Goal: Contribute content: Contribute content

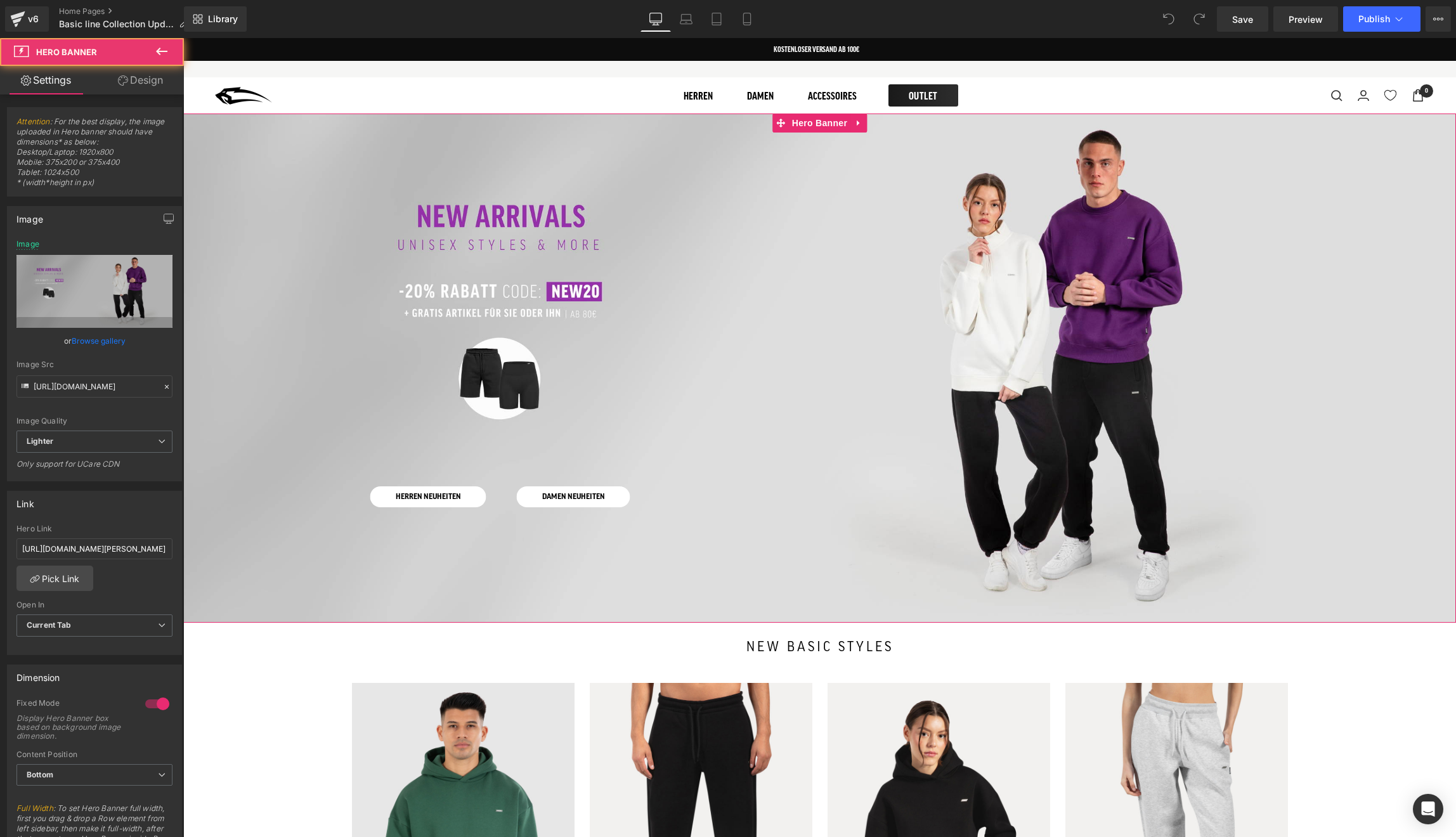
click at [669, 249] on div at bounding box center [819, 368] width 1273 height 509
click at [119, 340] on link "Browse gallery" at bounding box center [99, 341] width 54 height 22
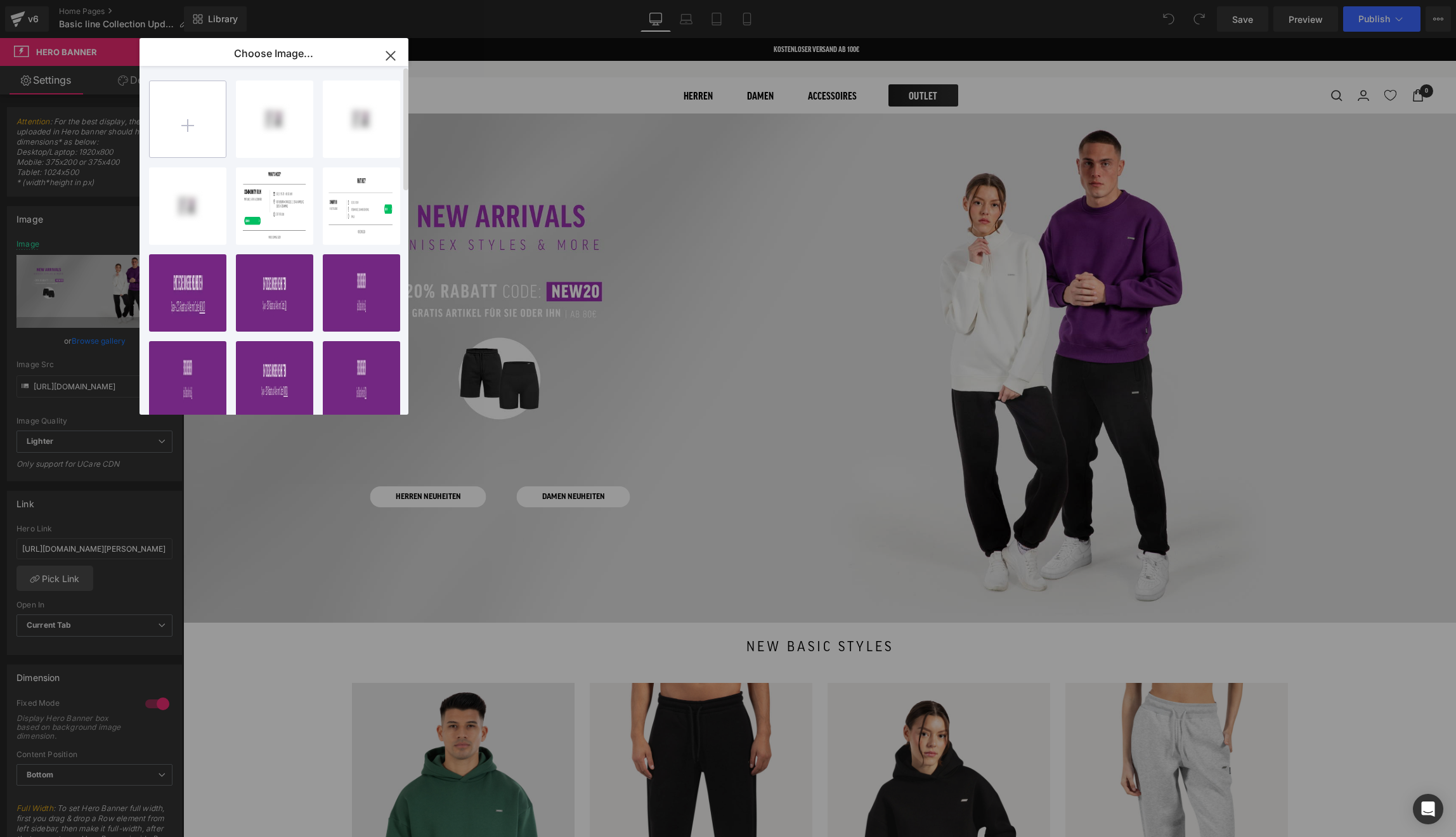
click at [199, 138] on input "file" at bounding box center [188, 119] width 76 height 76
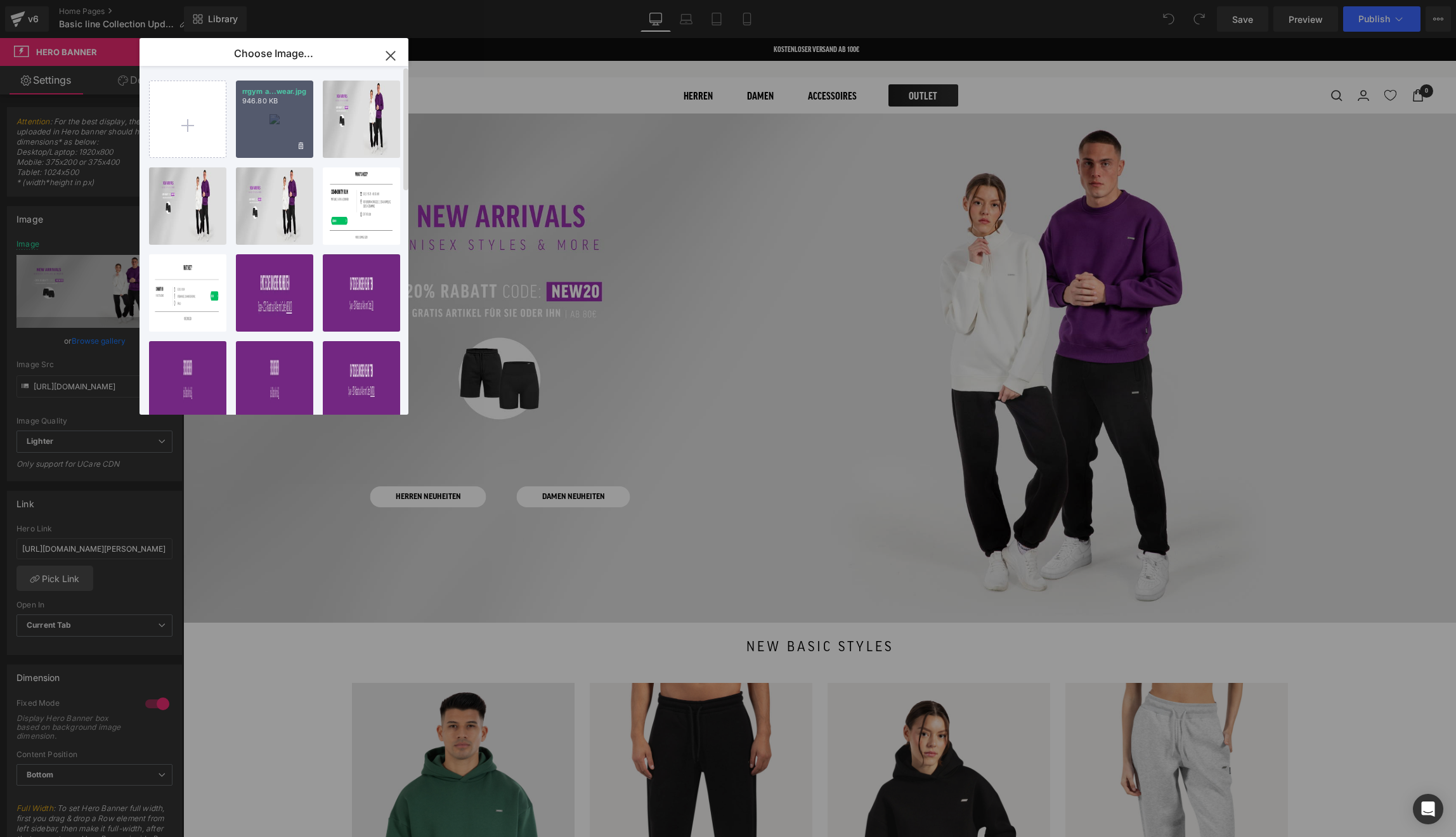
click at [257, 120] on div "rrgym a...wear.jpg 946.80 KB" at bounding box center [274, 119] width 77 height 77
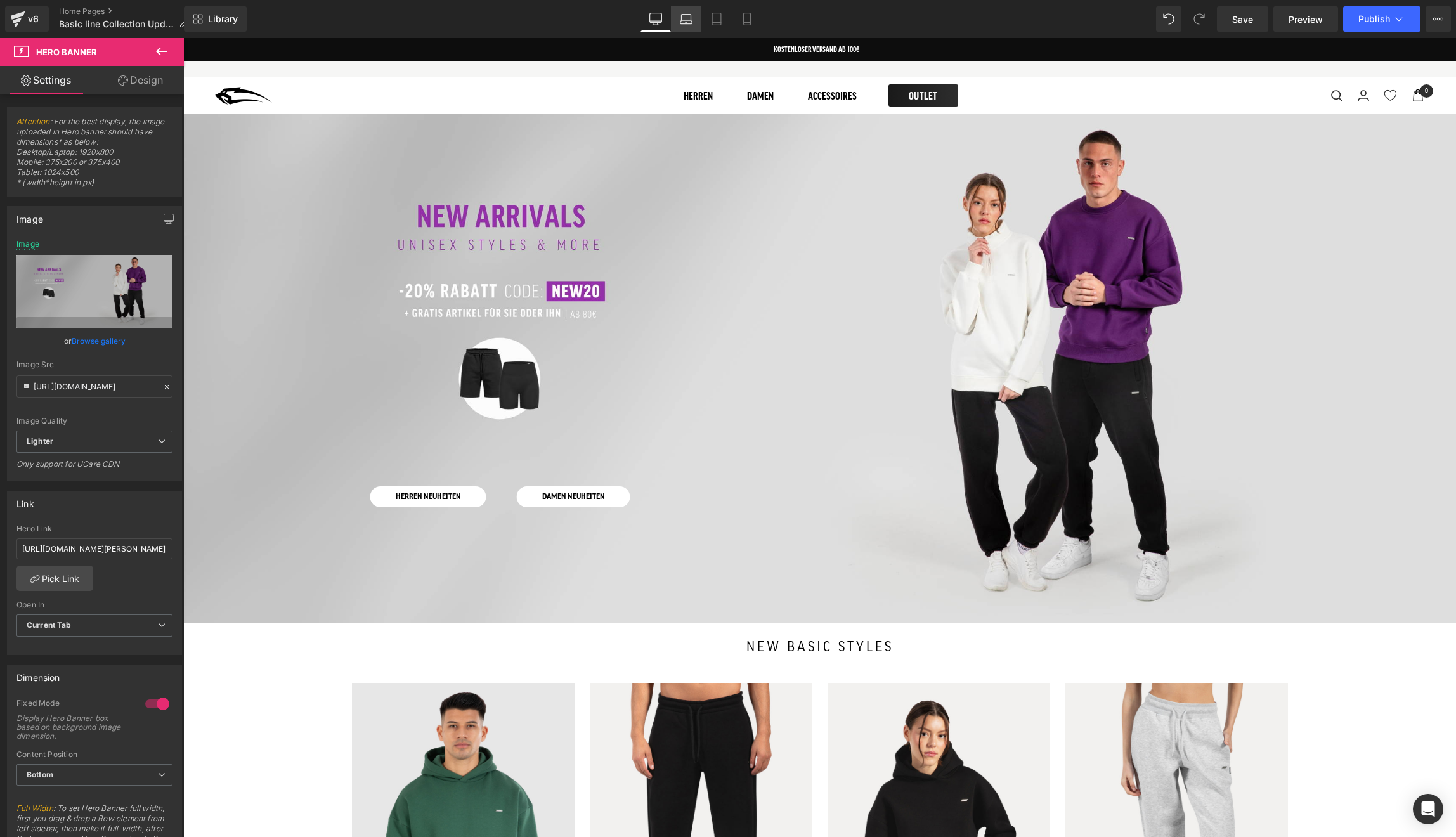
click at [682, 20] on icon at bounding box center [686, 21] width 12 height 4
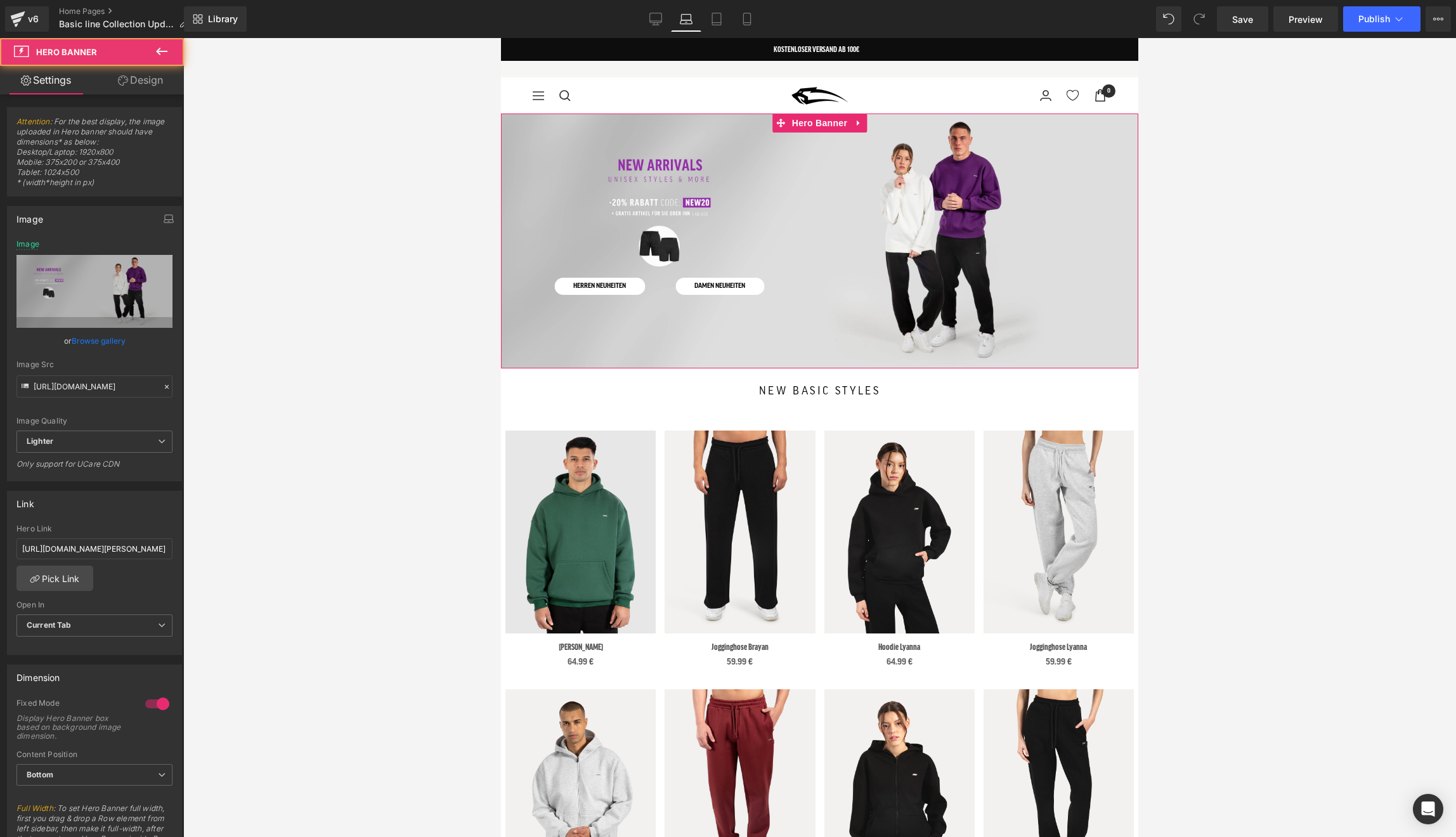
click at [569, 173] on div at bounding box center [820, 241] width 638 height 255
click at [108, 340] on link "Browse gallery" at bounding box center [99, 341] width 54 height 22
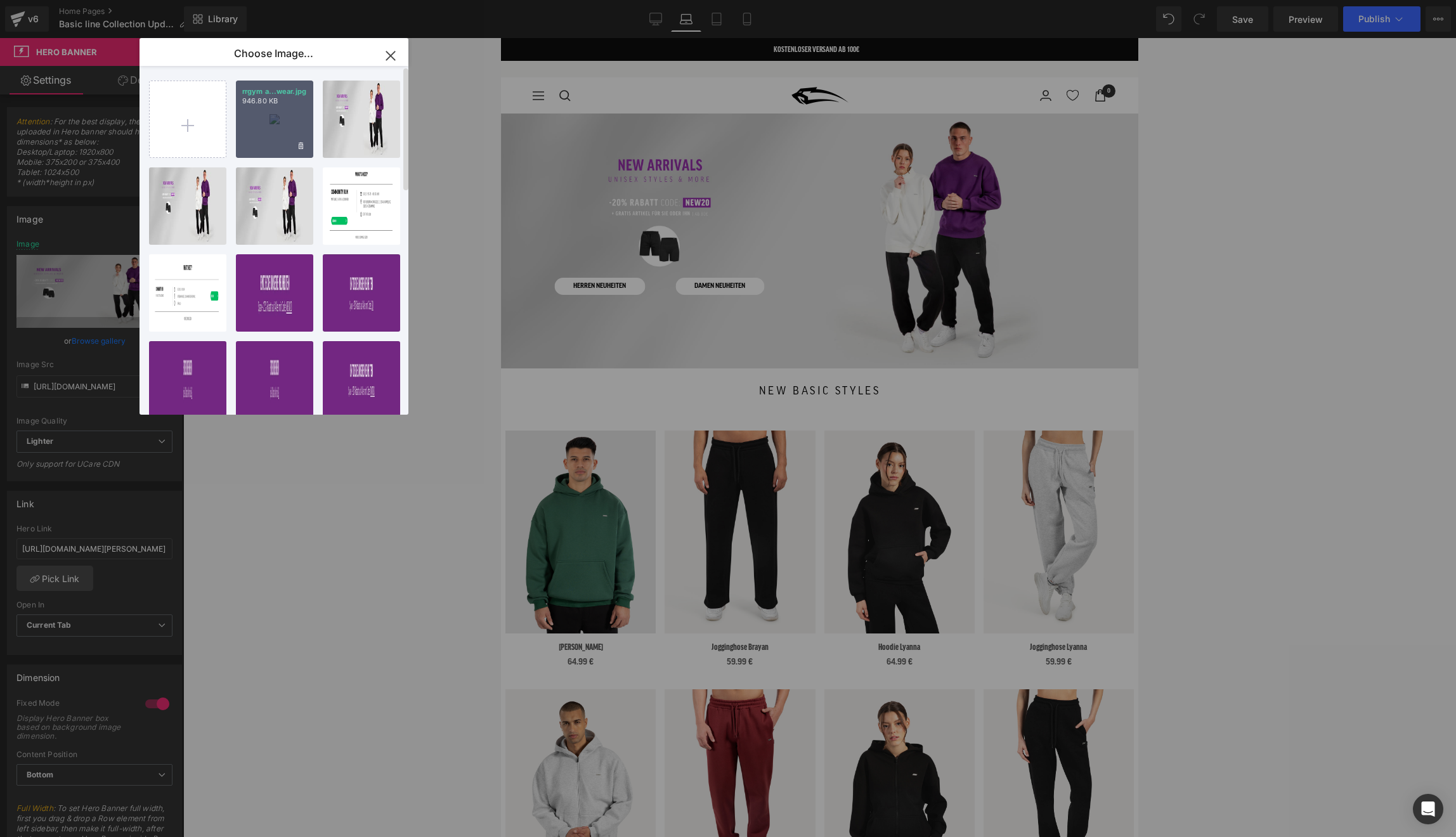
click at [289, 130] on div "rrgym a...wear.jpg 946.80 KB" at bounding box center [274, 119] width 77 height 77
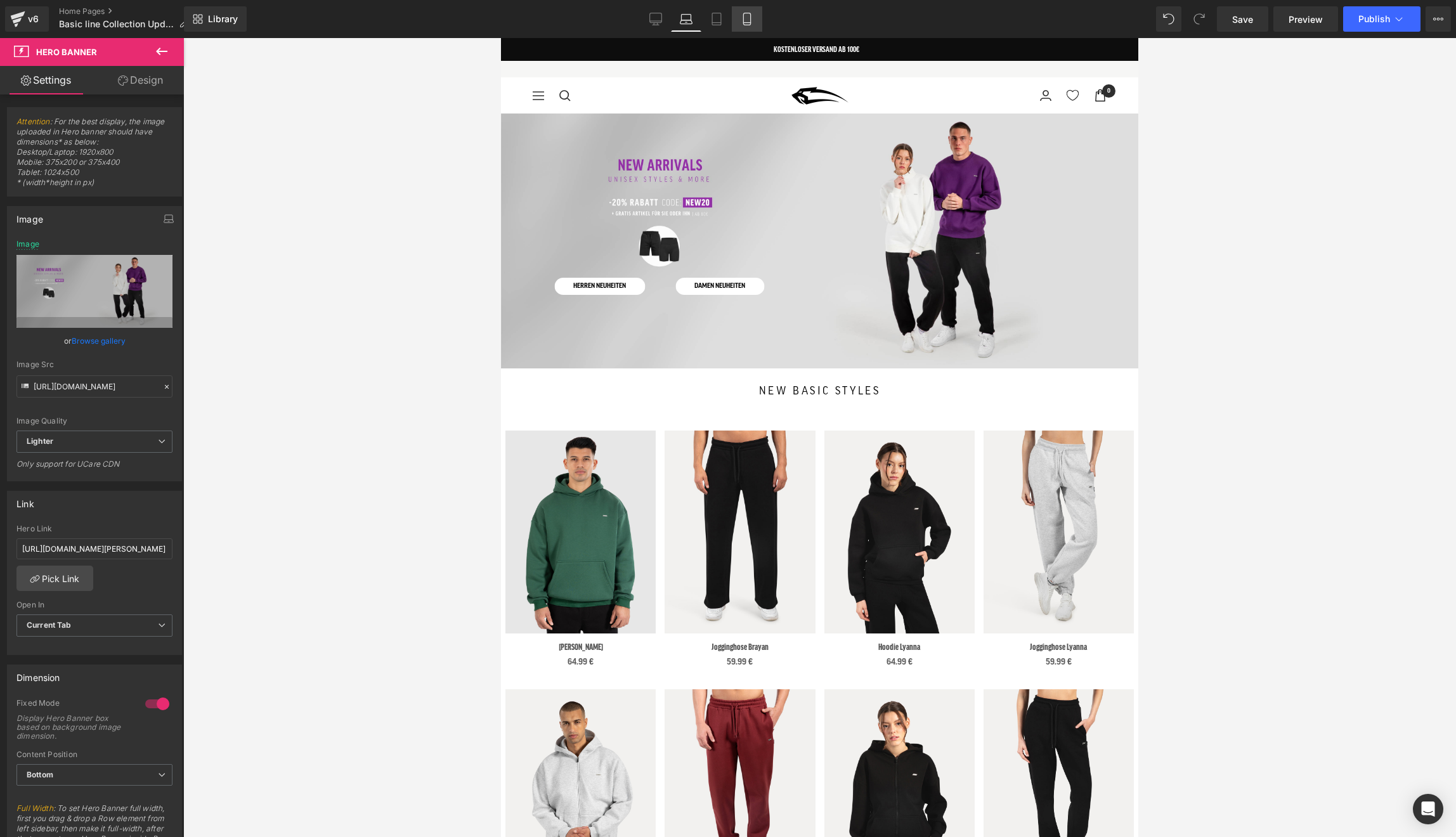
click at [747, 21] on icon at bounding box center [747, 19] width 13 height 13
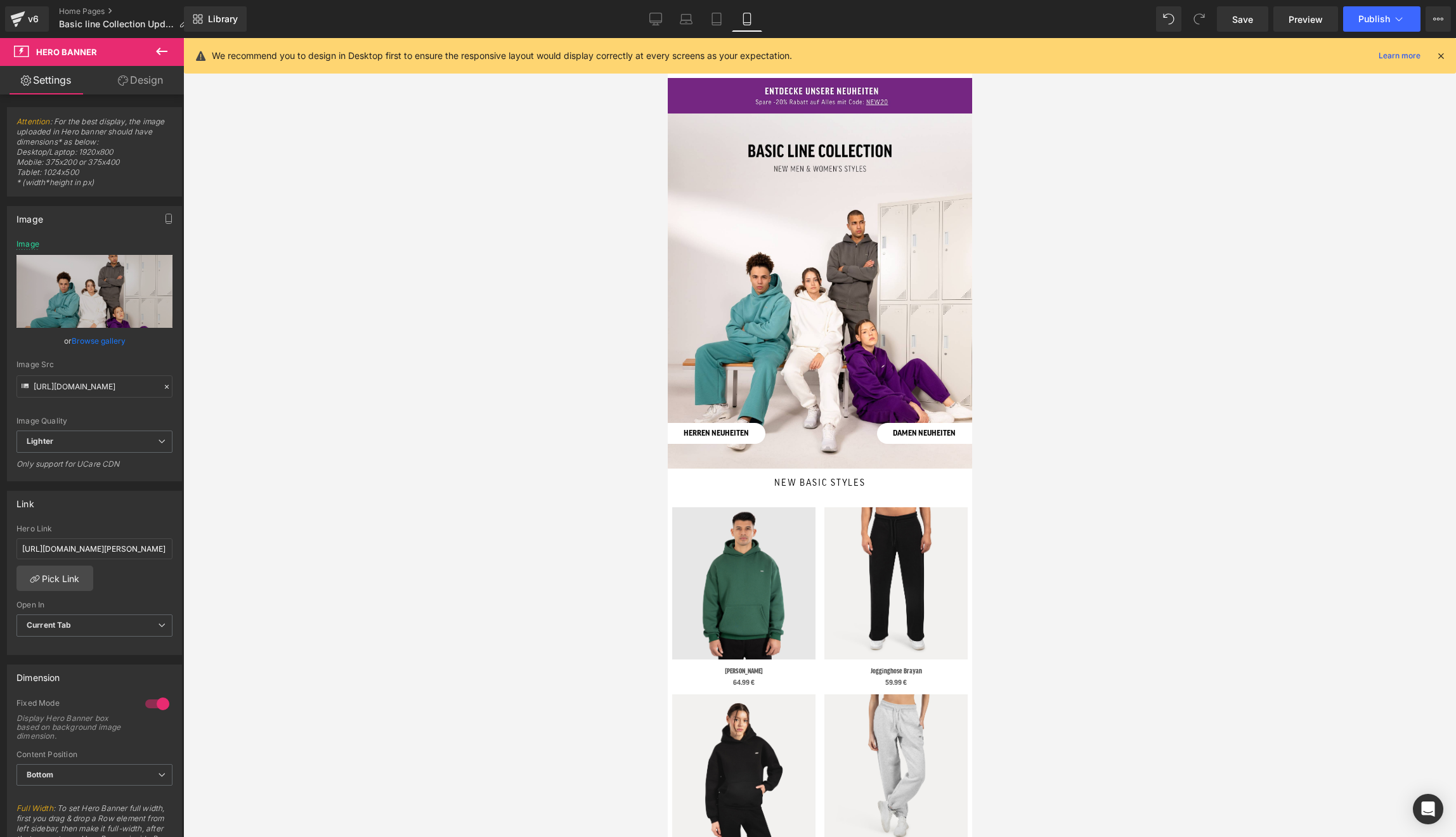
click at [1442, 58] on icon at bounding box center [1440, 56] width 11 height 11
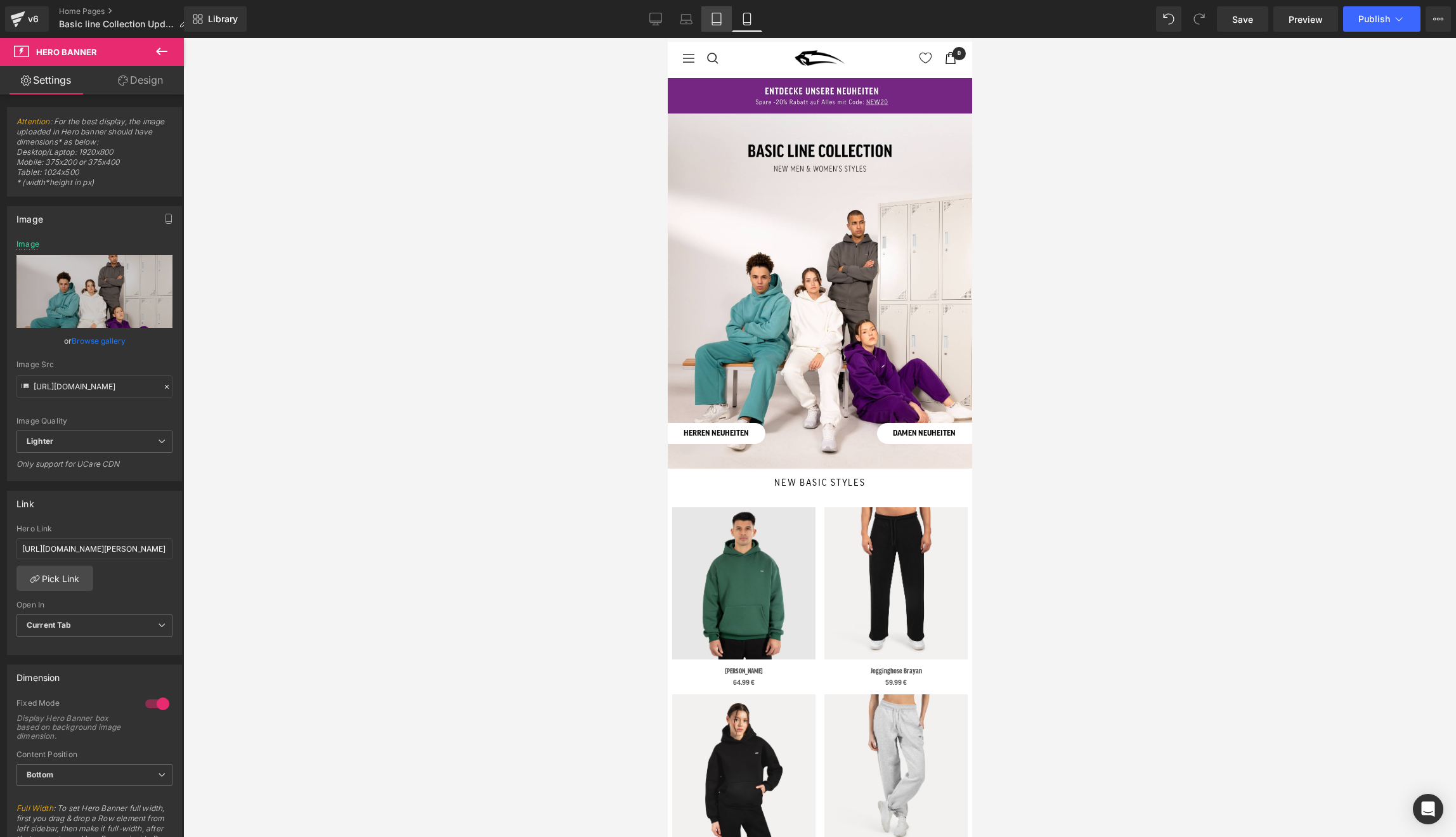
click at [715, 17] on icon at bounding box center [716, 19] width 13 height 13
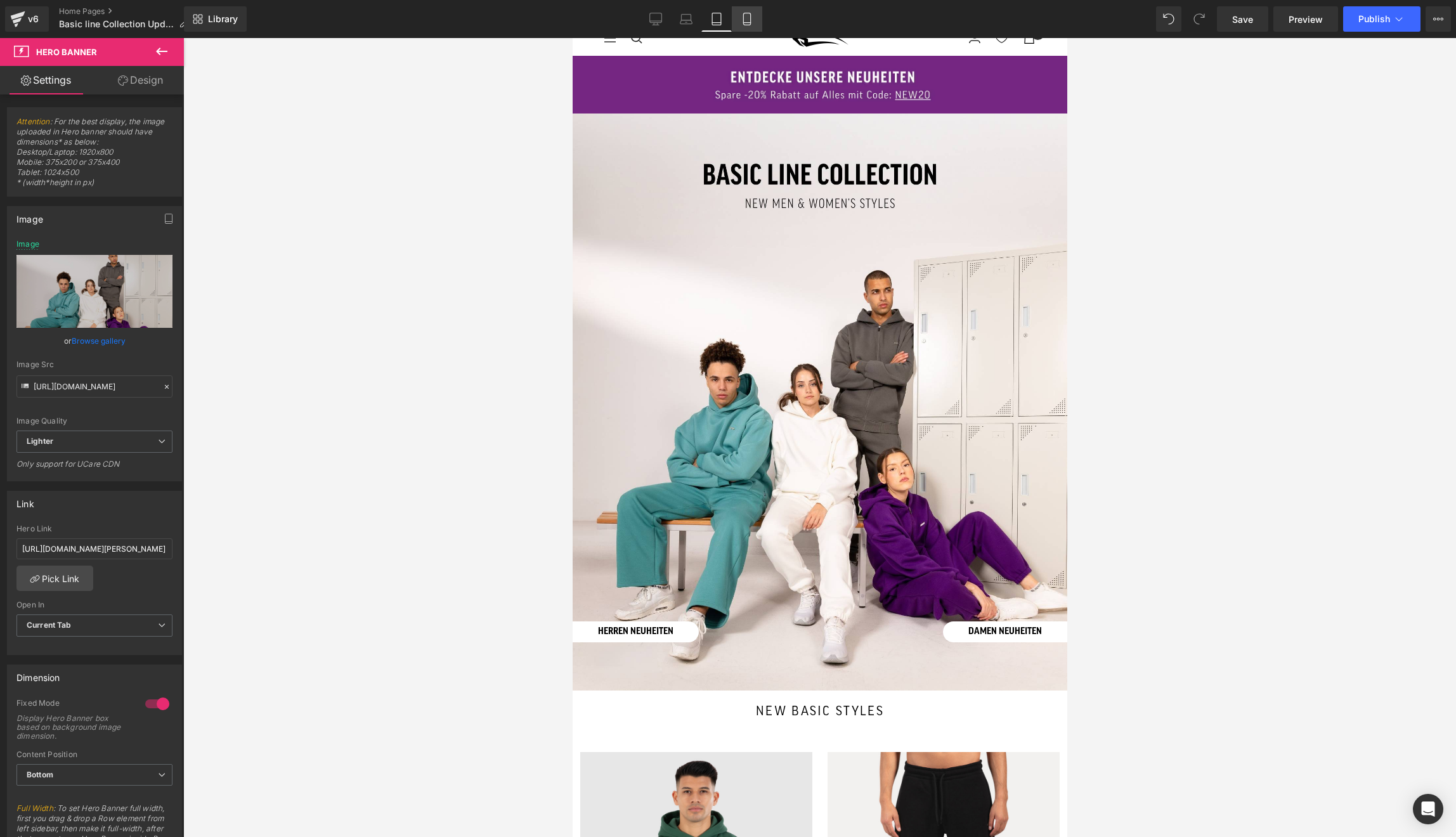
click at [747, 21] on icon at bounding box center [747, 19] width 13 height 13
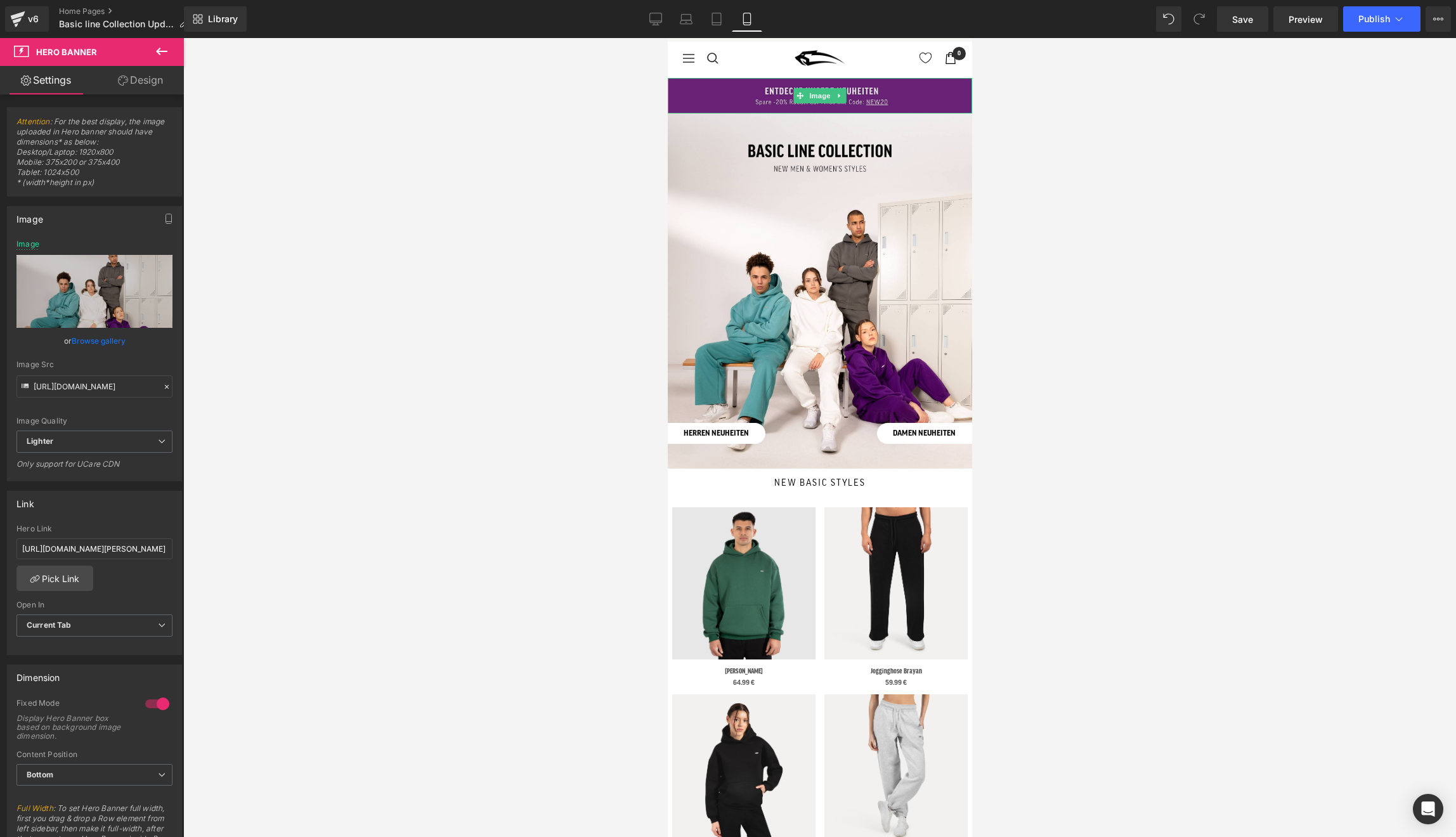
click at [738, 85] on img at bounding box center [819, 96] width 305 height 36
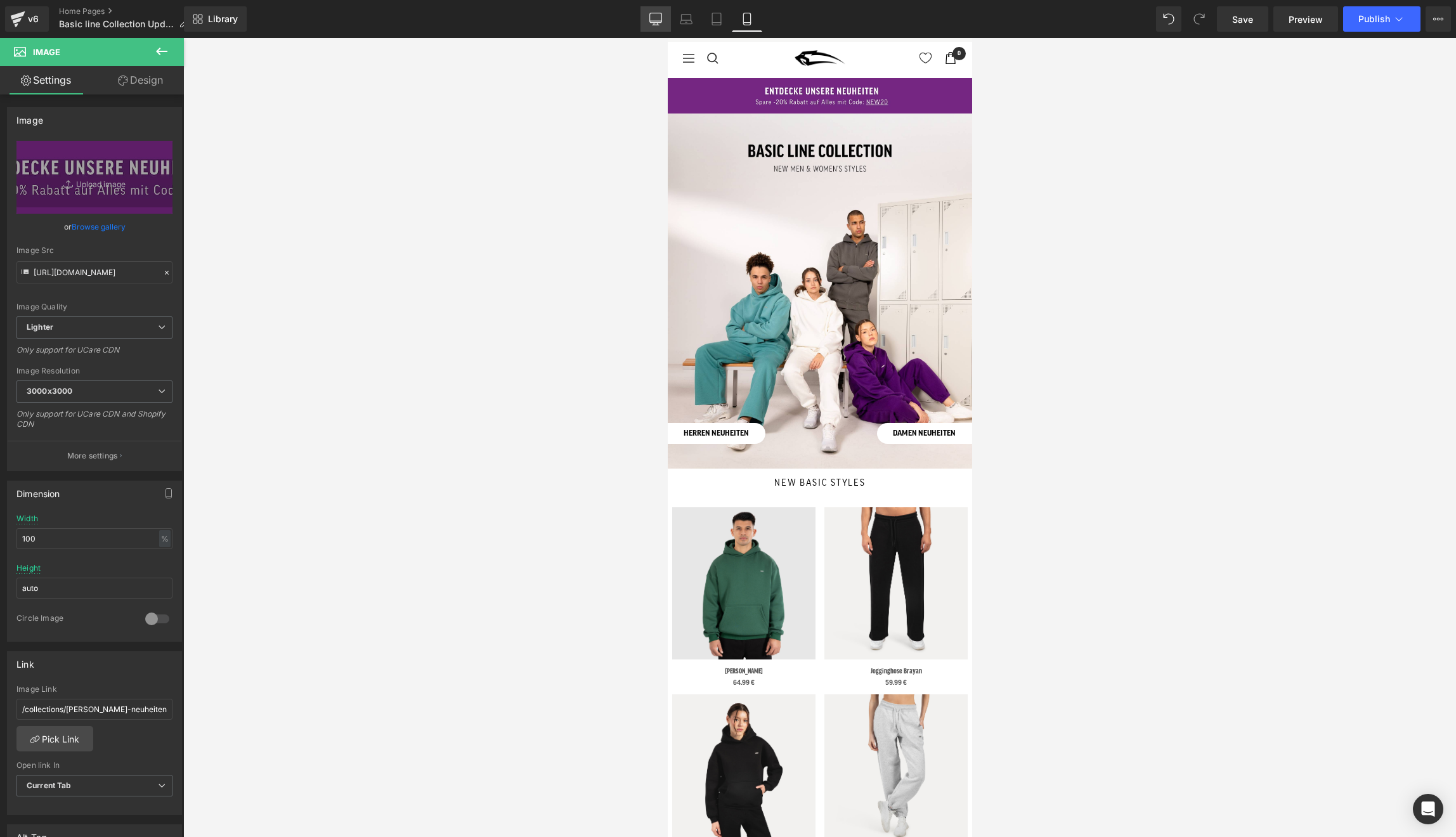
click at [662, 19] on link "Desktop" at bounding box center [655, 19] width 30 height 25
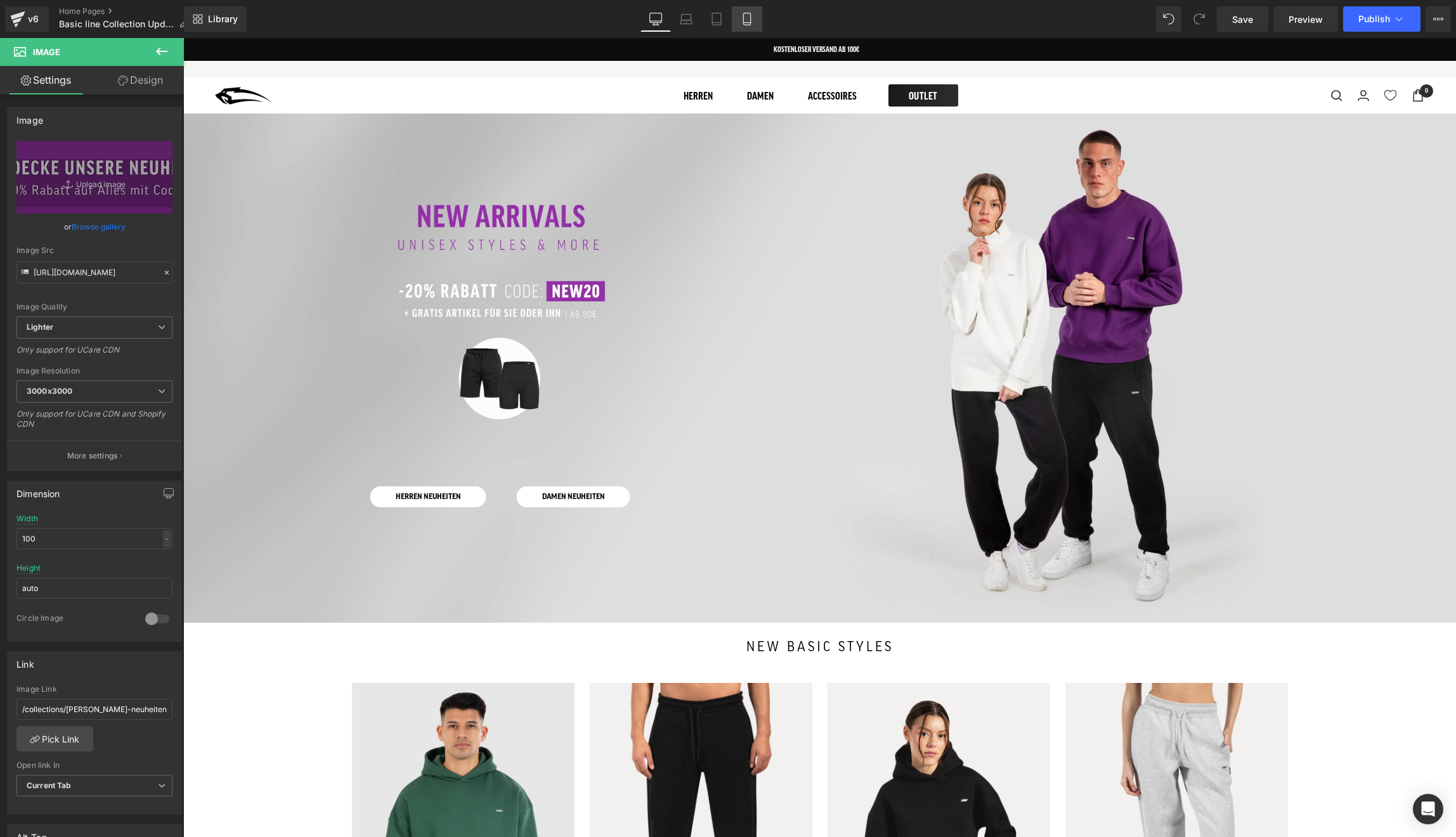
click at [744, 21] on icon at bounding box center [747, 19] width 13 height 13
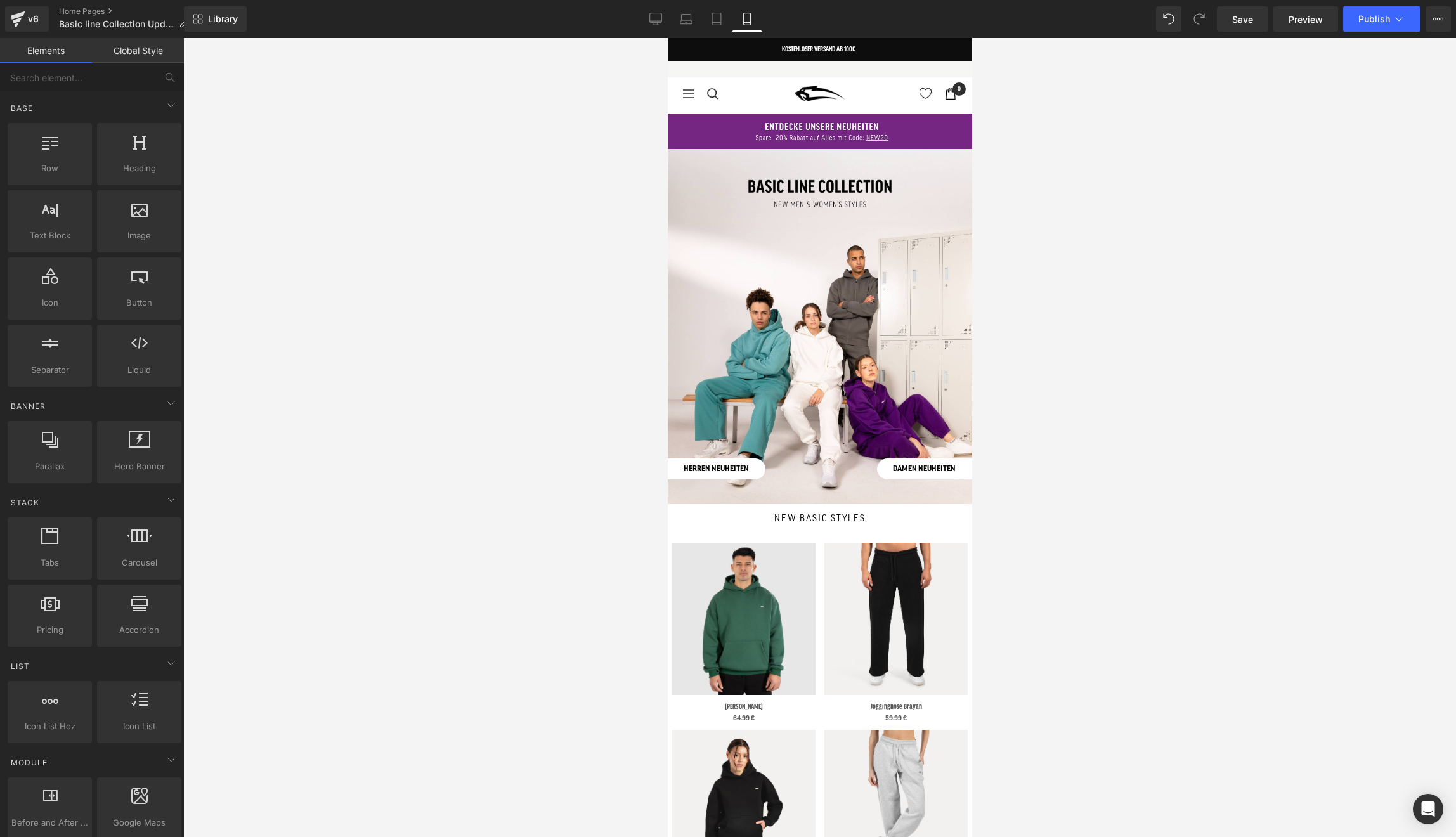
click at [664, 132] on div at bounding box center [819, 437] width 1273 height 799
click at [678, 132] on img at bounding box center [819, 131] width 305 height 36
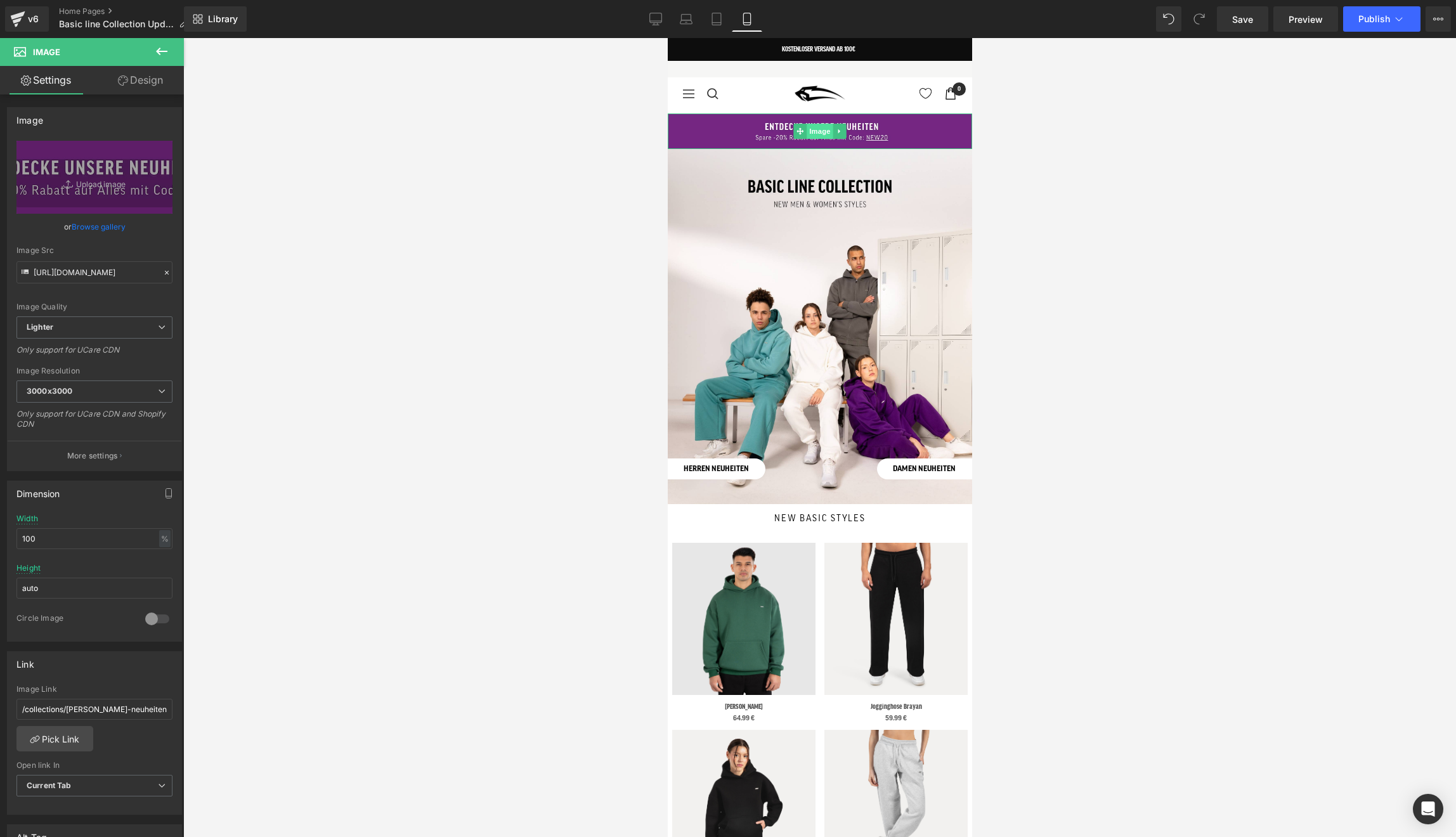
click at [814, 130] on span "Image" at bounding box center [819, 131] width 27 height 16
click at [838, 131] on icon at bounding box center [838, 132] width 2 height 4
click at [847, 134] on icon at bounding box center [845, 131] width 7 height 7
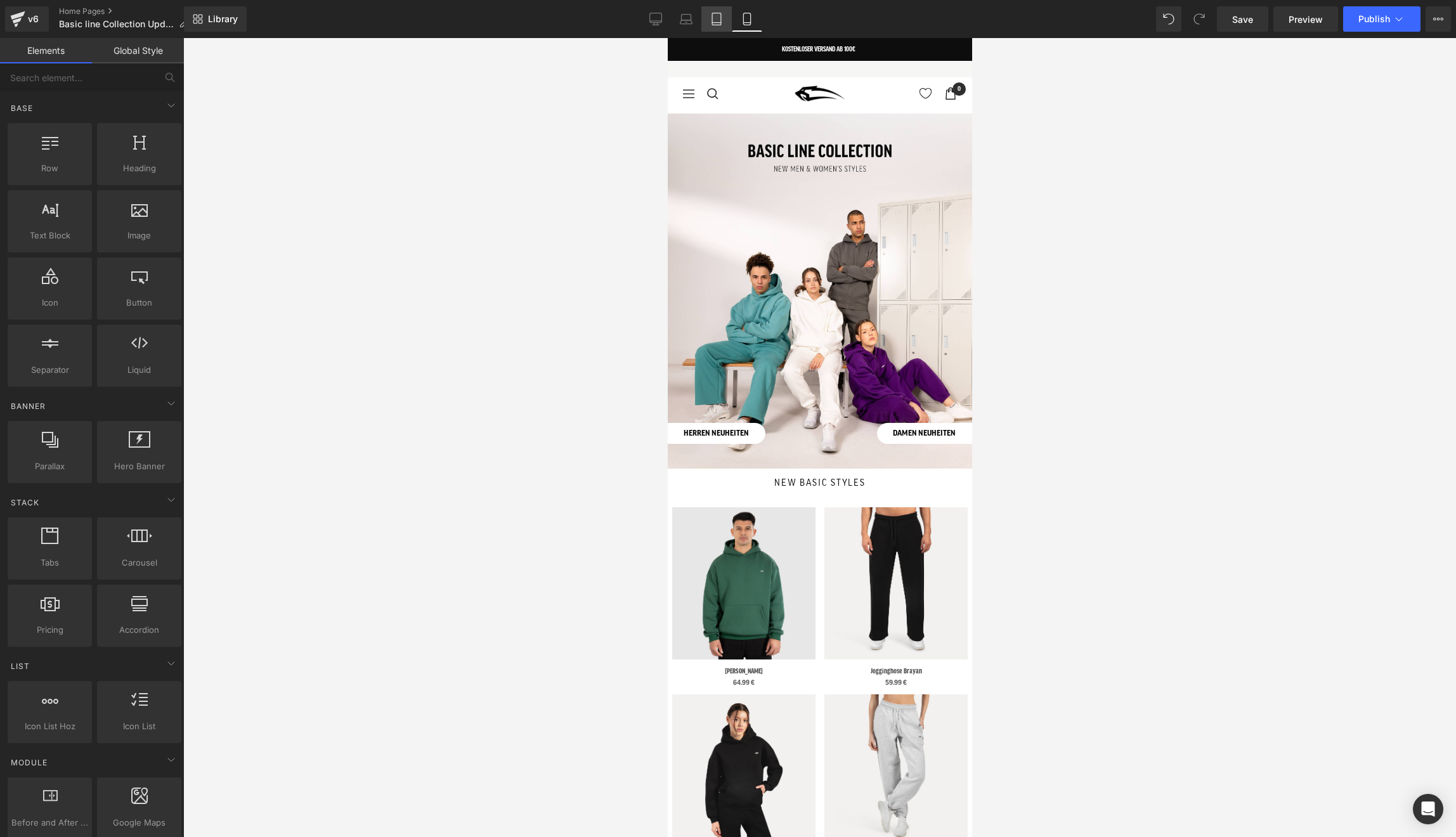
click at [718, 18] on icon at bounding box center [716, 19] width 13 height 13
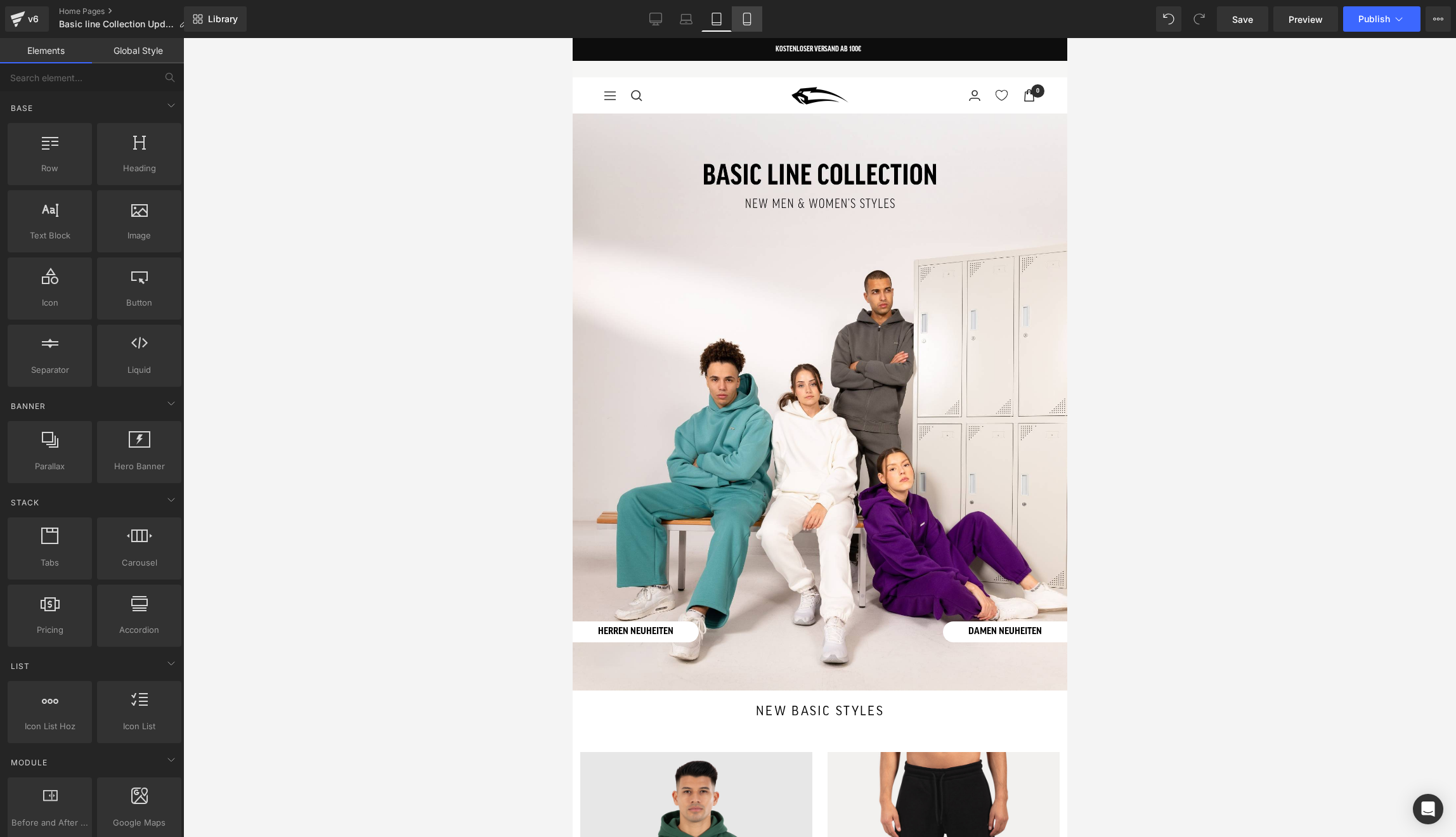
click at [755, 21] on link "Mobile" at bounding box center [747, 19] width 30 height 25
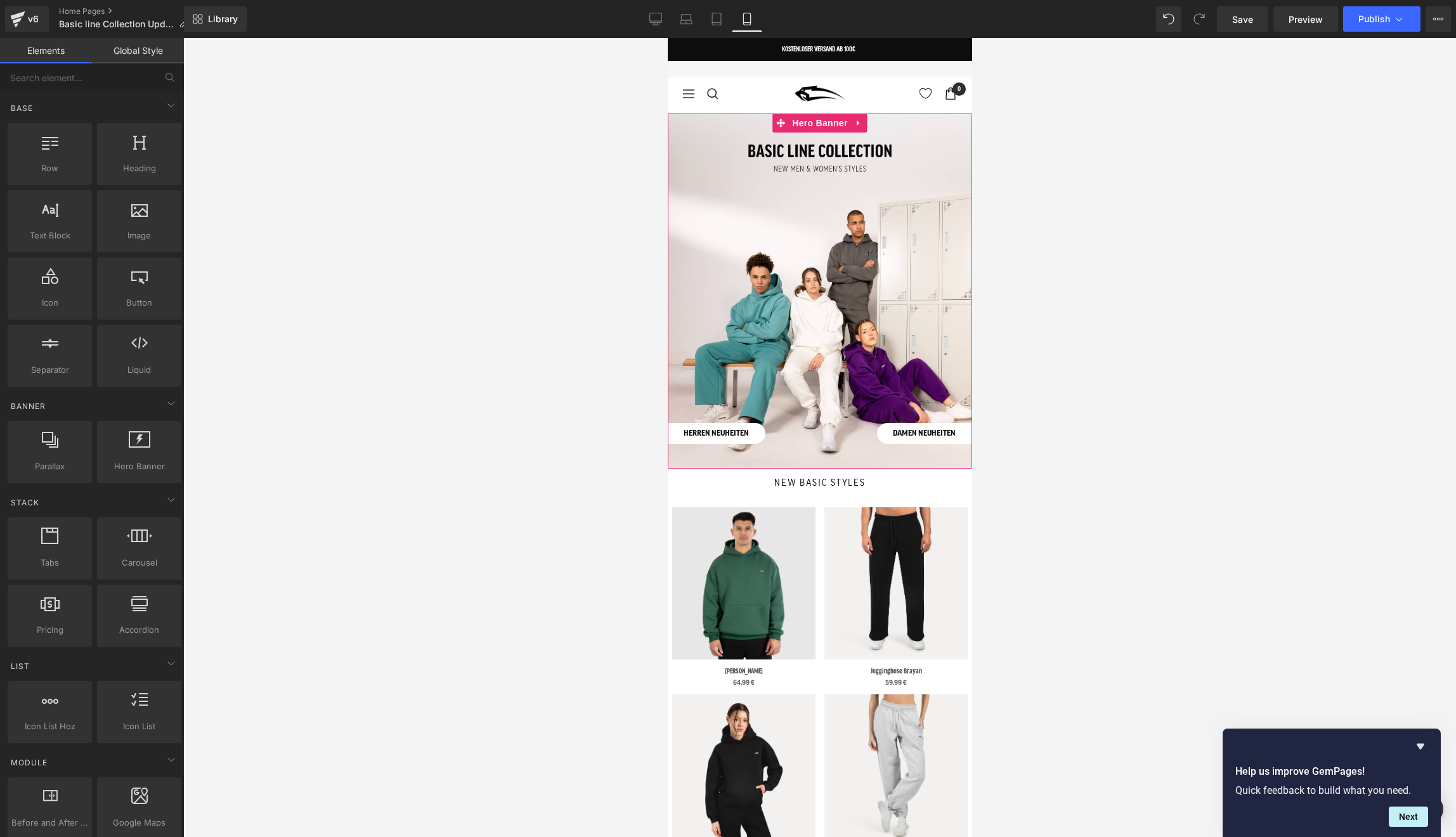
click at [744, 303] on div at bounding box center [819, 291] width 305 height 355
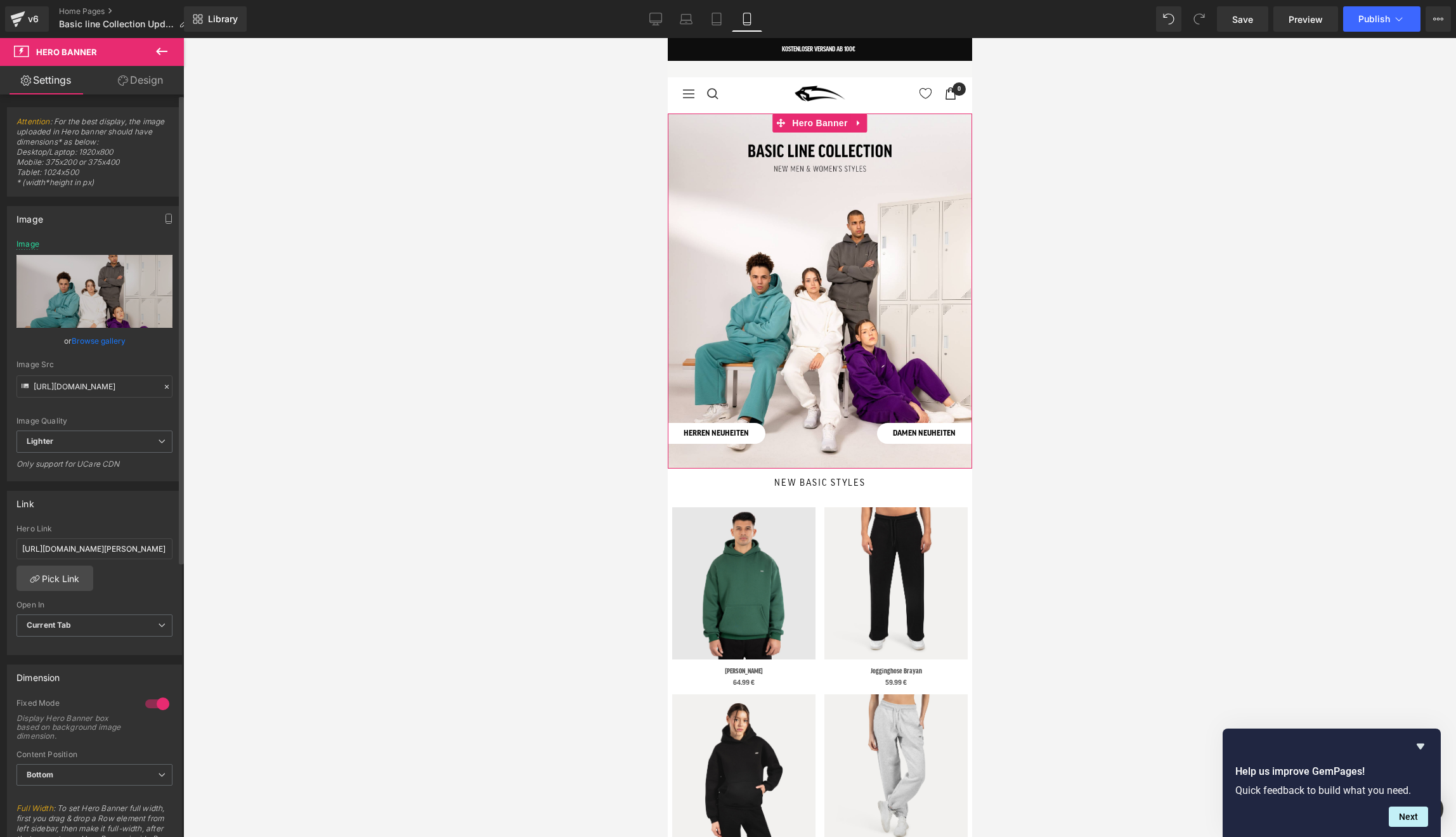
click at [112, 339] on link "Browse gallery" at bounding box center [99, 341] width 54 height 22
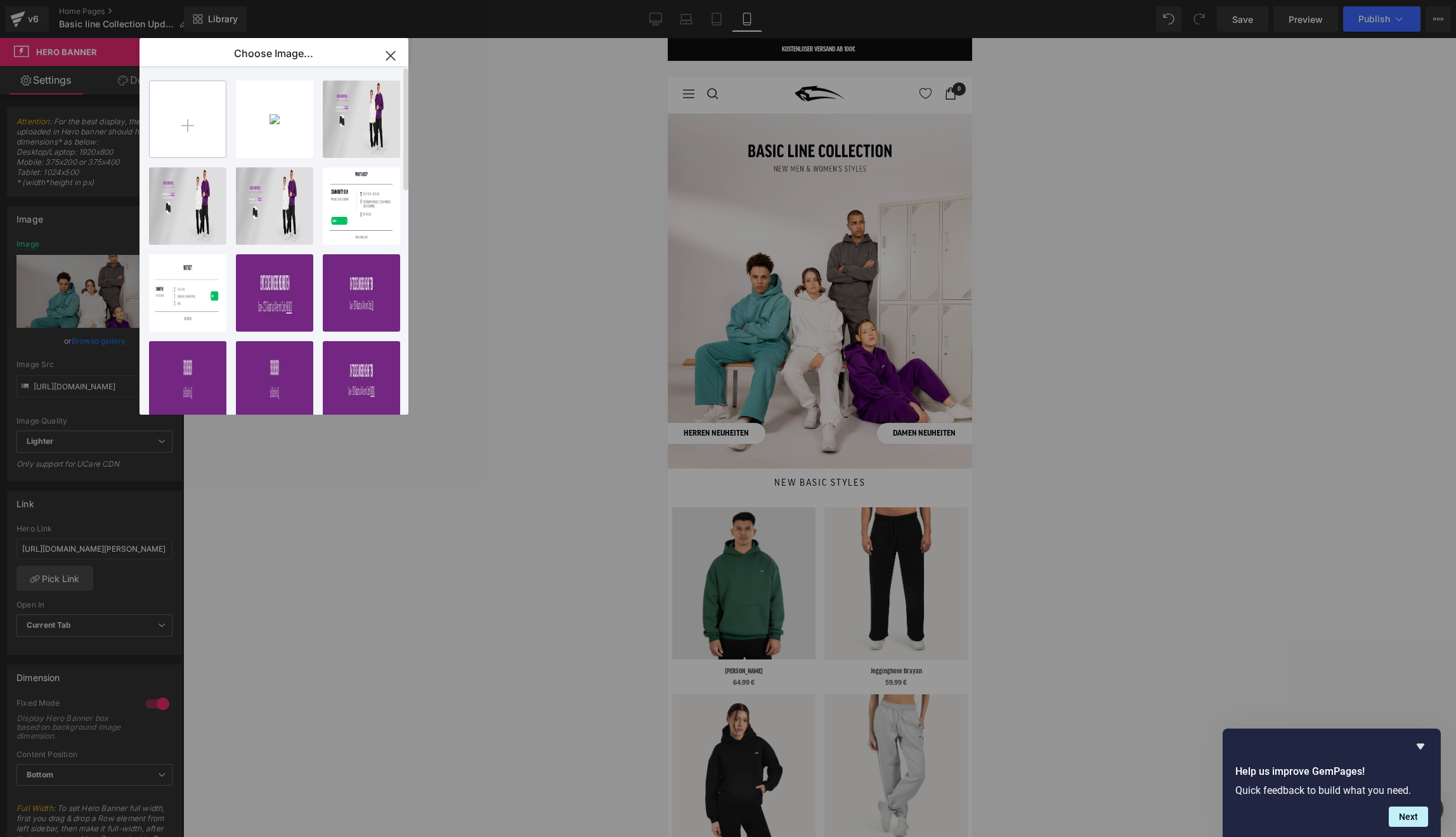
click at [199, 137] on input "file" at bounding box center [188, 119] width 76 height 76
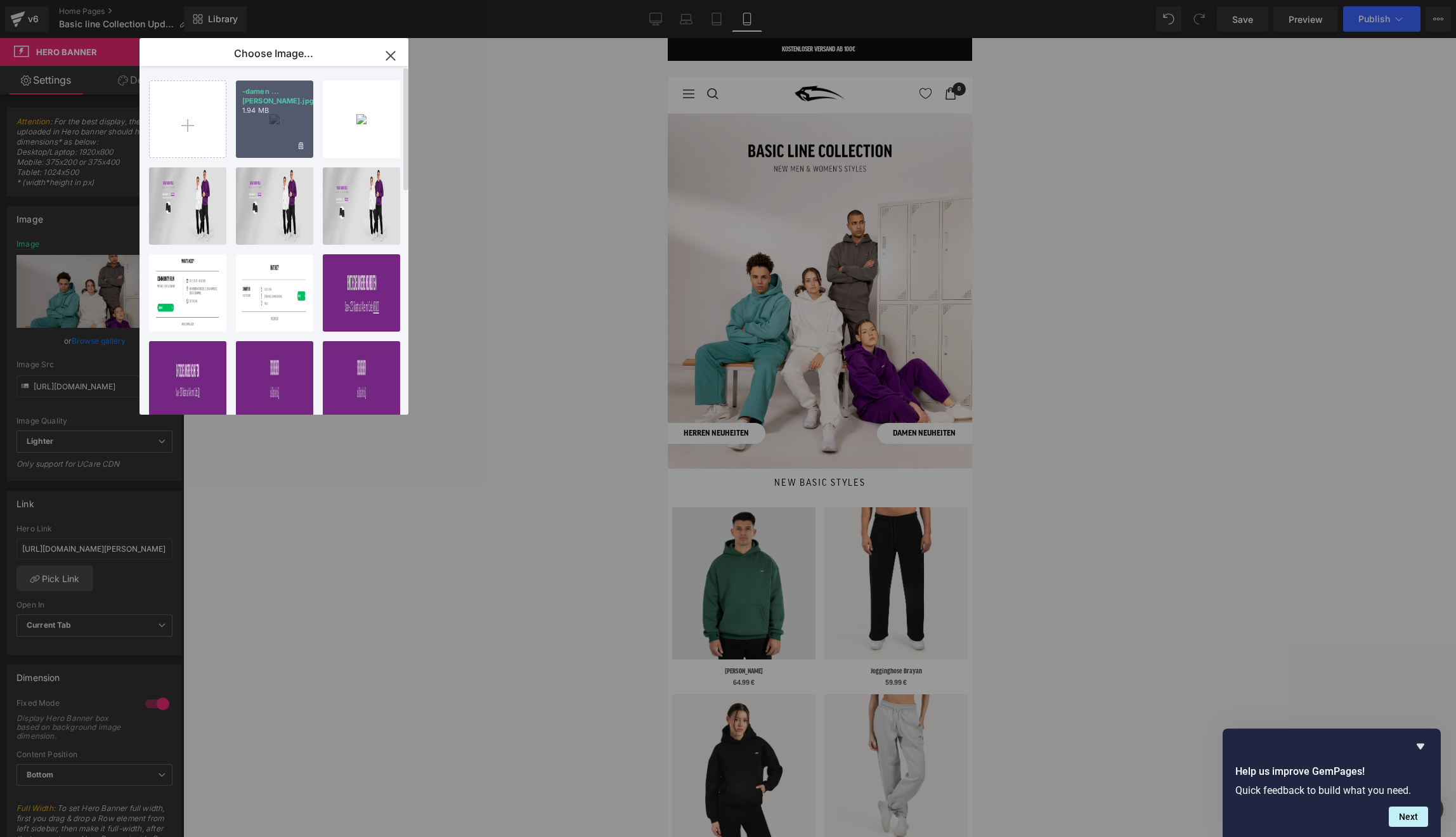
click at [288, 141] on div "-damen ...iten.jpg 1.94 MB" at bounding box center [274, 119] width 77 height 77
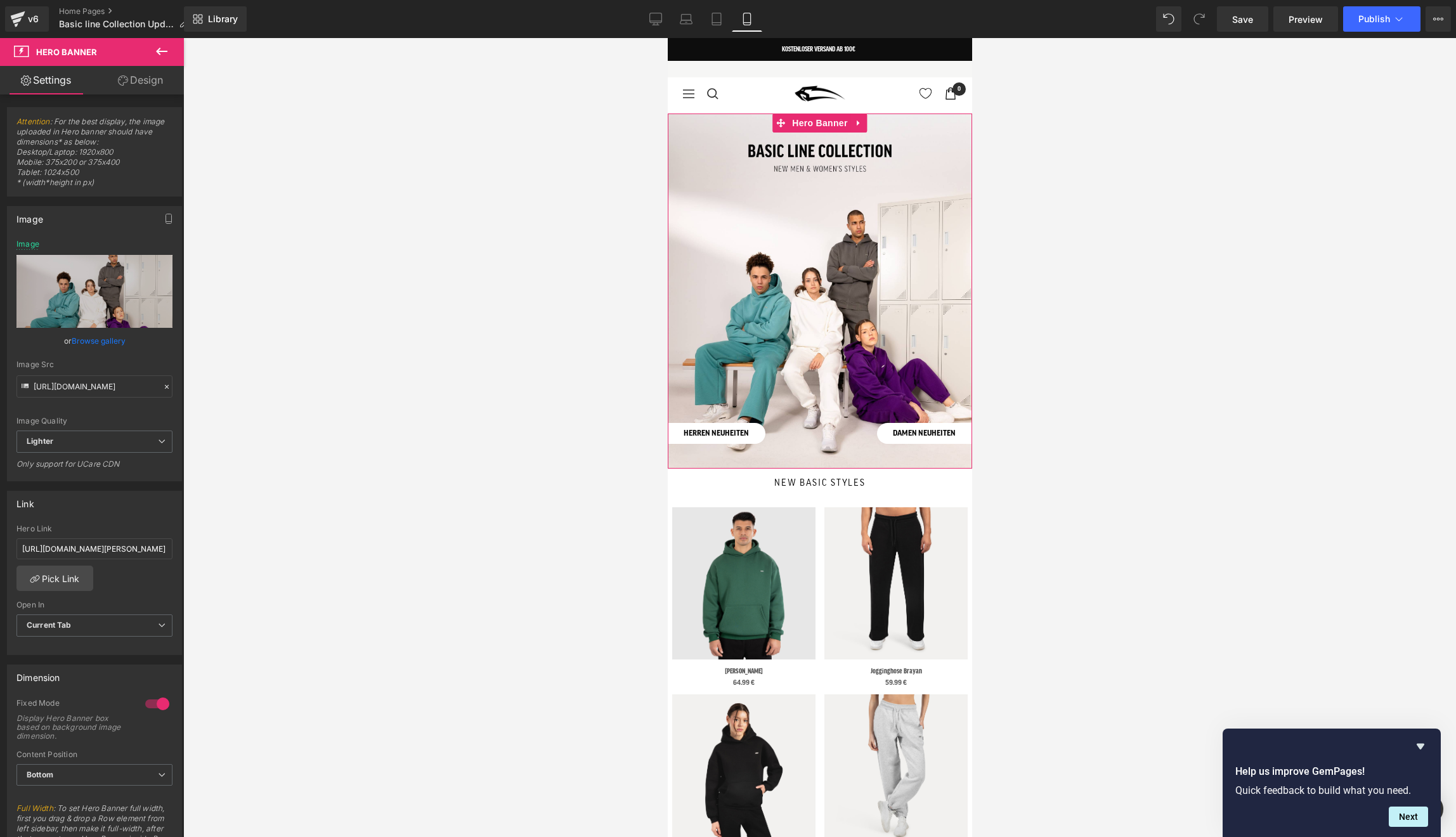
click at [720, 225] on div at bounding box center [819, 291] width 305 height 355
click at [105, 322] on link "Replace Image" at bounding box center [94, 291] width 156 height 73
click at [81, 340] on link "Browse gallery" at bounding box center [99, 341] width 54 height 22
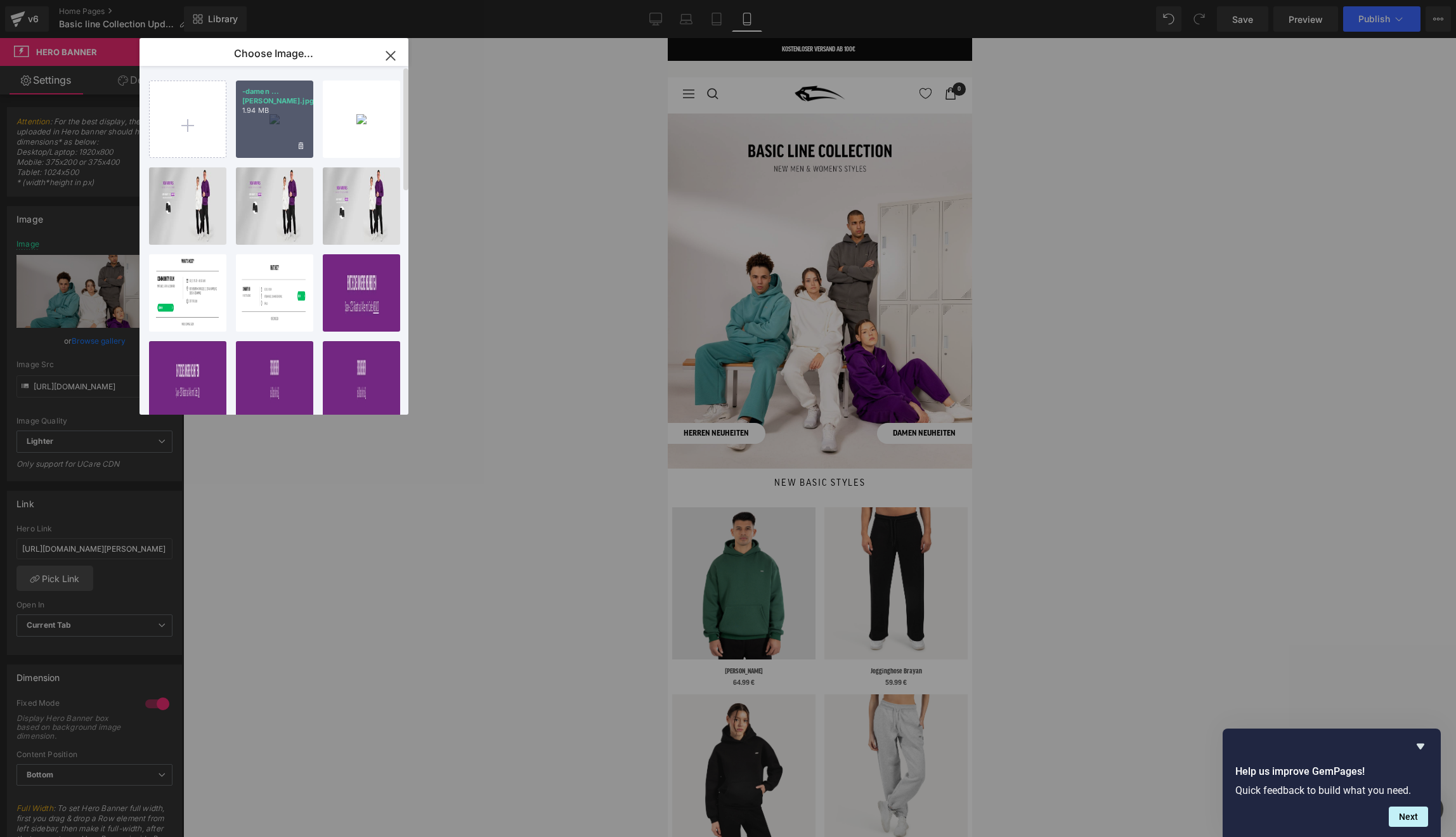
click at [265, 148] on div "-damen ...iten.jpg 1.94 MB" at bounding box center [274, 119] width 77 height 77
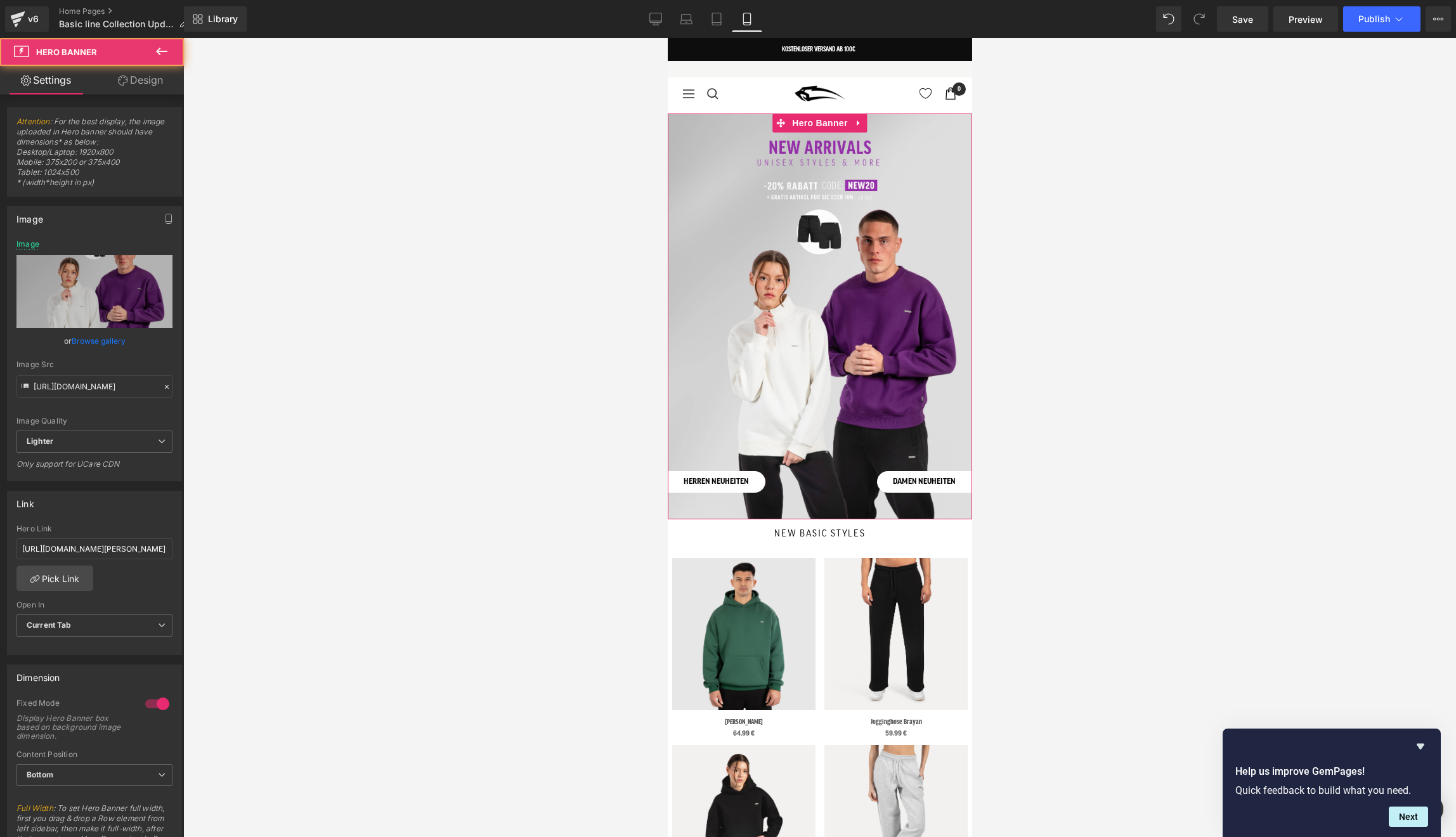
click at [844, 440] on div at bounding box center [819, 316] width 305 height 406
click at [1417, 744] on icon "Hide survey" at bounding box center [1420, 747] width 16 height 16
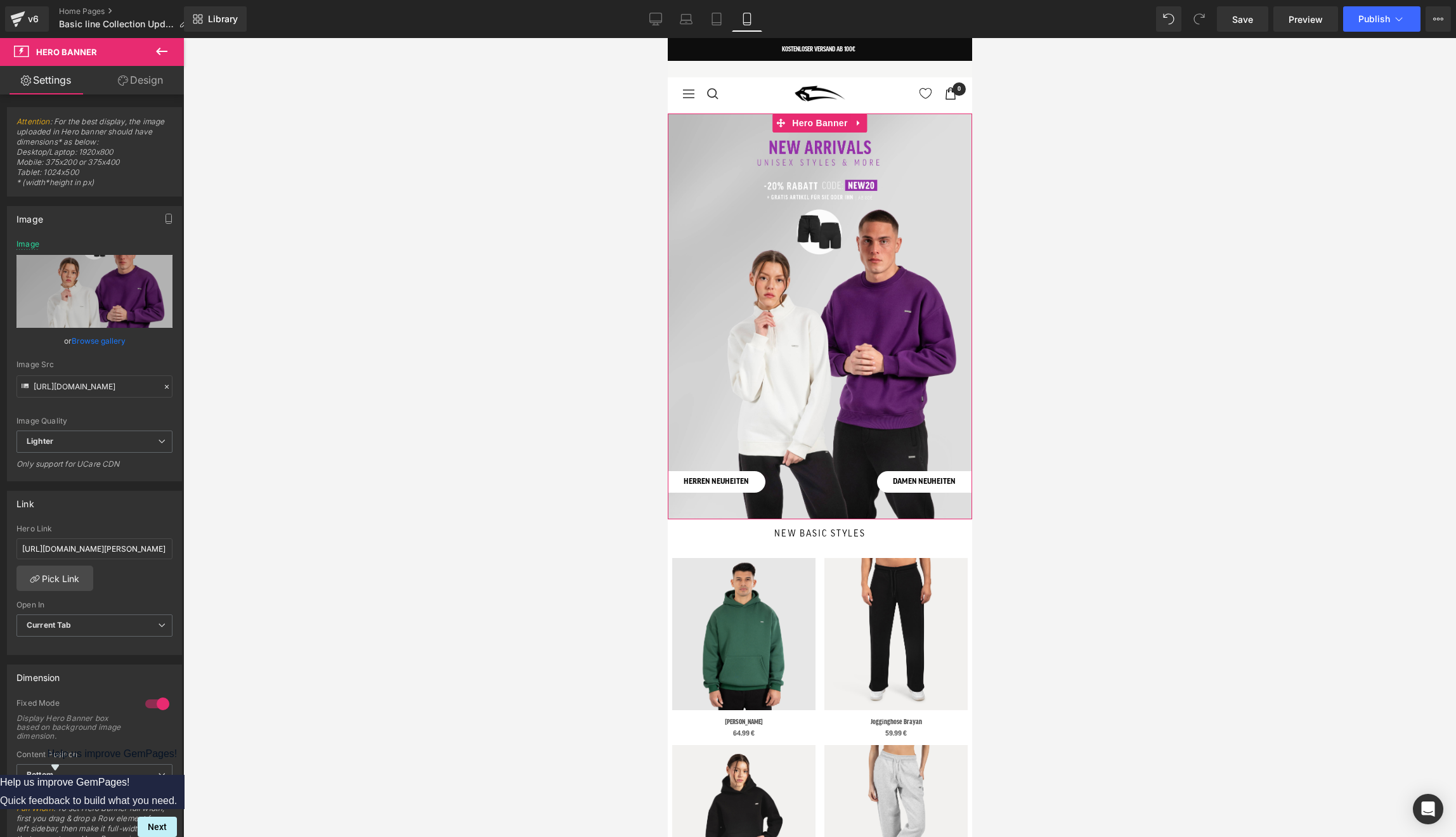
click at [311, 282] on div at bounding box center [819, 437] width 1273 height 799
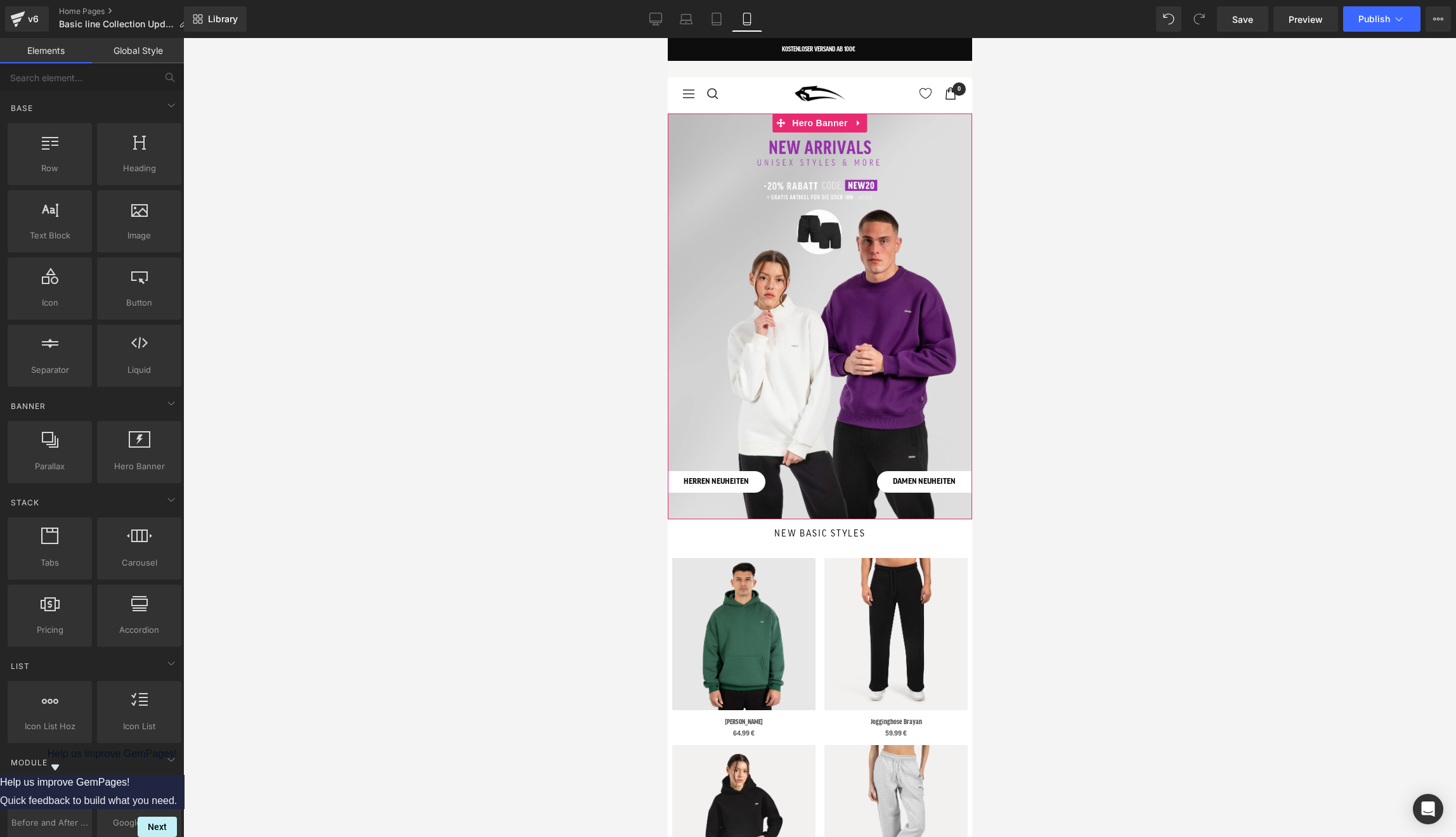
click at [709, 271] on div at bounding box center [819, 316] width 305 height 406
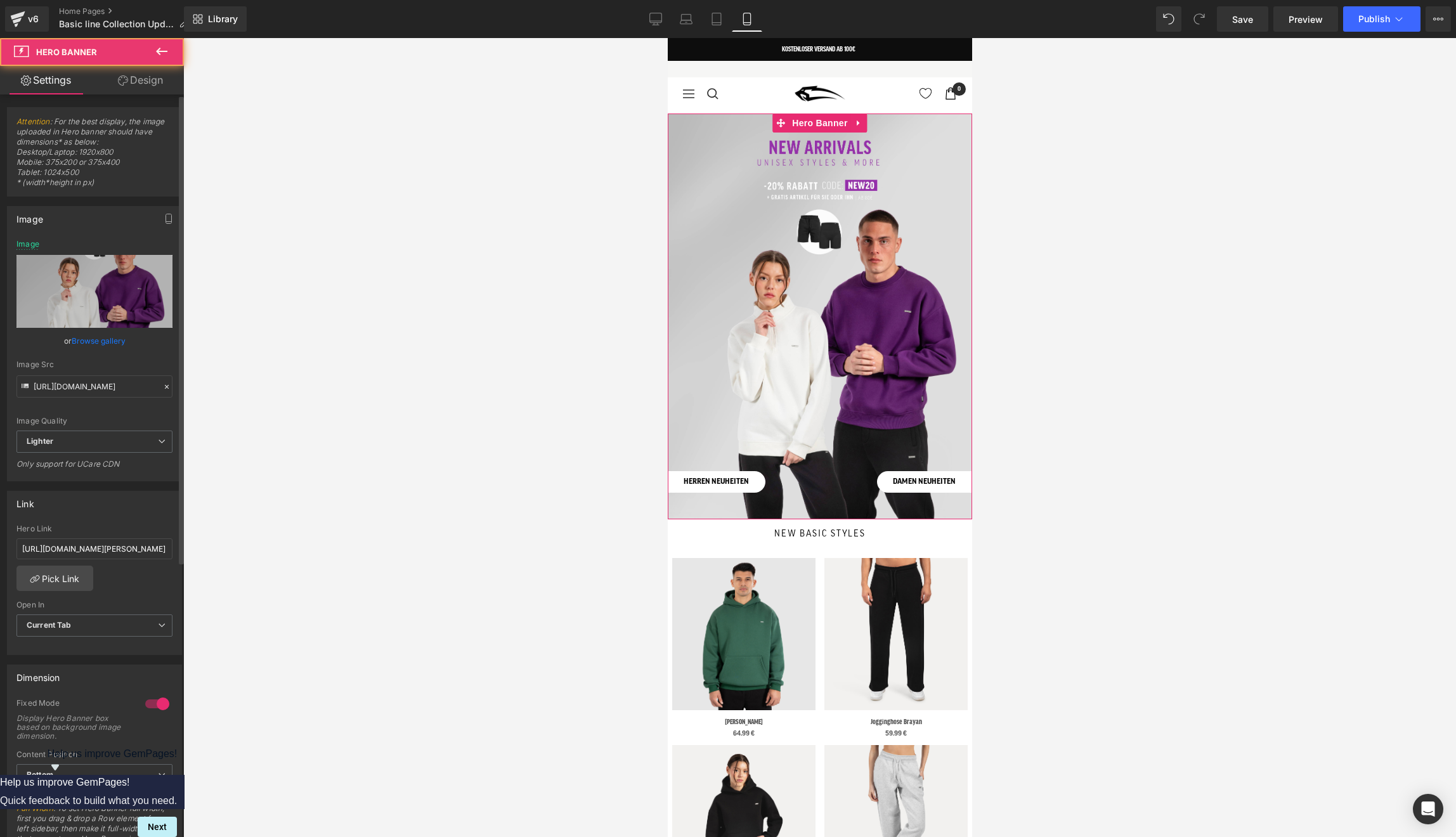
click at [81, 344] on link "Browse gallery" at bounding box center [99, 341] width 54 height 22
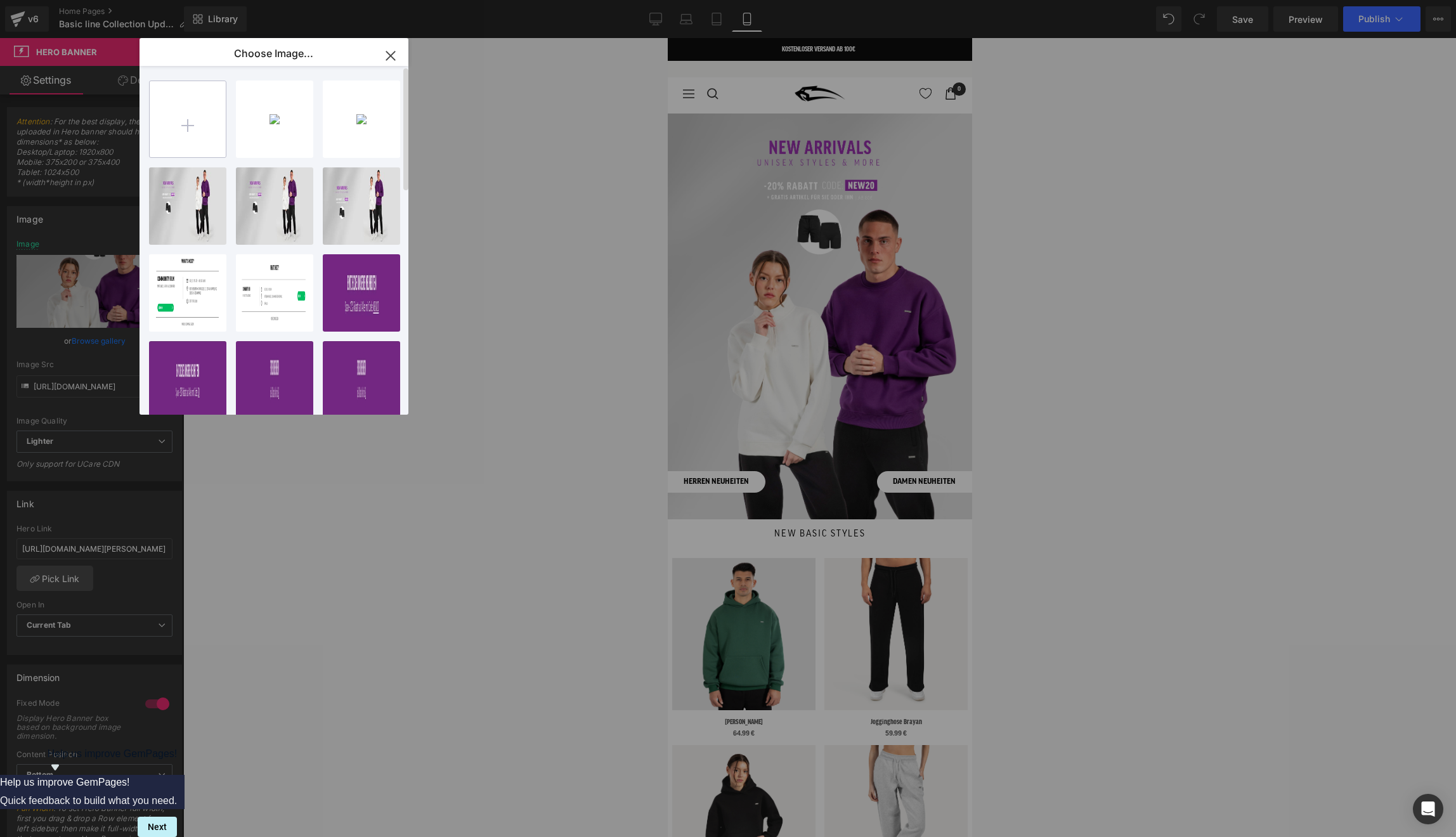
click at [217, 155] on input "file" at bounding box center [188, 119] width 76 height 76
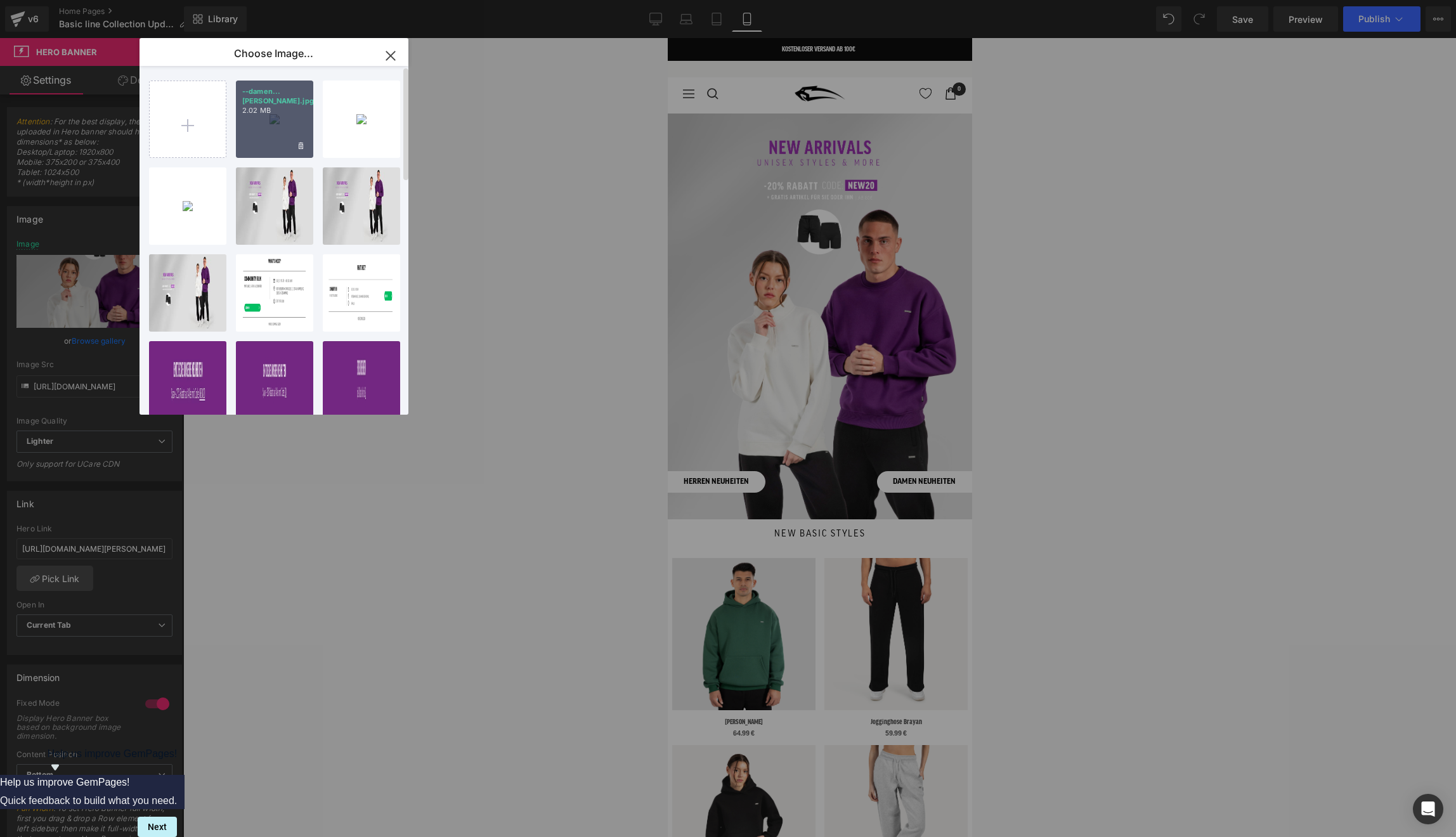
click at [283, 145] on div "--damen...iten.jpg 2.02 MB" at bounding box center [274, 119] width 77 height 77
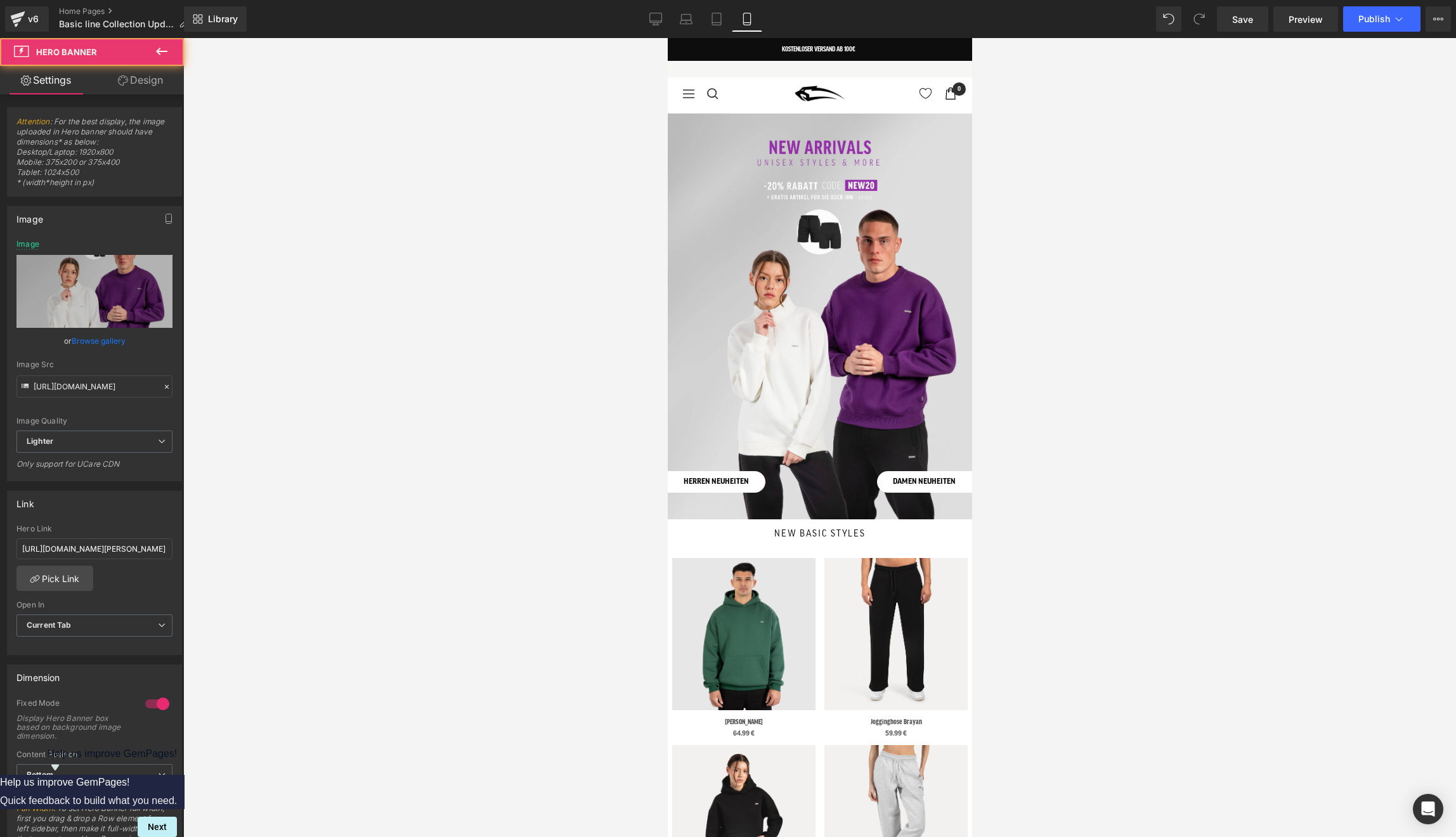
click at [732, 270] on div at bounding box center [819, 316] width 305 height 406
click at [103, 336] on link "Browse gallery" at bounding box center [99, 341] width 54 height 22
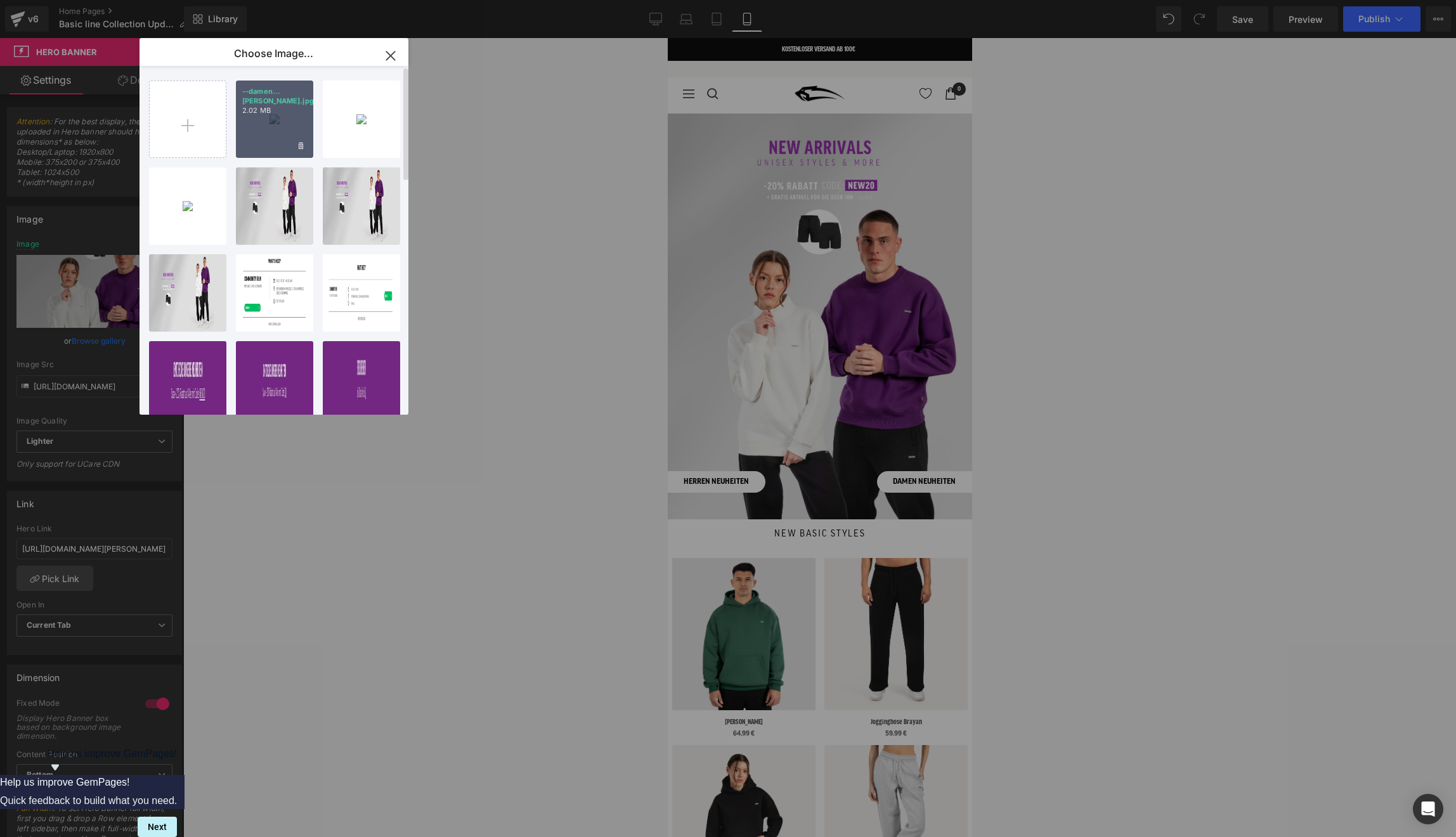
click at [251, 117] on div "--damen...iten.jpg 2.02 MB" at bounding box center [274, 119] width 77 height 77
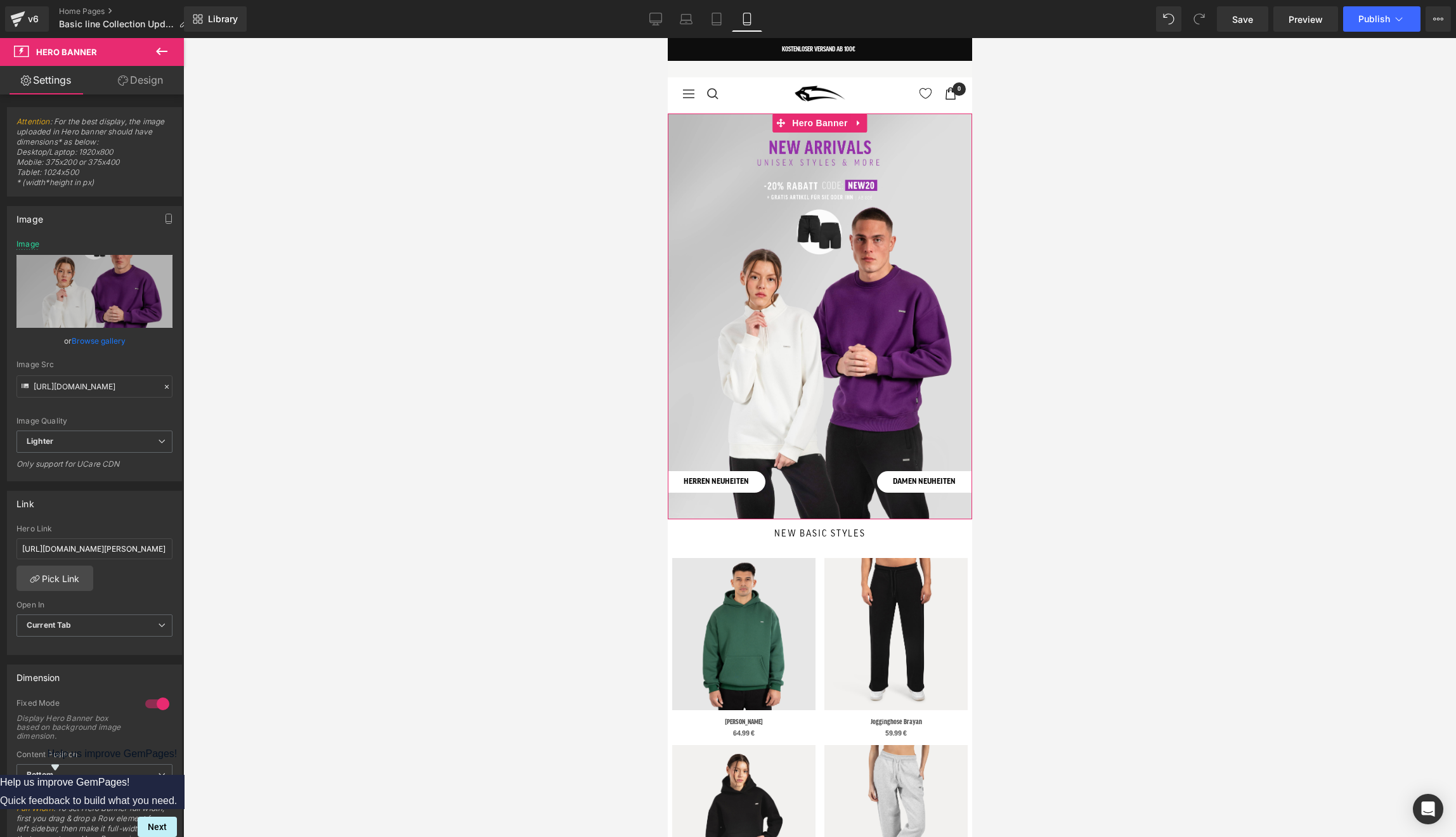
click at [777, 208] on div at bounding box center [819, 316] width 305 height 406
click at [90, 344] on link "Browse gallery" at bounding box center [99, 341] width 54 height 22
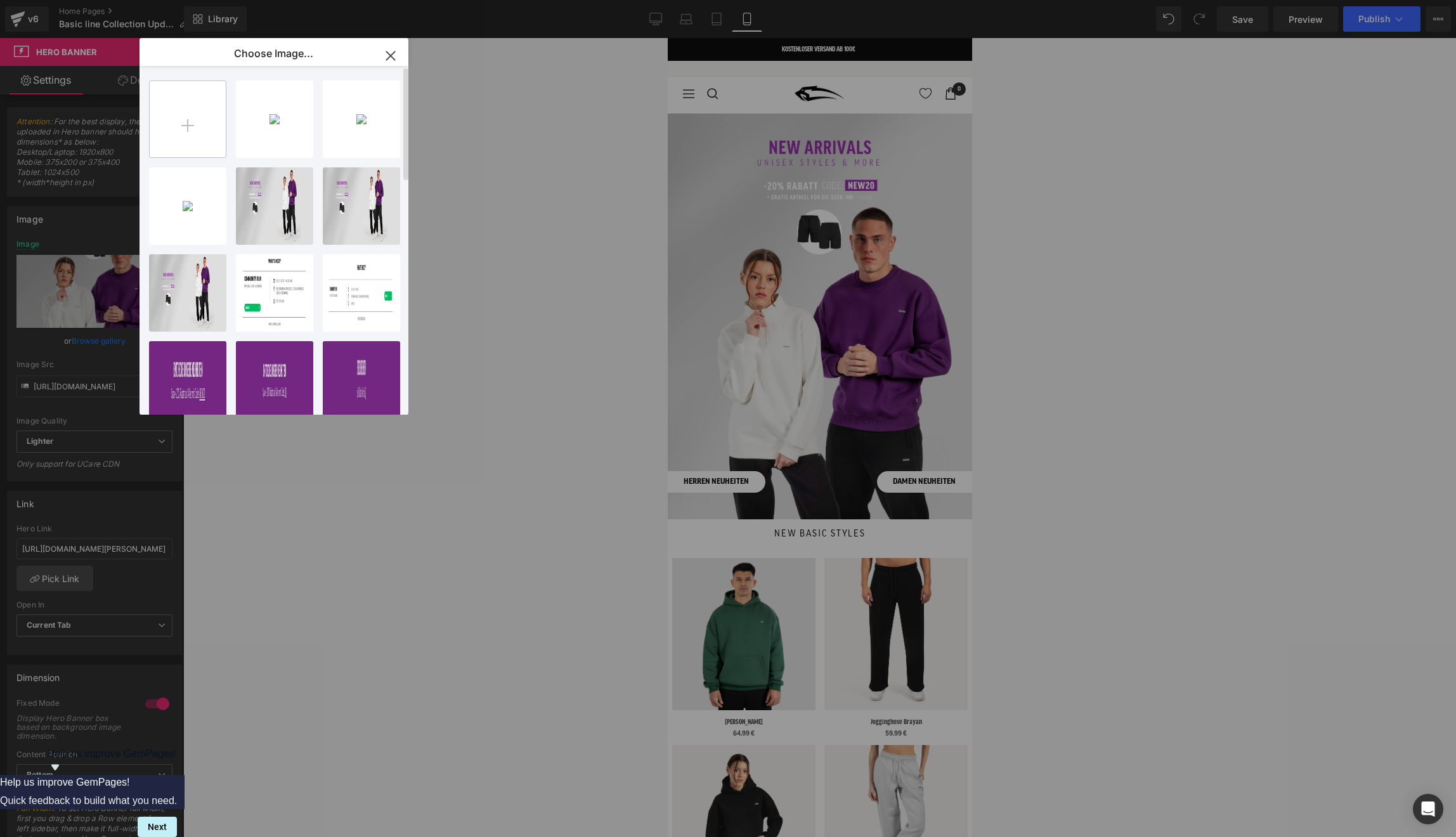
click at [191, 133] on input "file" at bounding box center [188, 119] width 76 height 76
type input "C:\fakepath\--damen neuheiten.jpg"
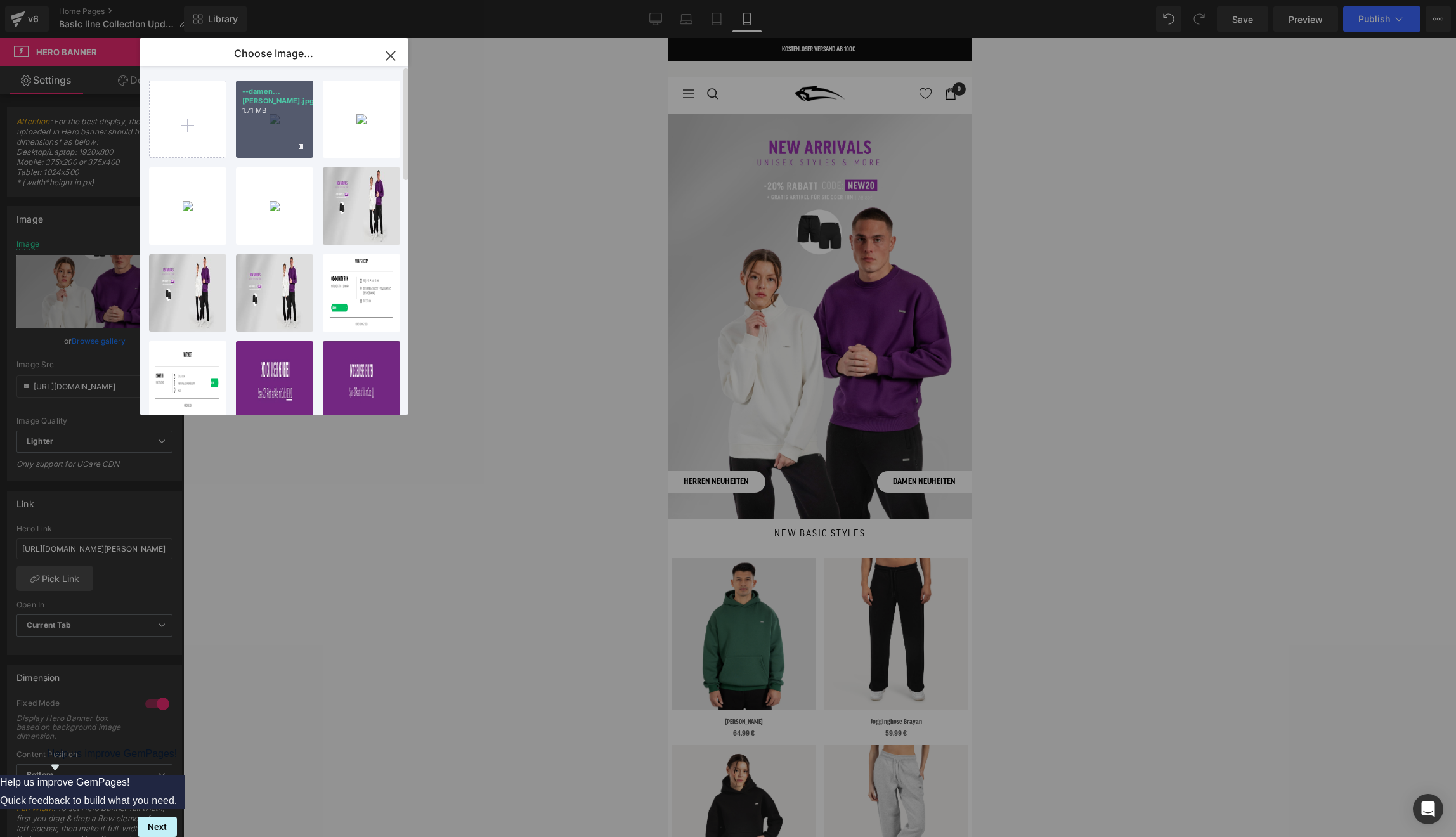
click at [266, 128] on div "--damen...iten.jpg 1.71 MB" at bounding box center [274, 119] width 77 height 77
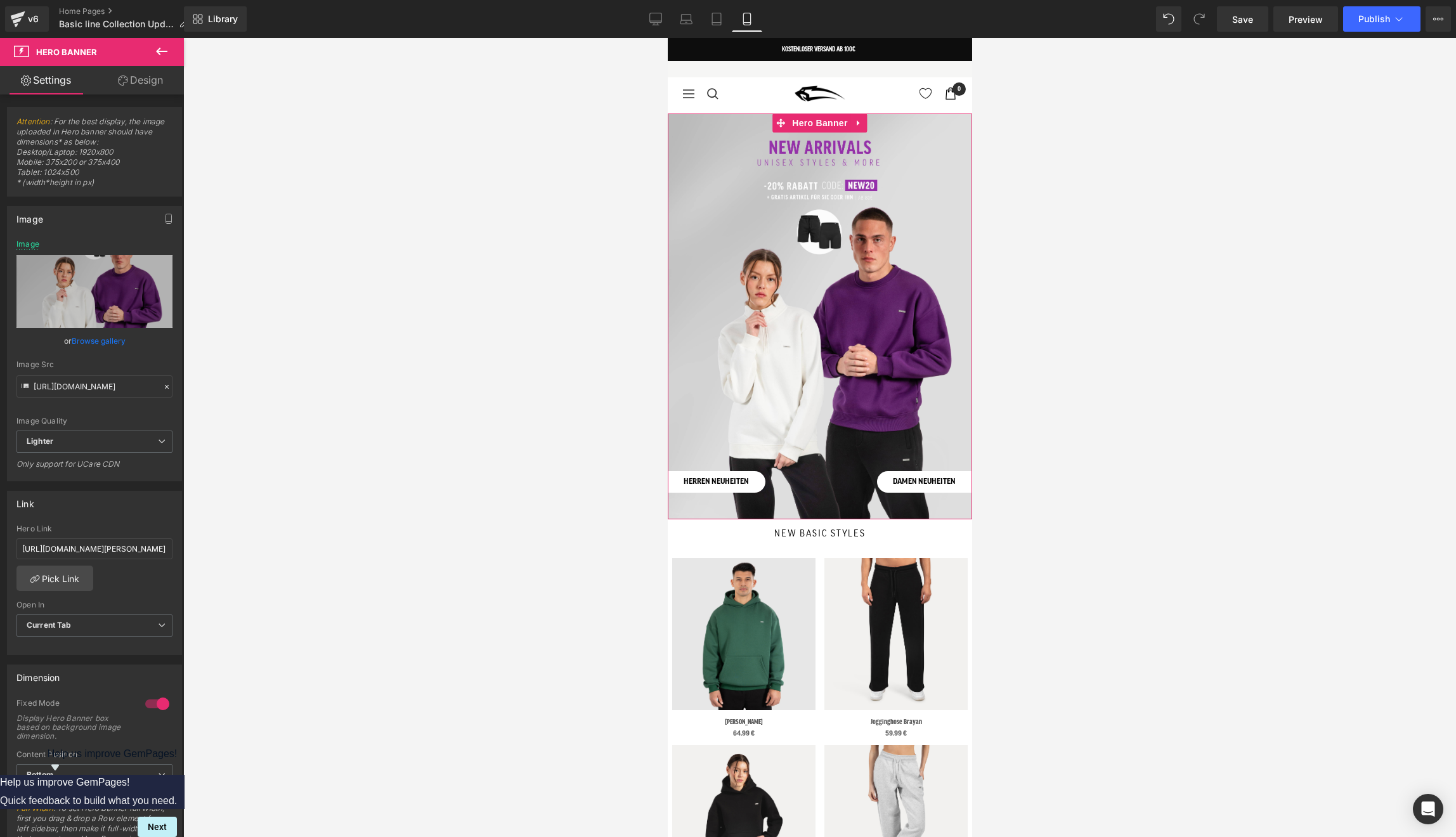
click at [875, 195] on div at bounding box center [819, 316] width 305 height 406
click at [84, 340] on link "Browse gallery" at bounding box center [99, 341] width 54 height 22
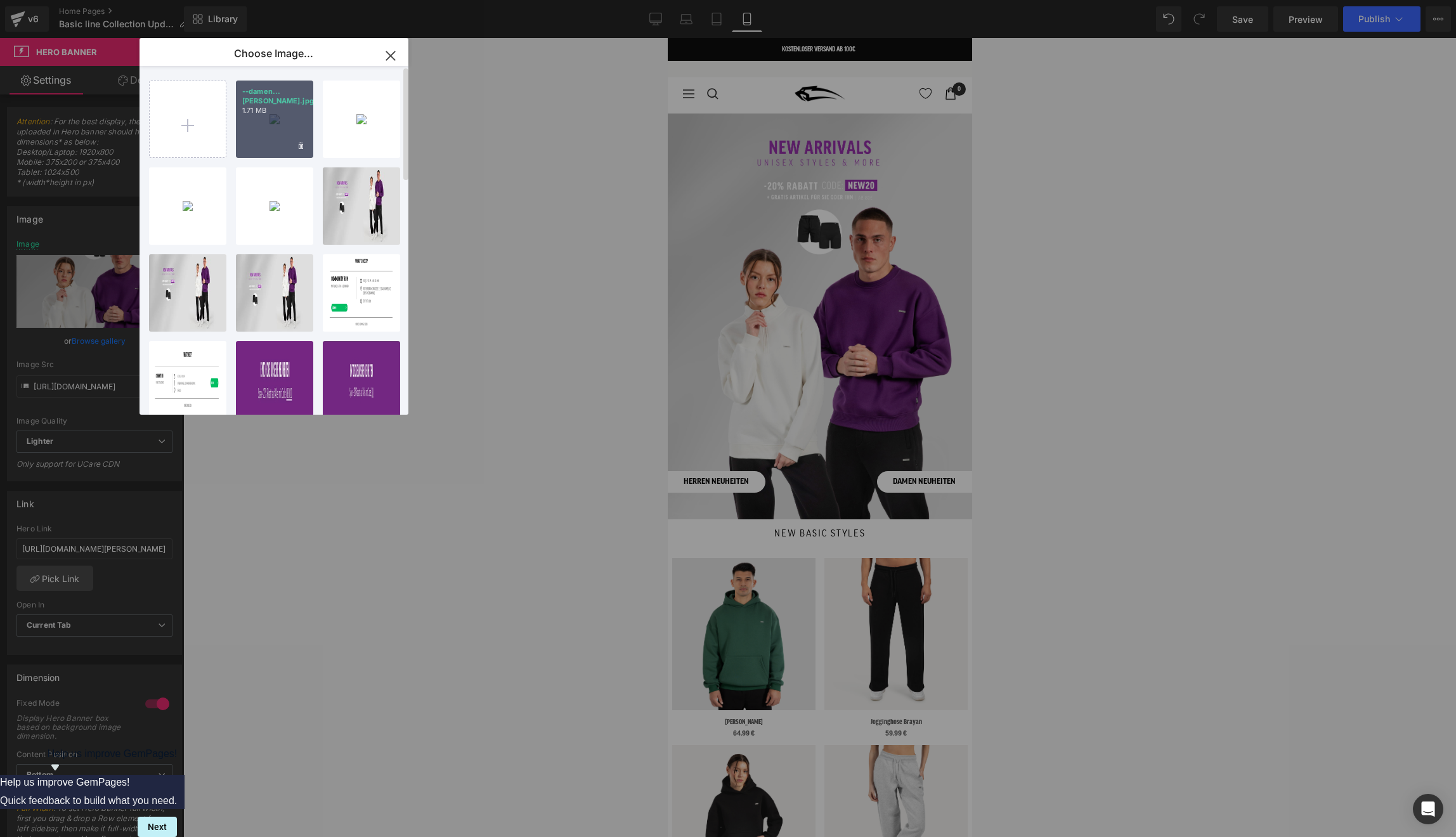
click at [270, 142] on div "--damen...iten.jpg 1.71 MB" at bounding box center [274, 119] width 77 height 77
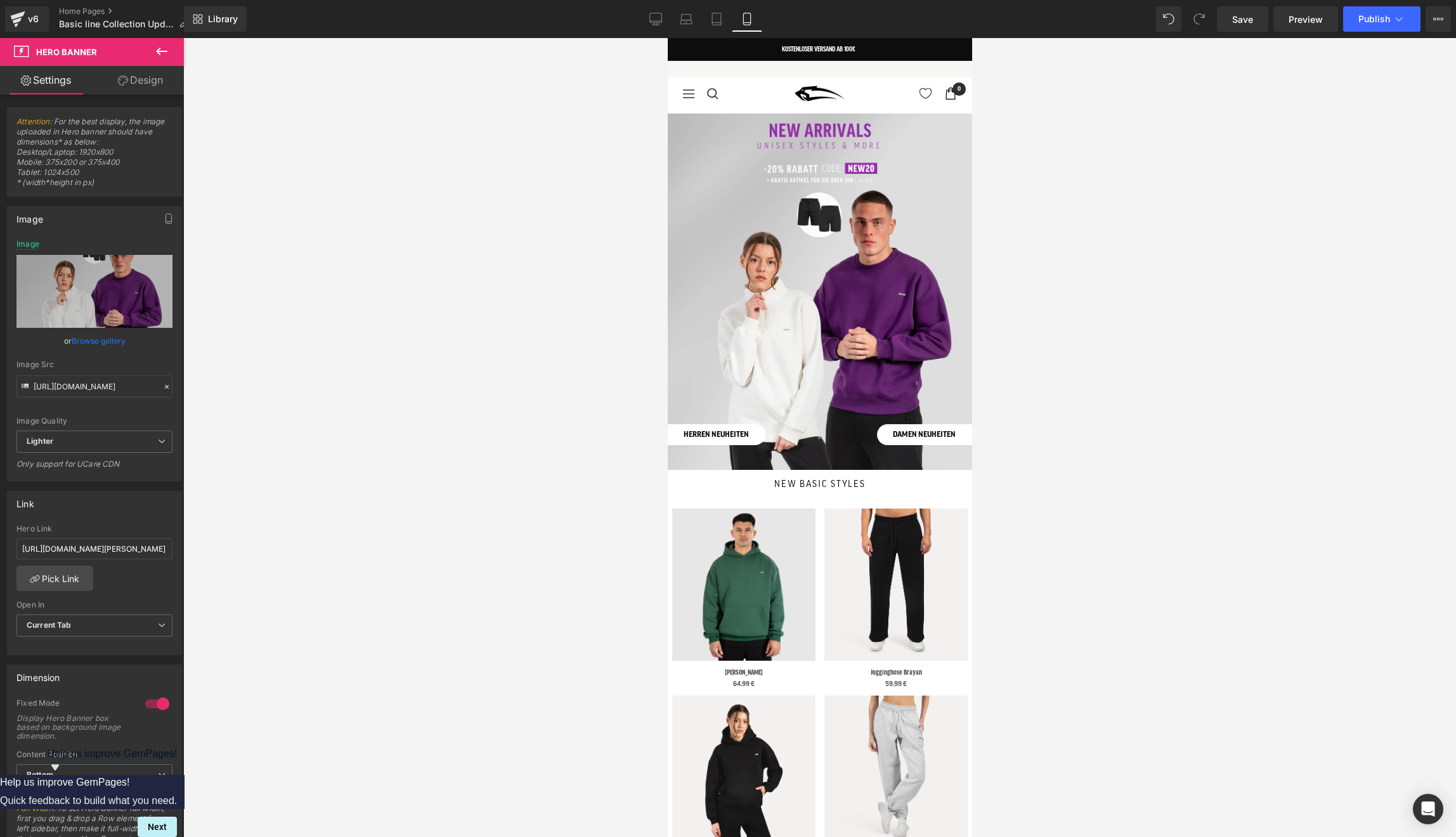
click at [561, 191] on div at bounding box center [819, 437] width 1273 height 799
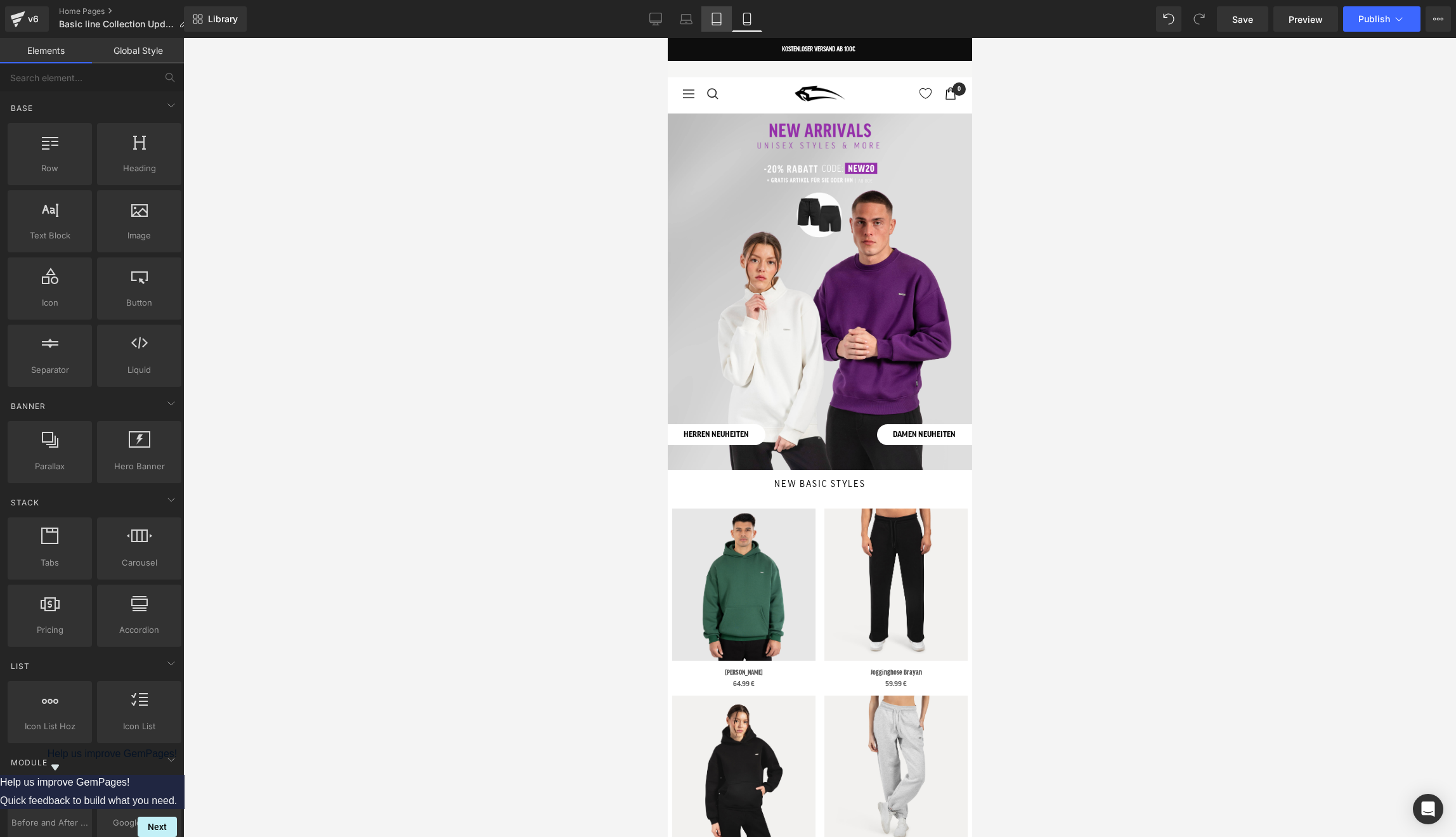
click at [712, 15] on icon at bounding box center [717, 19] width 9 height 12
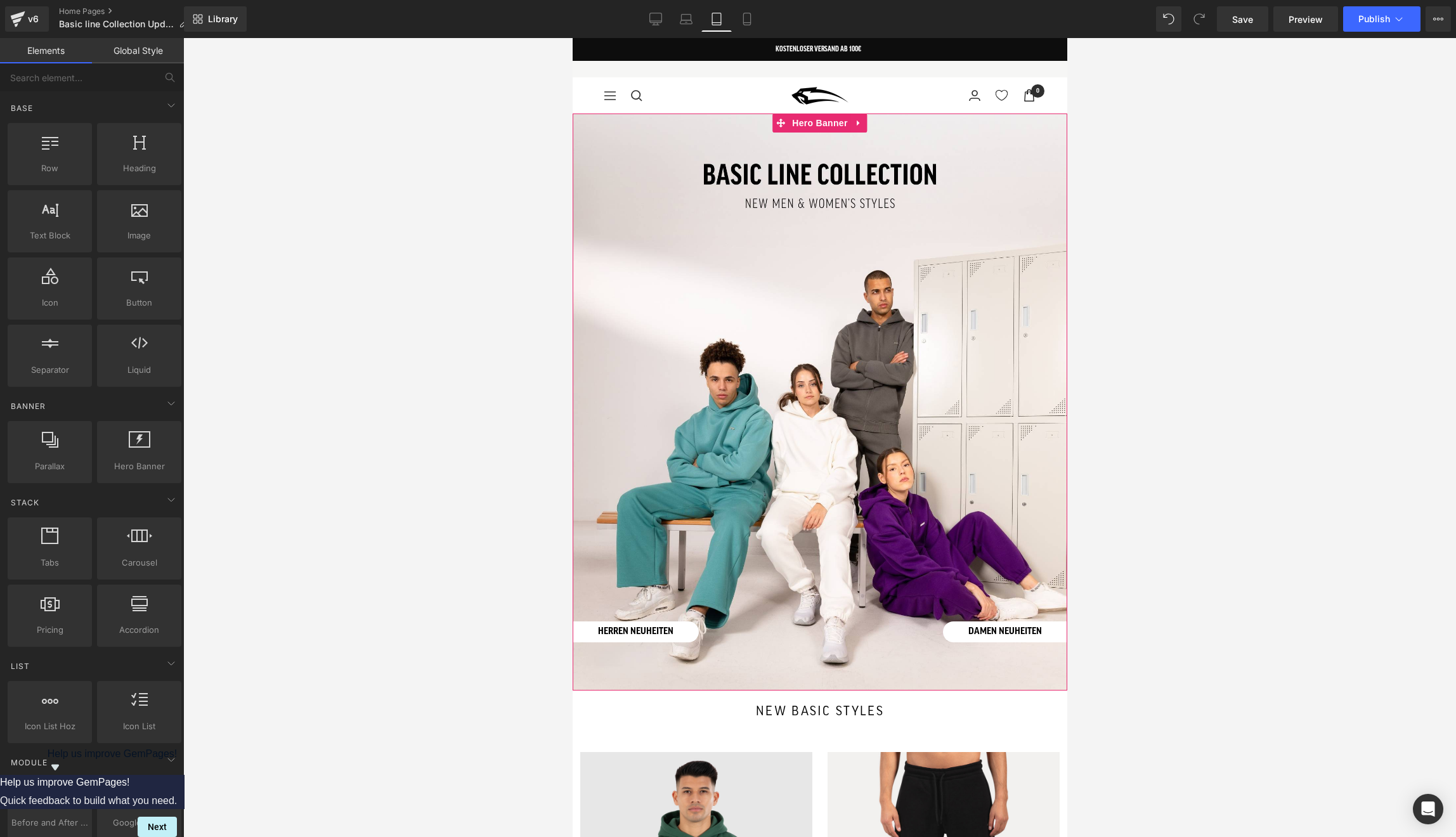
click at [778, 231] on div at bounding box center [819, 402] width 494 height 577
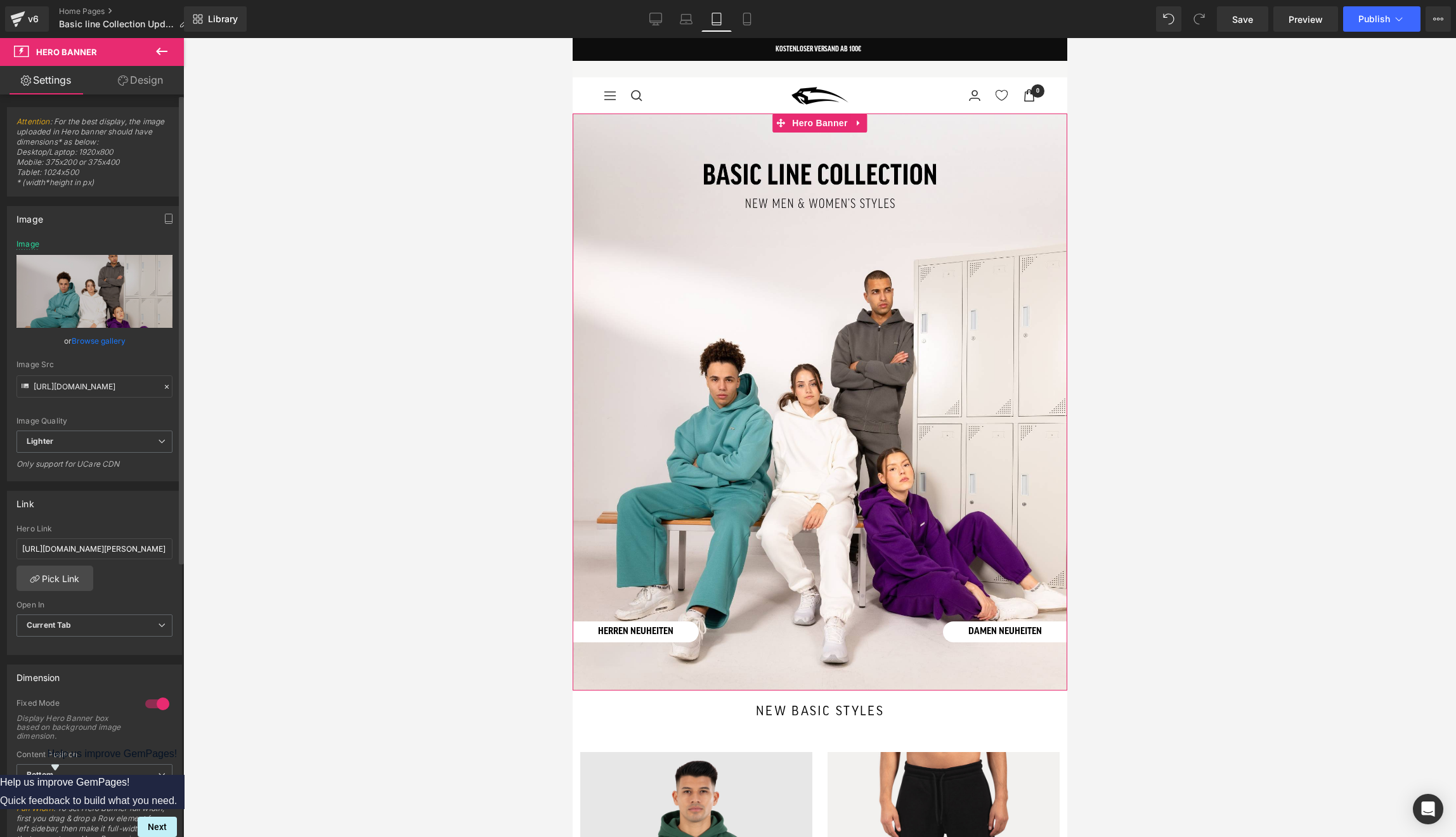
click at [112, 340] on link "Browse gallery" at bounding box center [99, 341] width 54 height 22
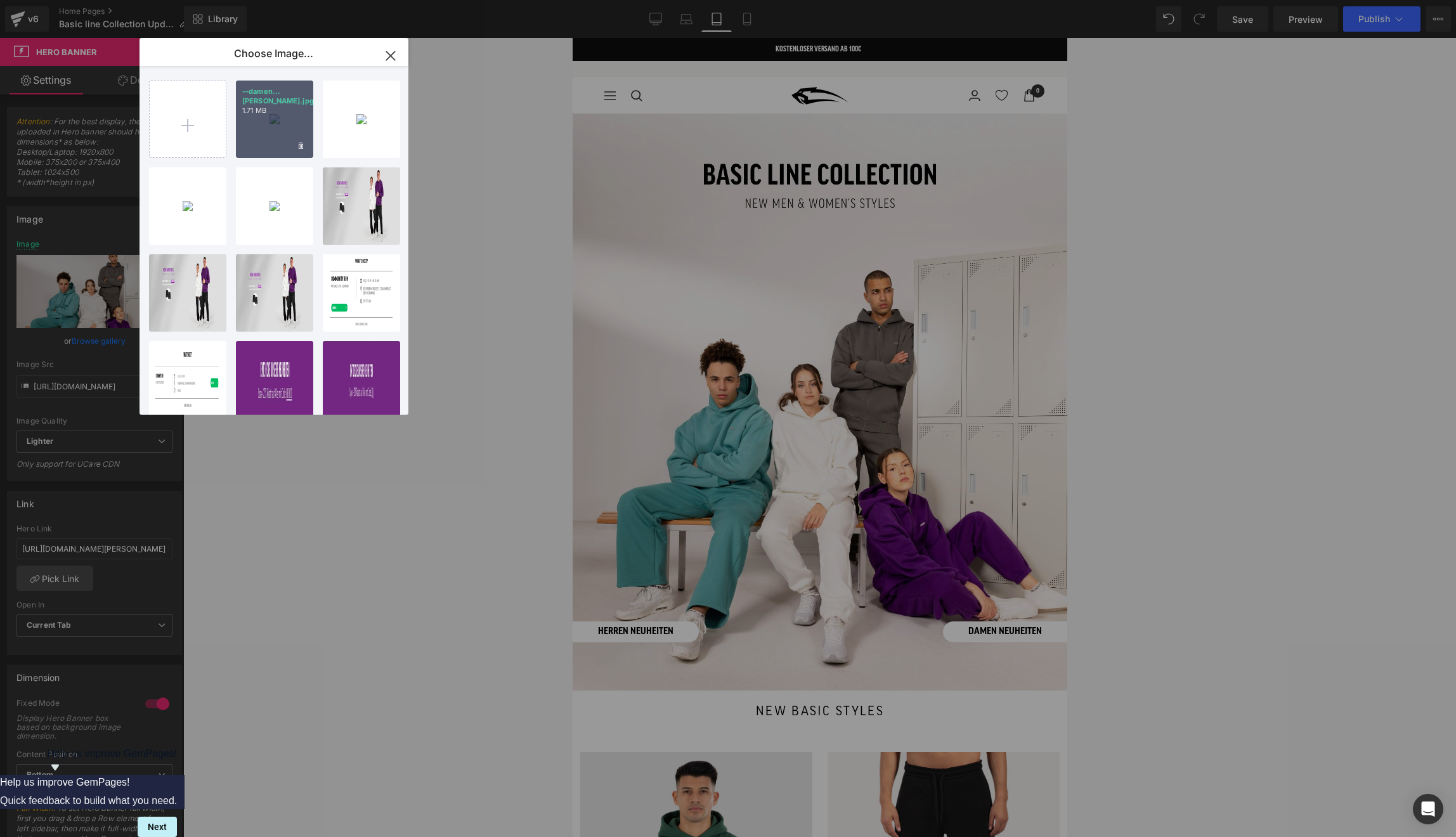
click at [265, 141] on div "--damen...iten.jpg 1.71 MB" at bounding box center [274, 119] width 77 height 77
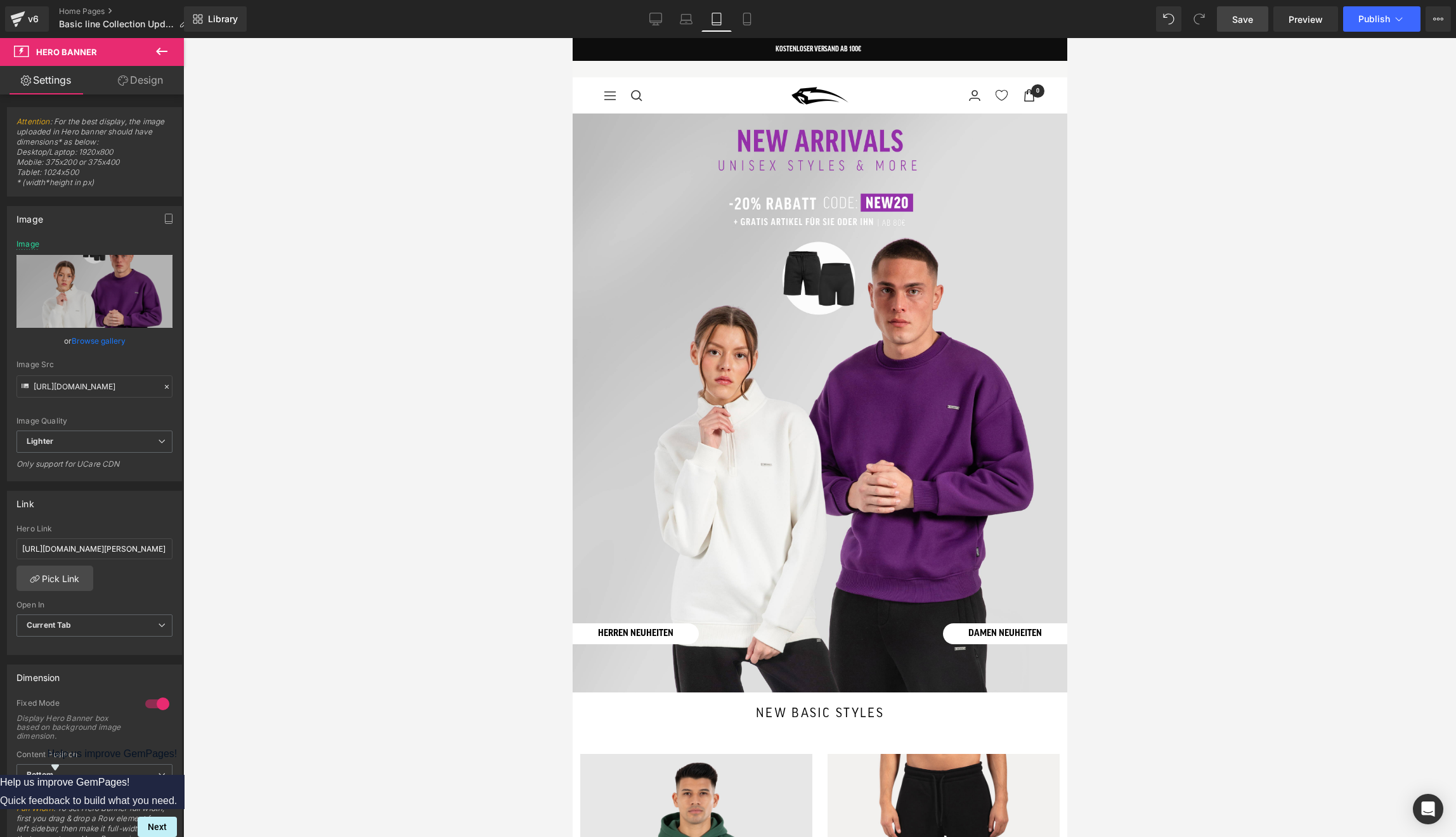
click at [1228, 20] on link "Save" at bounding box center [1242, 19] width 51 height 25
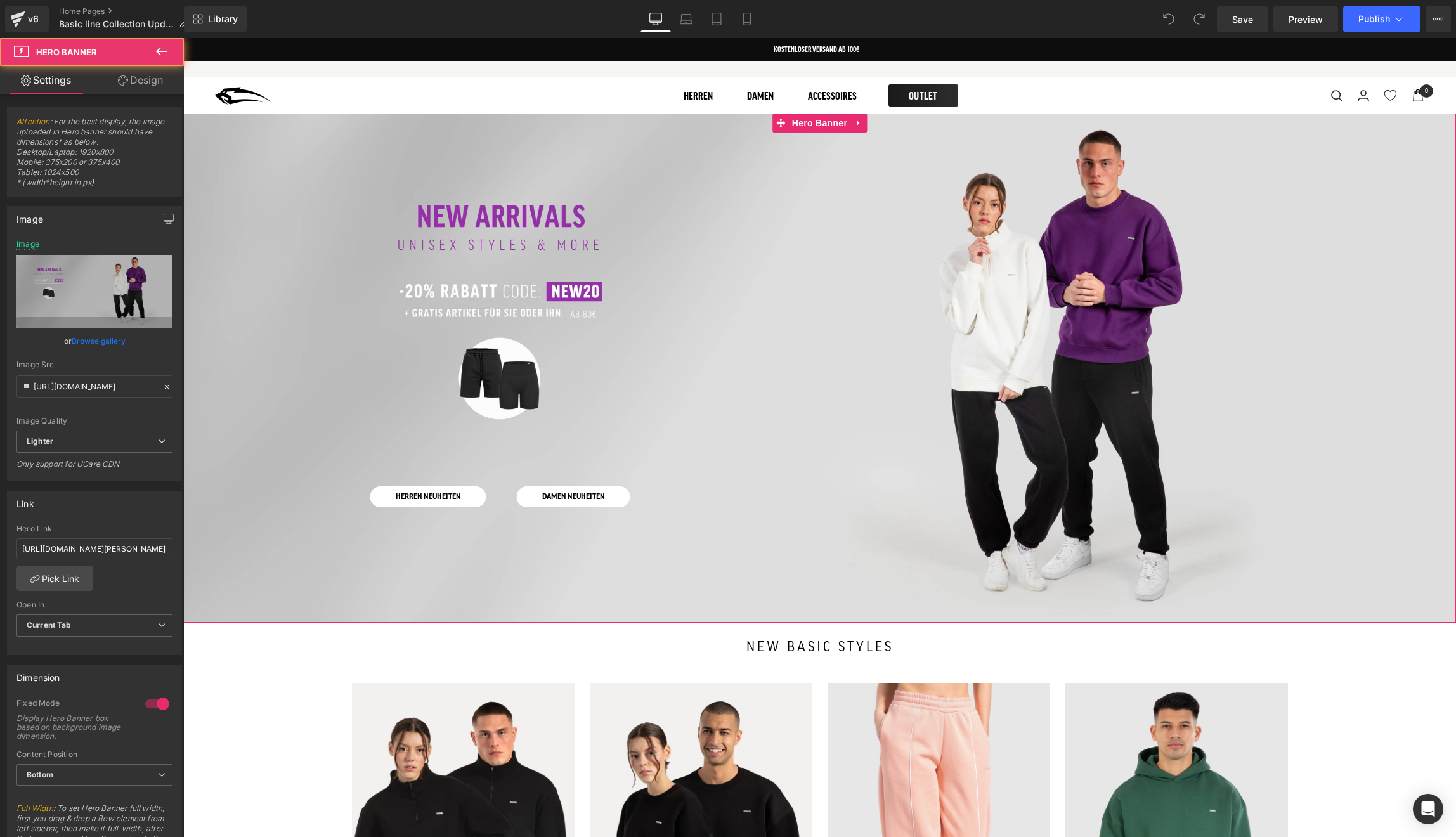
click at [681, 226] on div at bounding box center [819, 368] width 1273 height 509
click at [99, 337] on link "Browse gallery" at bounding box center [99, 341] width 54 height 22
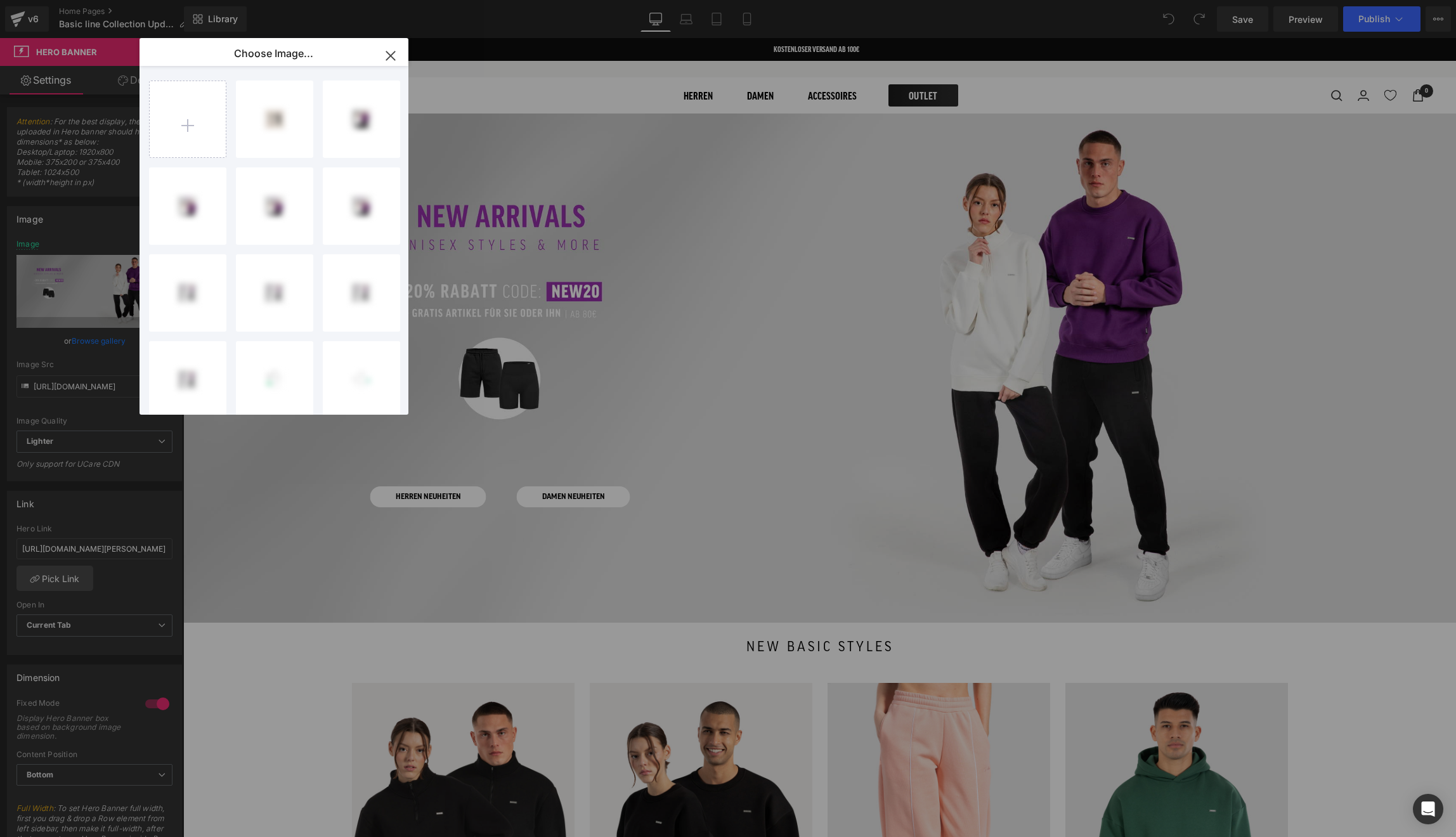
click at [391, 54] on icon "button" at bounding box center [390, 55] width 8 height 8
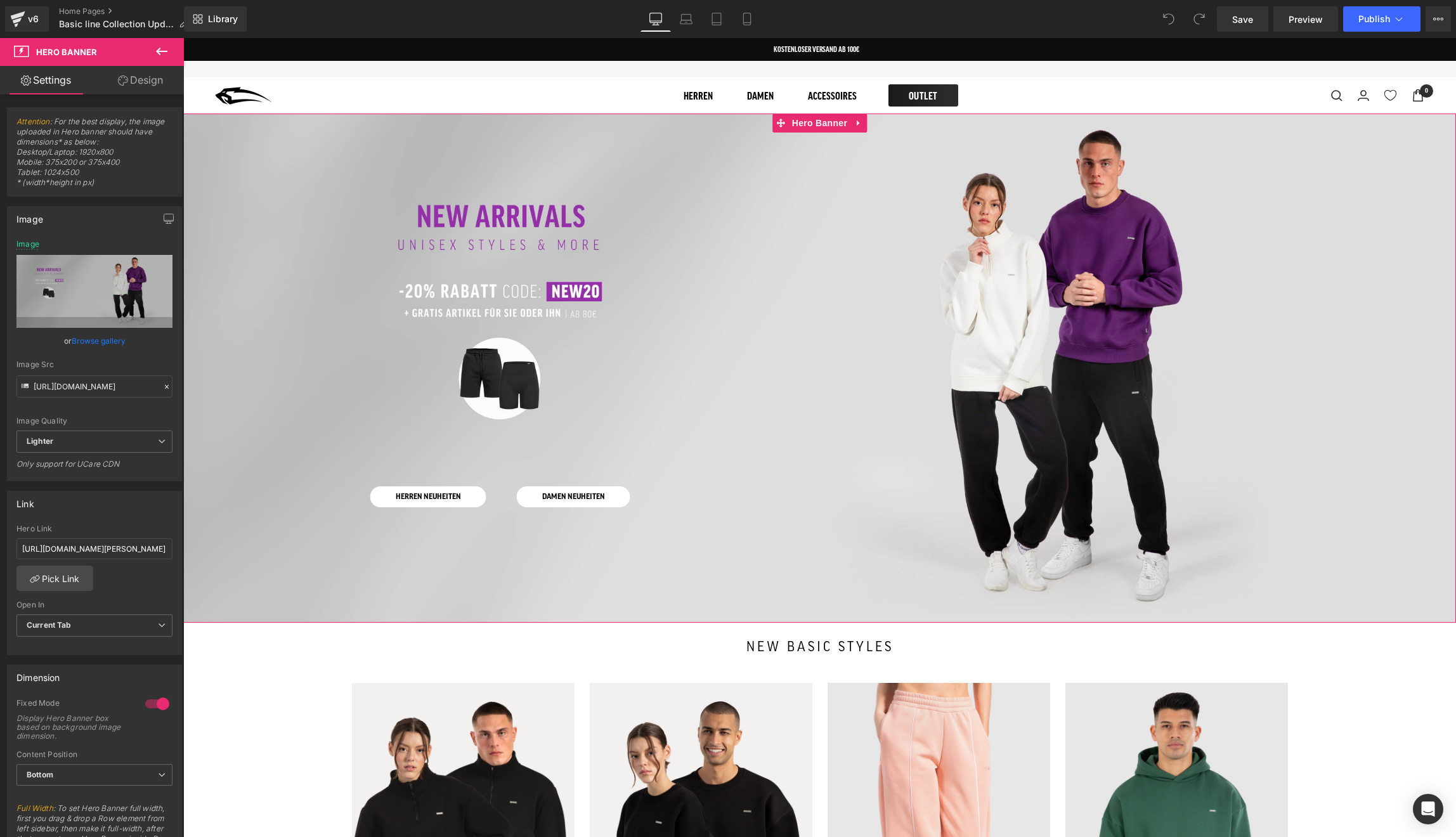
click at [636, 368] on div at bounding box center [819, 368] width 1273 height 509
click at [105, 338] on link "Browse gallery" at bounding box center [99, 341] width 54 height 22
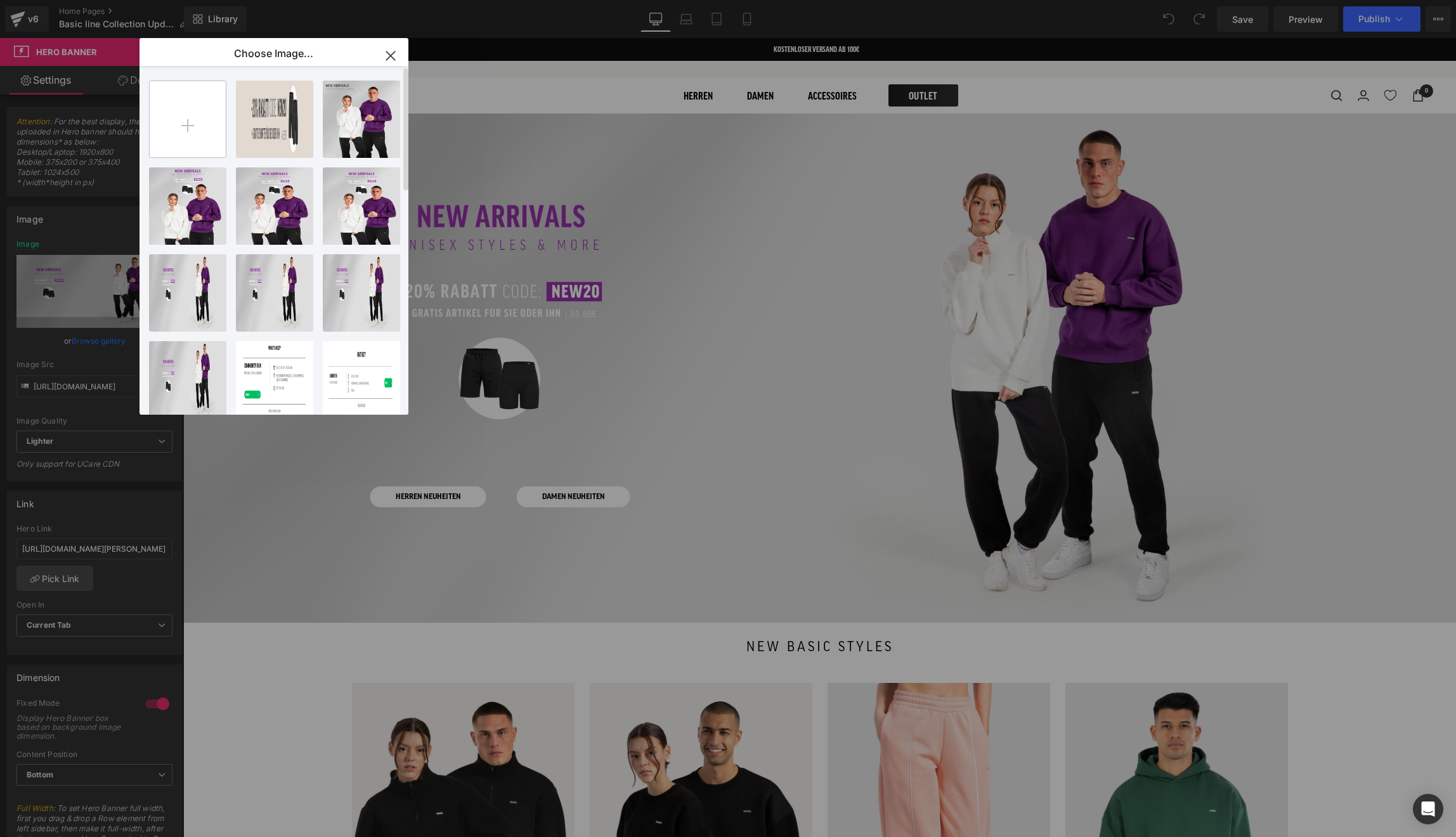
click at [191, 132] on input "file" at bounding box center [188, 119] width 76 height 76
type input "C:\fakepath\new20.jpg"
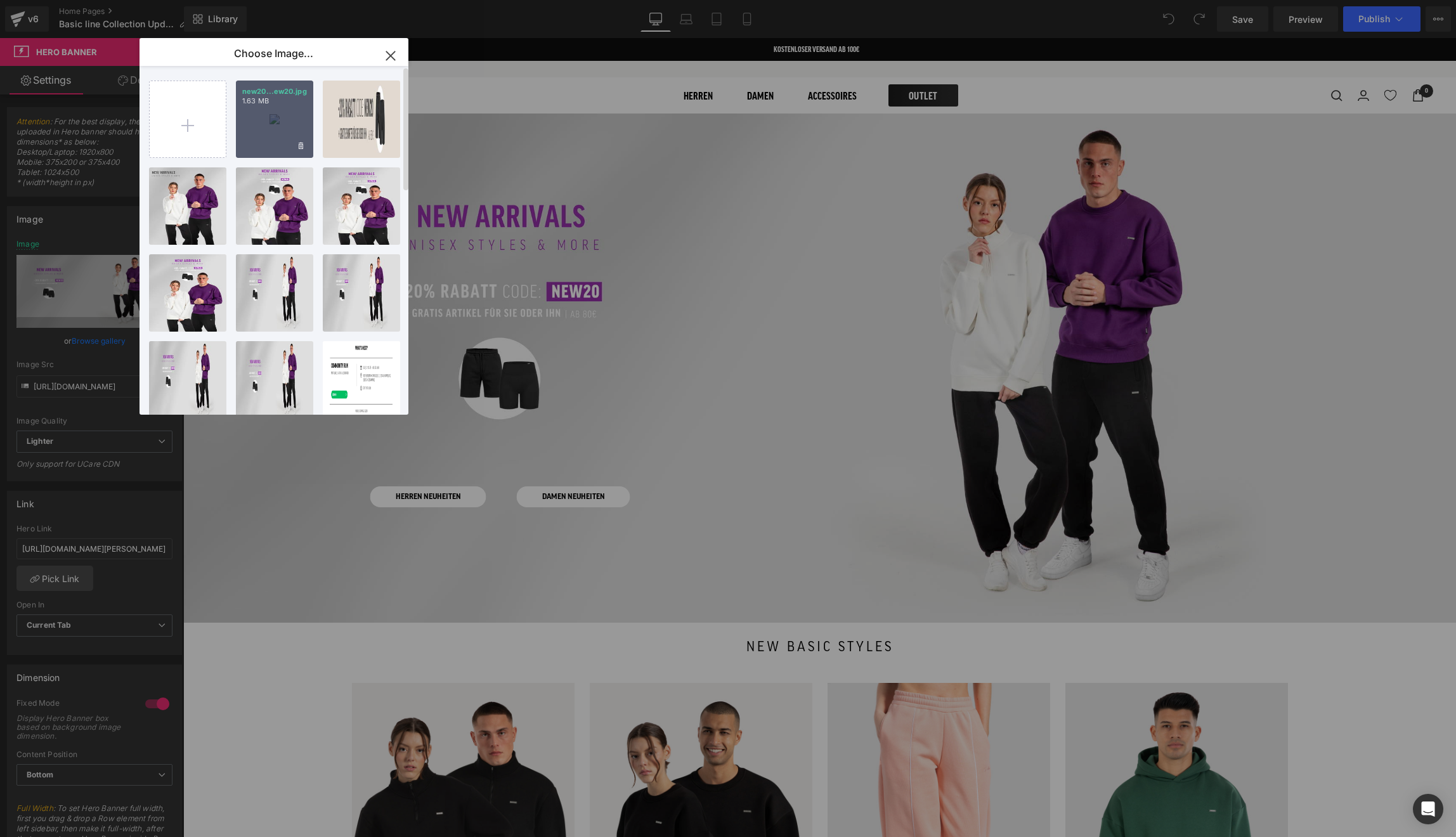
drag, startPoint x: 278, startPoint y: 123, endPoint x: 103, endPoint y: 85, distance: 179.1
click at [278, 123] on div "new20...ew20.jpg 1.63 MB" at bounding box center [274, 119] width 77 height 77
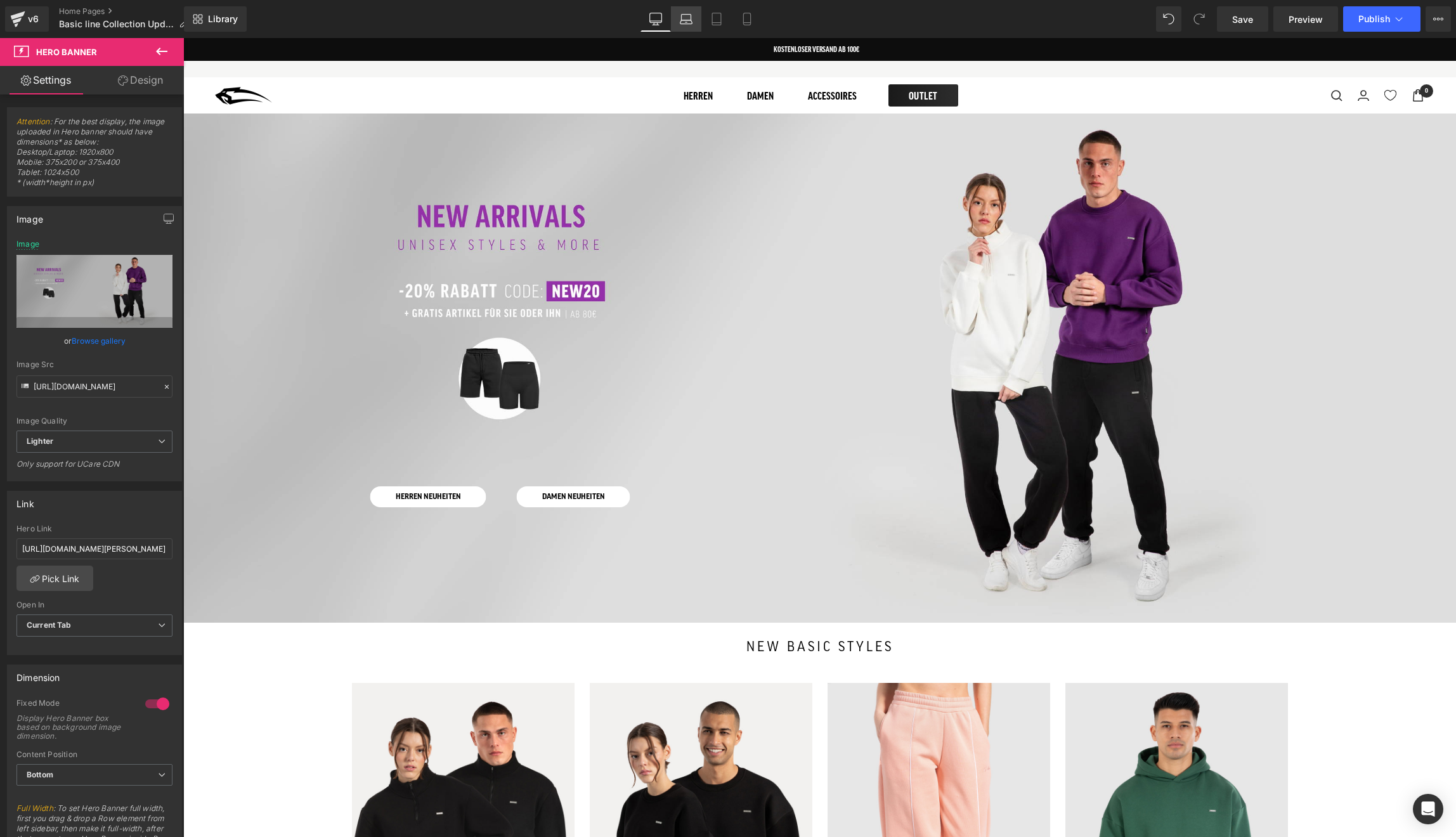
click at [686, 21] on icon at bounding box center [686, 19] width 13 height 13
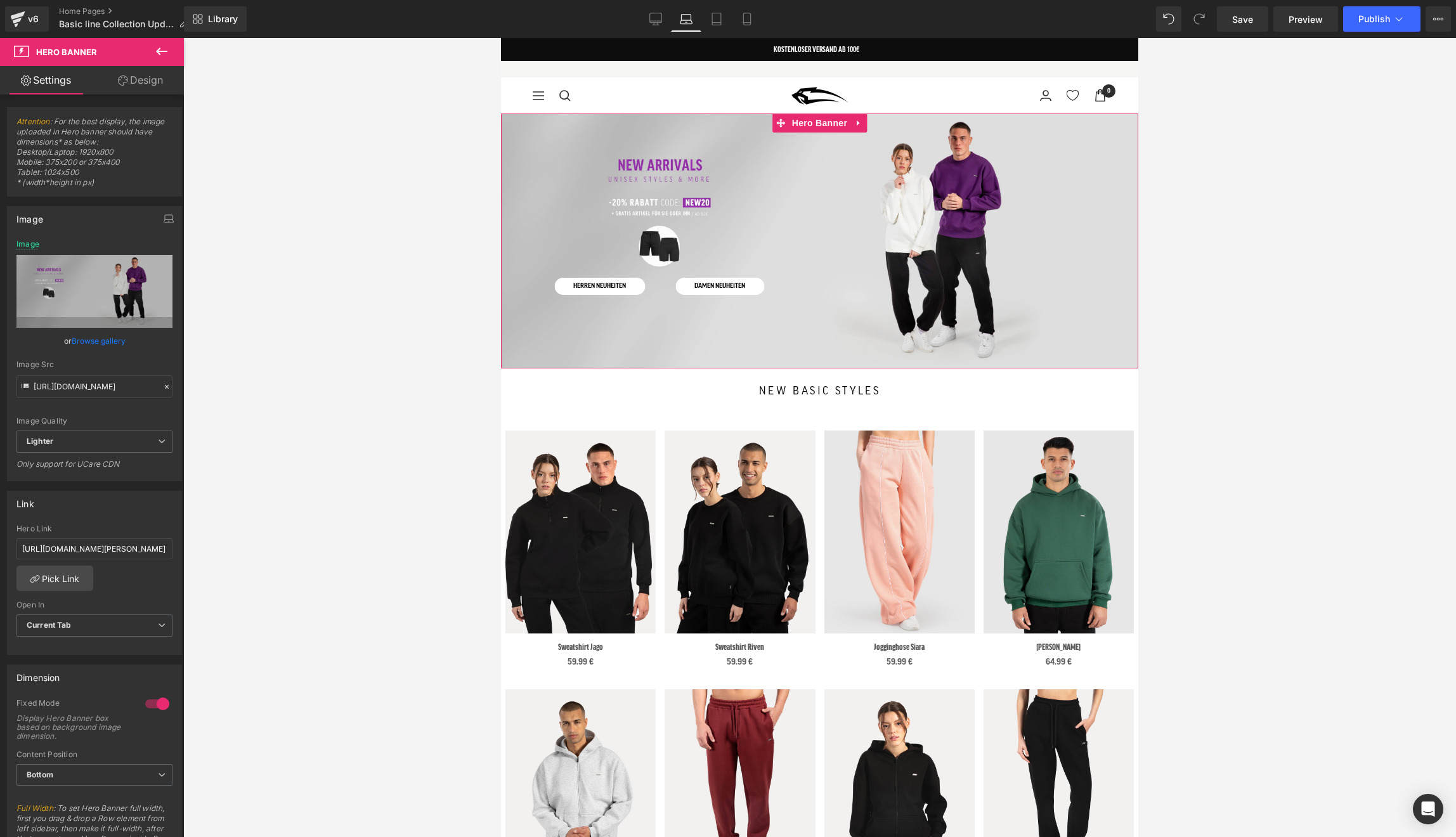
click at [586, 217] on div at bounding box center [820, 241] width 638 height 255
click at [111, 345] on link "Browse gallery" at bounding box center [99, 341] width 54 height 22
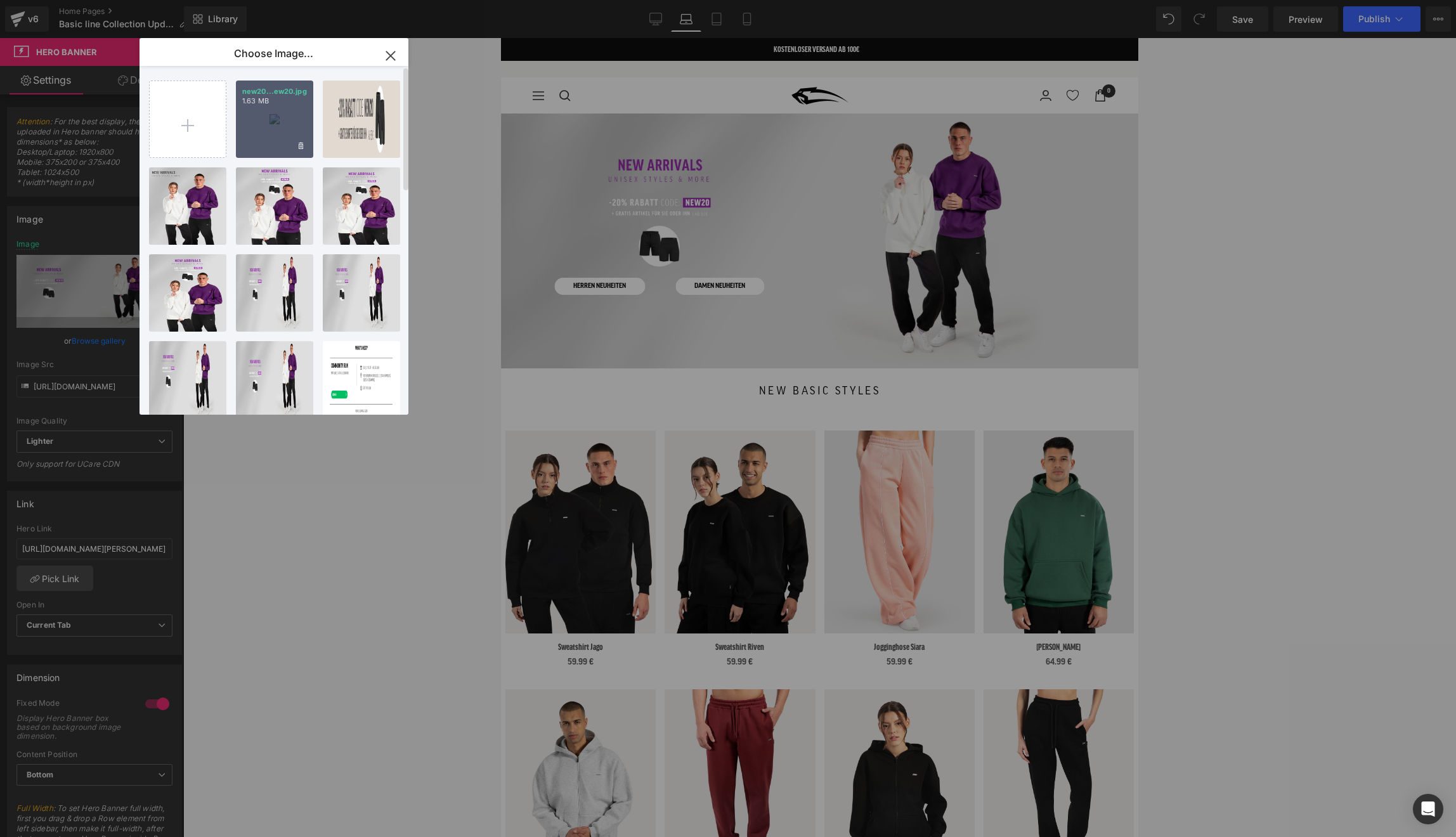
click at [257, 133] on div "new20...ew20.jpg 1.63 MB" at bounding box center [274, 119] width 77 height 77
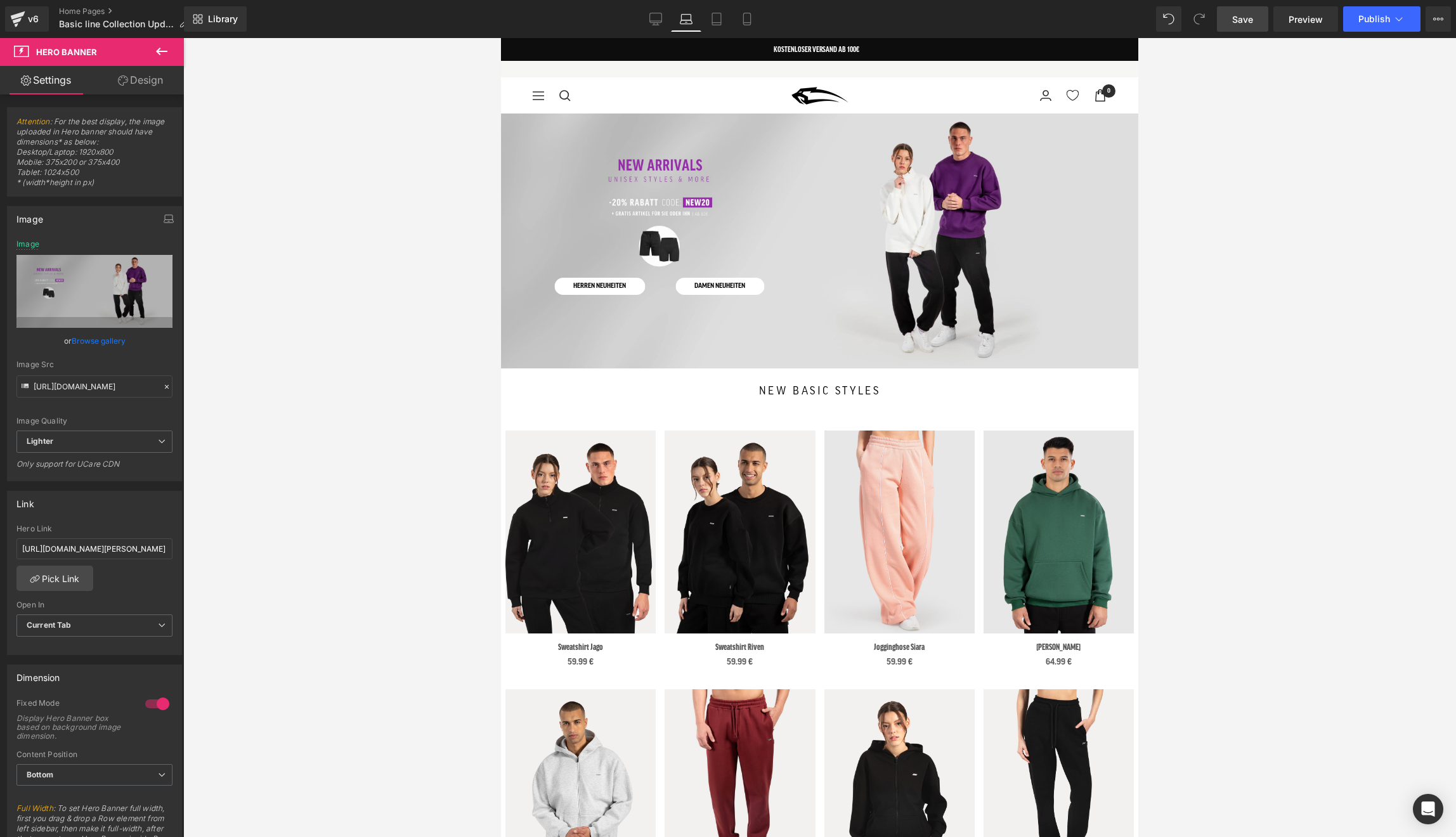
click at [1238, 24] on span "Save" at bounding box center [1242, 19] width 21 height 13
click at [96, 10] on link "Home Pages" at bounding box center [128, 12] width 139 height 10
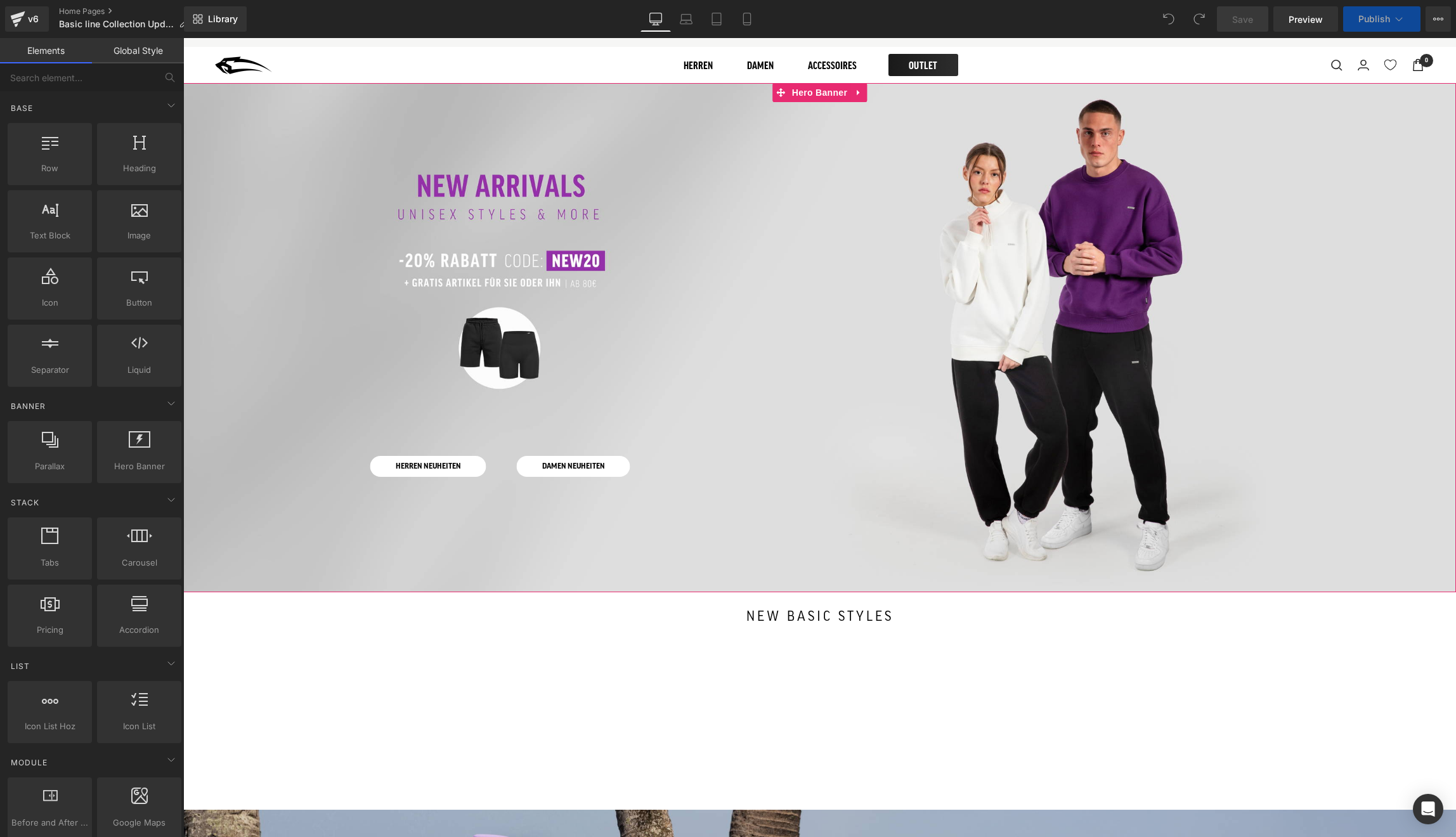
scroll to position [37, 0]
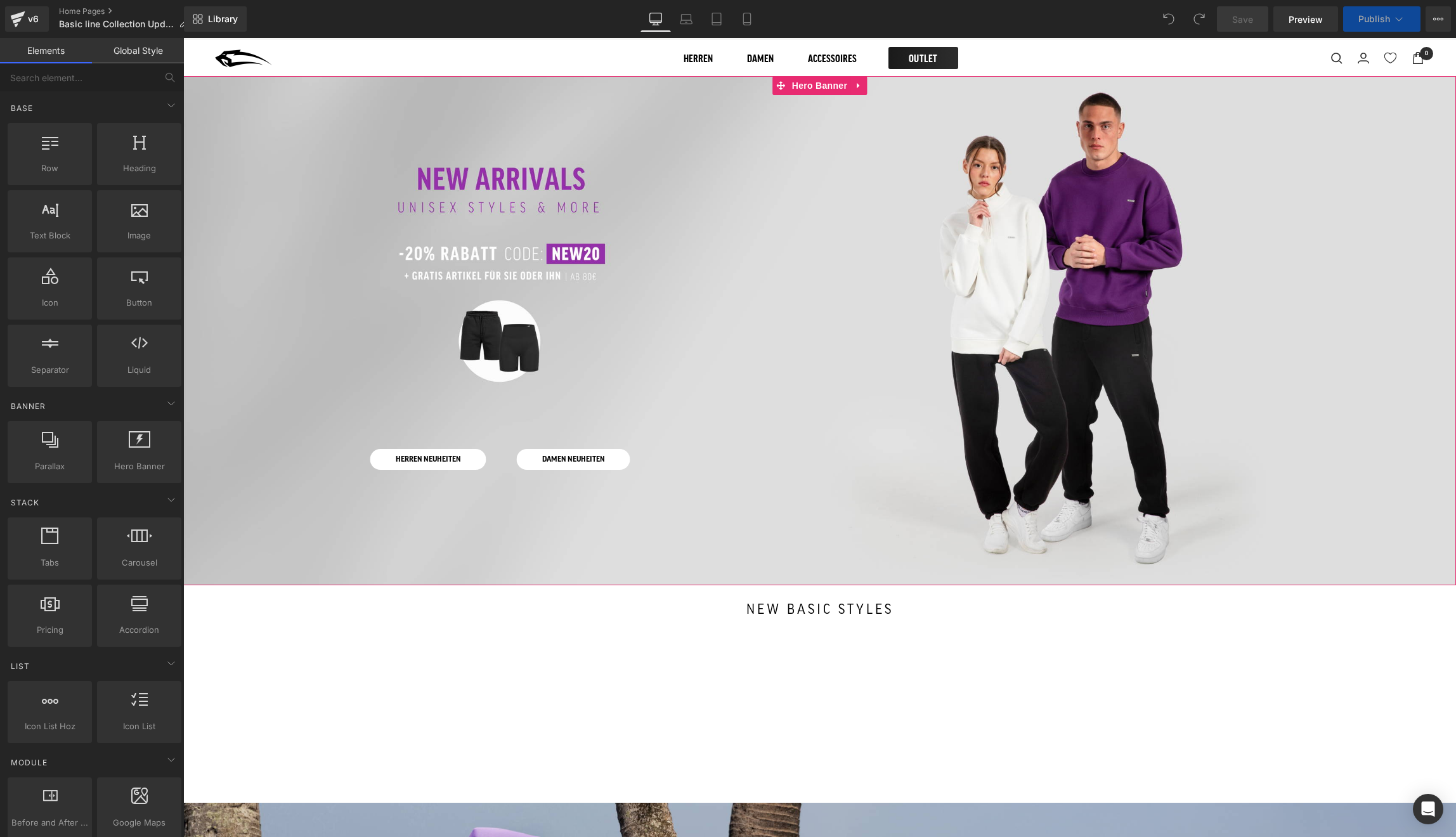
click at [621, 391] on div at bounding box center [819, 331] width 1273 height 509
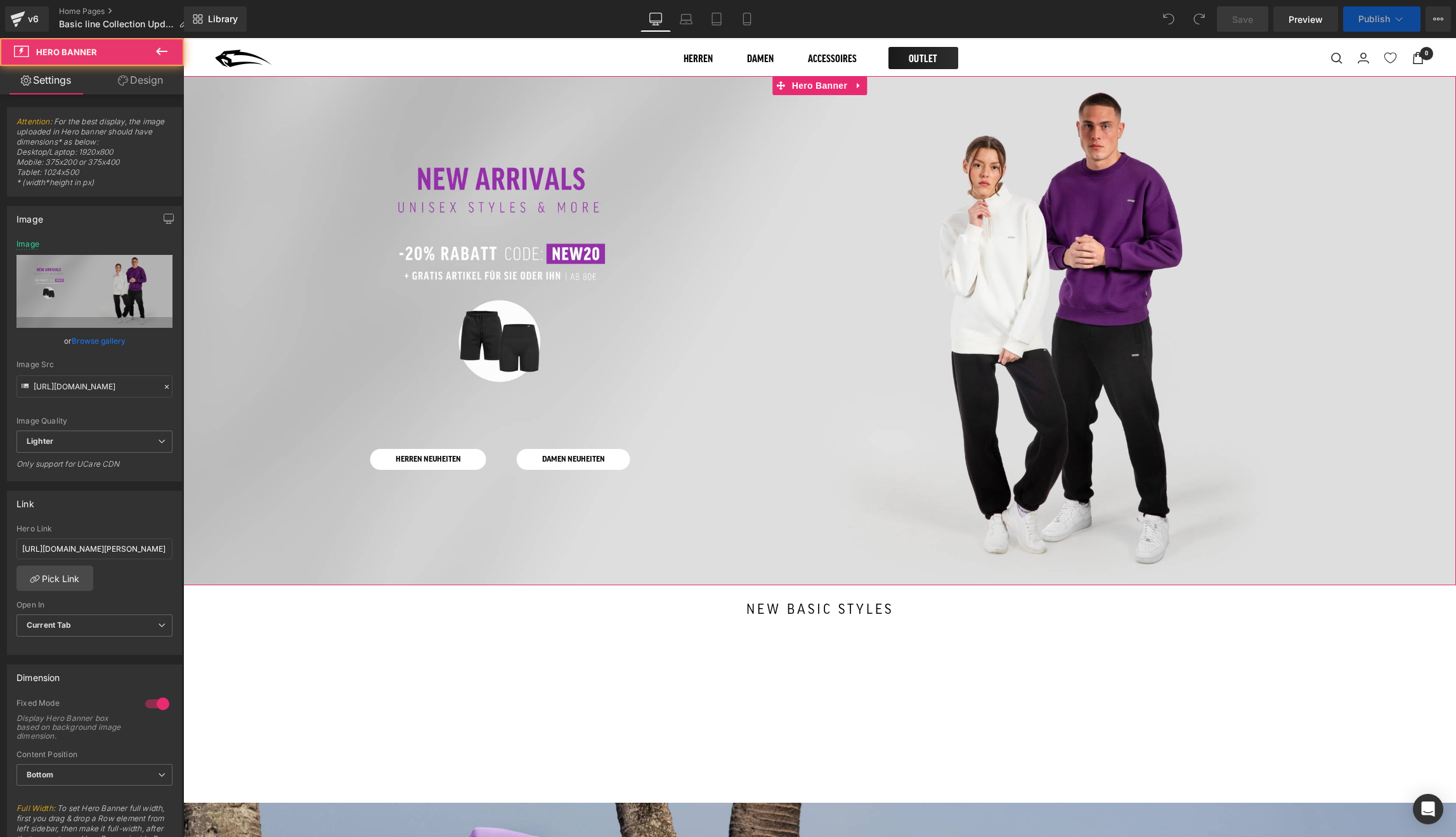
scroll to position [0, 0]
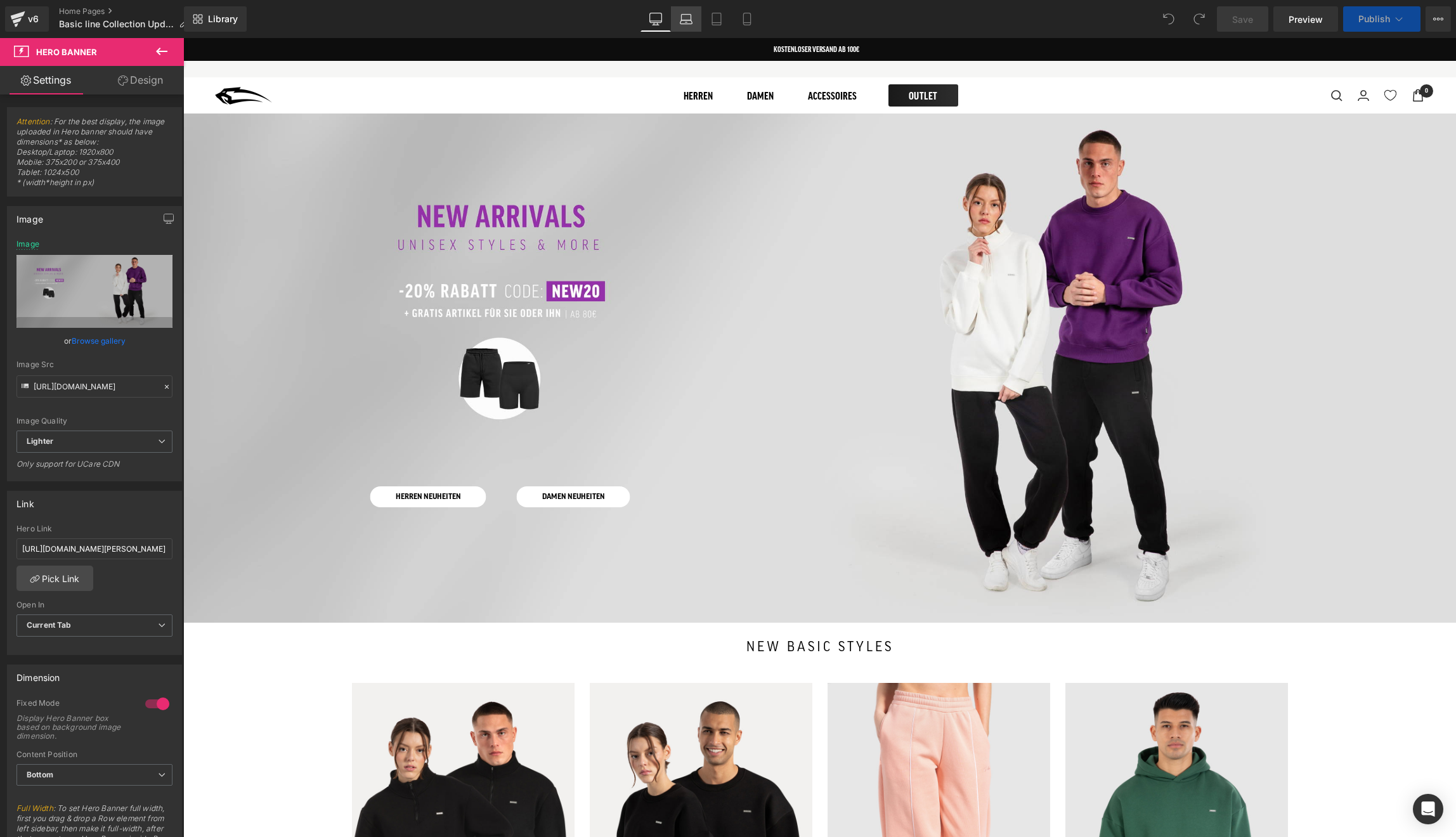
click at [689, 18] on icon at bounding box center [686, 19] width 13 height 13
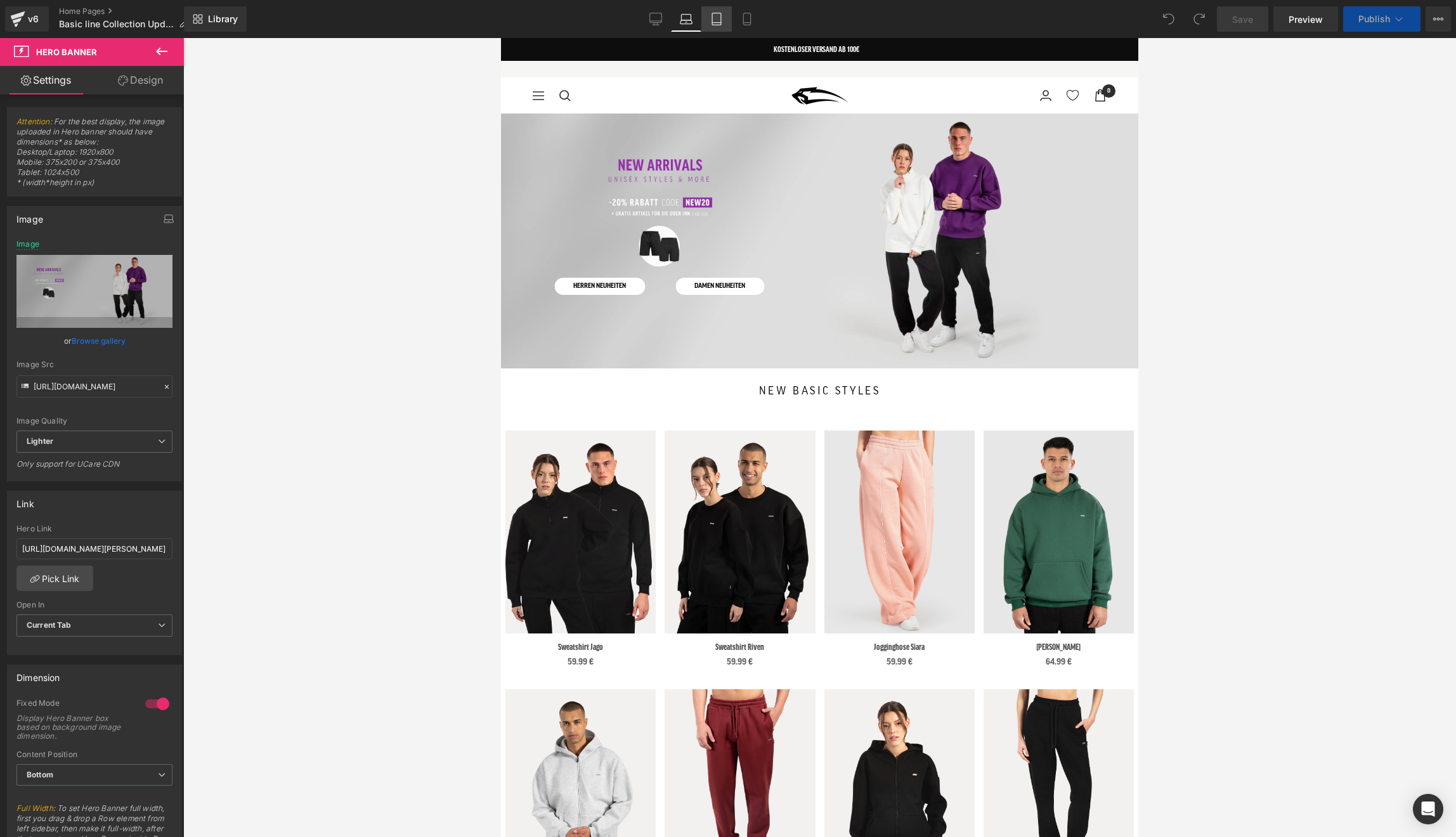
click at [715, 16] on icon at bounding box center [716, 19] width 13 height 13
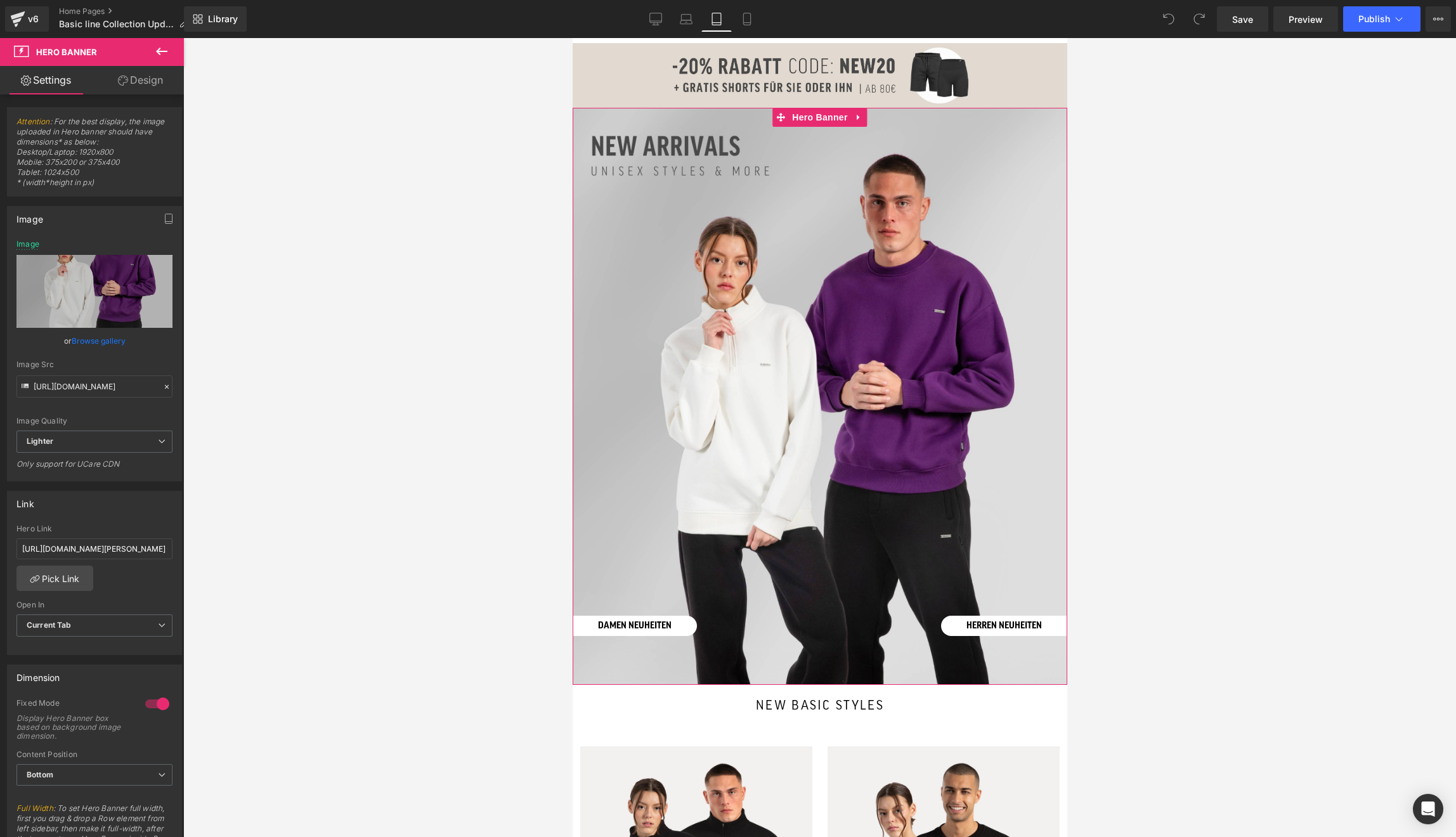
scroll to position [71, 0]
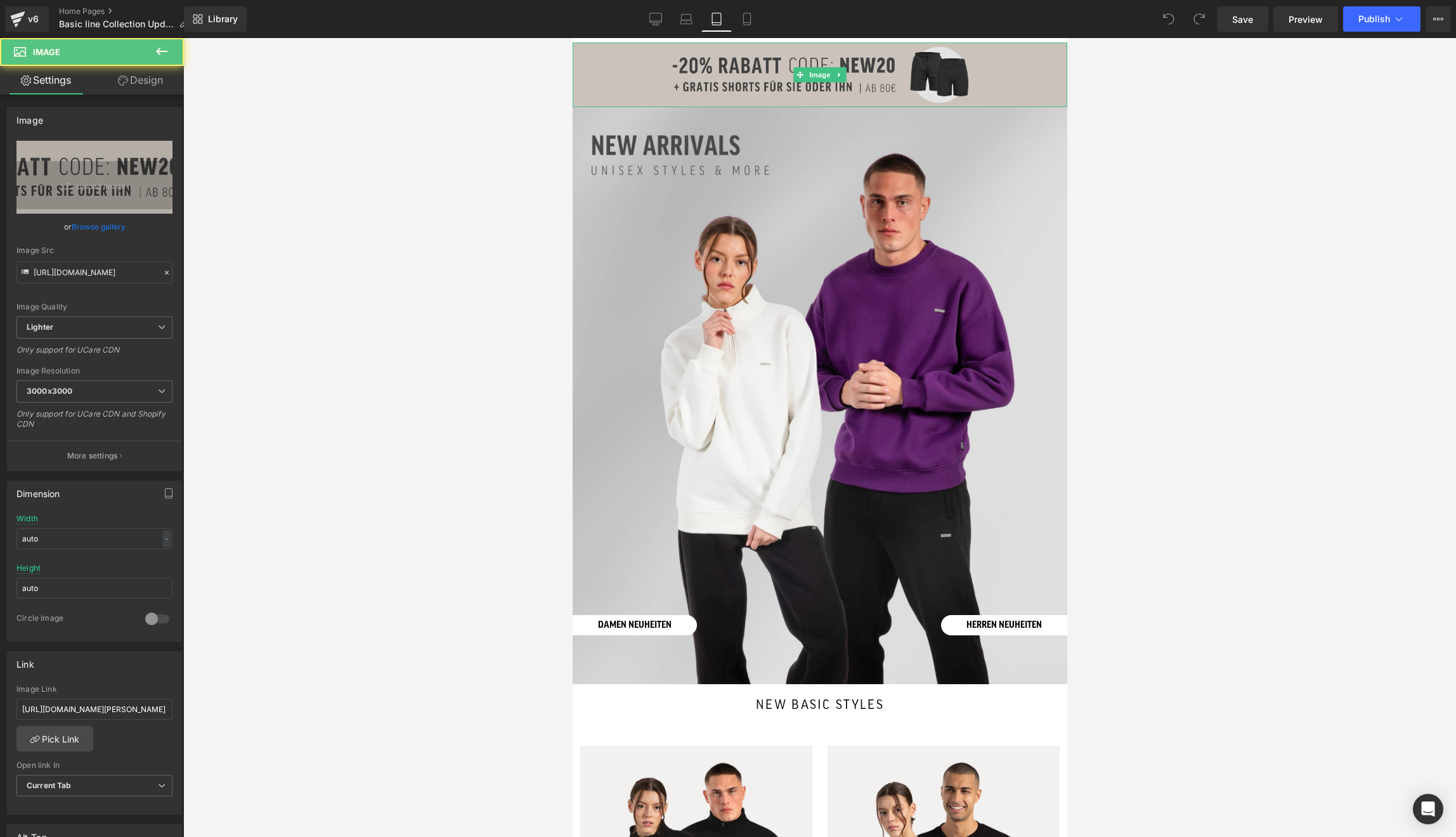
click at [718, 77] on img at bounding box center [819, 74] width 494 height 64
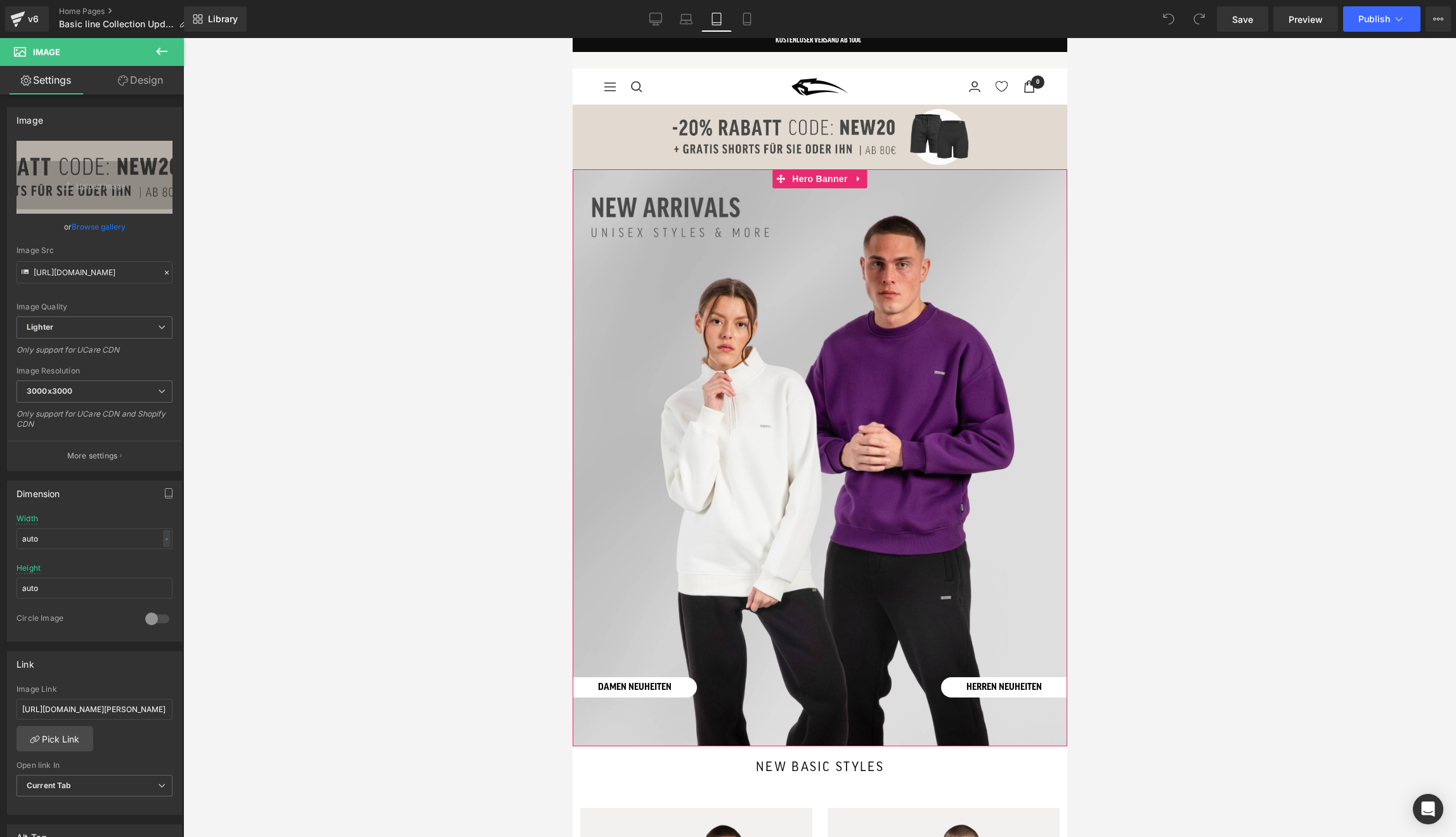
scroll to position [0, 0]
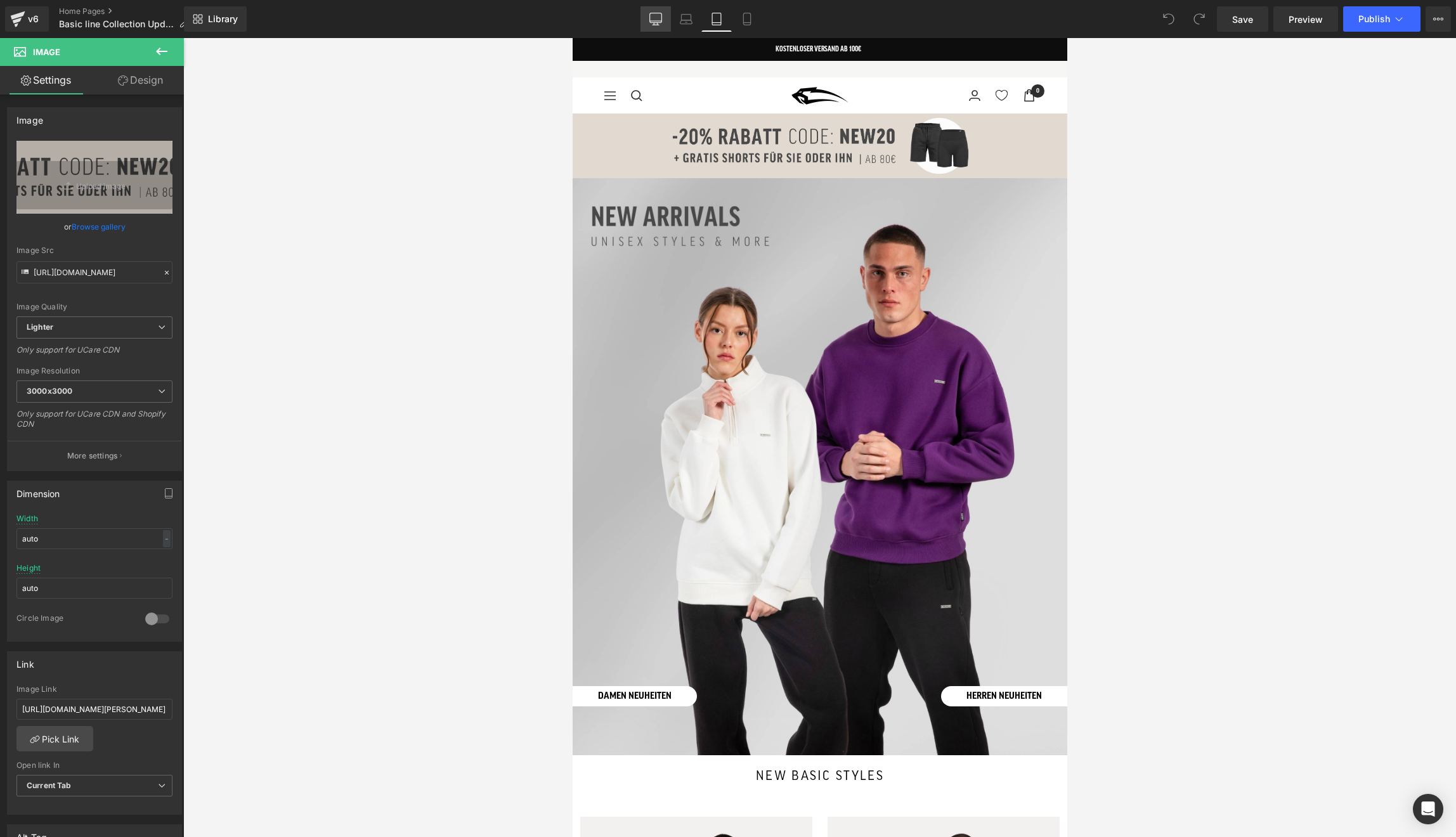
click at [658, 24] on icon at bounding box center [655, 19] width 13 height 13
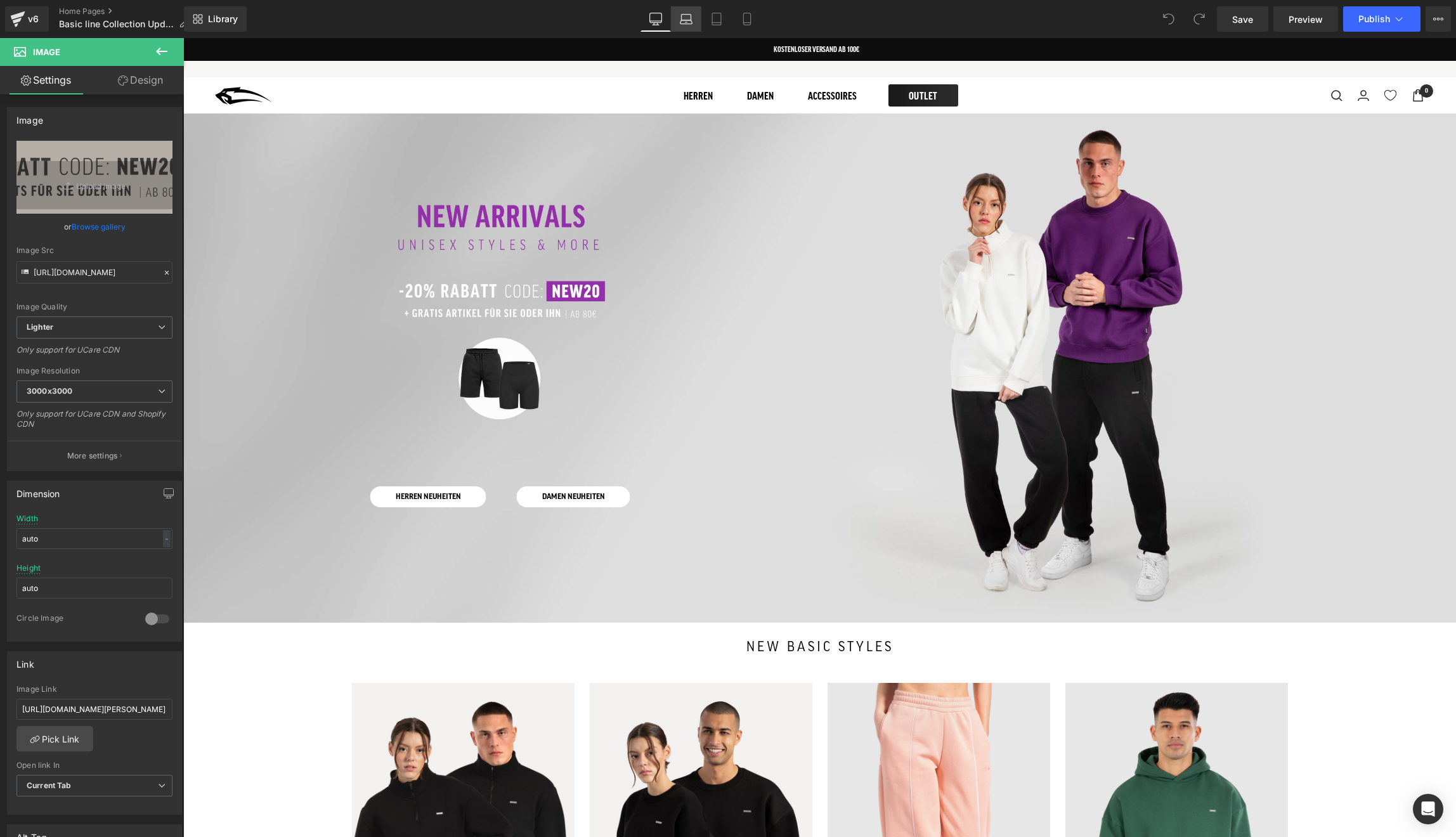
click at [692, 18] on icon at bounding box center [686, 19] width 13 height 13
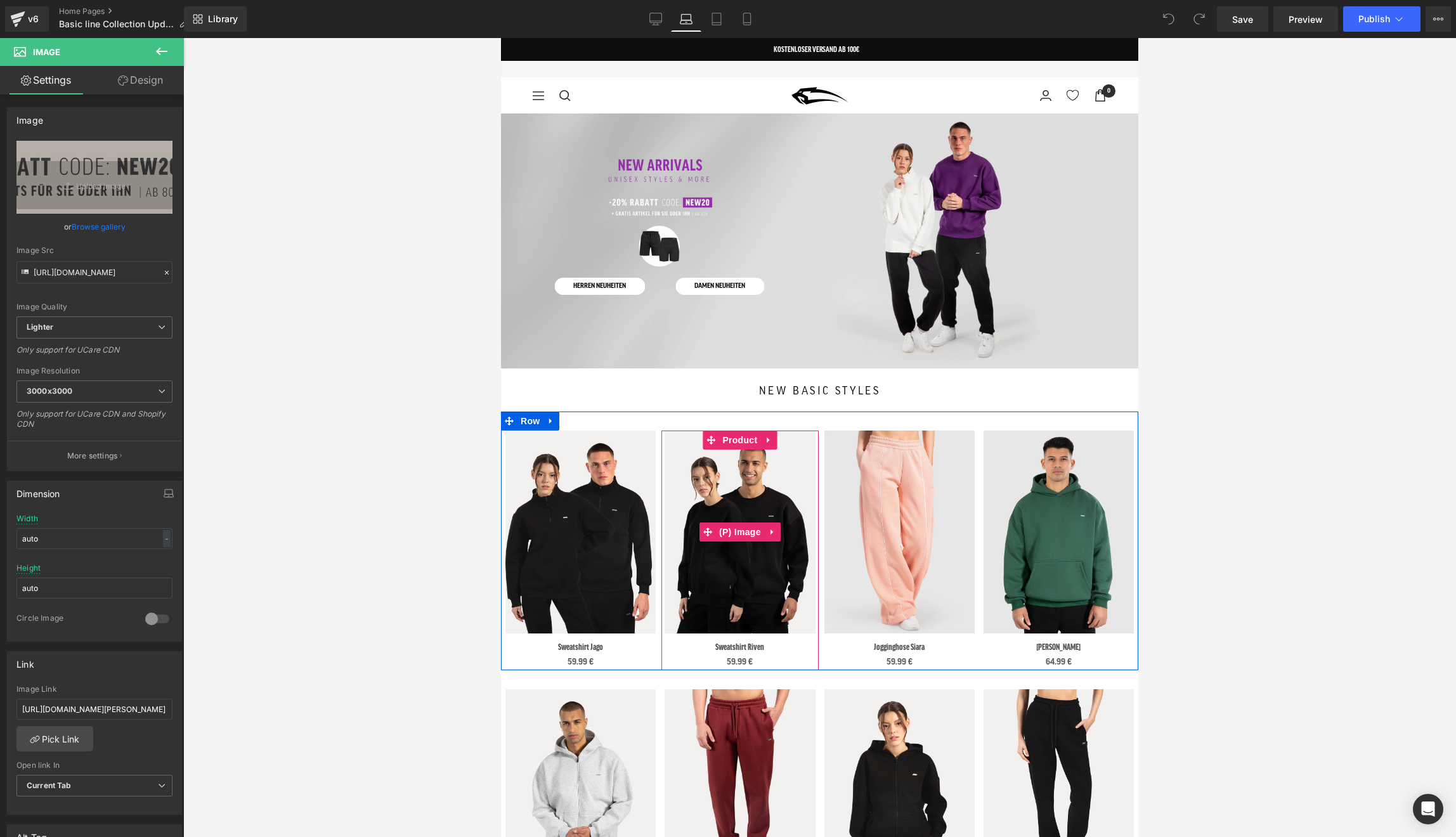
click at [732, 506] on img at bounding box center [739, 532] width 150 height 203
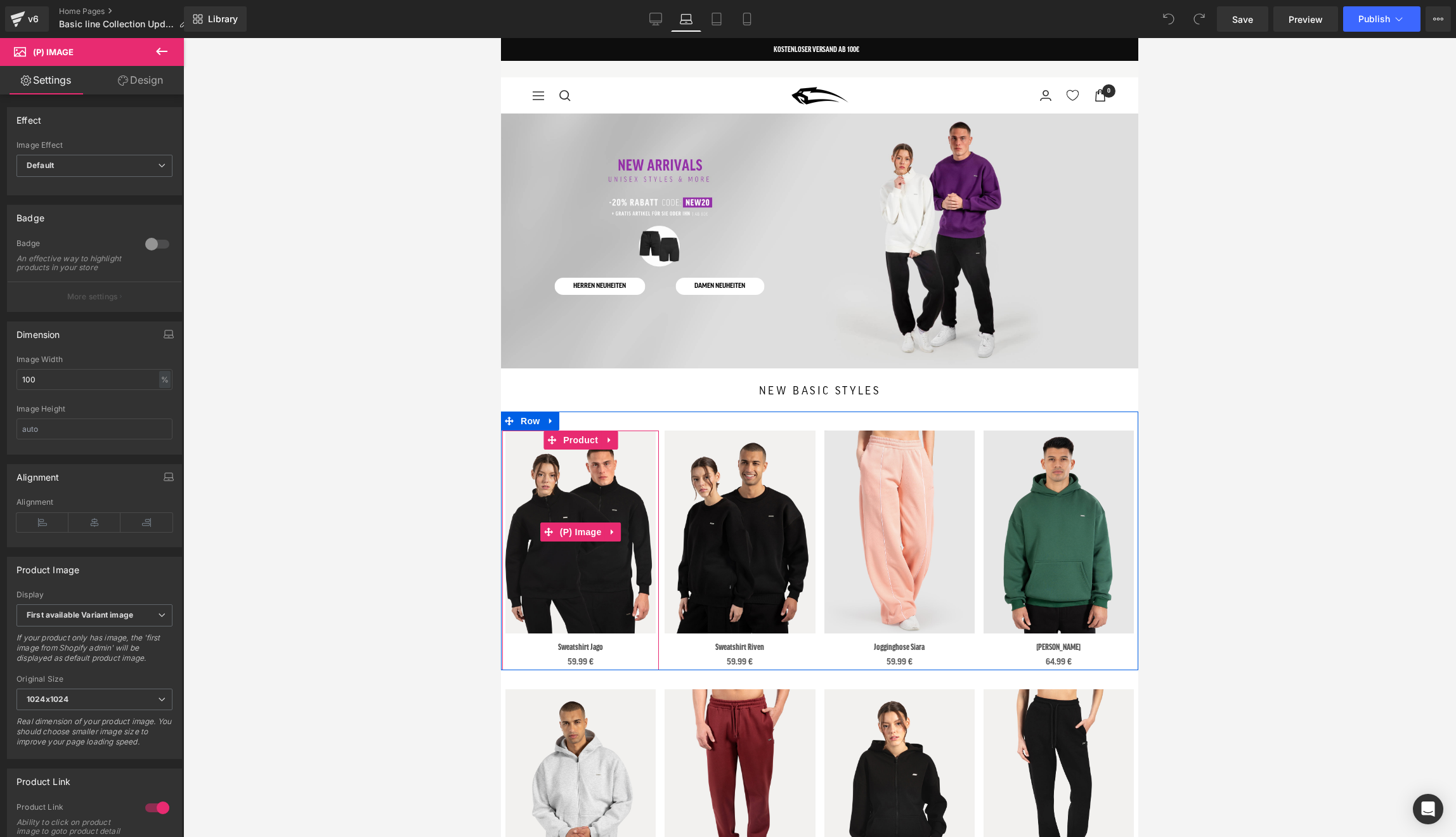
click at [563, 505] on img at bounding box center [580, 532] width 150 height 203
click at [655, 11] on link "Desktop" at bounding box center [655, 19] width 30 height 25
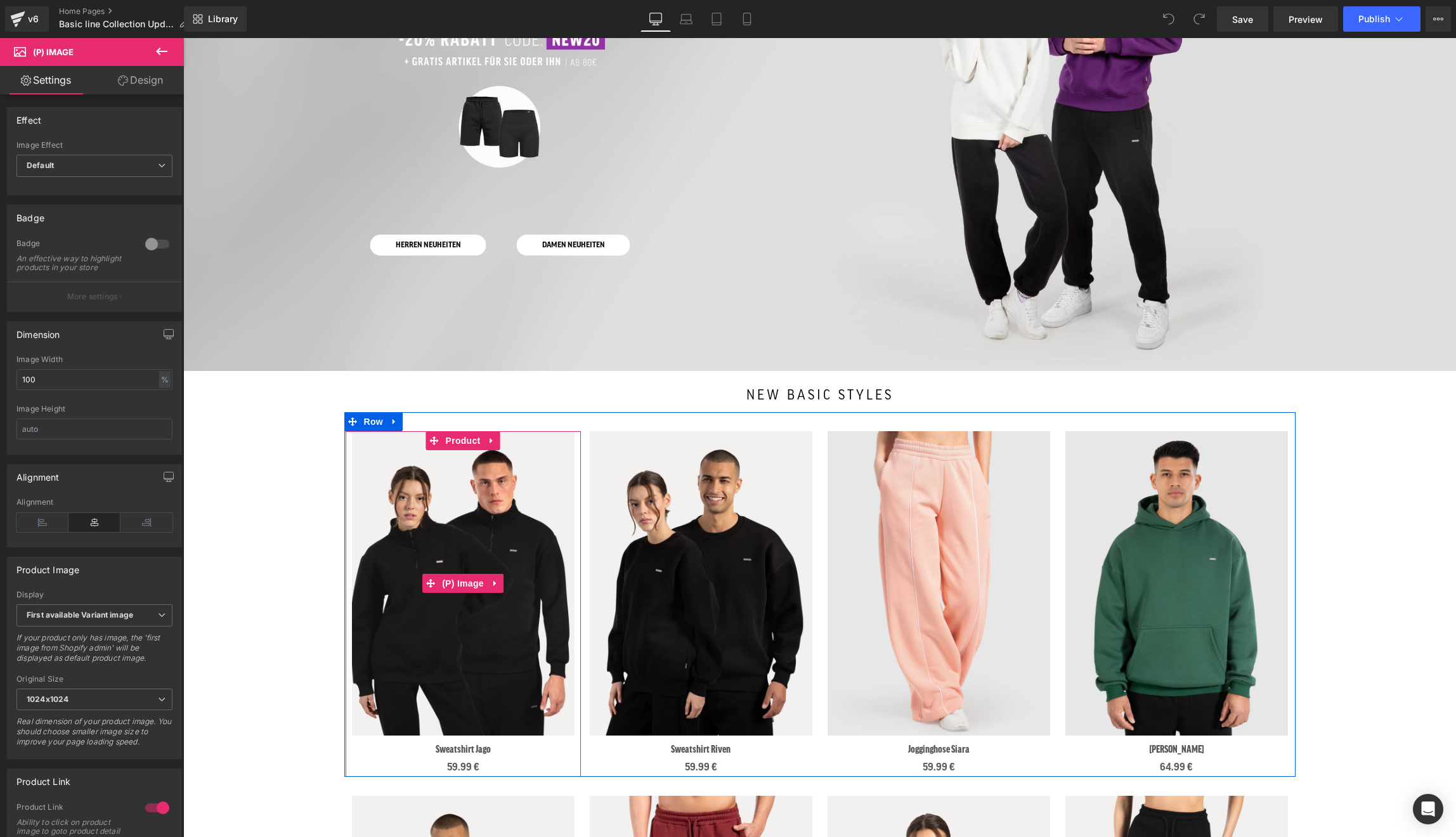
click at [526, 512] on img at bounding box center [463, 583] width 222 height 305
click at [695, 438] on span "Product" at bounding box center [701, 441] width 42 height 19
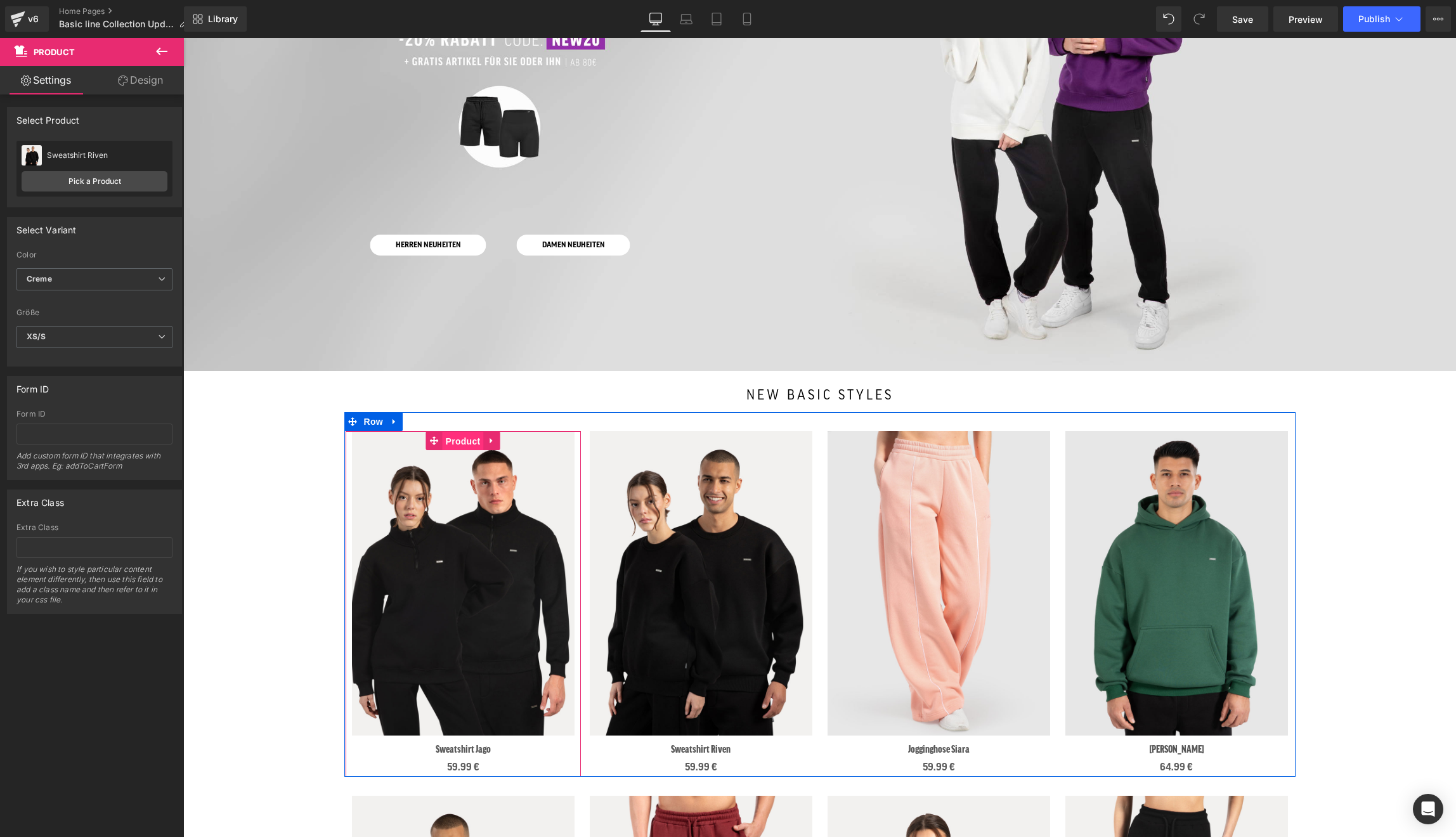
click at [457, 443] on span "Product" at bounding box center [463, 442] width 42 height 19
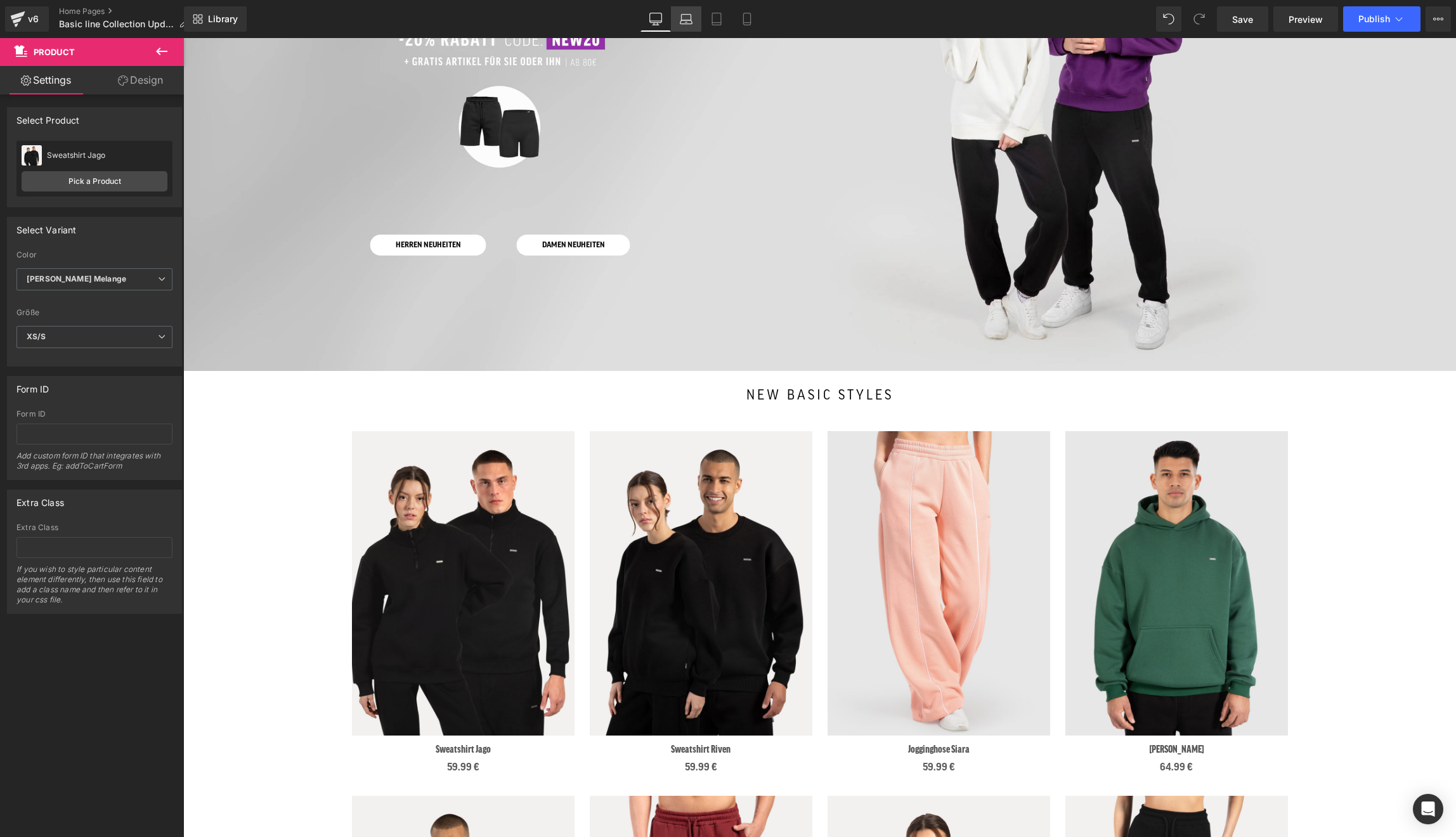
click at [679, 24] on link "Laptop" at bounding box center [686, 19] width 30 height 25
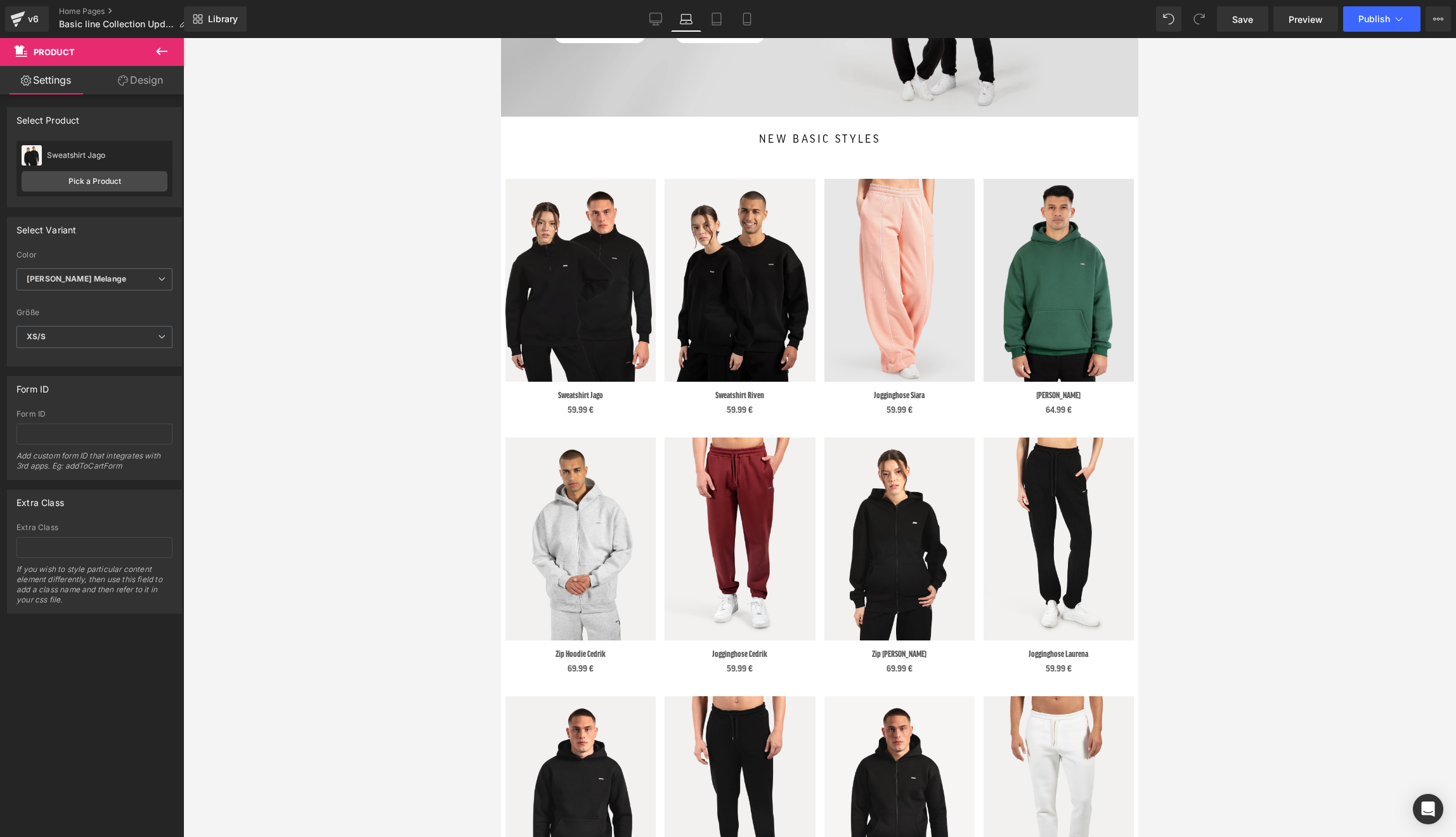
scroll to position [0, 0]
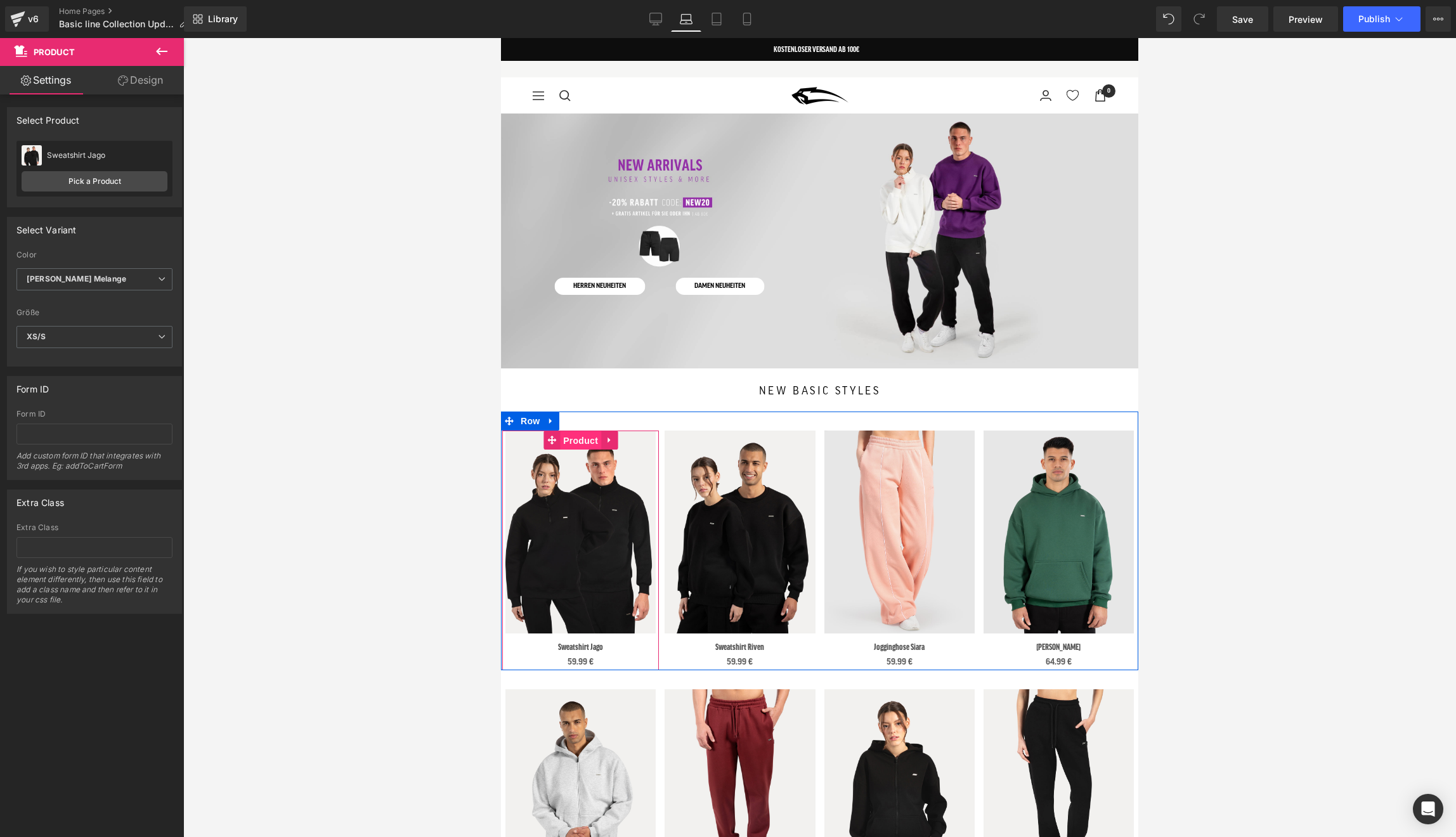
click at [590, 436] on span "Product" at bounding box center [580, 441] width 42 height 19
click at [583, 440] on span "Product" at bounding box center [580, 441] width 42 height 19
click at [743, 439] on span "Product" at bounding box center [740, 441] width 42 height 19
click at [720, 25] on link "Tablet" at bounding box center [716, 19] width 30 height 25
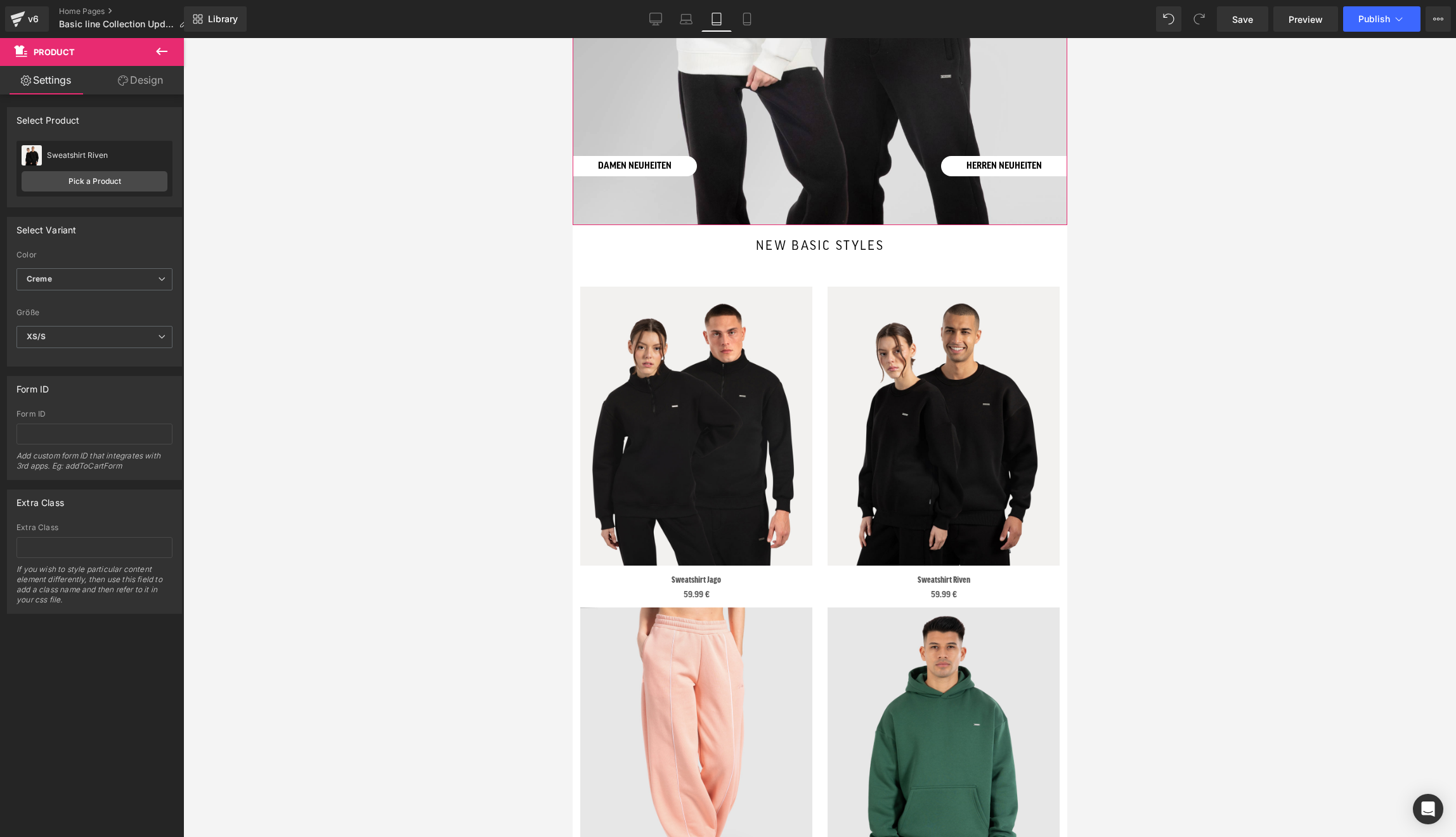
scroll to position [571, 0]
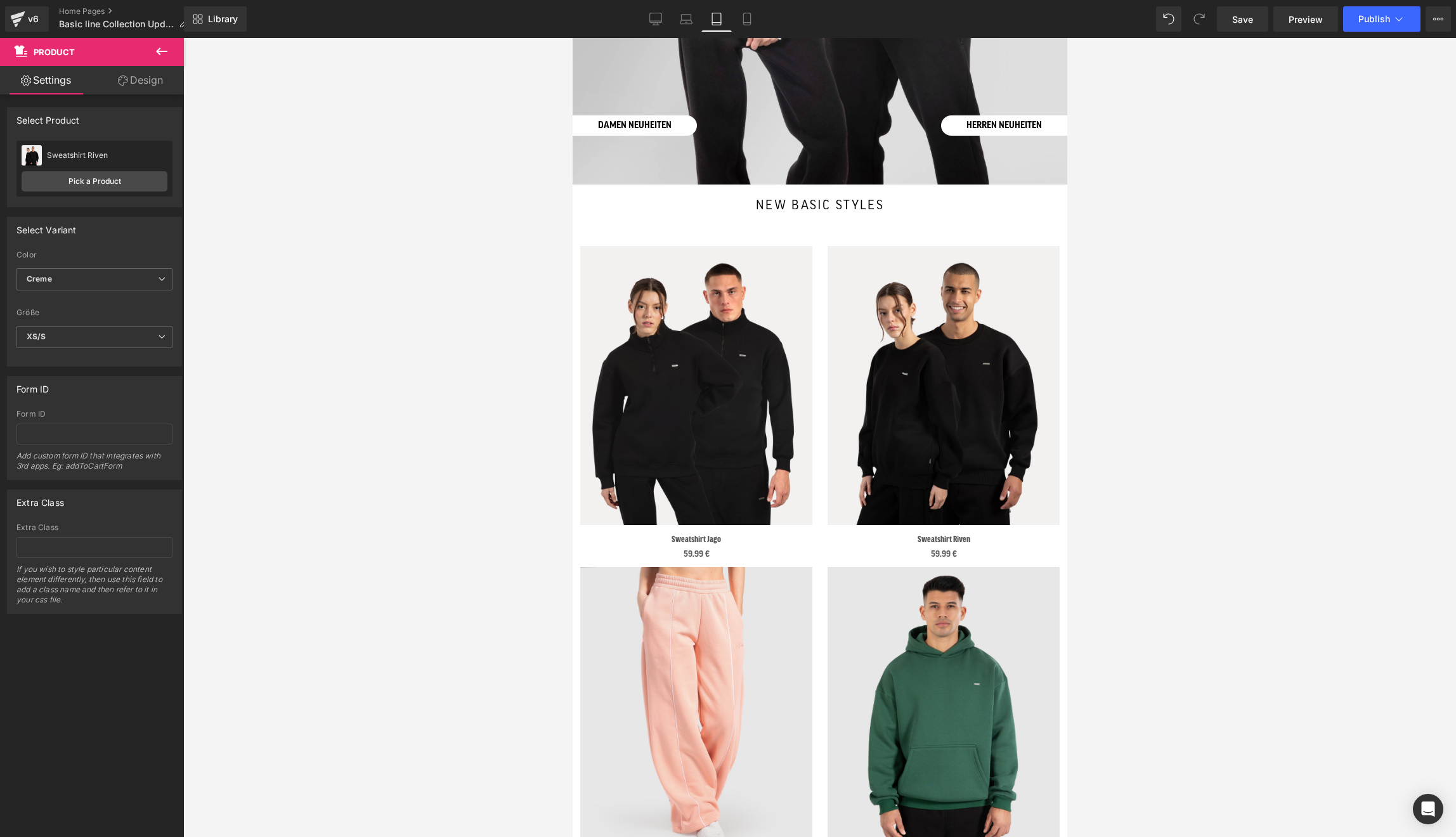
click at [692, 276] on img at bounding box center [695, 386] width 232 height 279
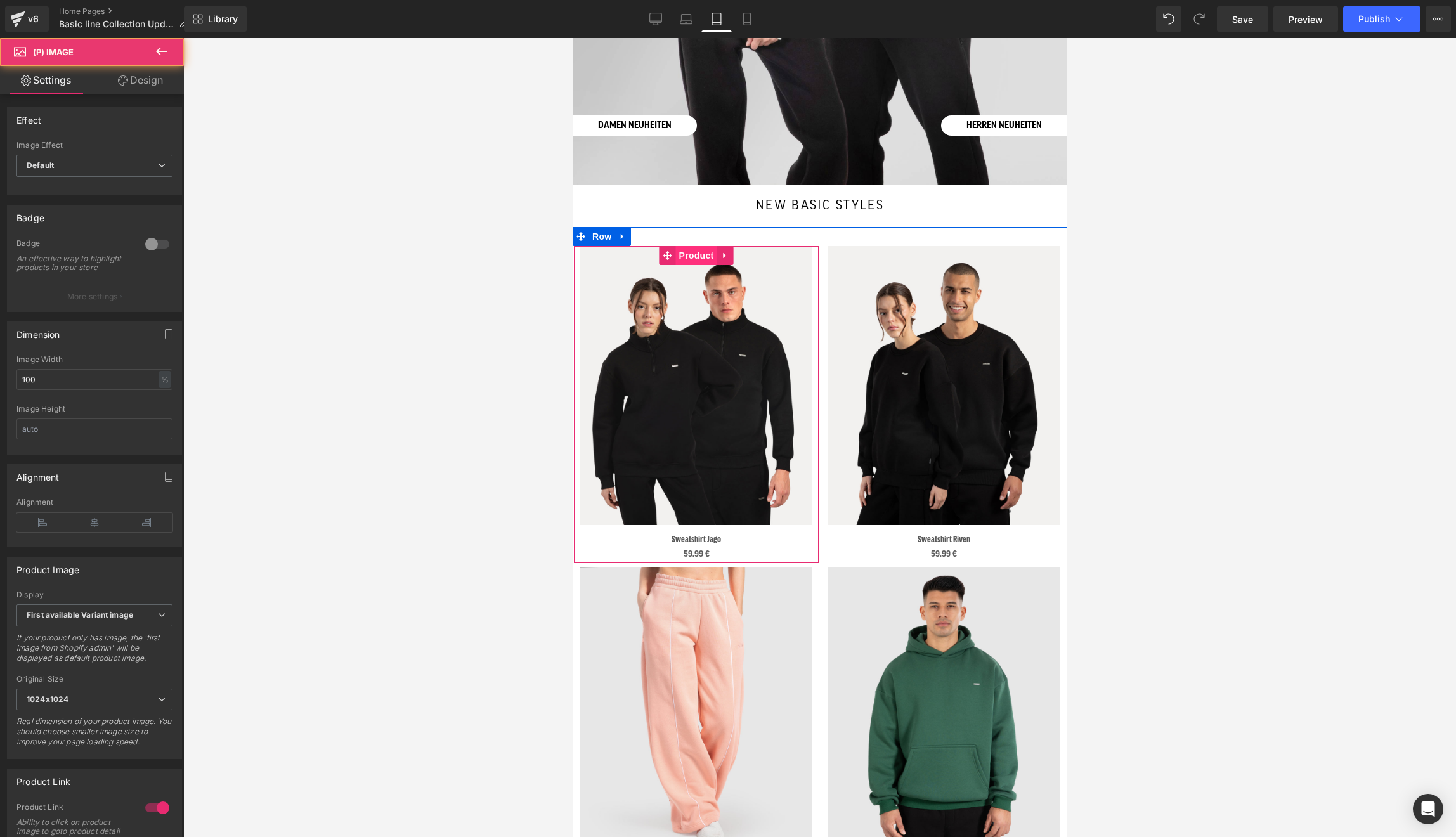
click at [695, 255] on span "Product" at bounding box center [696, 256] width 42 height 19
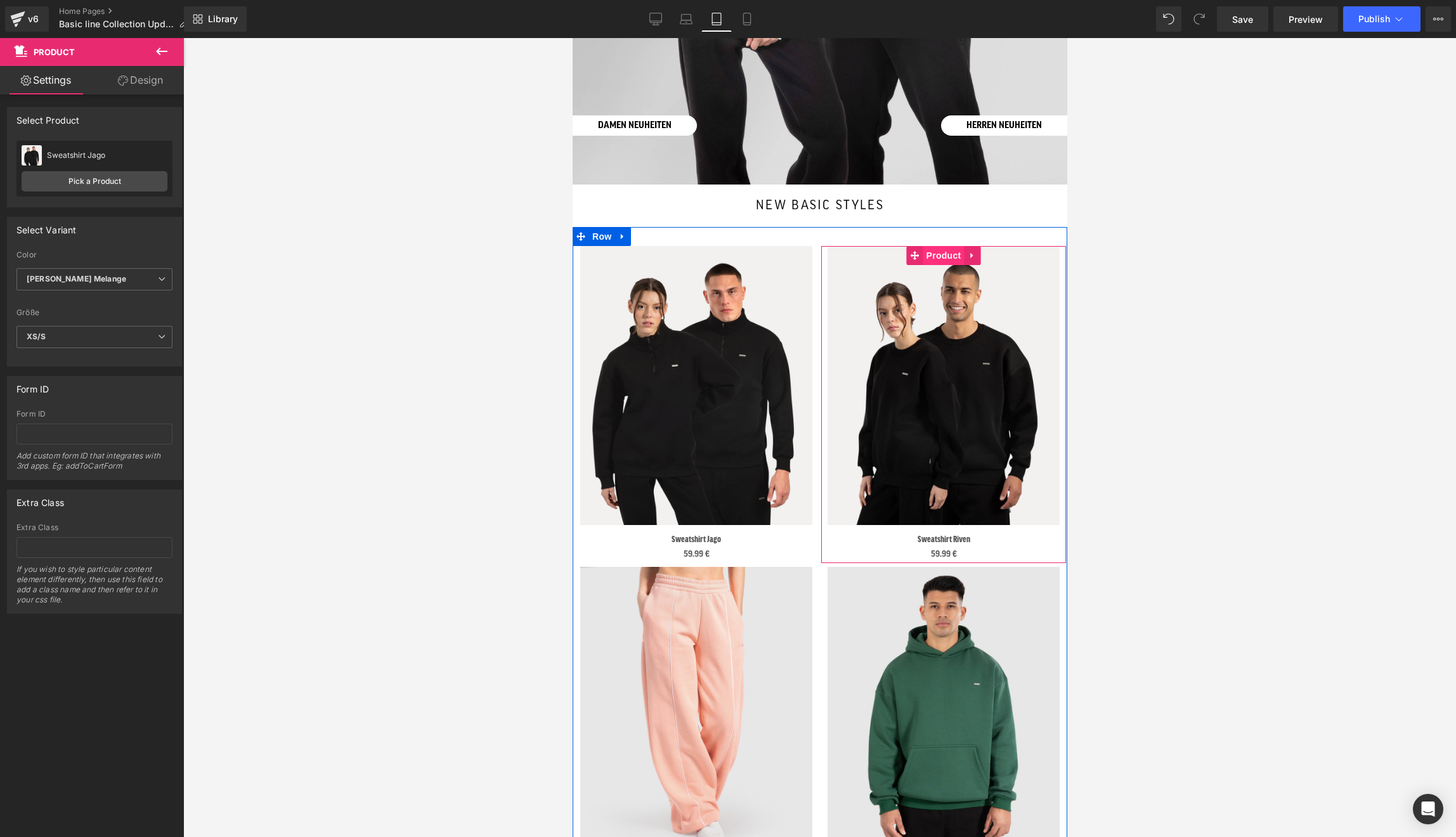
click at [950, 257] on span "Product" at bounding box center [944, 256] width 42 height 19
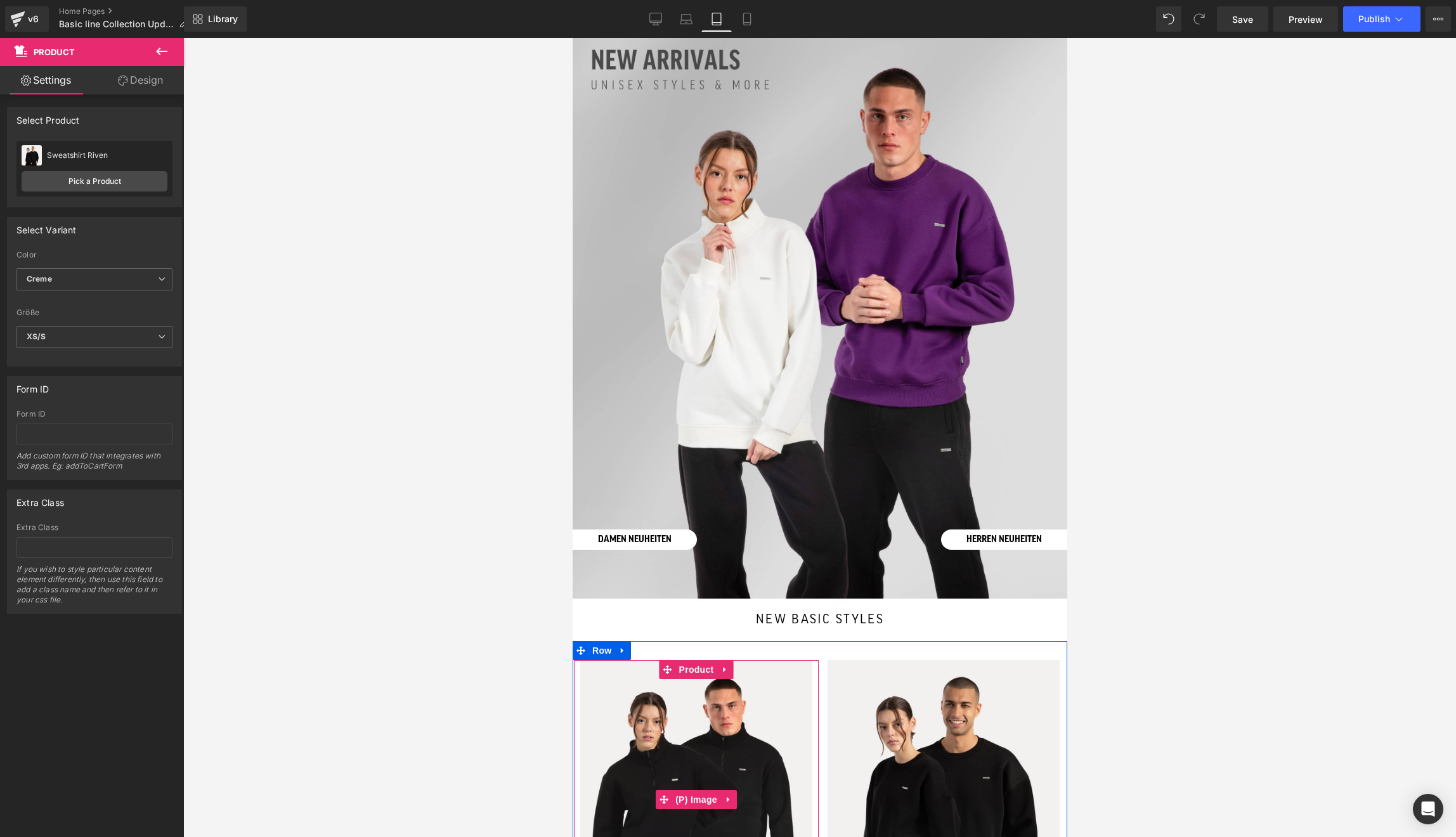
scroll to position [0, 0]
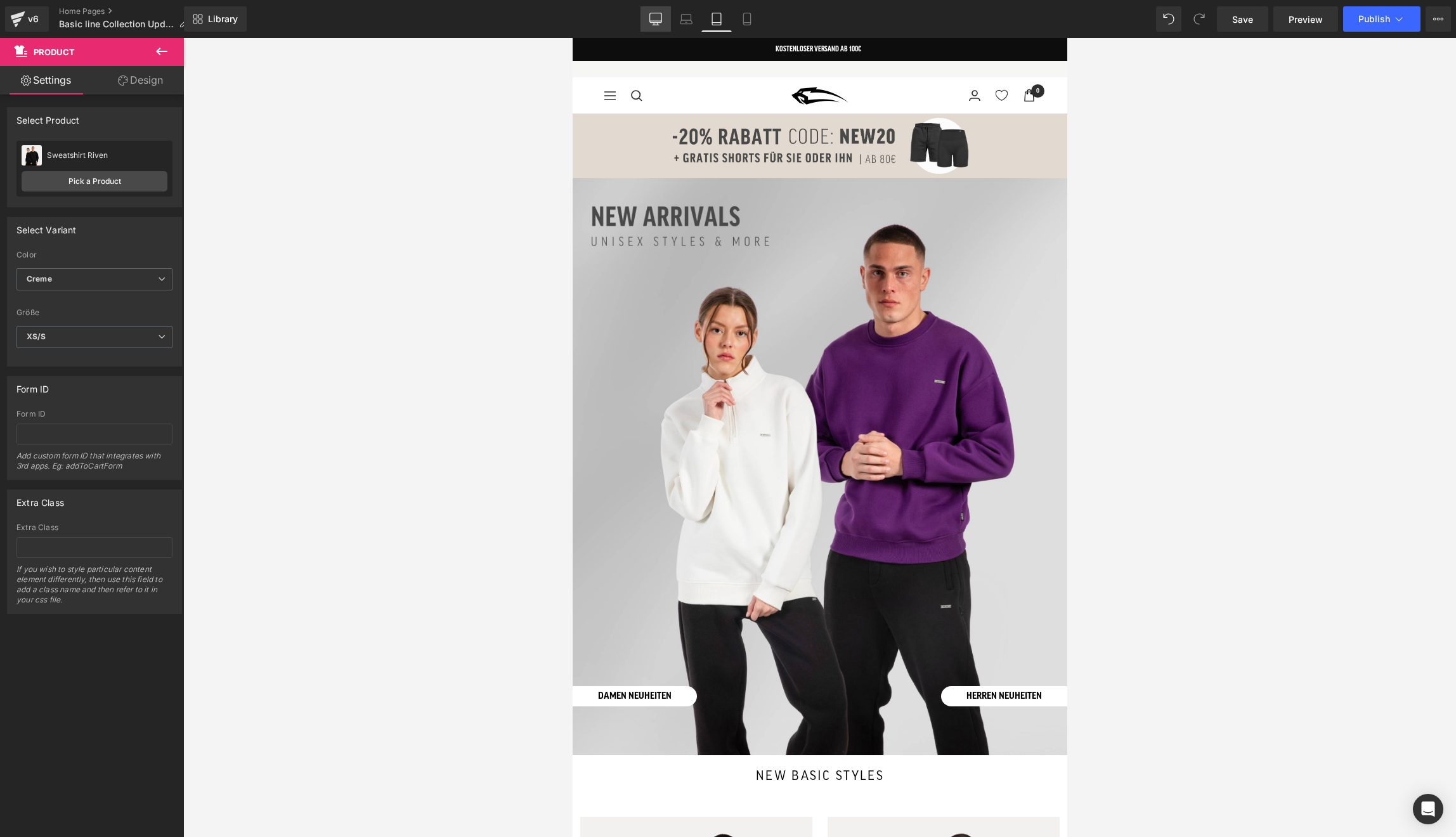
click at [658, 13] on icon at bounding box center [656, 18] width 12 height 10
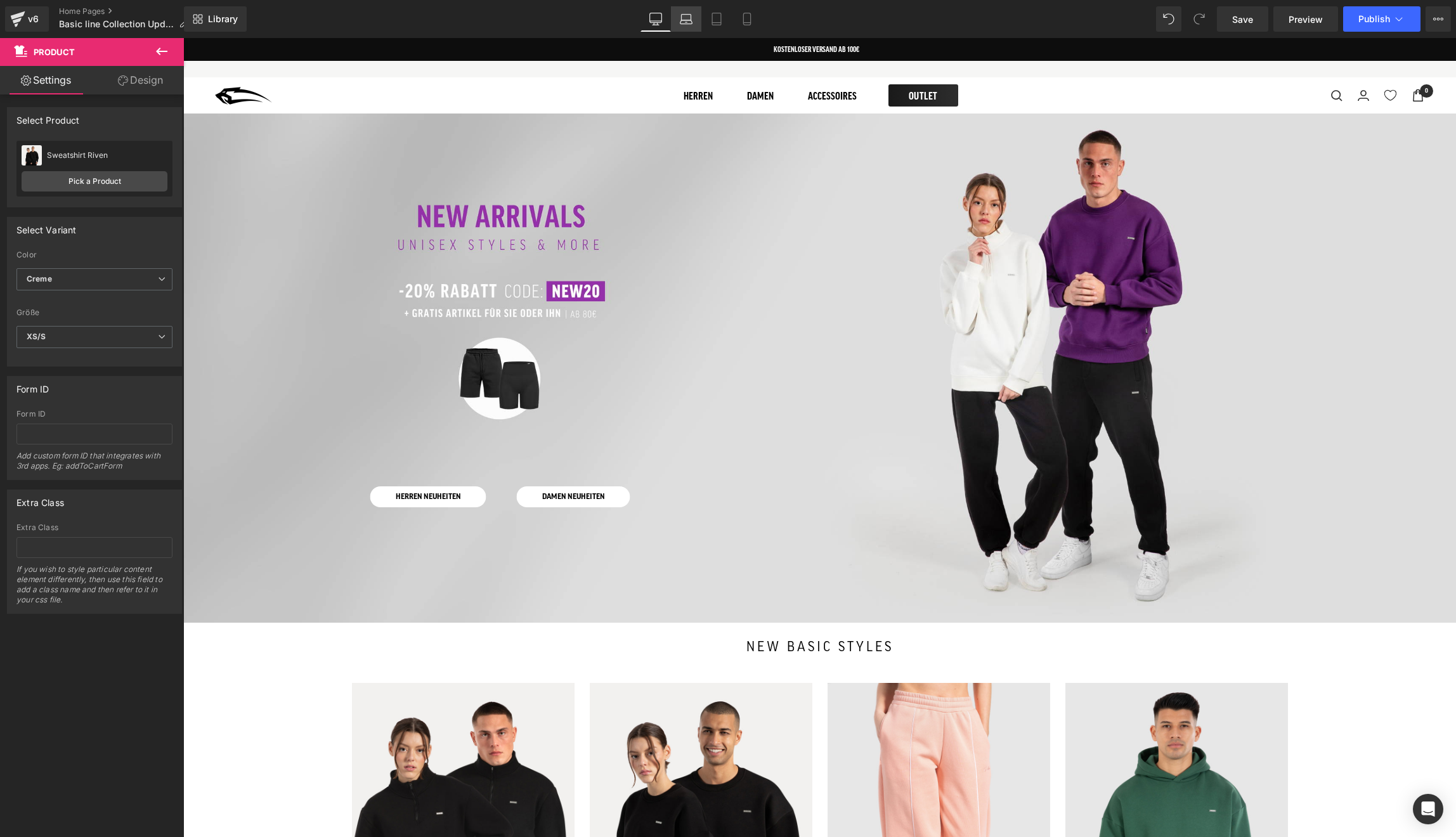
click at [681, 19] on icon at bounding box center [686, 19] width 13 height 13
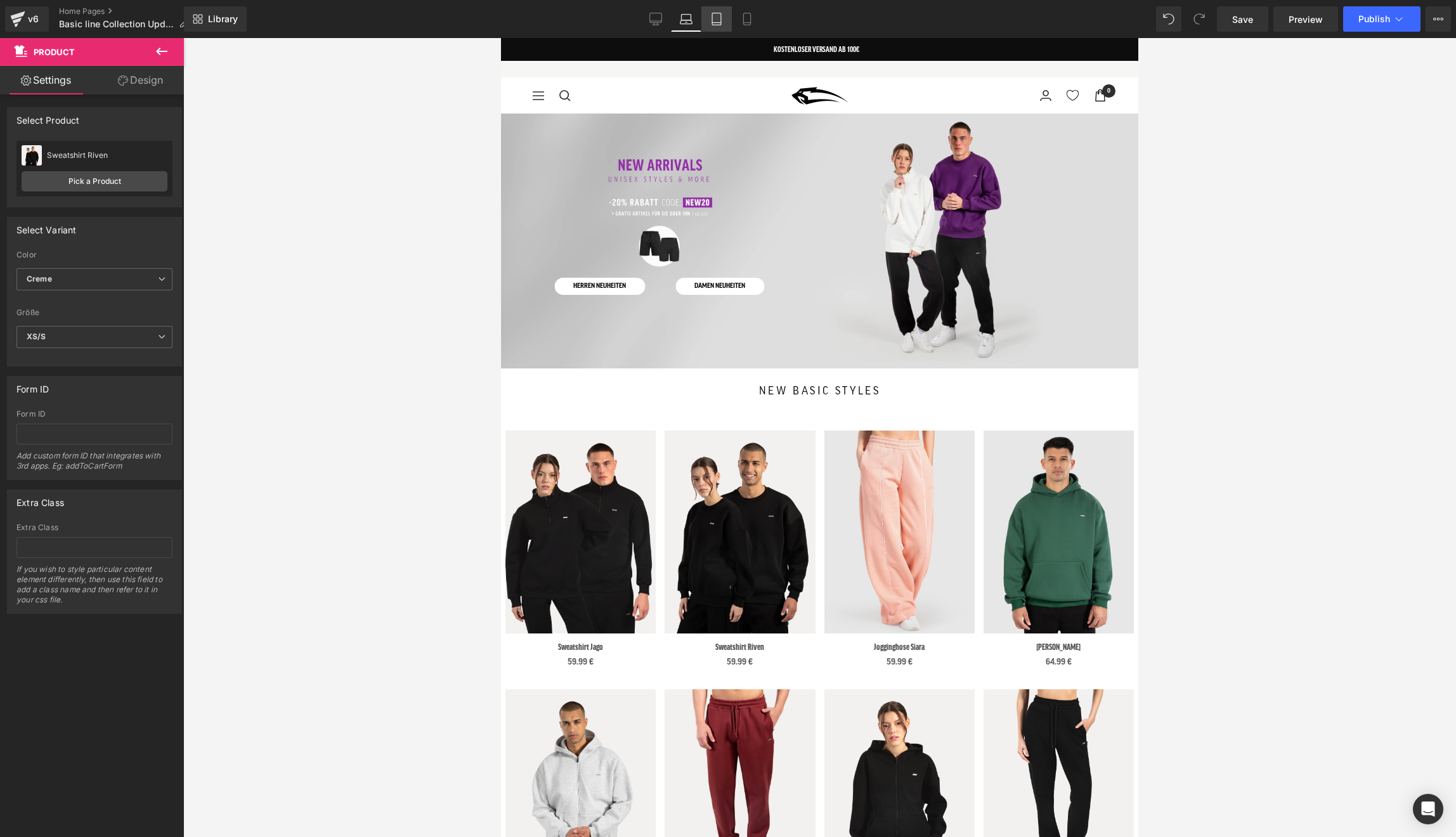
click at [721, 23] on icon at bounding box center [716, 19] width 13 height 13
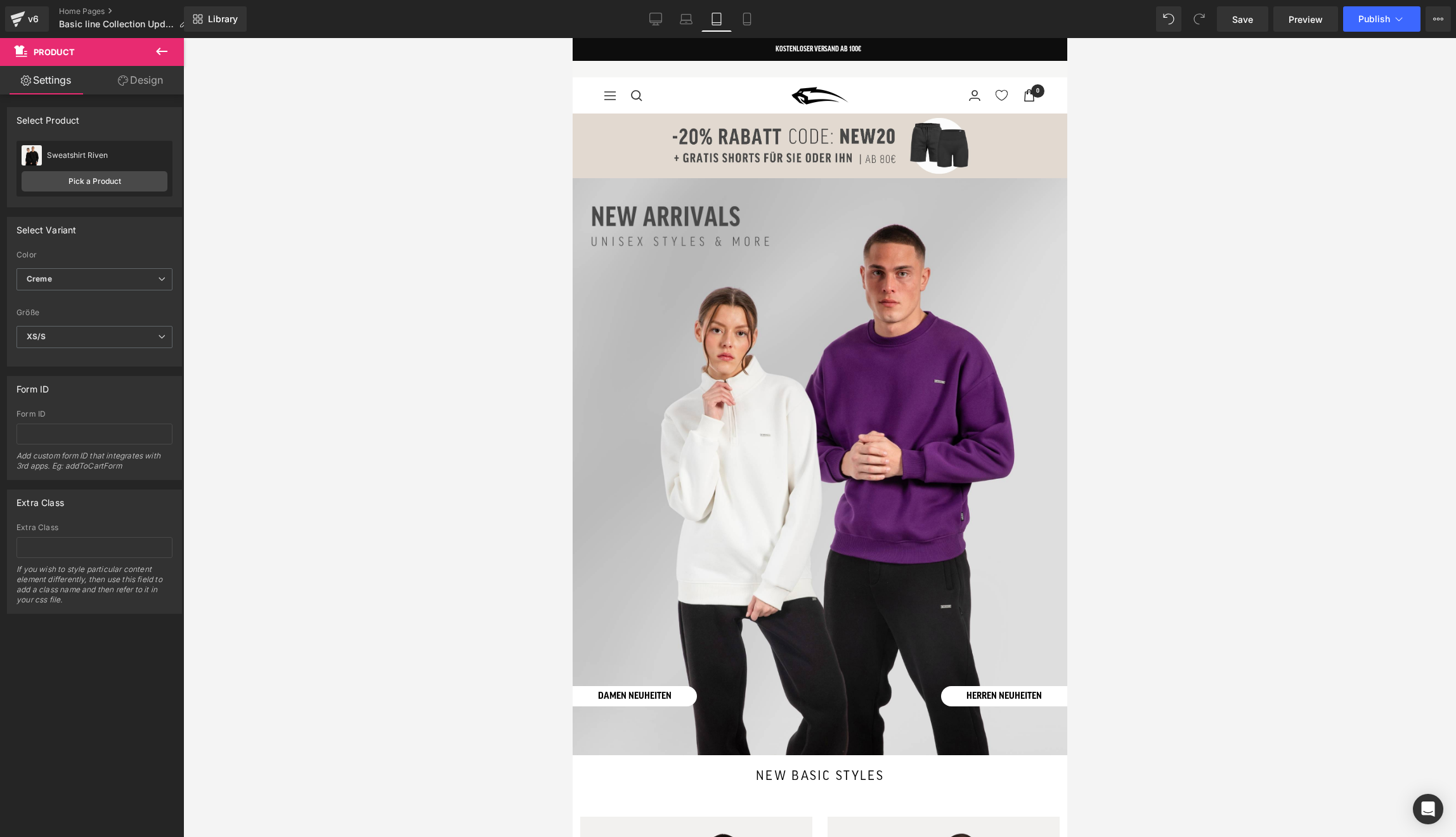
scroll to position [7, 0]
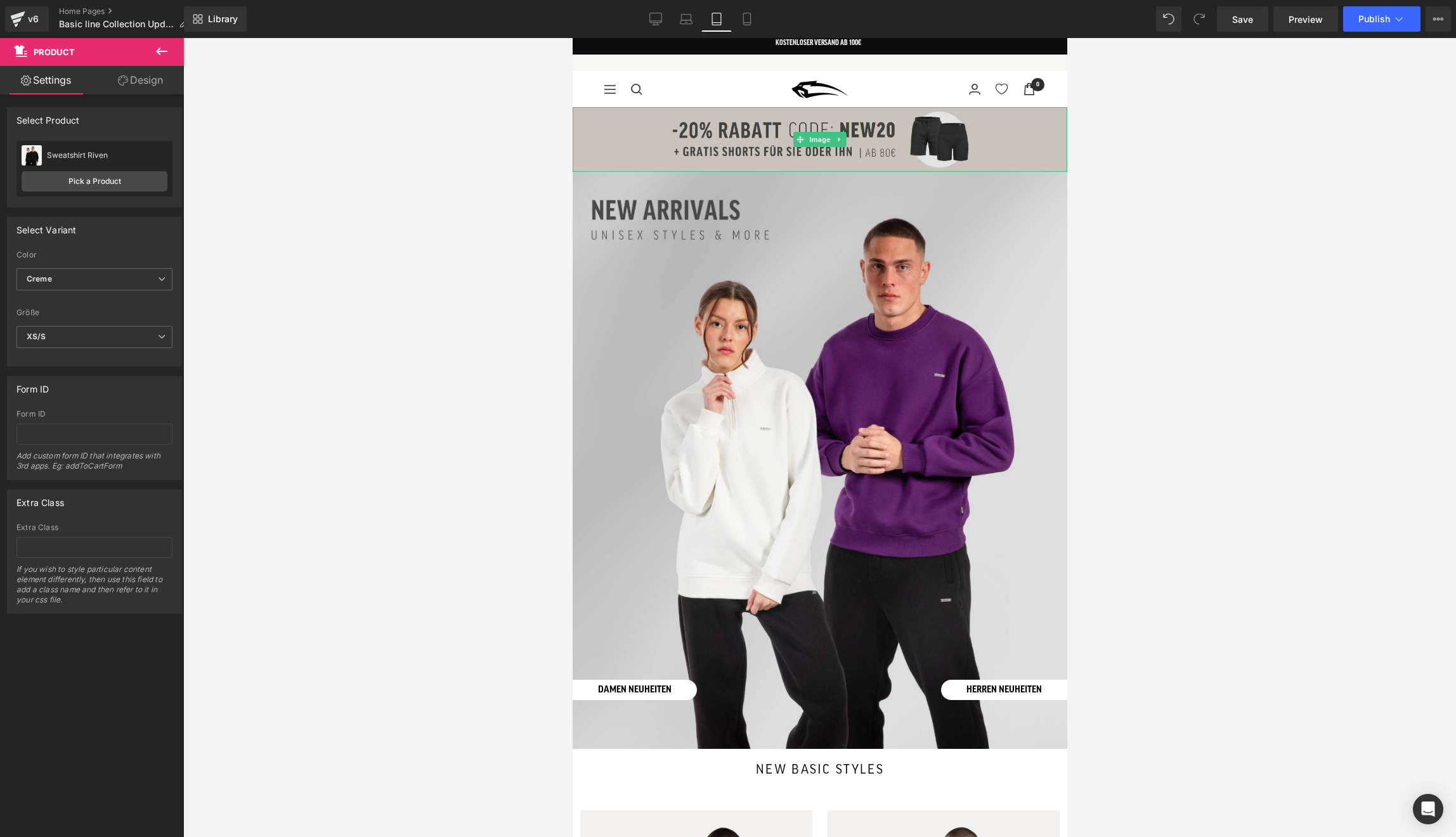
click at [680, 154] on img at bounding box center [819, 139] width 494 height 64
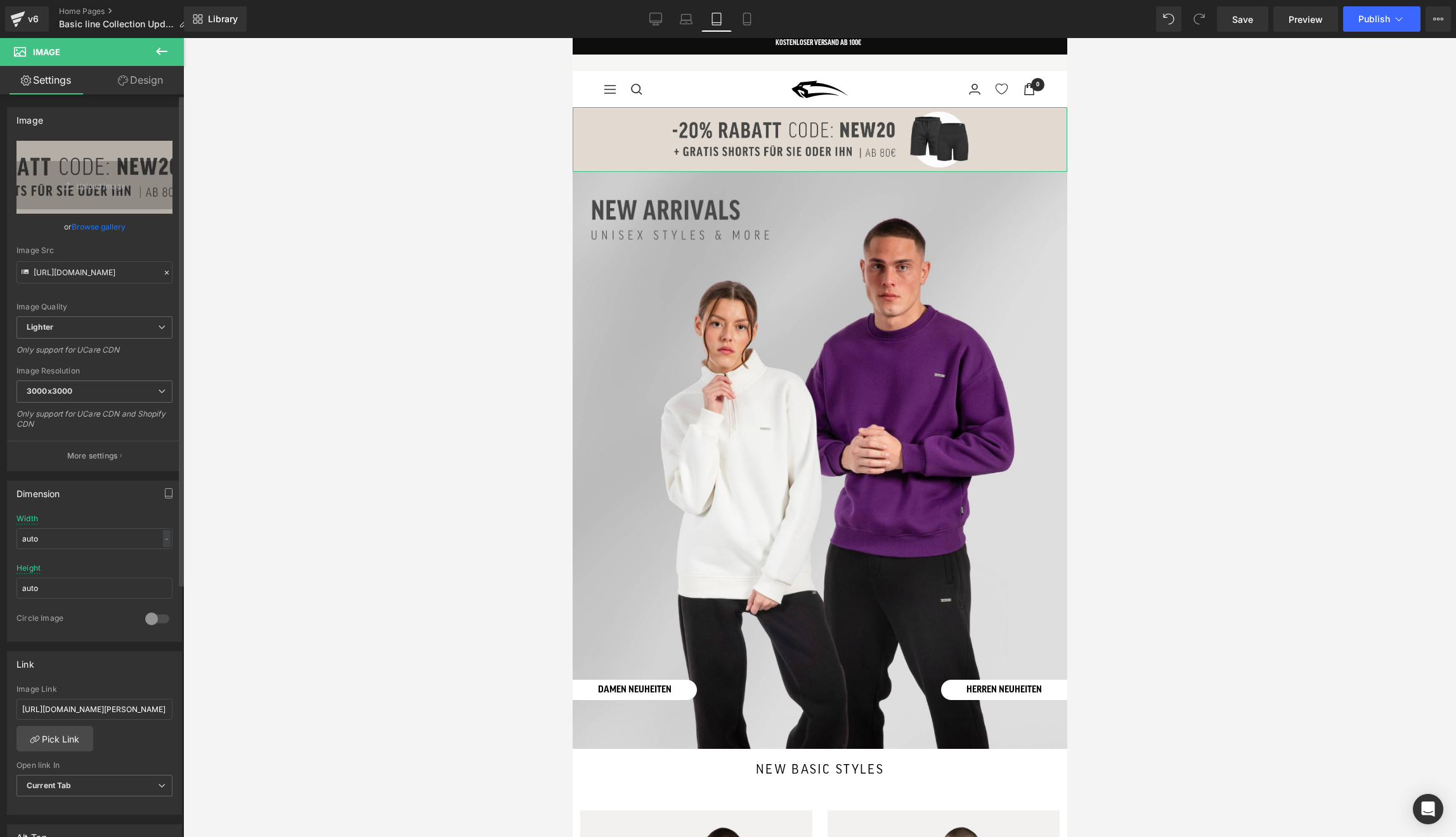
click at [113, 224] on link "Browse gallery" at bounding box center [99, 227] width 54 height 22
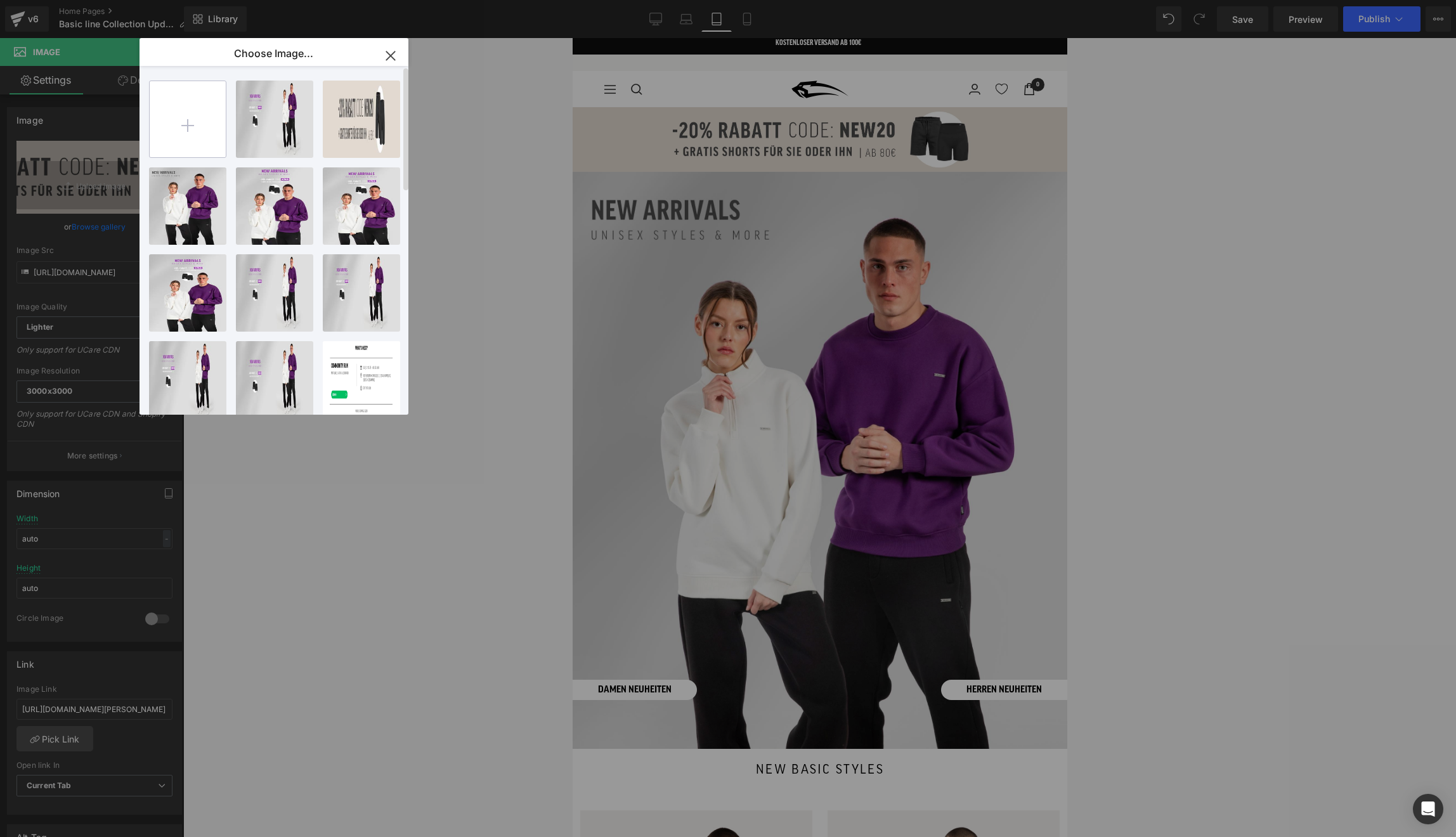
click at [211, 121] on input "file" at bounding box center [188, 119] width 76 height 76
type input "C:\fakepath\new20schmal.jpg"
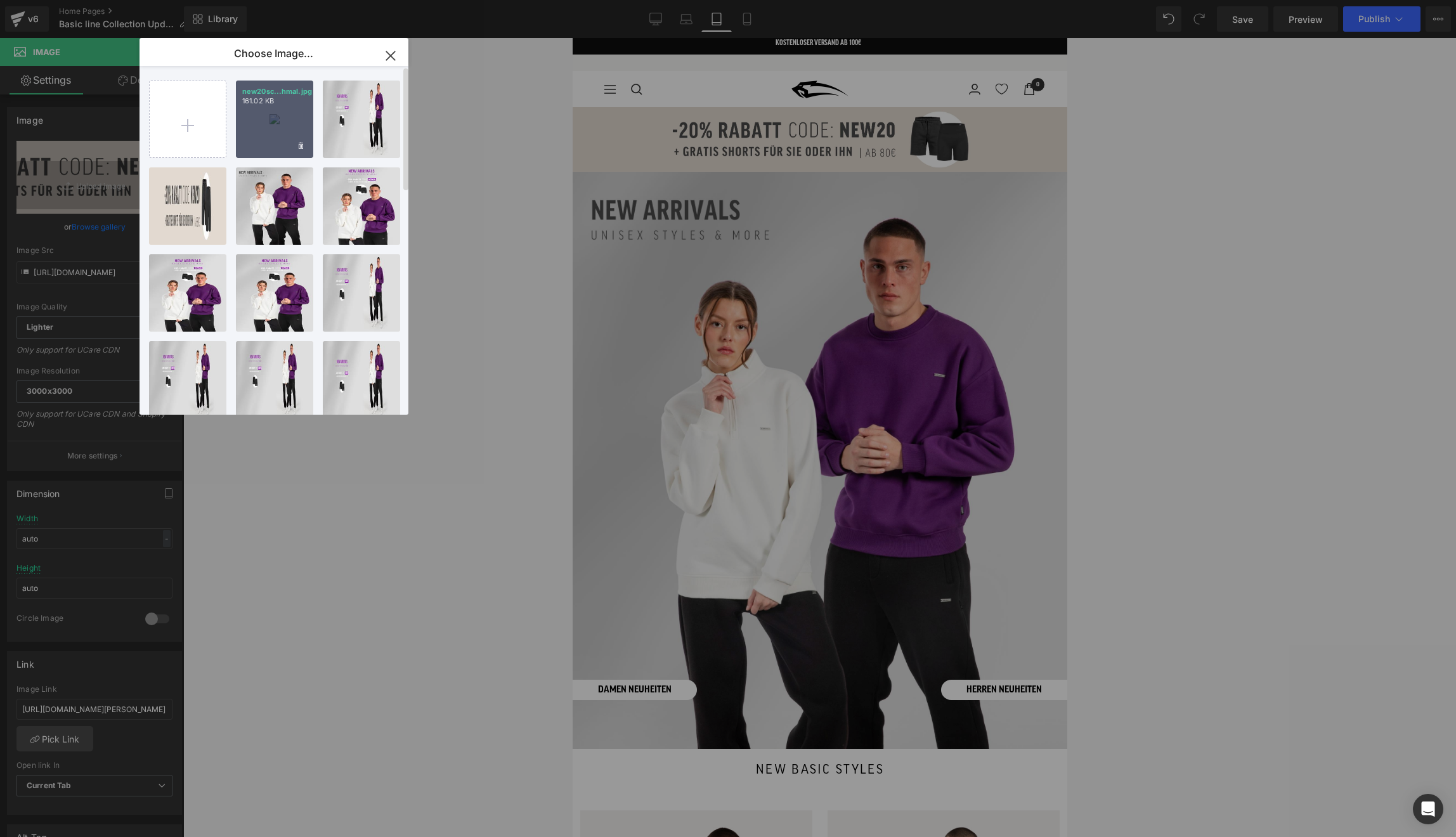
click at [259, 113] on div "new20sc...hmal.jpg 161.02 KB" at bounding box center [274, 119] width 77 height 77
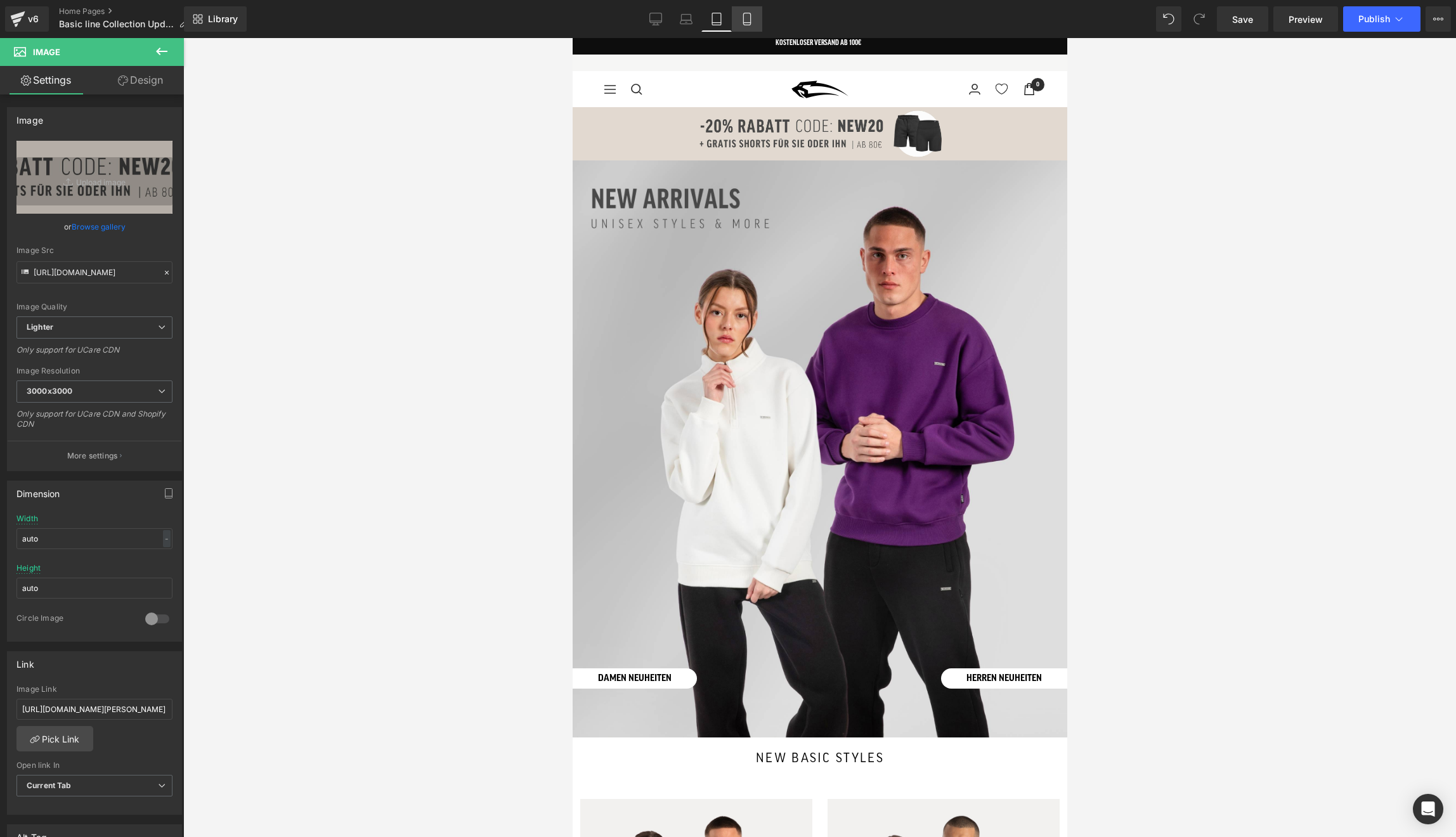
click at [755, 21] on link "Mobile" at bounding box center [747, 19] width 30 height 25
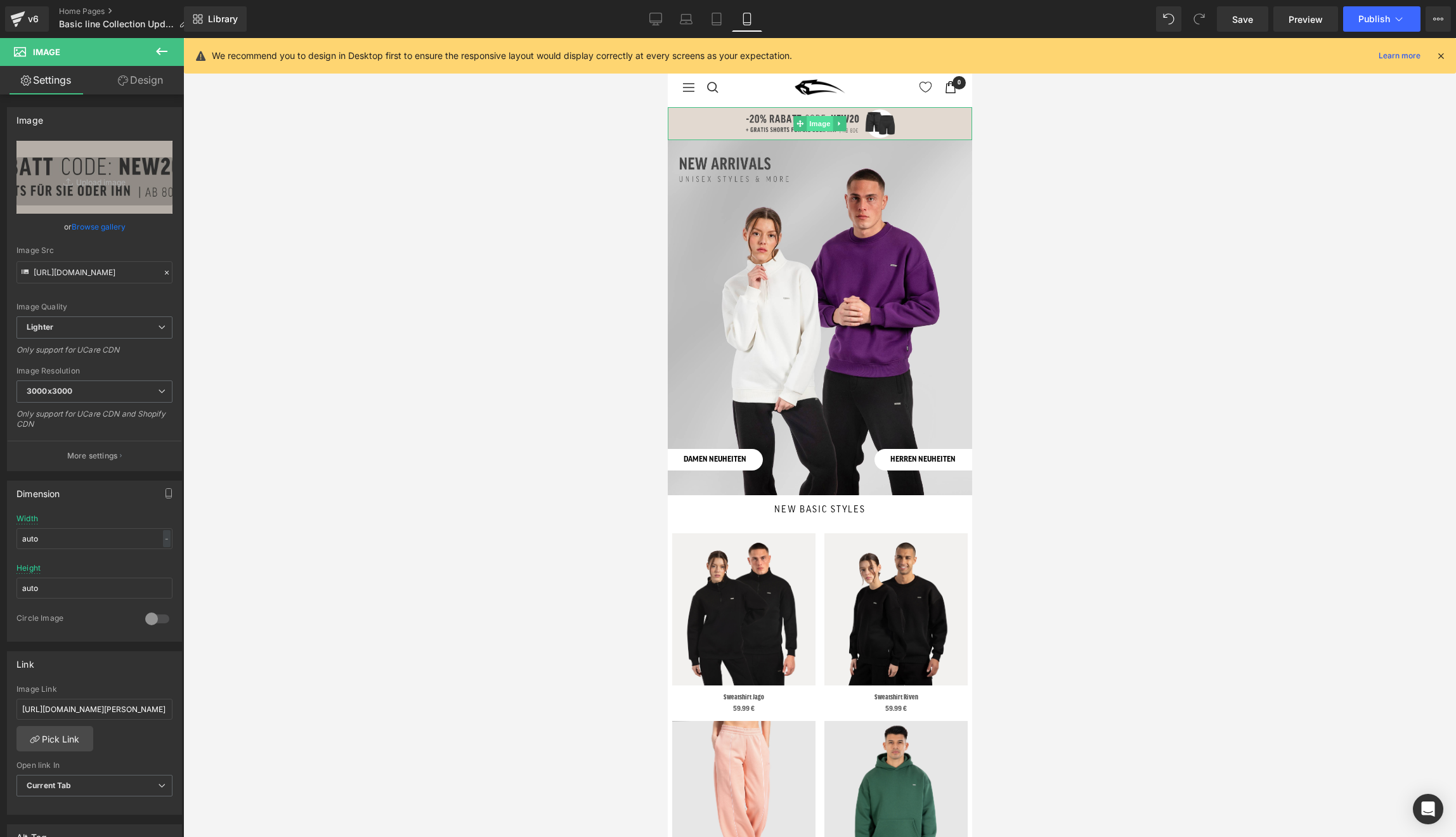
click at [813, 121] on span "Image" at bounding box center [819, 124] width 27 height 16
click at [116, 226] on link "Browse gallery" at bounding box center [99, 227] width 54 height 22
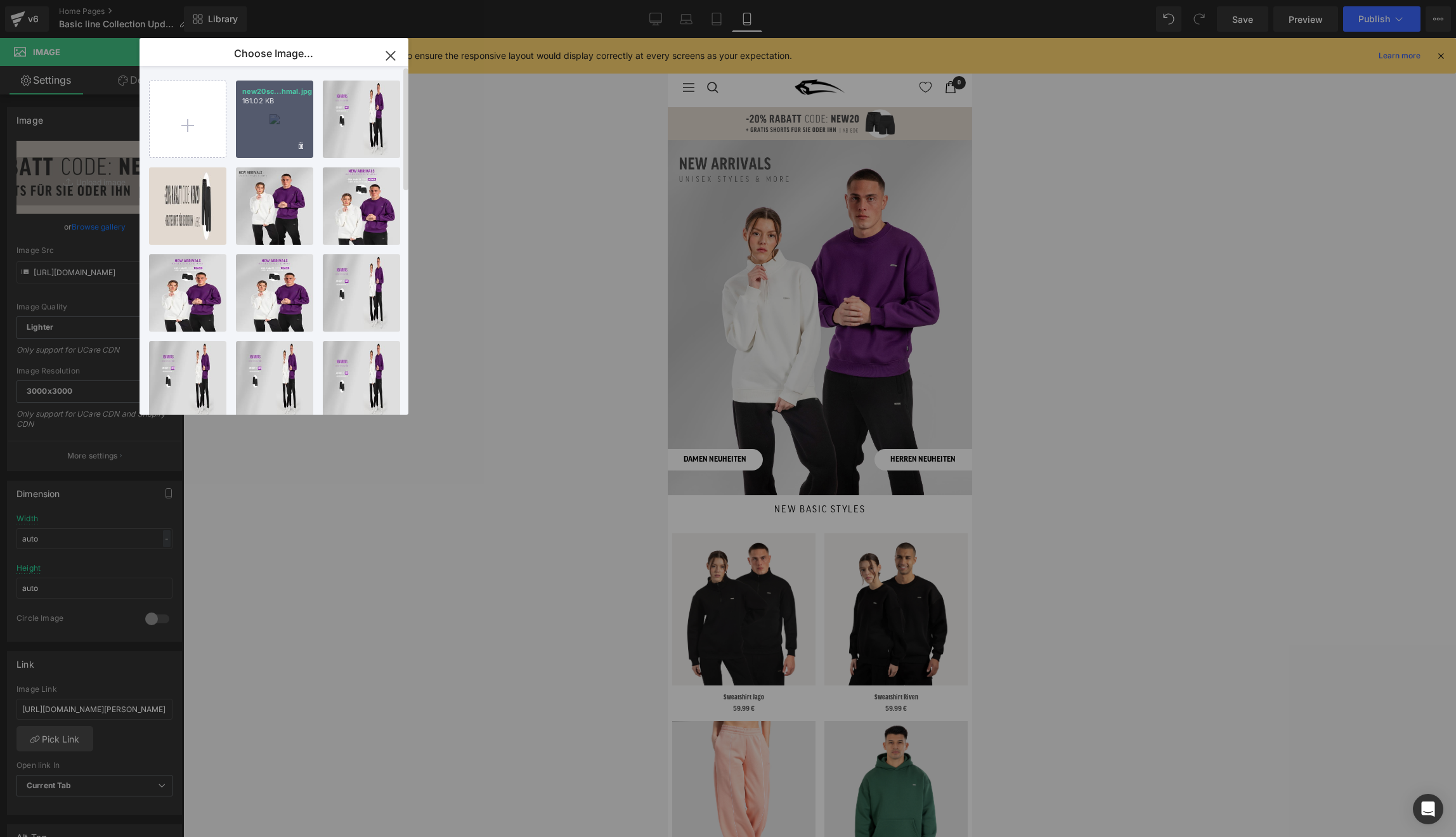
click at [270, 133] on div "new20sc...hmal.jpg 161.02 KB" at bounding box center [274, 119] width 77 height 77
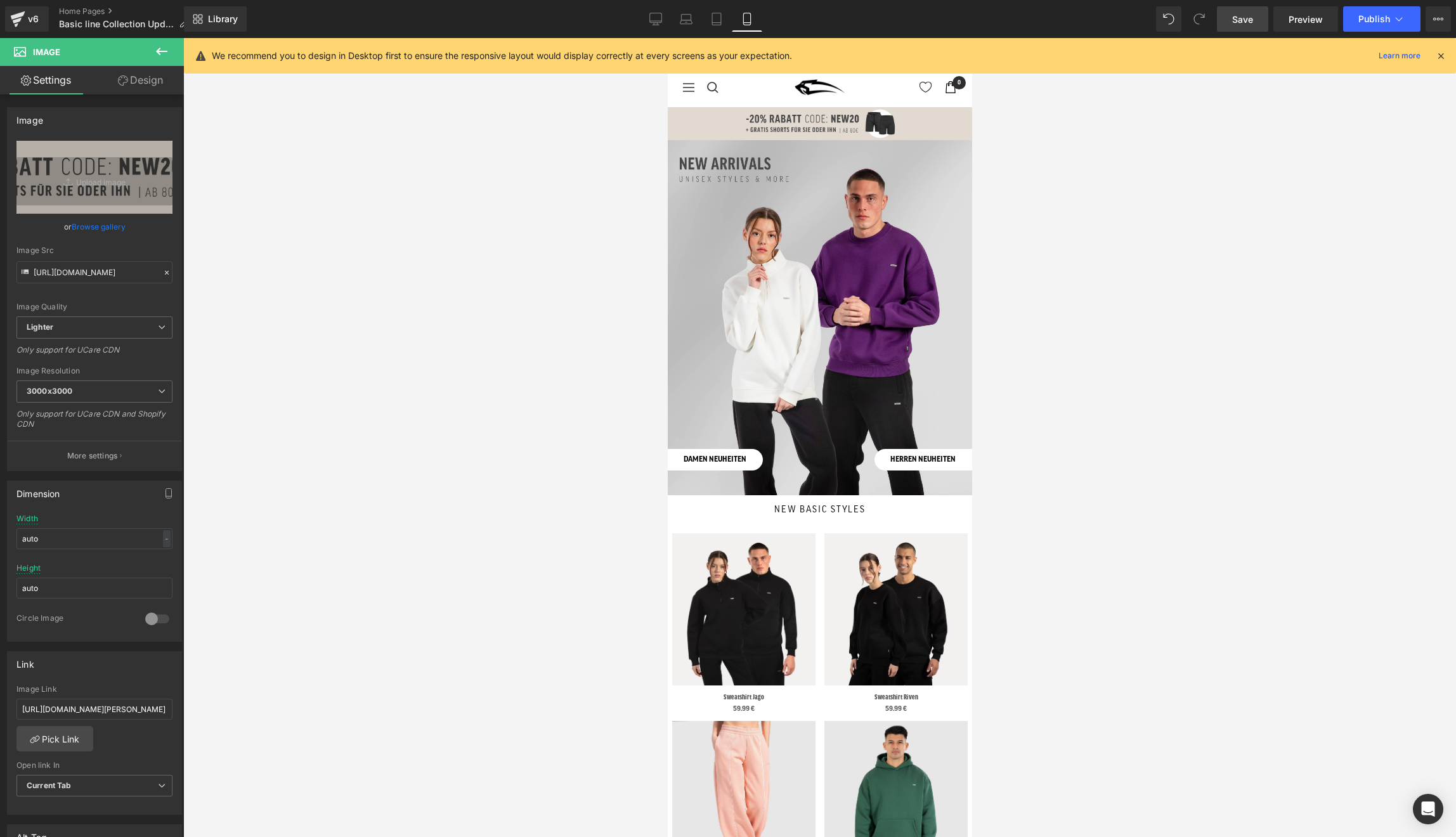
click at [1261, 23] on link "Save" at bounding box center [1242, 19] width 51 height 25
click at [1440, 56] on icon at bounding box center [1440, 56] width 11 height 11
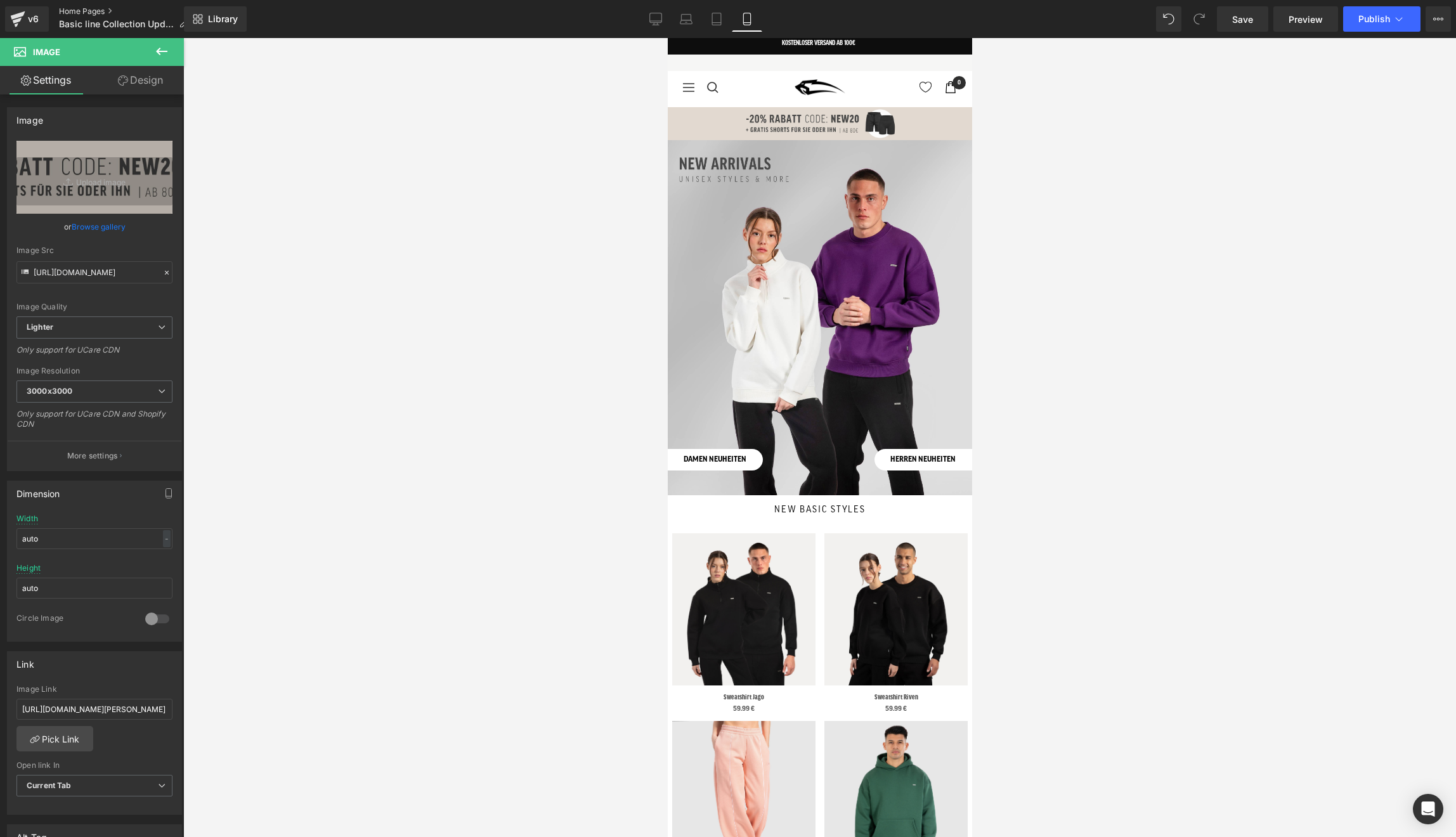
click at [73, 8] on link "Home Pages" at bounding box center [128, 12] width 139 height 10
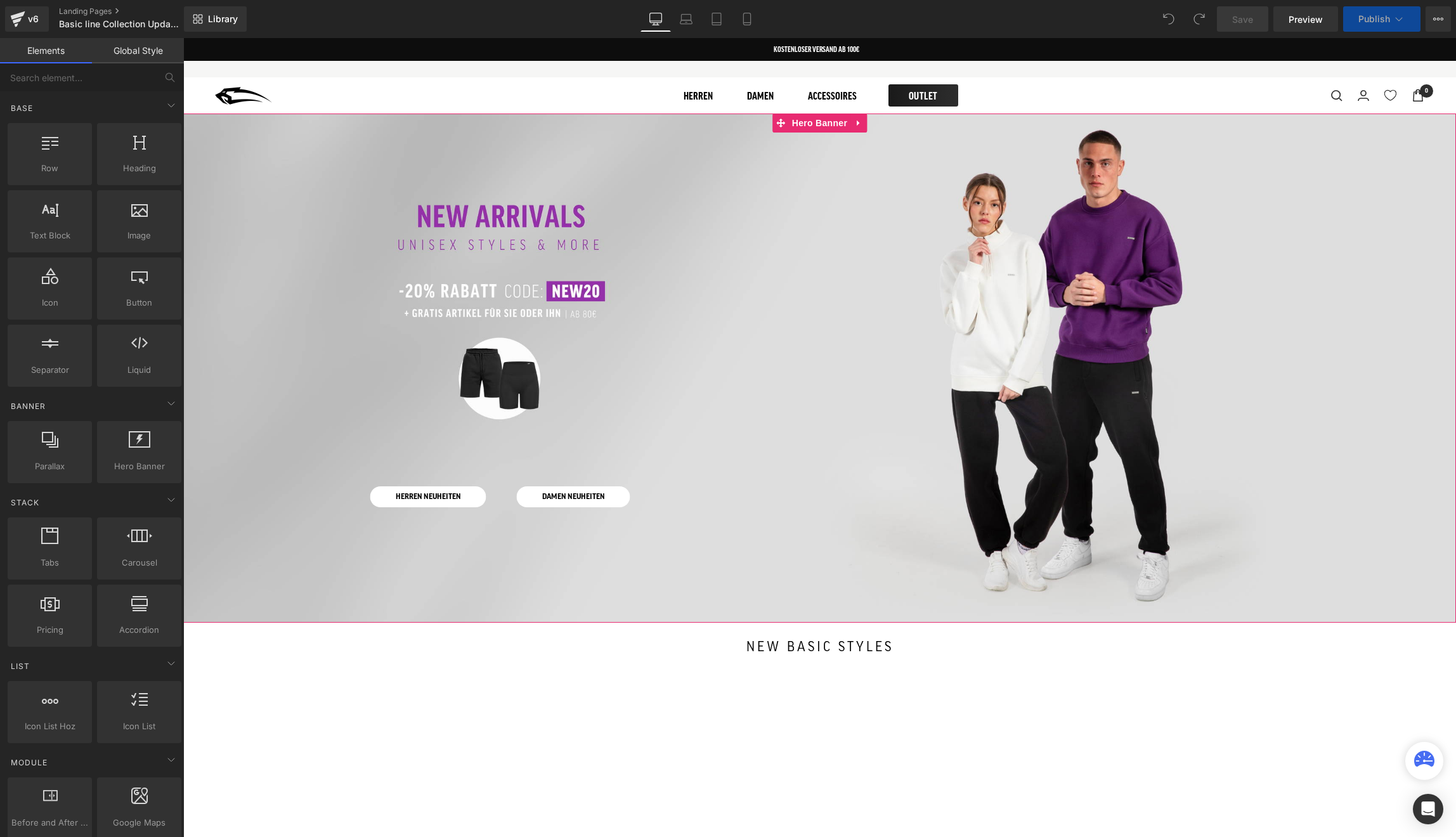
click at [722, 255] on div at bounding box center [819, 368] width 1273 height 509
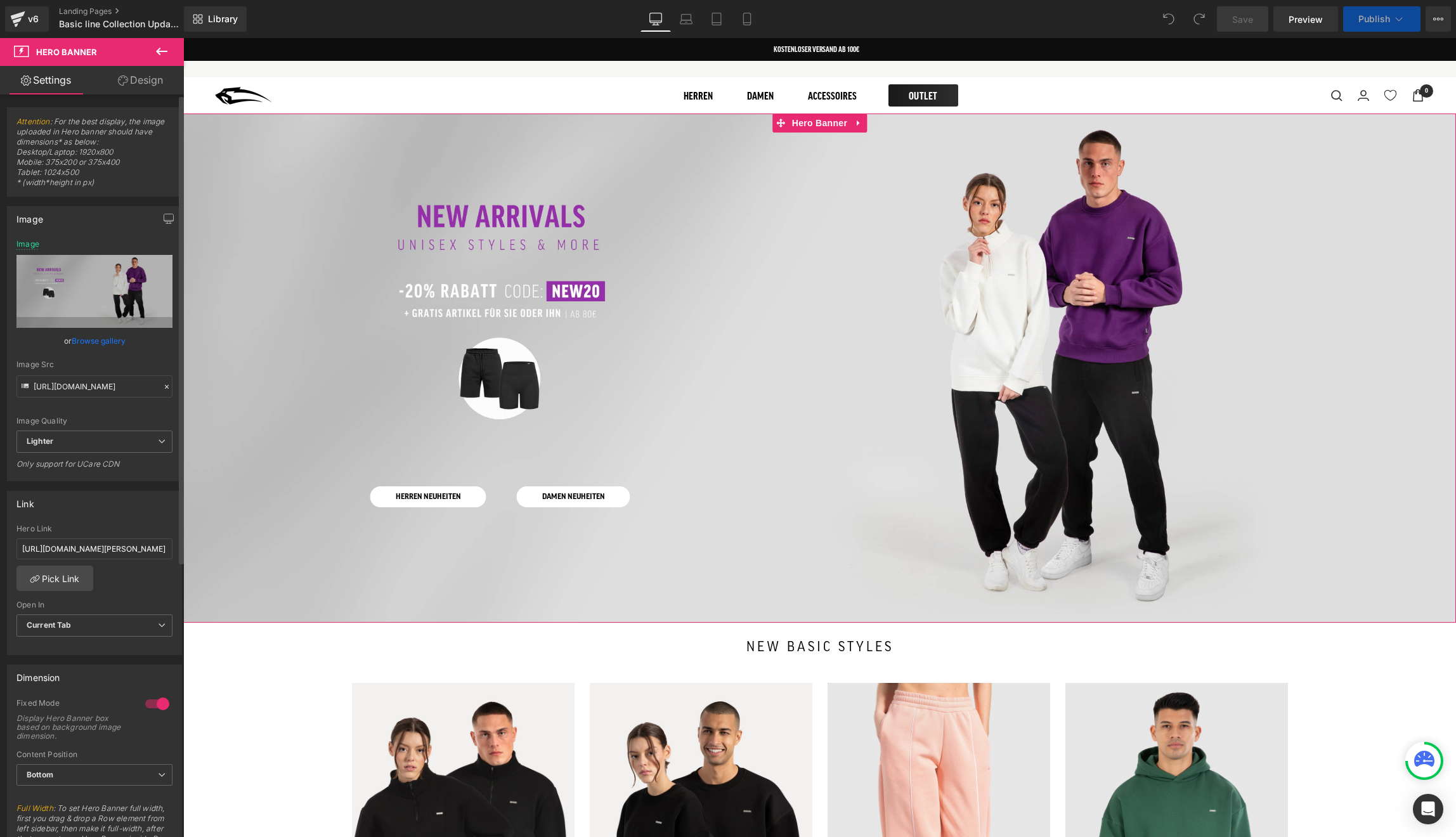
click at [105, 334] on link "Browse gallery" at bounding box center [99, 341] width 54 height 22
click at [556, 258] on div at bounding box center [819, 368] width 1273 height 509
click at [574, 156] on div at bounding box center [819, 368] width 1273 height 509
click at [107, 340] on link "Browse gallery" at bounding box center [99, 341] width 54 height 22
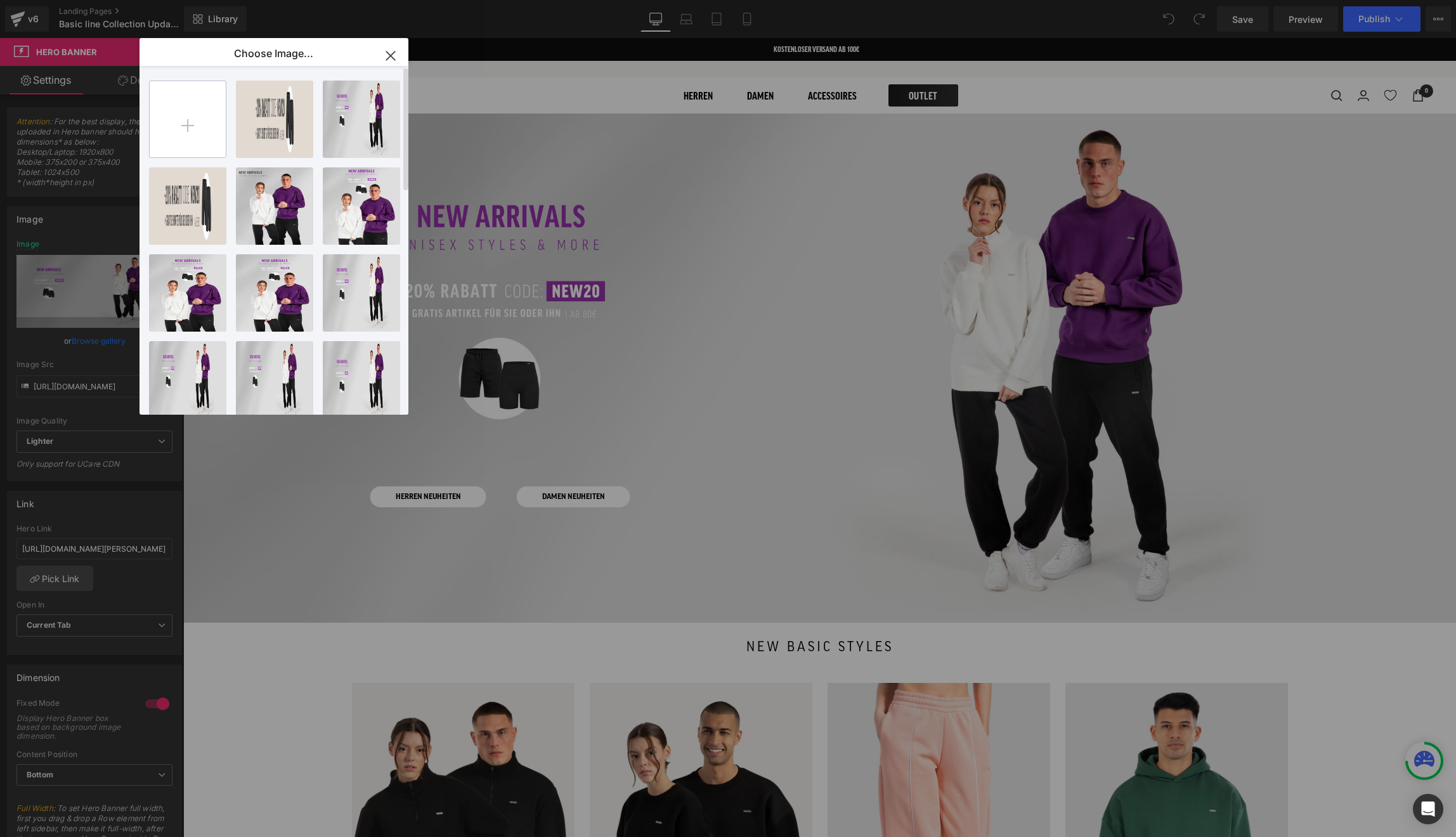
click at [188, 142] on input "file" at bounding box center [188, 119] width 76 height 76
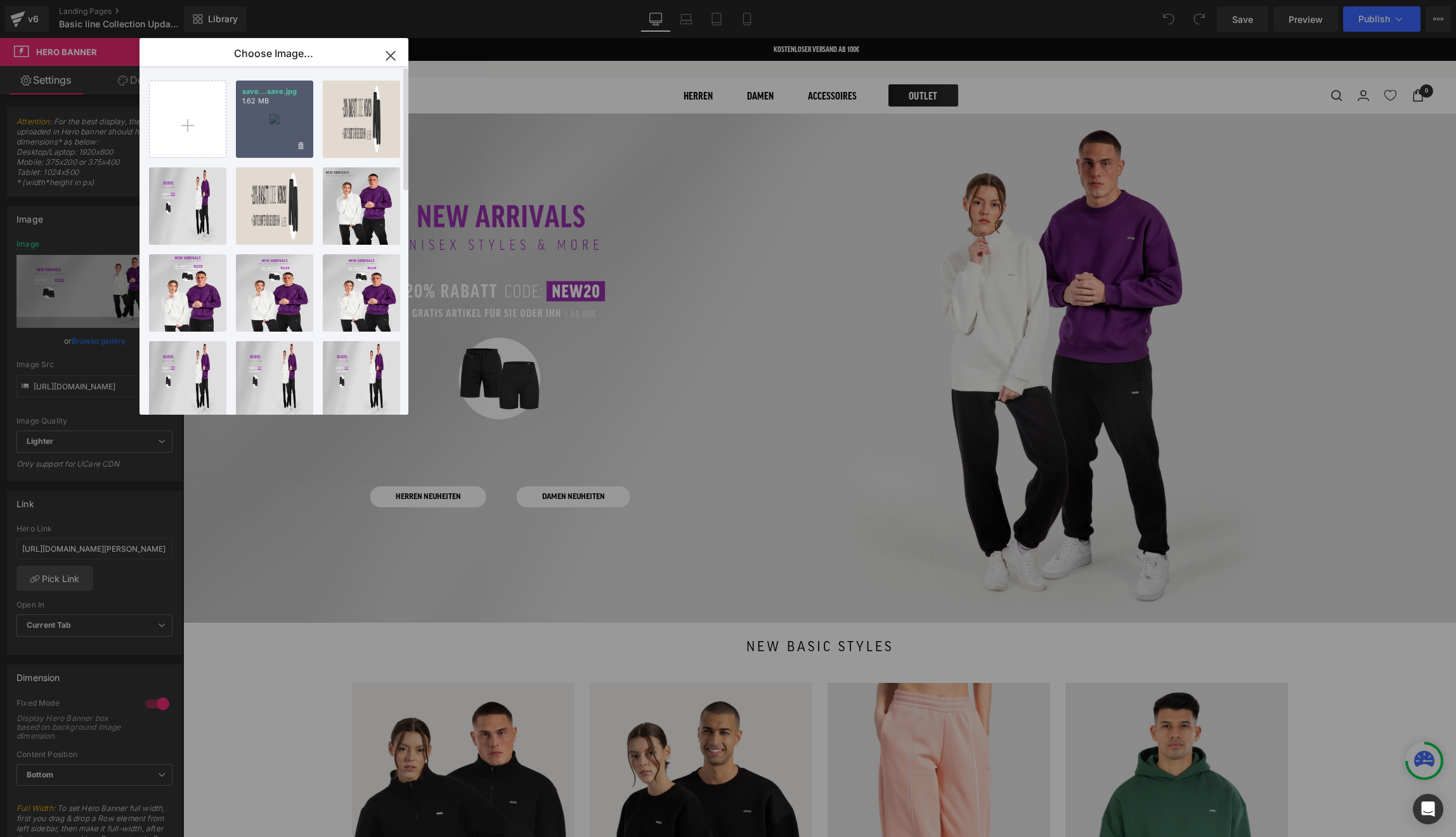
click at [256, 133] on div "save...save.jpg 1.62 MB" at bounding box center [274, 119] width 77 height 77
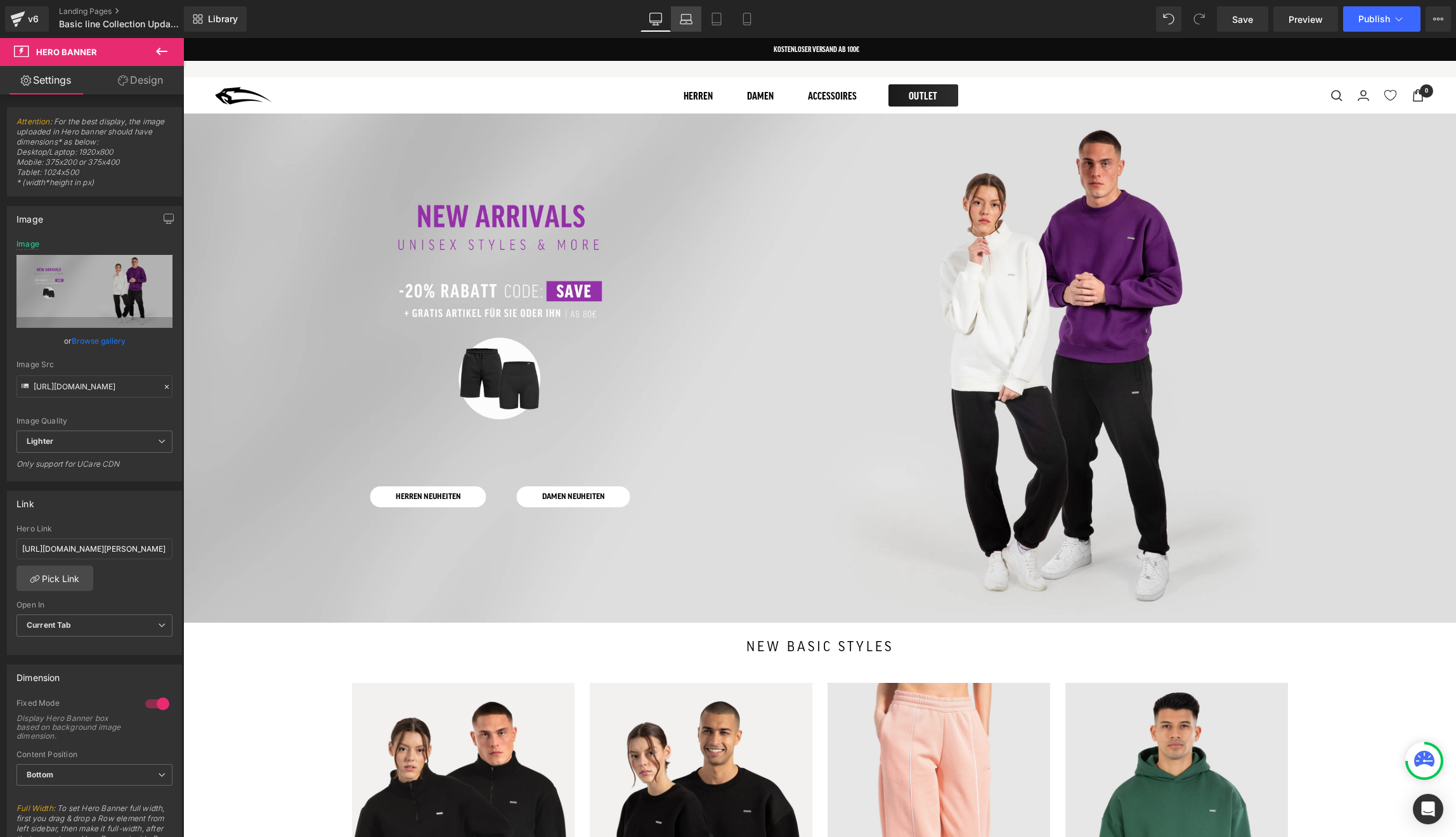
click at [690, 22] on icon at bounding box center [686, 19] width 13 height 13
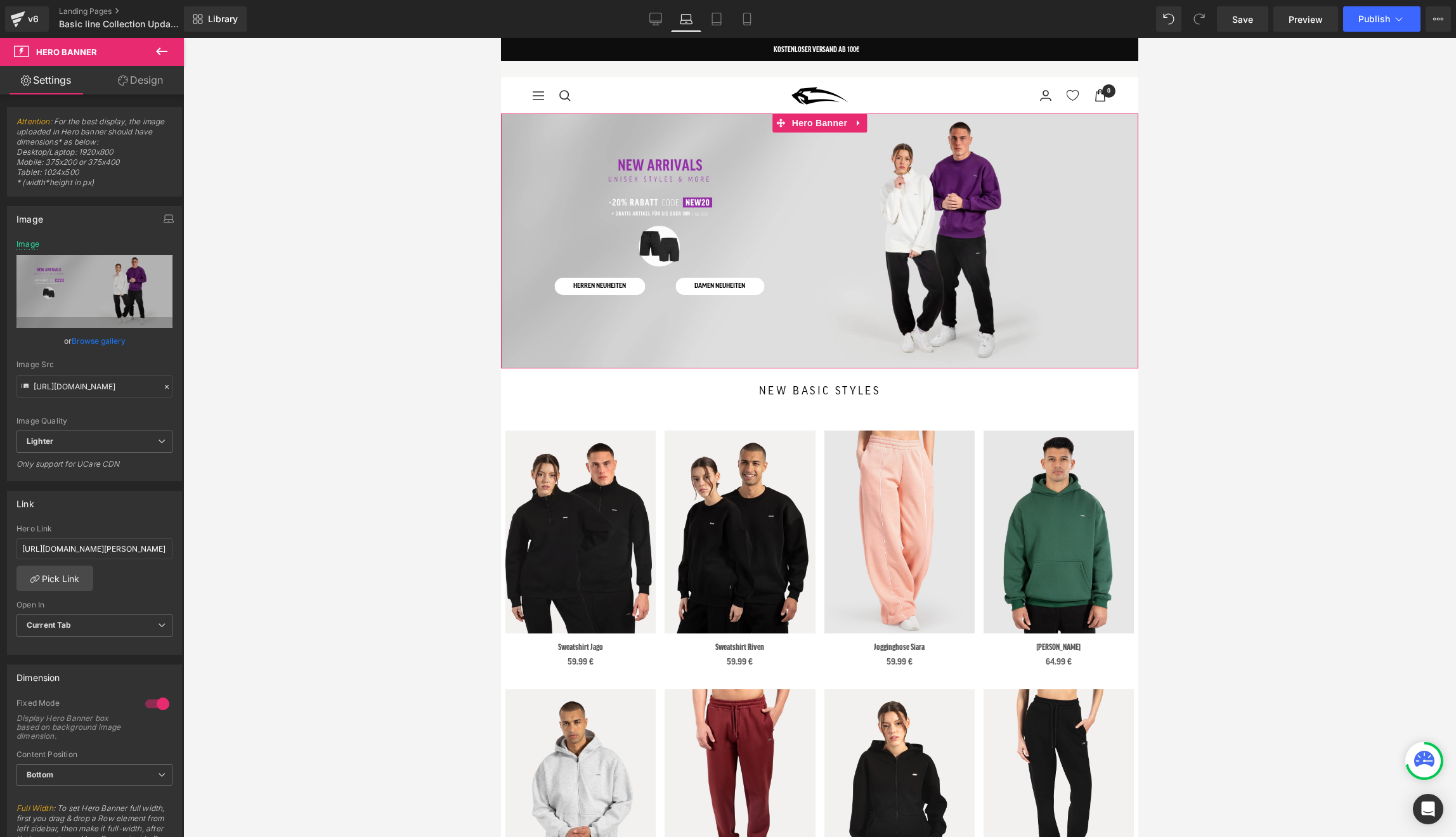
click at [629, 233] on div at bounding box center [820, 241] width 638 height 255
click at [110, 344] on link "Browse gallery" at bounding box center [99, 341] width 54 height 22
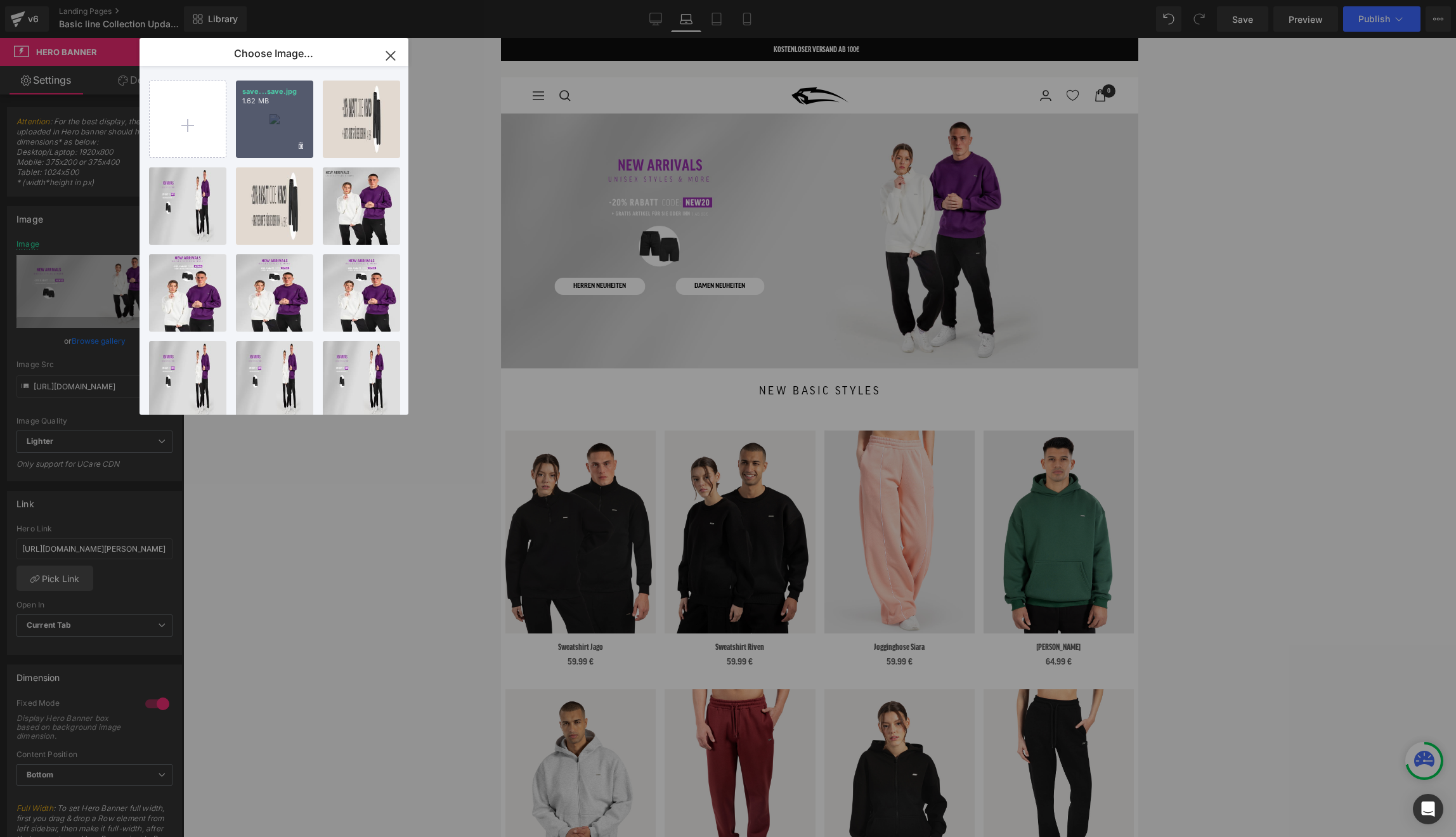
click at [273, 125] on div "save...save.jpg 1.62 MB" at bounding box center [274, 119] width 77 height 77
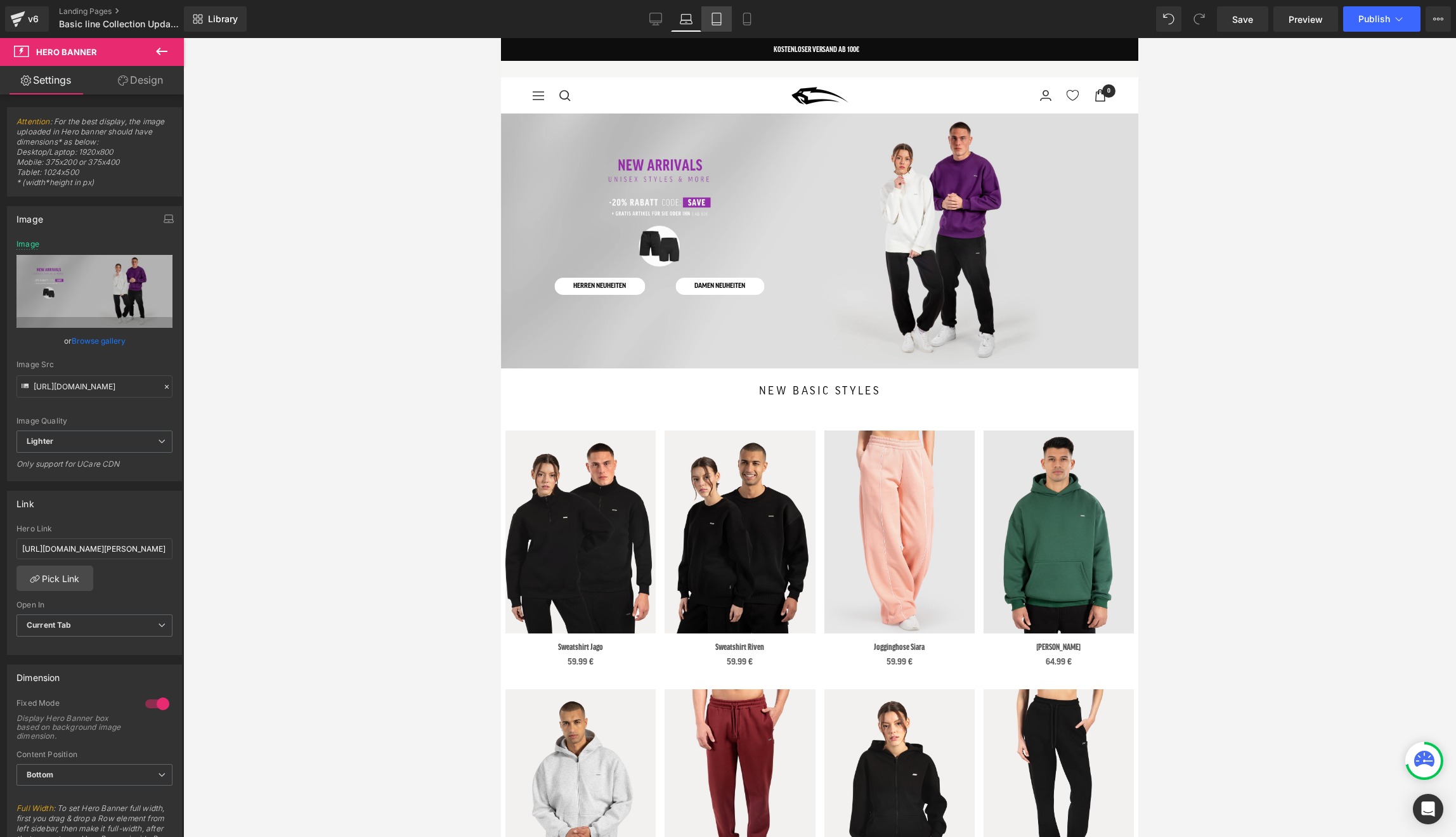
click at [722, 18] on icon at bounding box center [716, 19] width 13 height 13
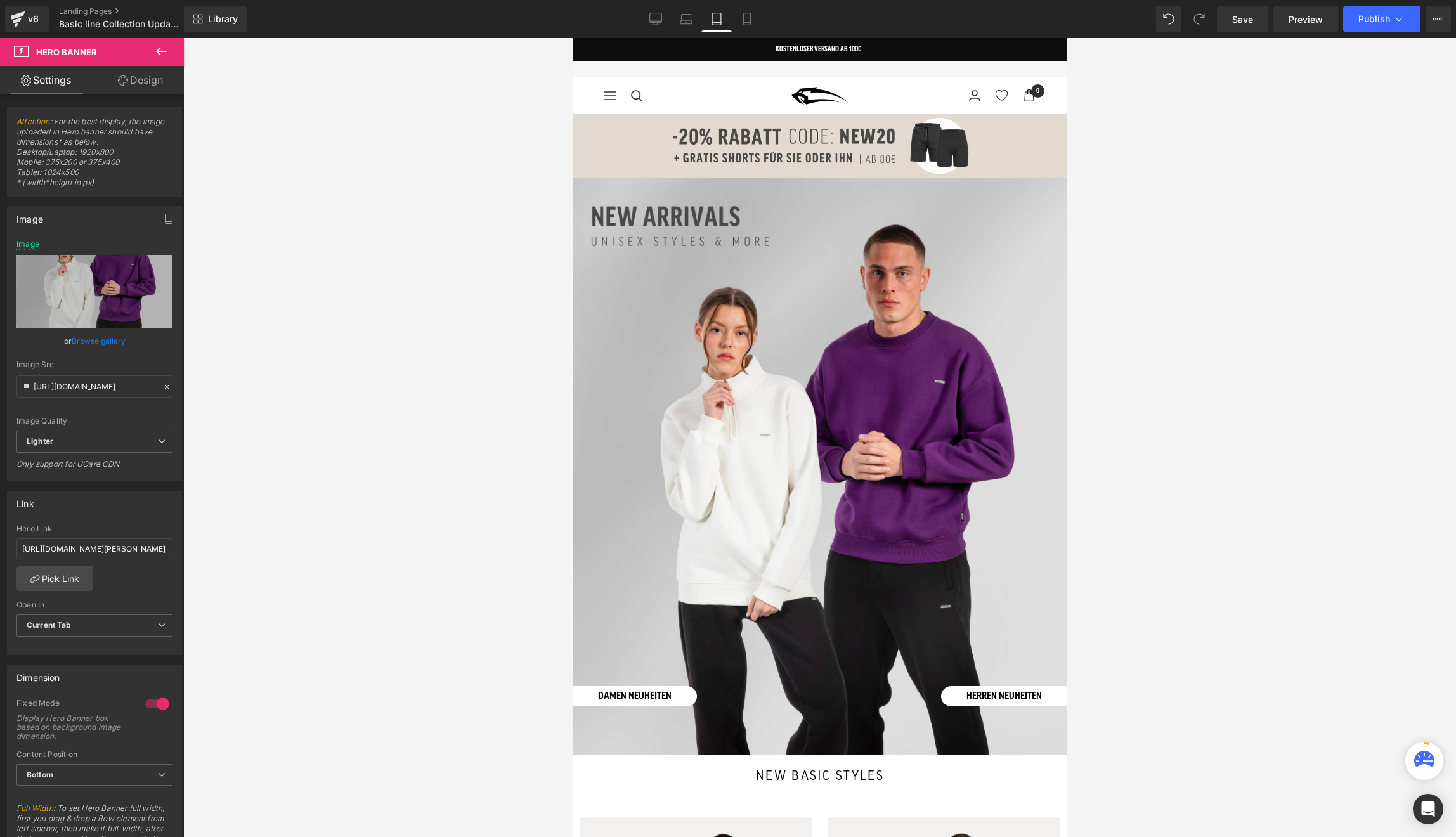
scroll to position [64, 0]
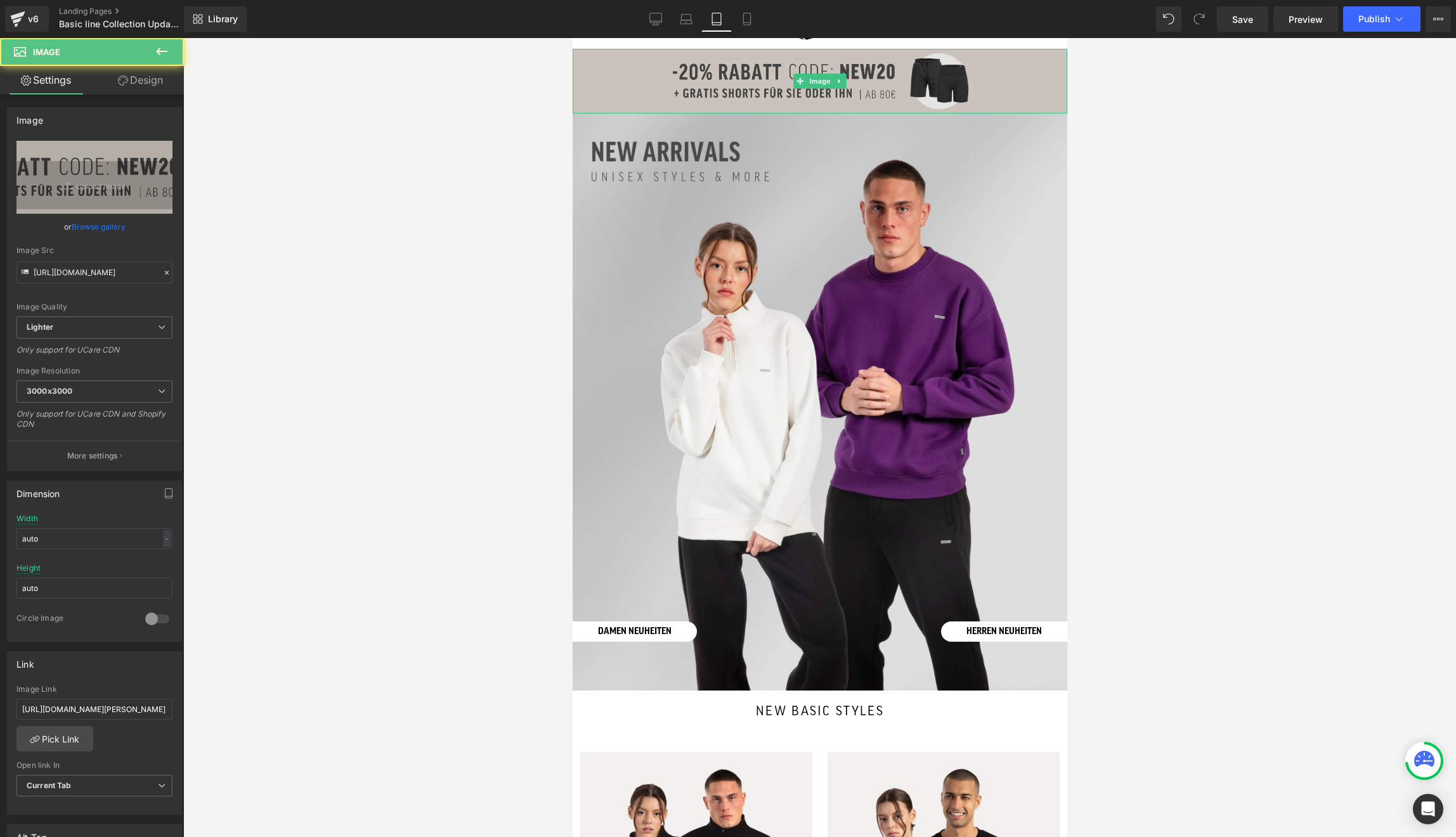
click at [767, 82] on img at bounding box center [819, 81] width 494 height 64
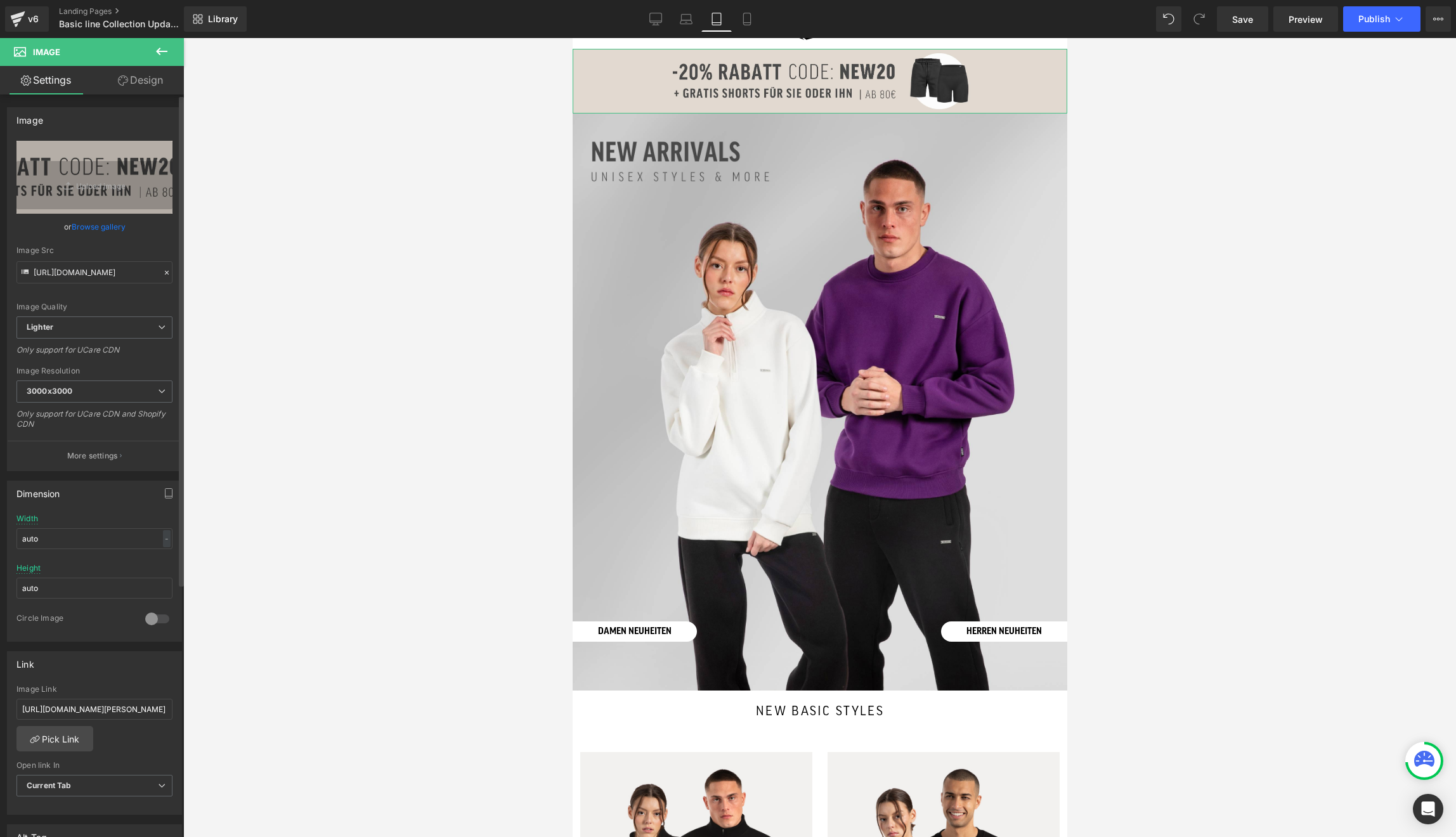
click at [110, 230] on link "Browse gallery" at bounding box center [99, 227] width 54 height 22
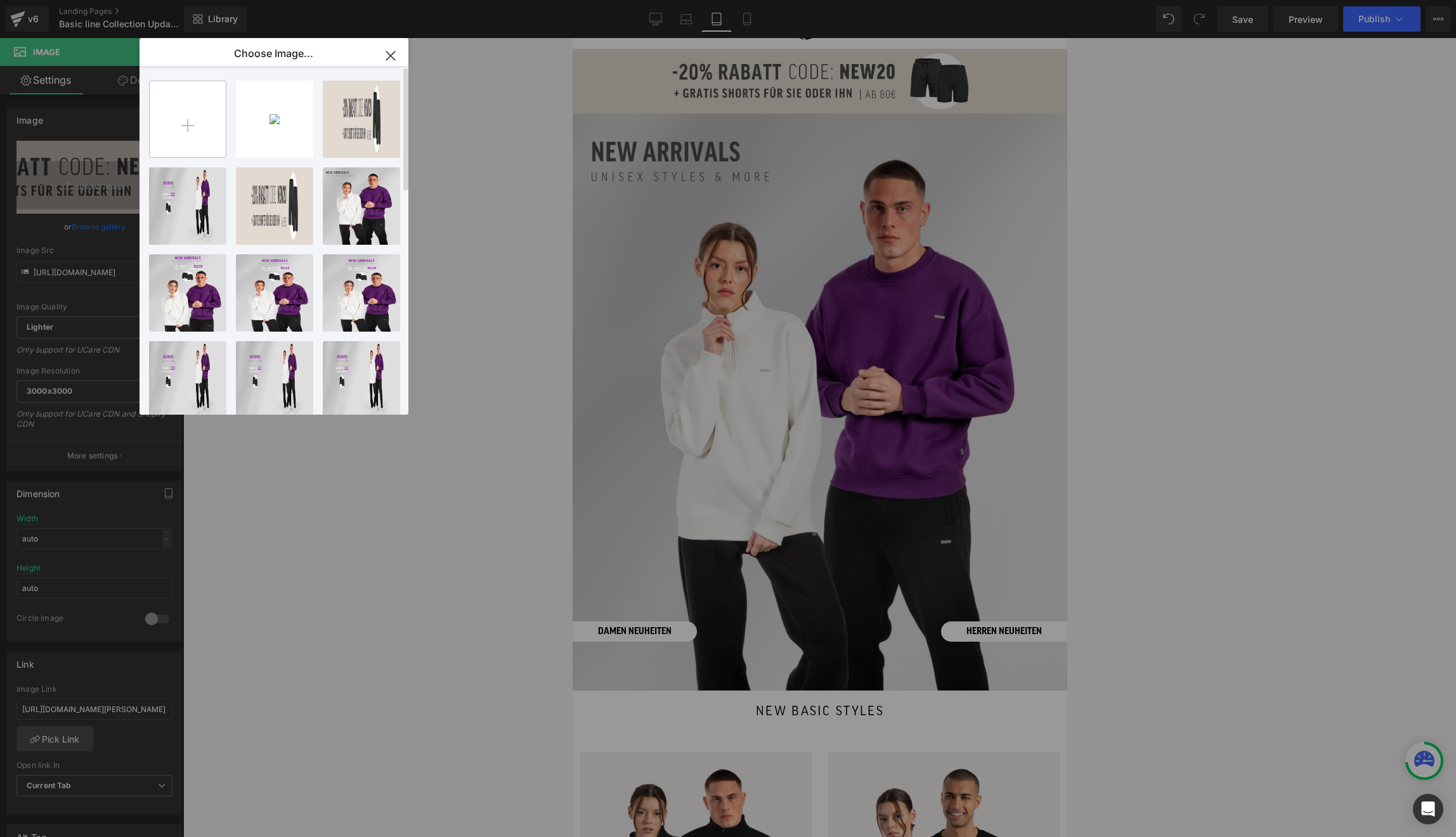
click at [208, 130] on input "file" at bounding box center [188, 119] width 76 height 76
type input "C:\fakepath\saveschmal.jpg"
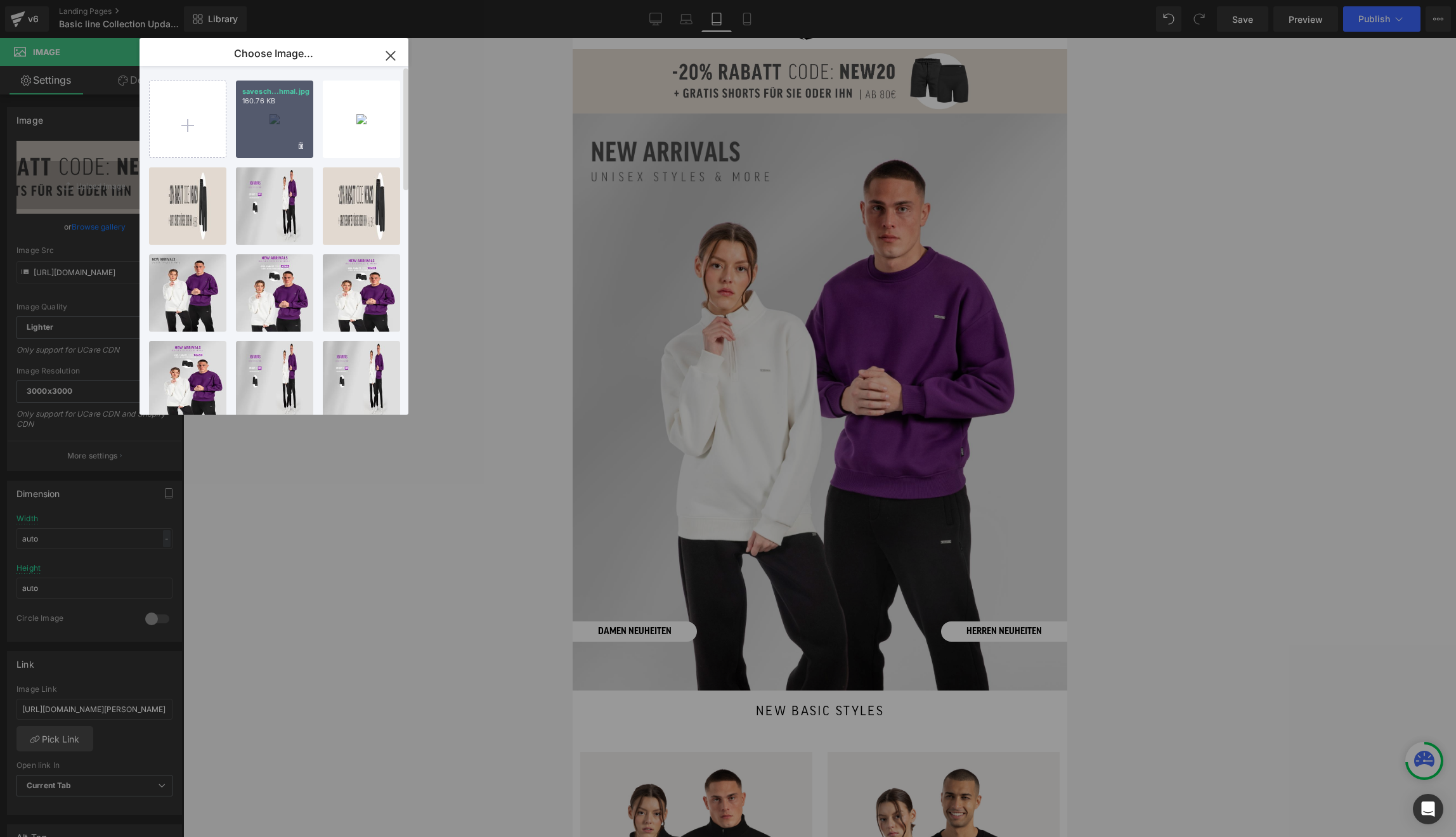
click at [275, 135] on div "savesch...hmal.jpg 160.76 KB" at bounding box center [274, 119] width 77 height 77
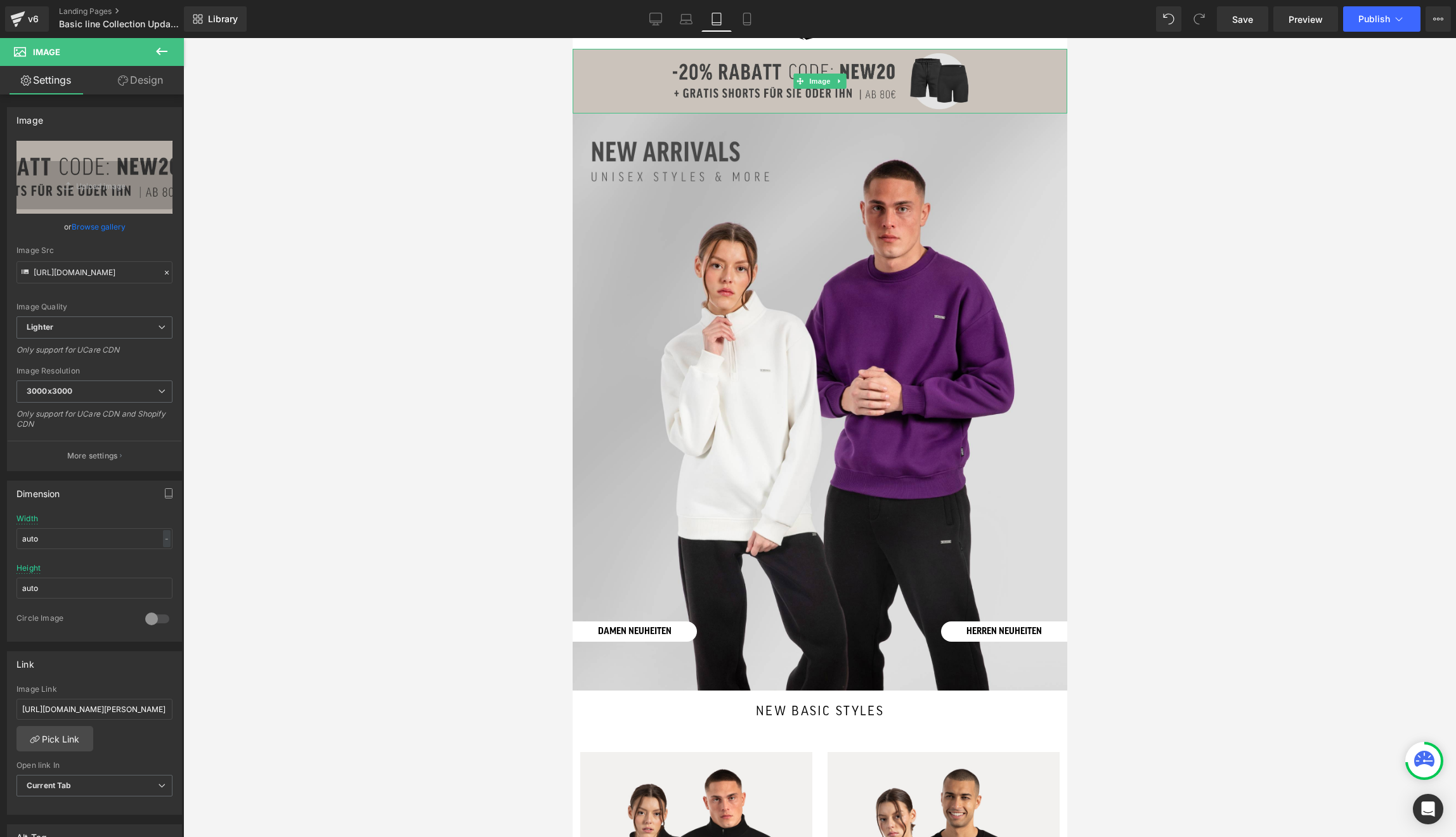
click at [717, 77] on img at bounding box center [819, 81] width 494 height 64
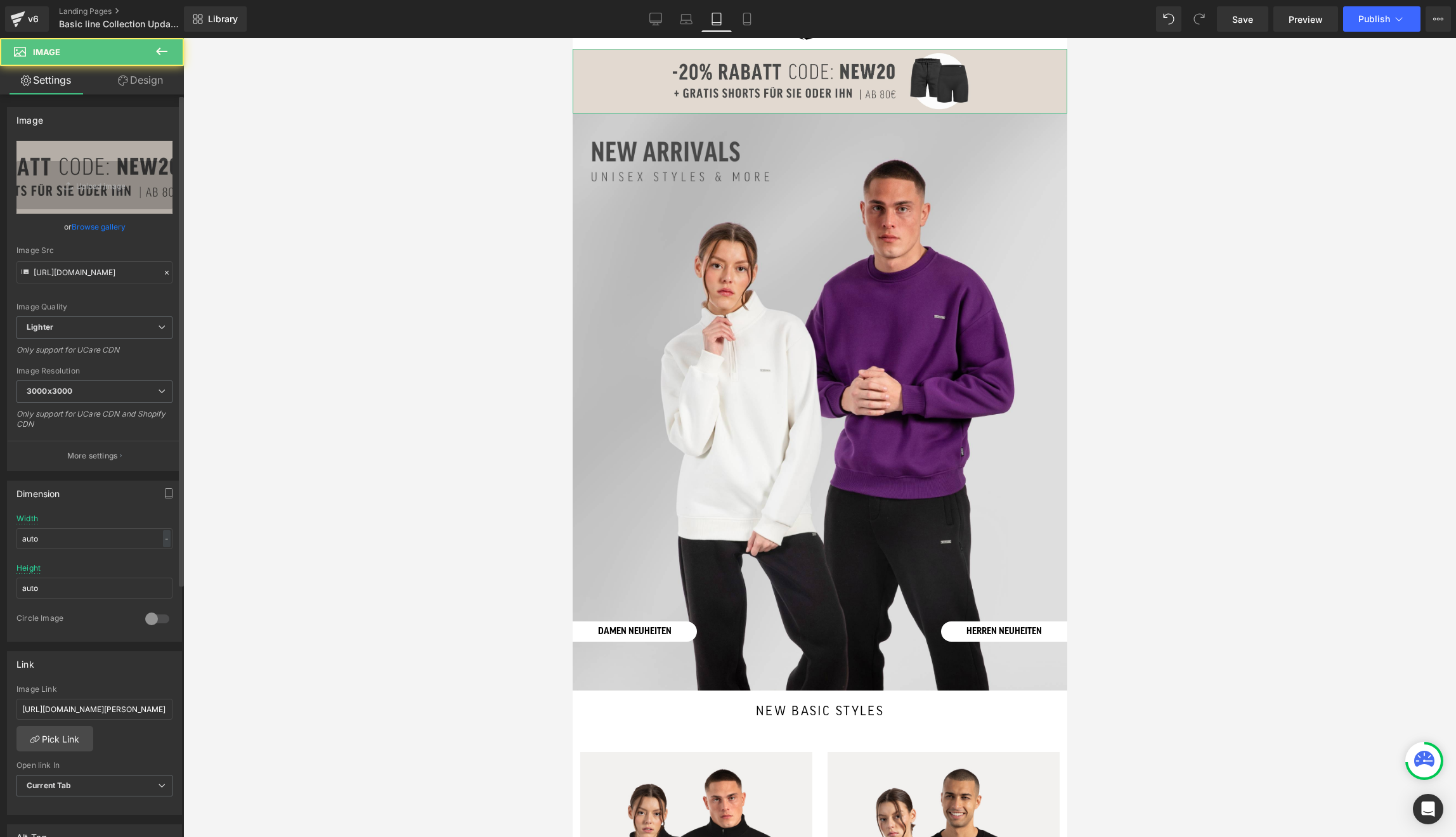
click at [122, 225] on link "Browse gallery" at bounding box center [99, 227] width 54 height 22
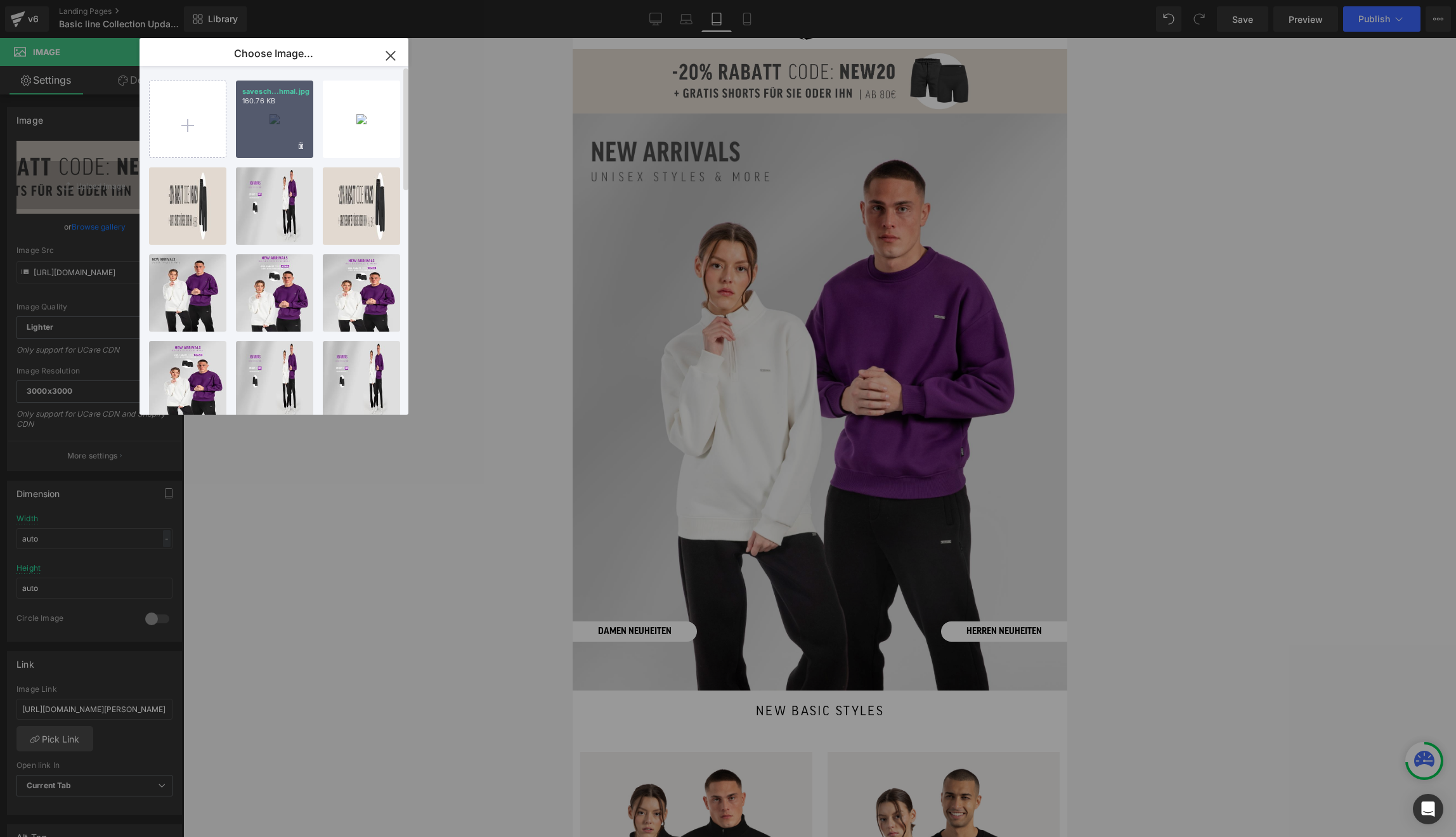
click at [268, 135] on div "savesch...hmal.jpg 160.76 KB" at bounding box center [274, 119] width 77 height 77
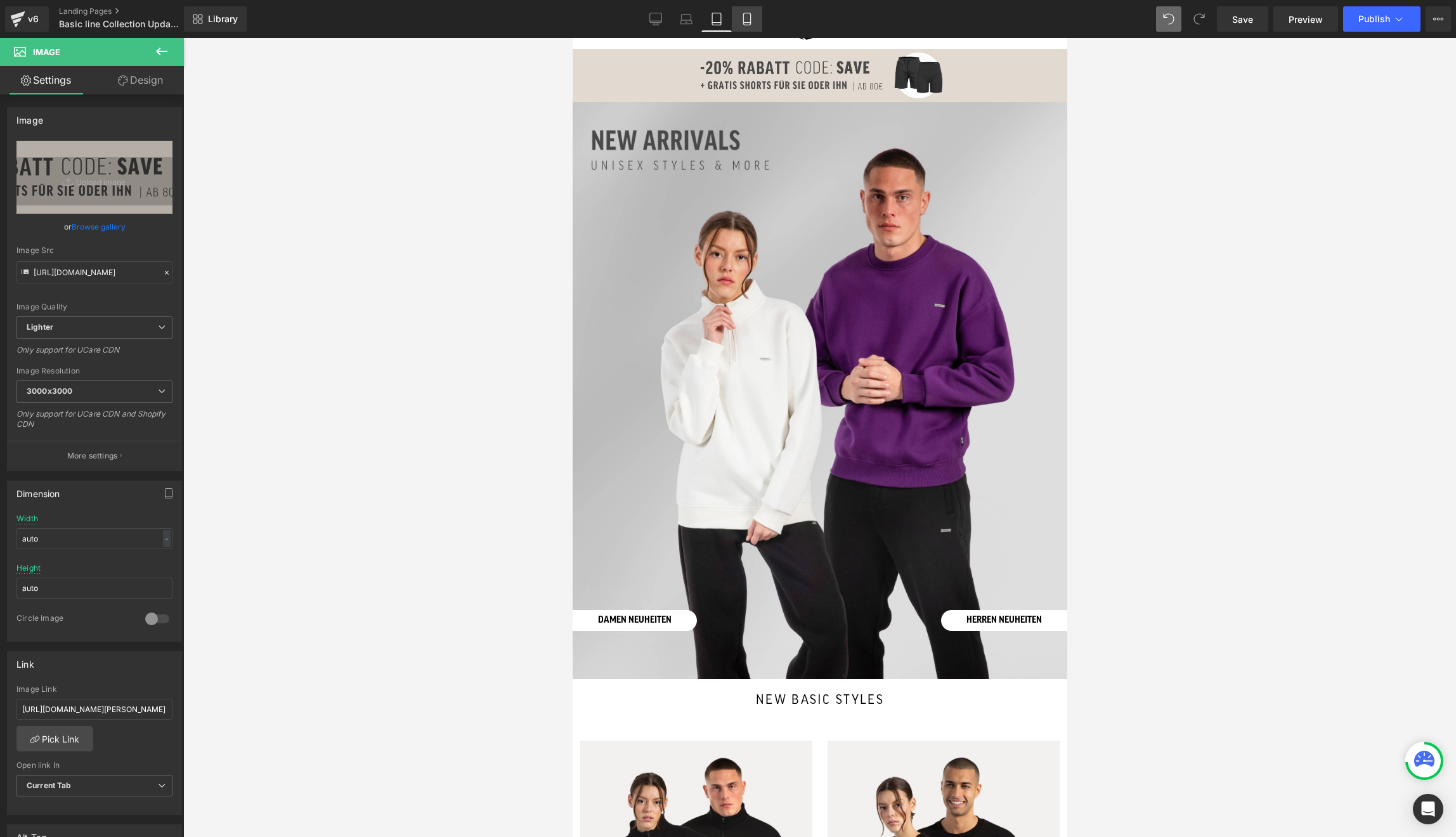
click at [745, 15] on icon at bounding box center [747, 19] width 13 height 13
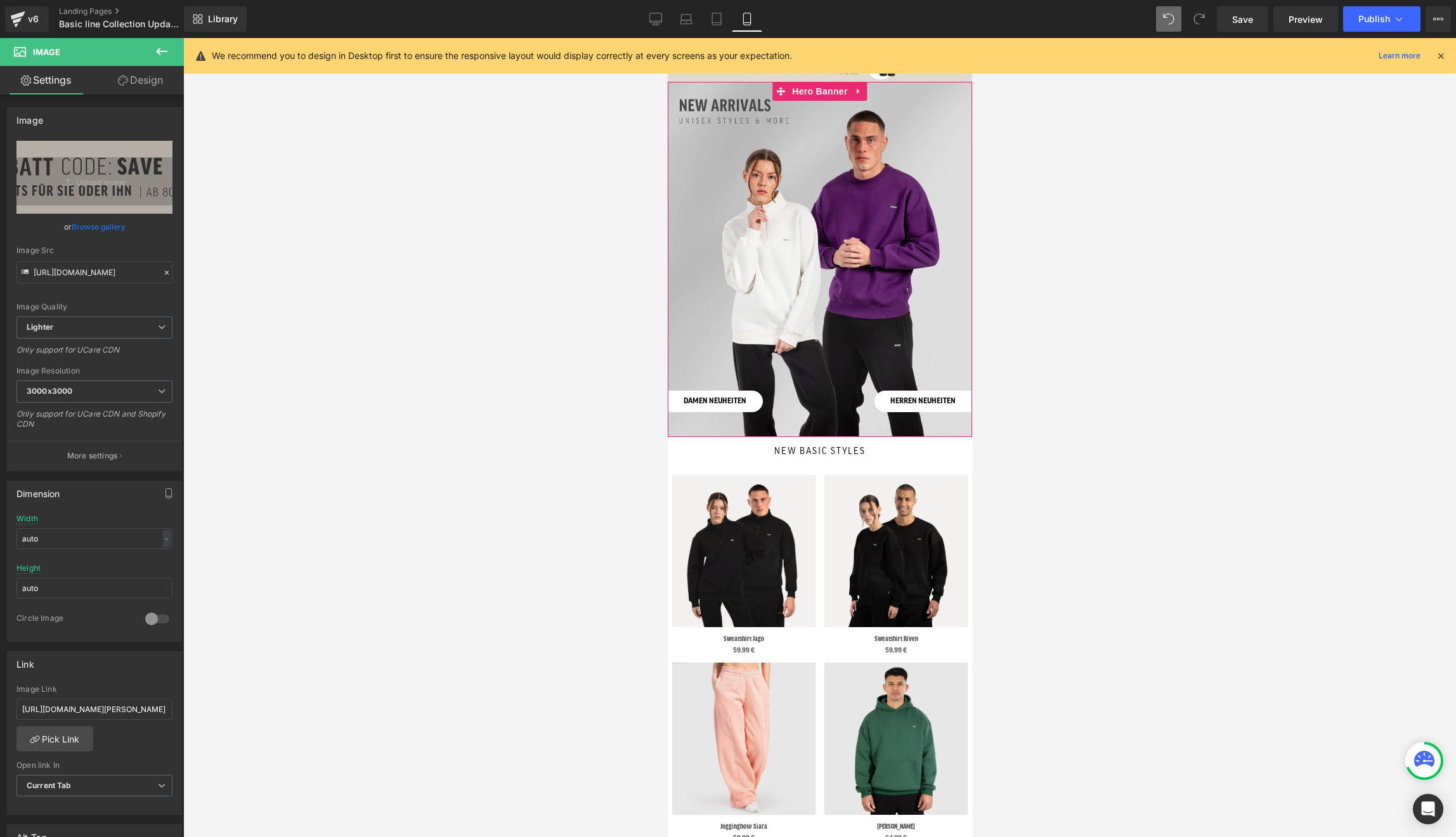
scroll to position [0, 0]
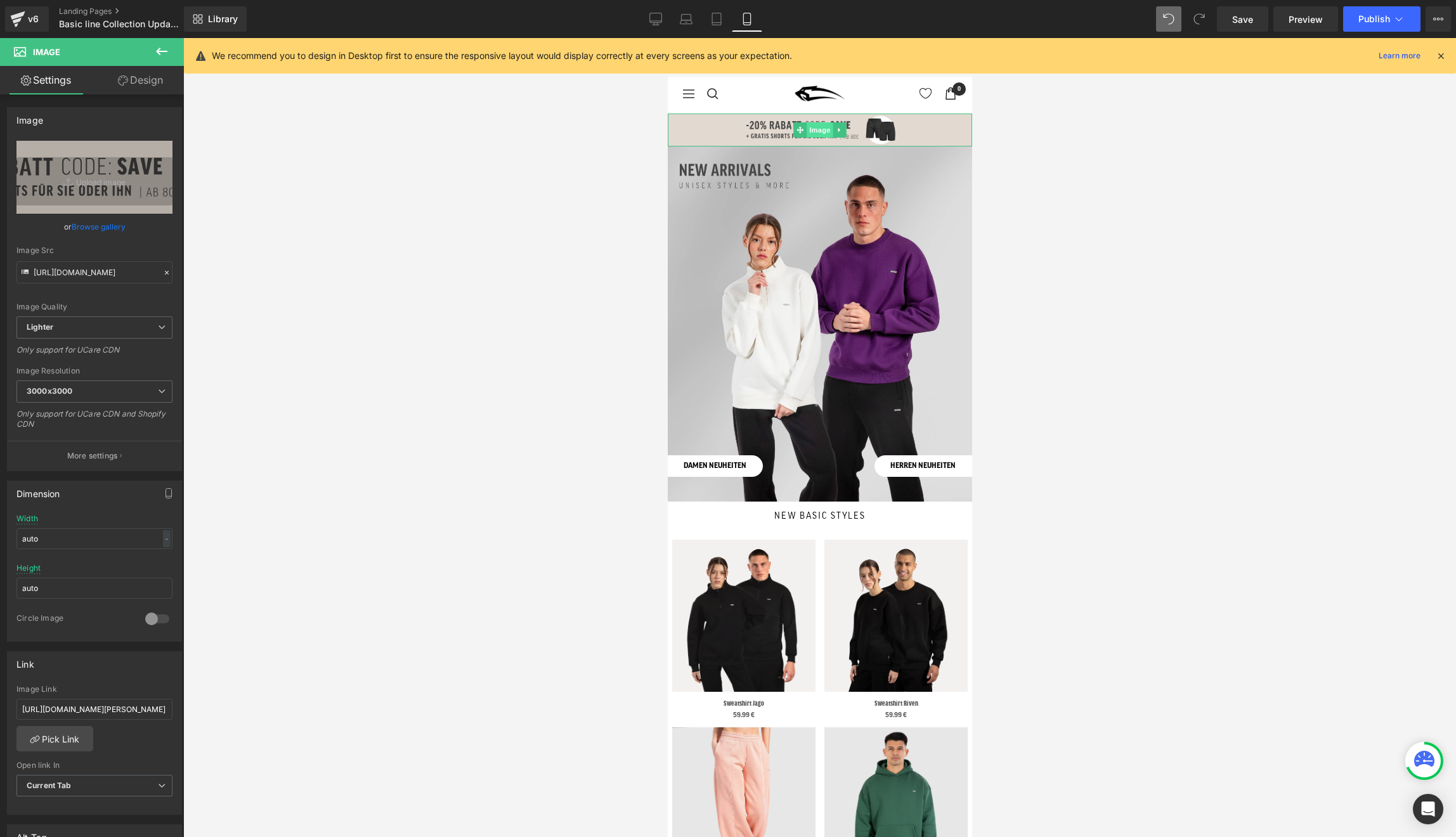
click at [814, 128] on span "Image" at bounding box center [819, 130] width 27 height 16
click at [109, 231] on link "Browse gallery" at bounding box center [99, 227] width 54 height 22
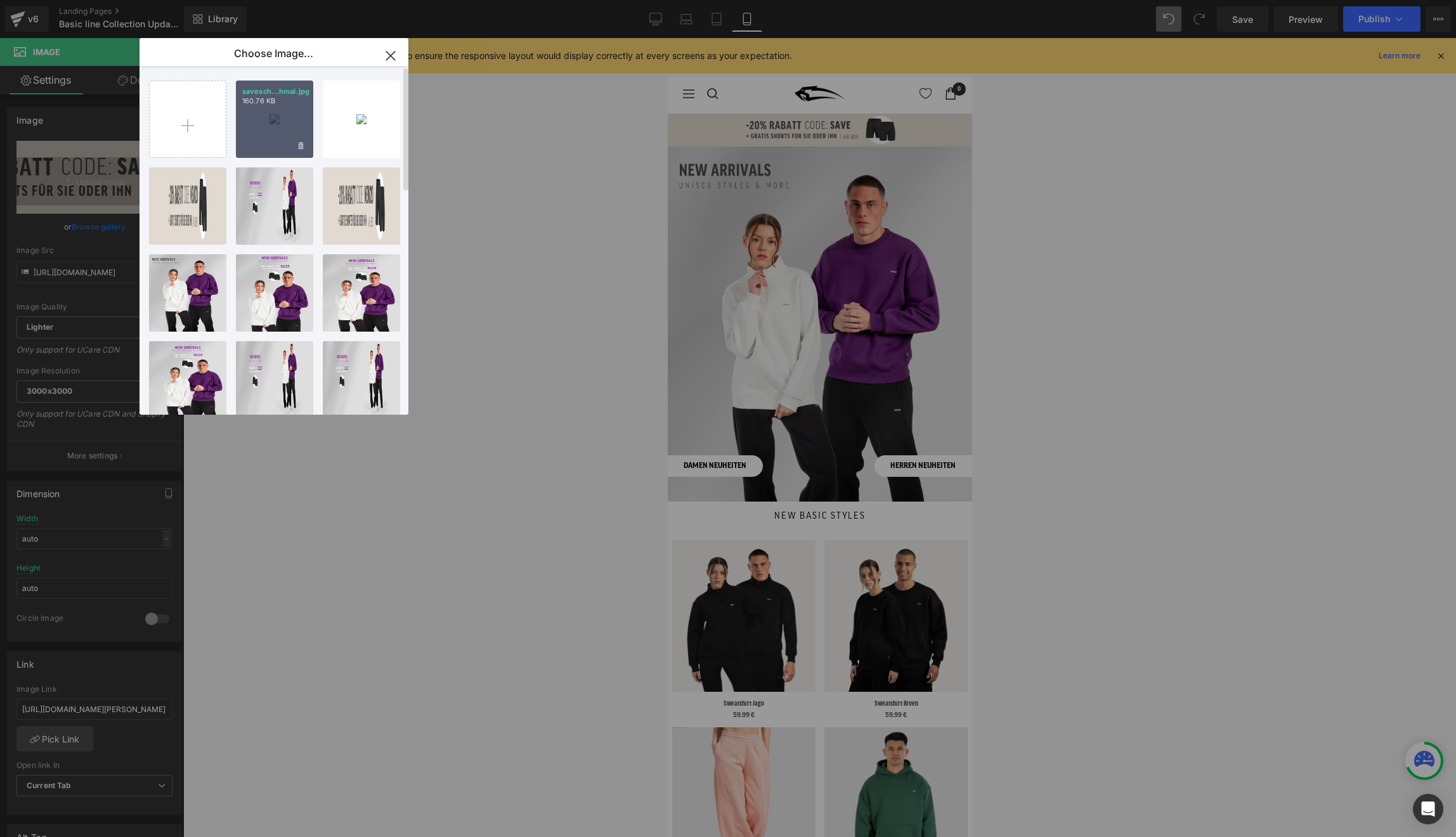
click at [269, 126] on div "savesch...hmal.jpg 160.76 KB" at bounding box center [274, 119] width 77 height 77
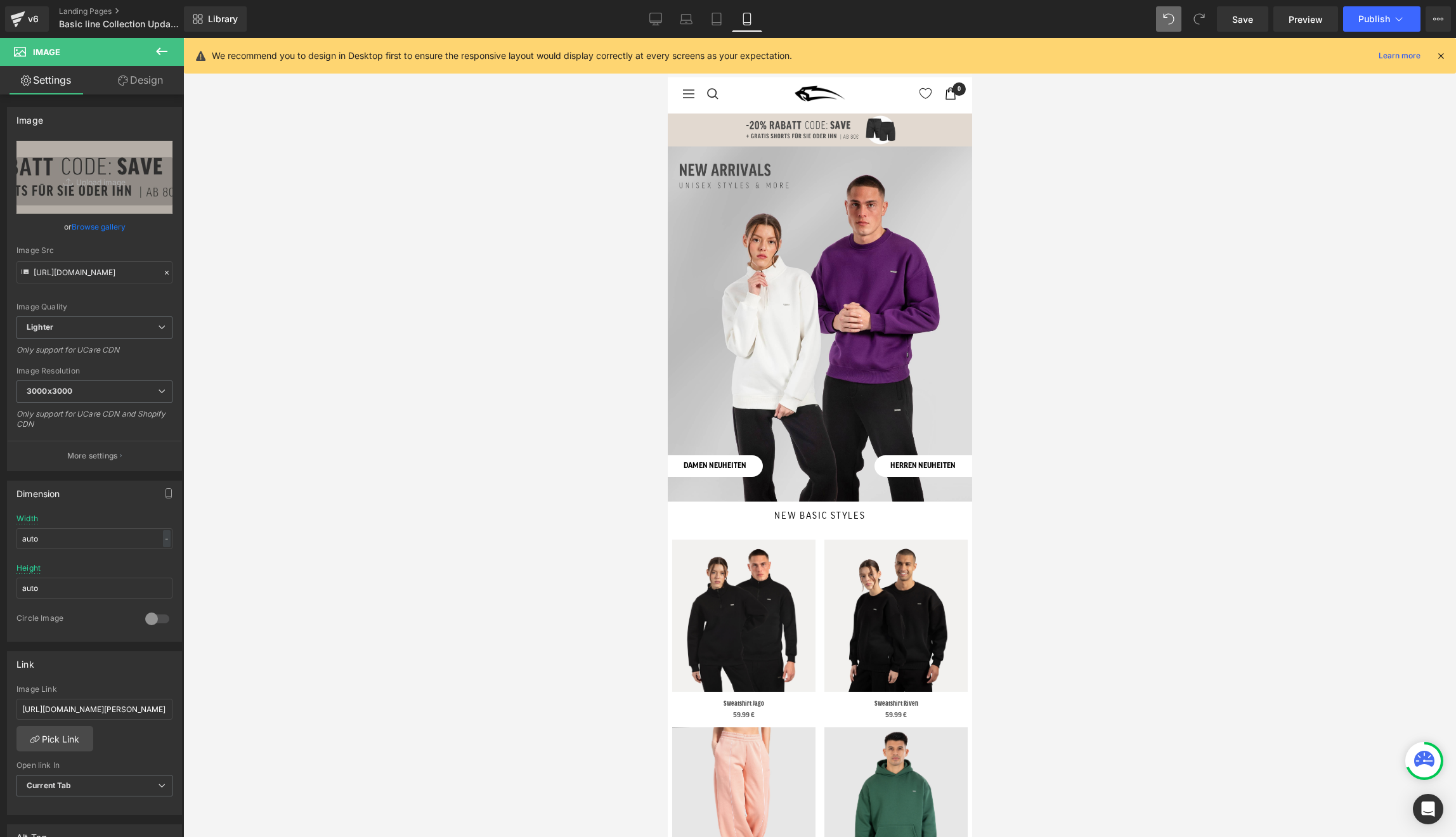
click at [1442, 60] on icon at bounding box center [1440, 56] width 11 height 11
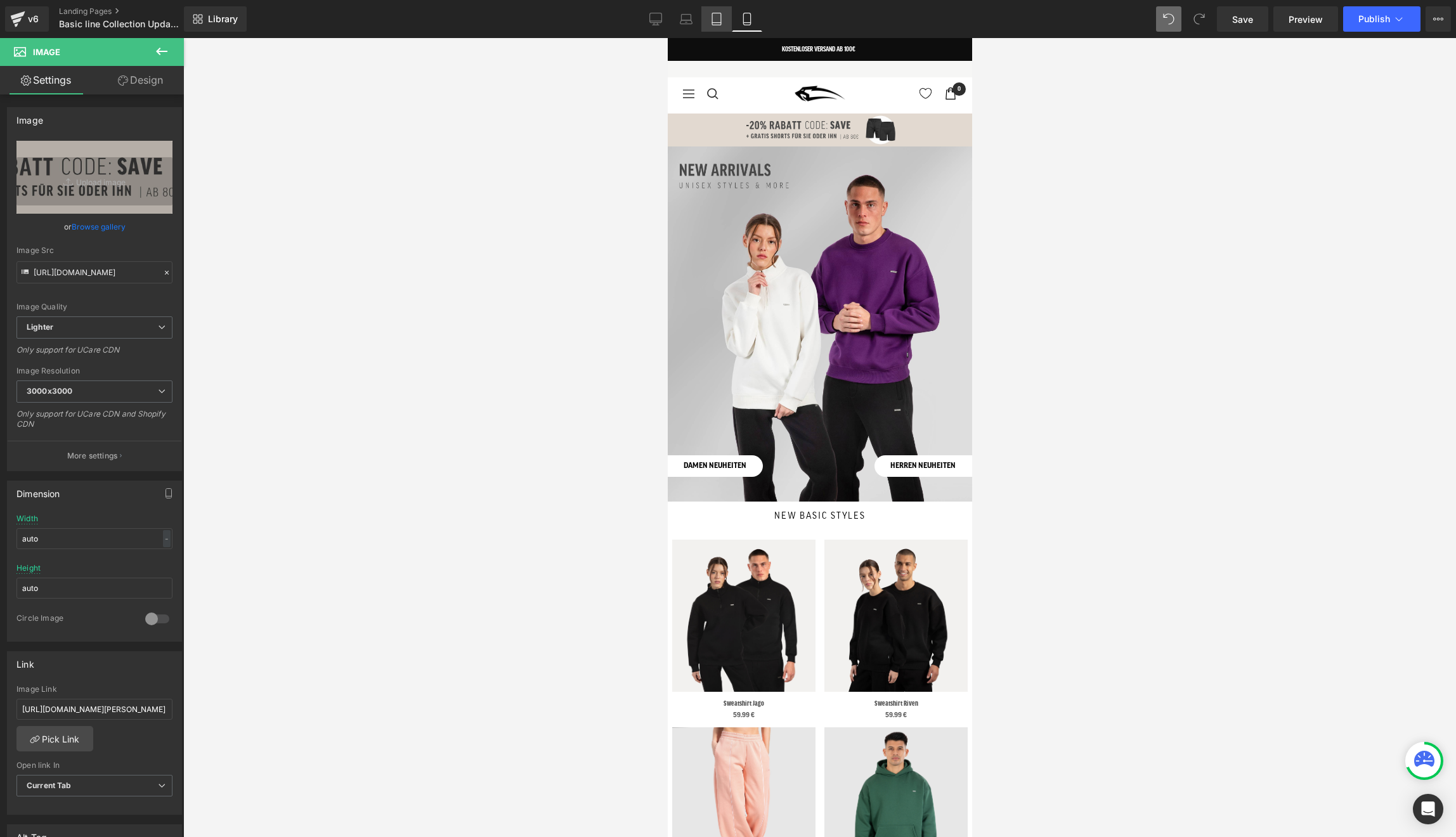
click at [722, 19] on icon at bounding box center [716, 19] width 13 height 13
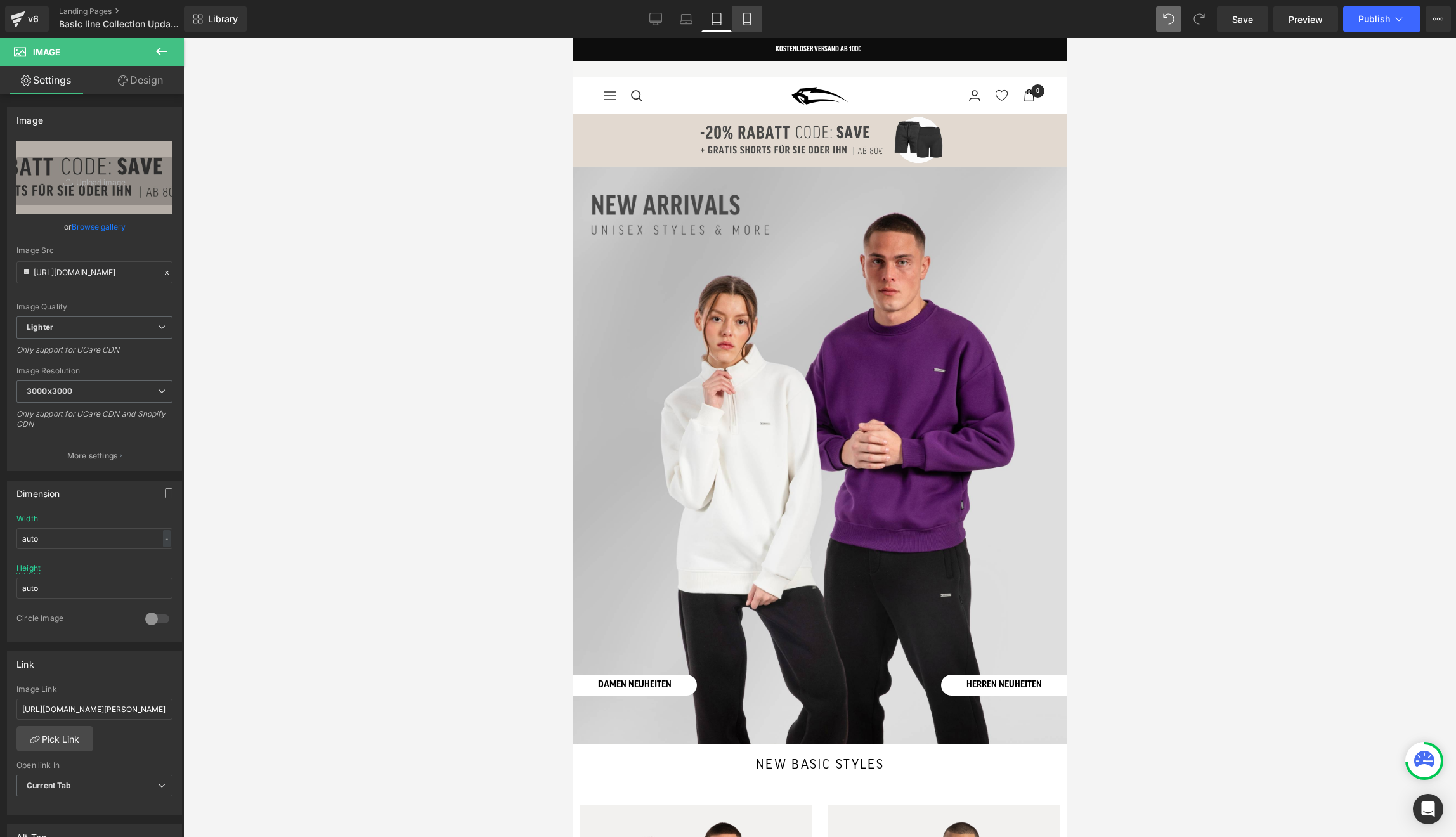
click at [748, 20] on icon at bounding box center [747, 19] width 13 height 13
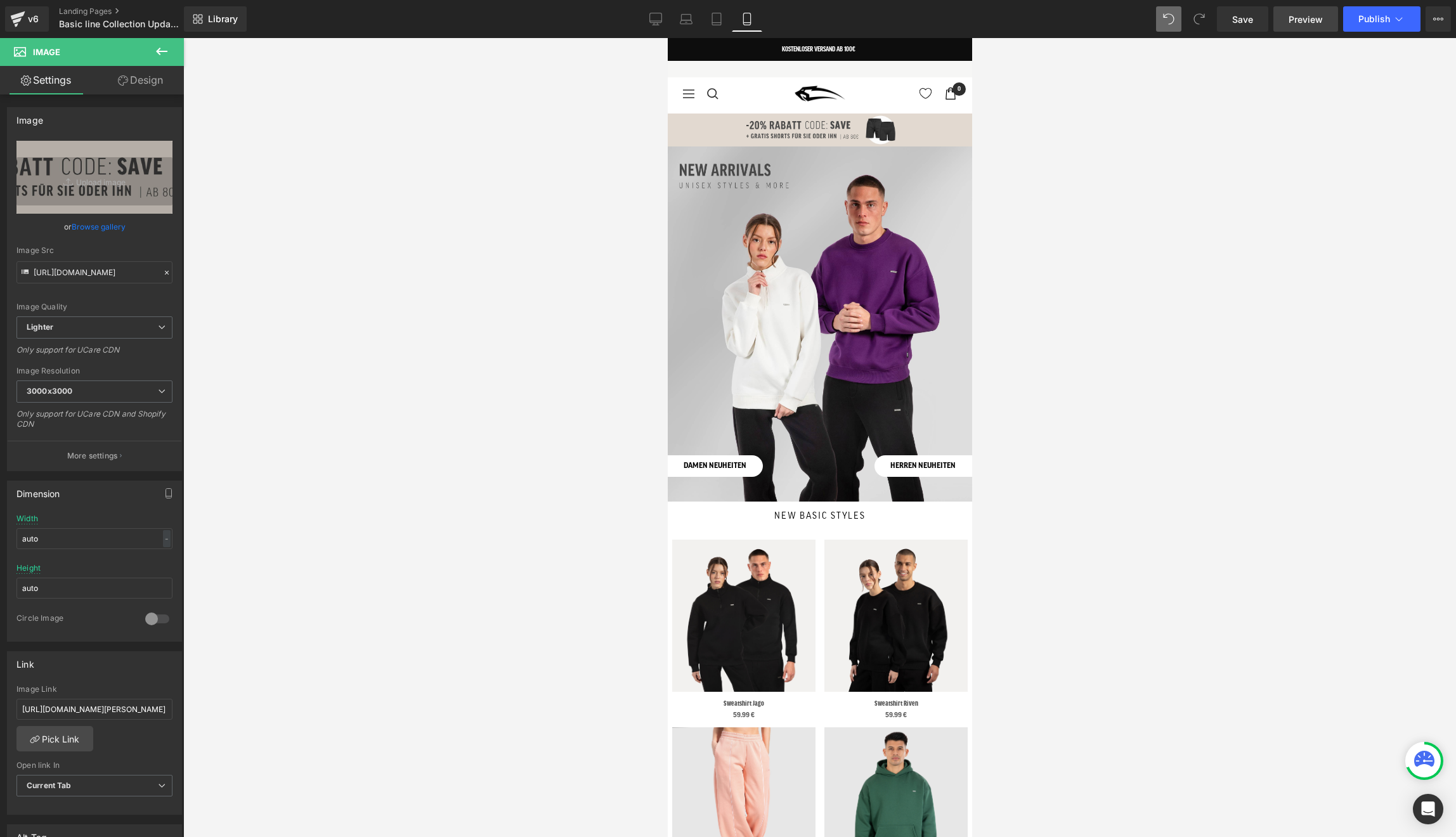
click at [1303, 20] on span "Preview" at bounding box center [1306, 19] width 34 height 13
click at [721, 28] on link "Tablet" at bounding box center [716, 19] width 30 height 25
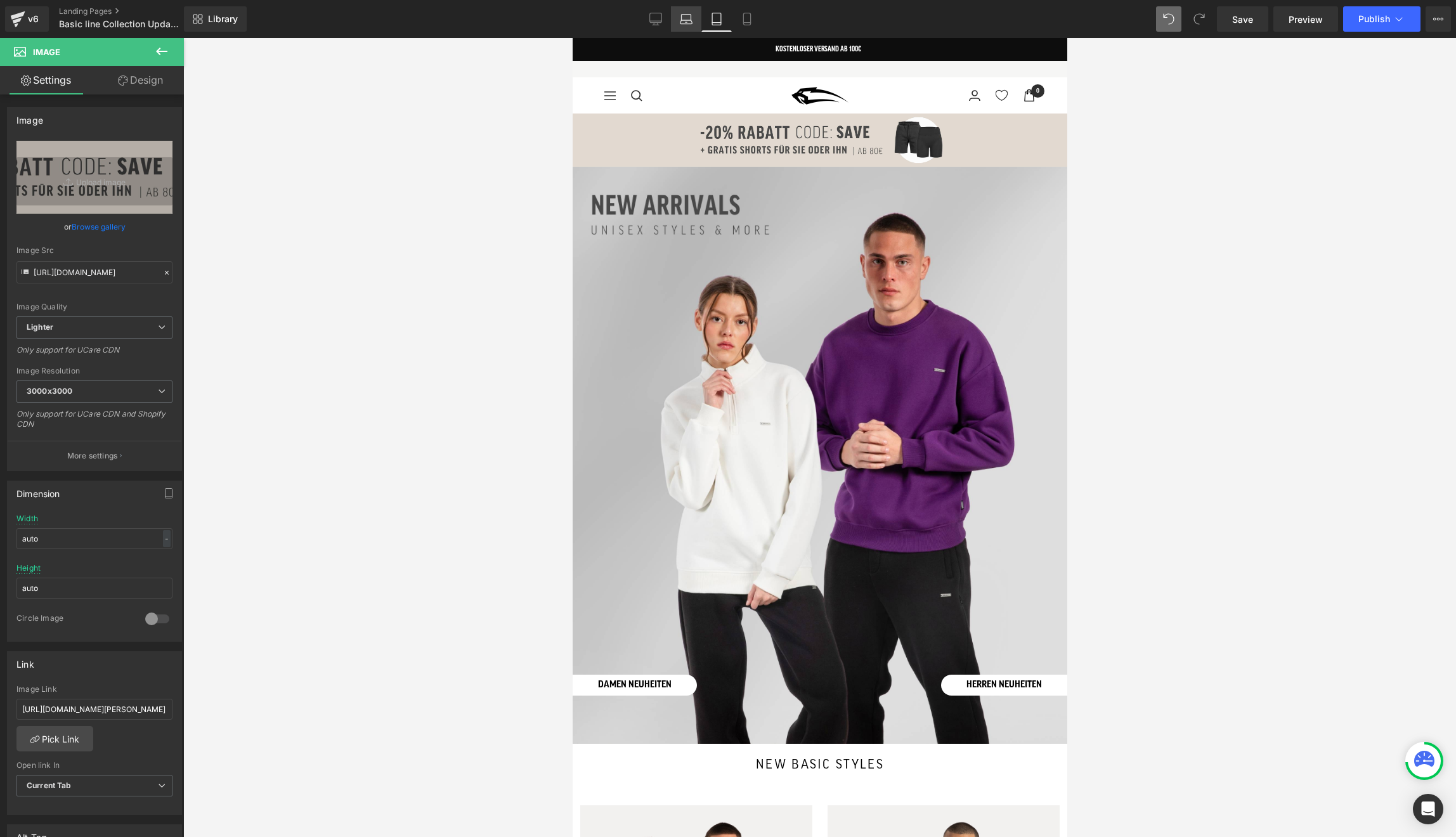
click at [686, 17] on icon at bounding box center [686, 19] width 13 height 13
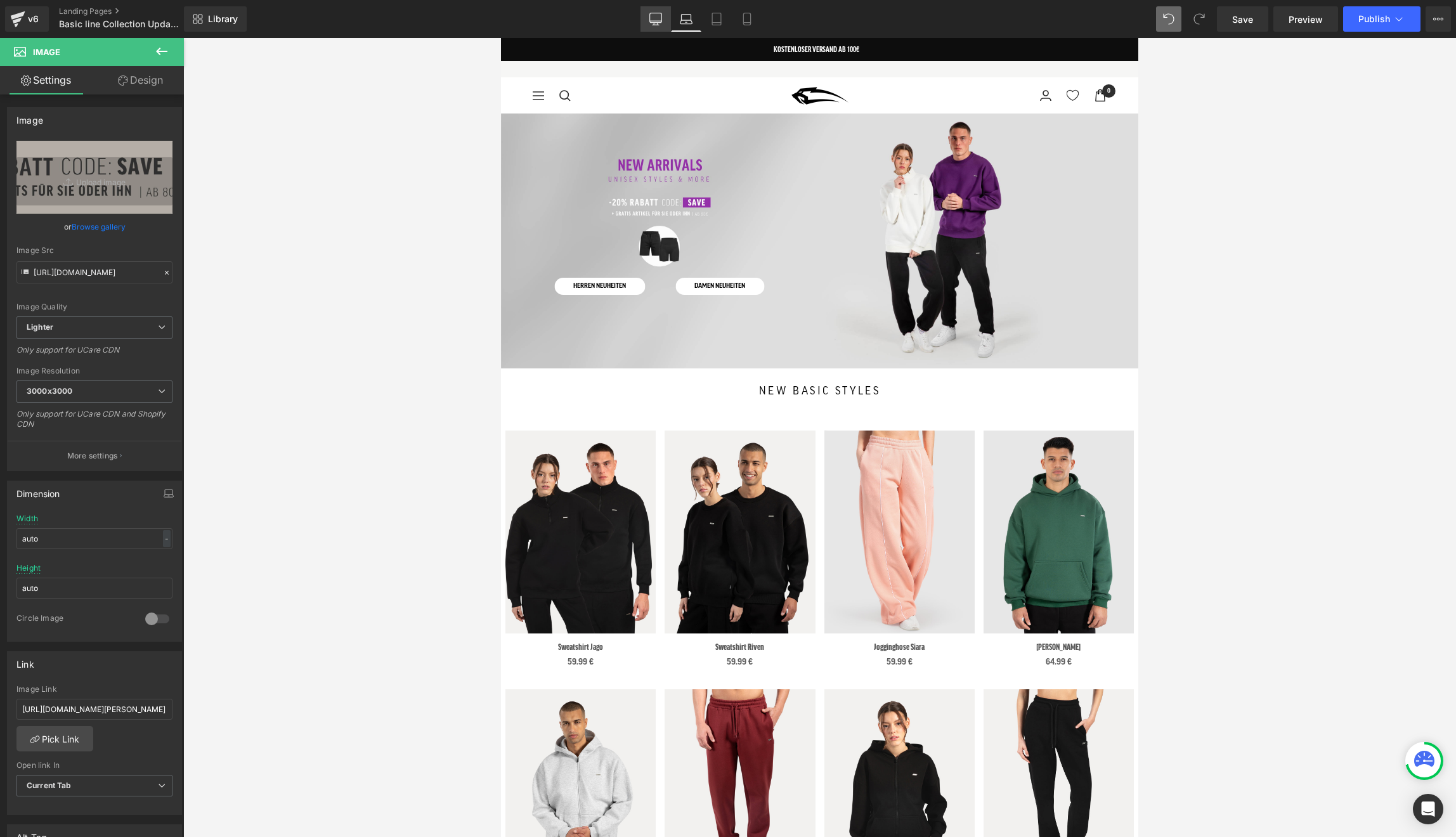
click at [664, 24] on link "Desktop" at bounding box center [655, 19] width 30 height 25
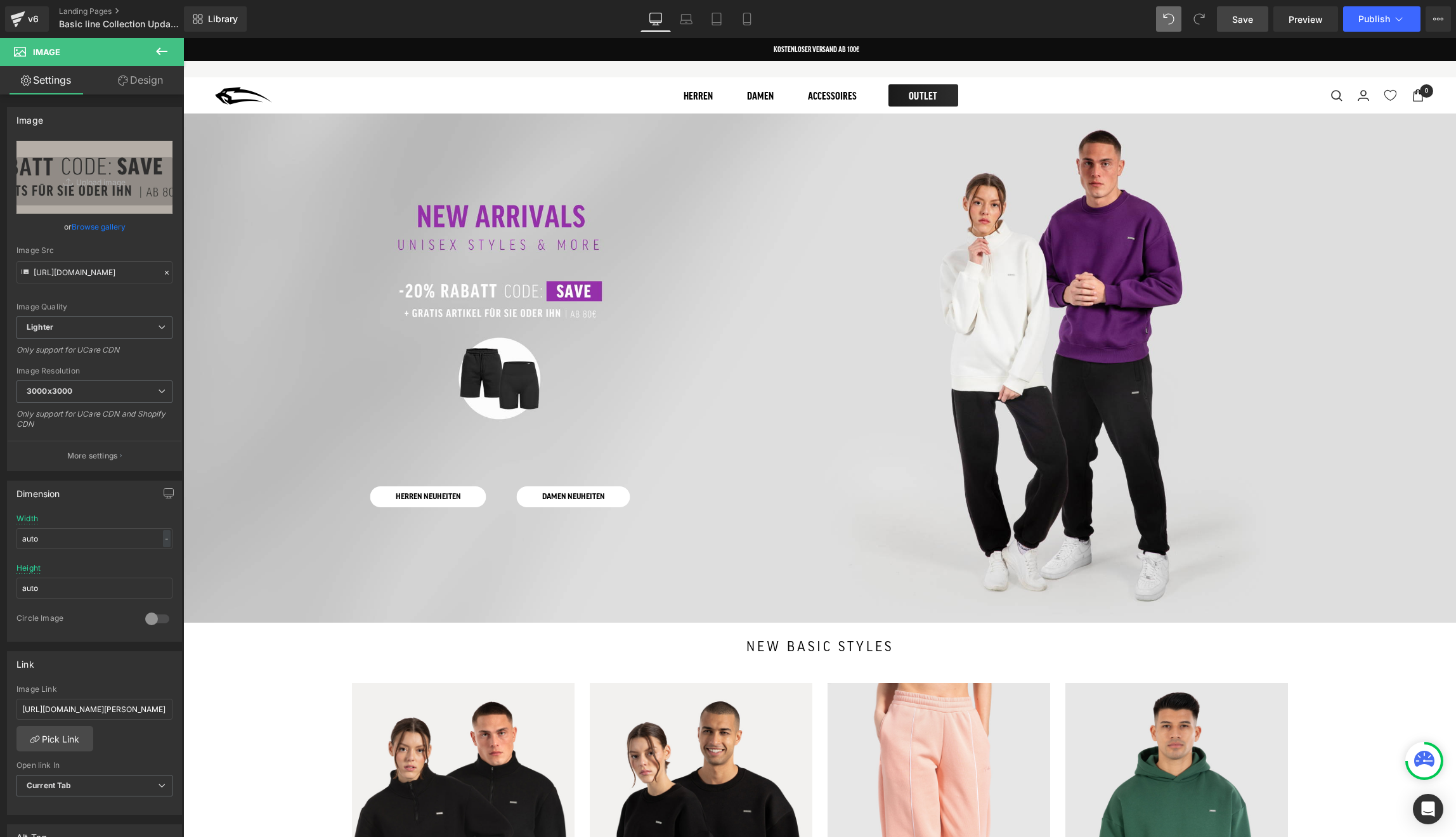
click at [1256, 24] on link "Save" at bounding box center [1242, 19] width 51 height 25
click at [1312, 21] on span "Preview" at bounding box center [1306, 19] width 34 height 13
click at [1371, 29] on button "Publish" at bounding box center [1382, 19] width 77 height 25
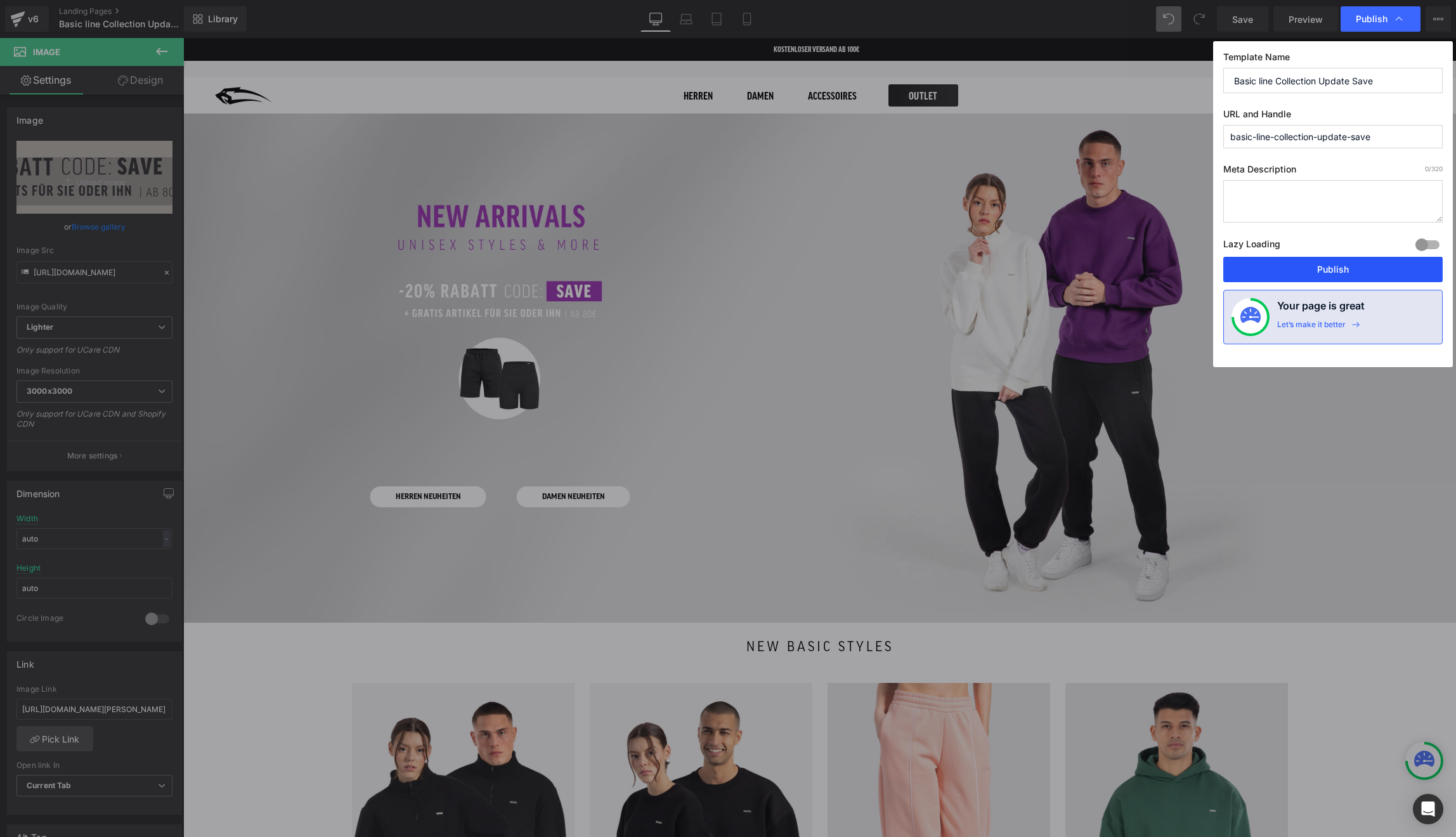
click at [1282, 265] on button "Publish" at bounding box center [1333, 269] width 219 height 25
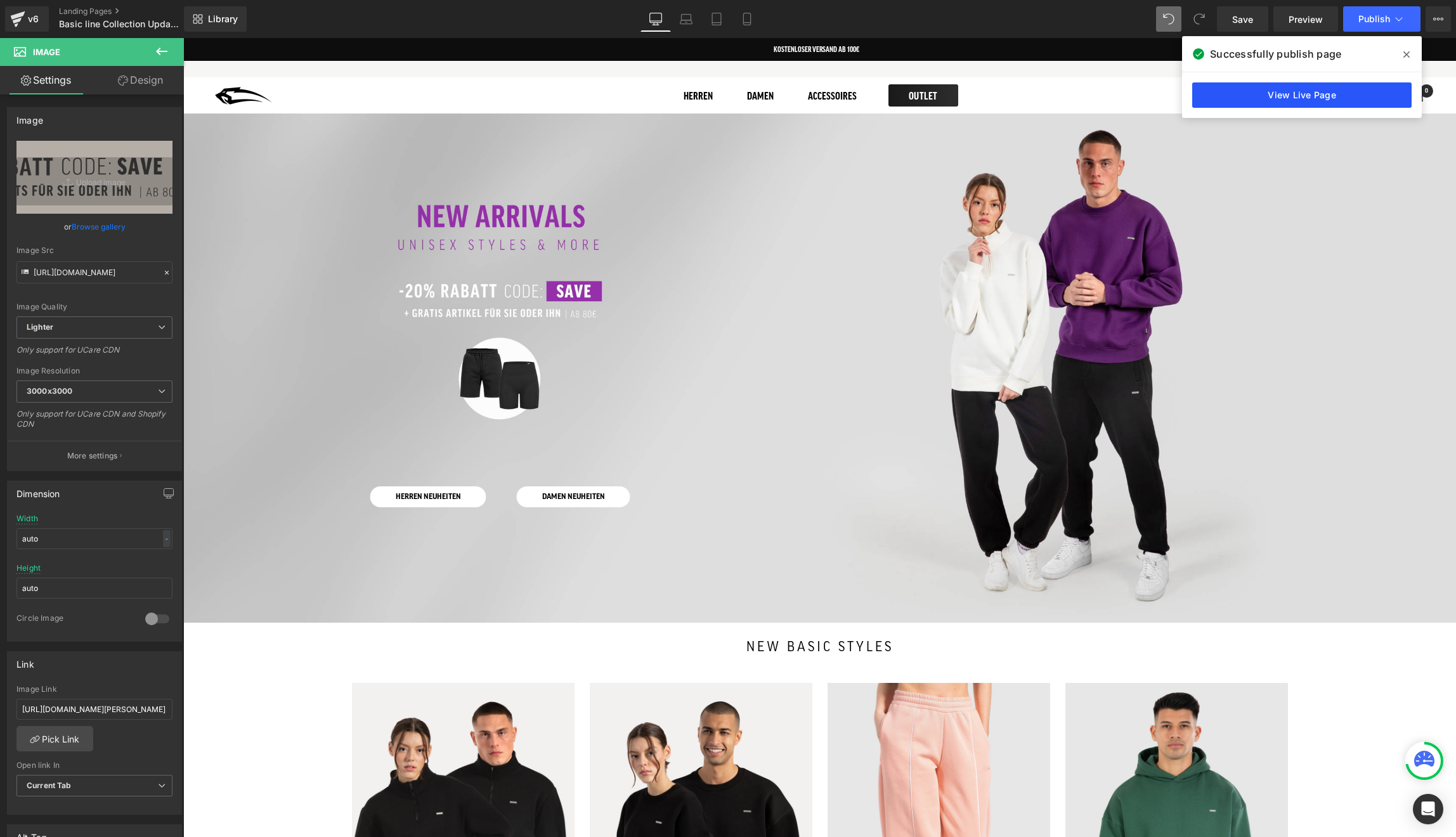
click at [1275, 95] on link "View Live Page" at bounding box center [1302, 95] width 219 height 25
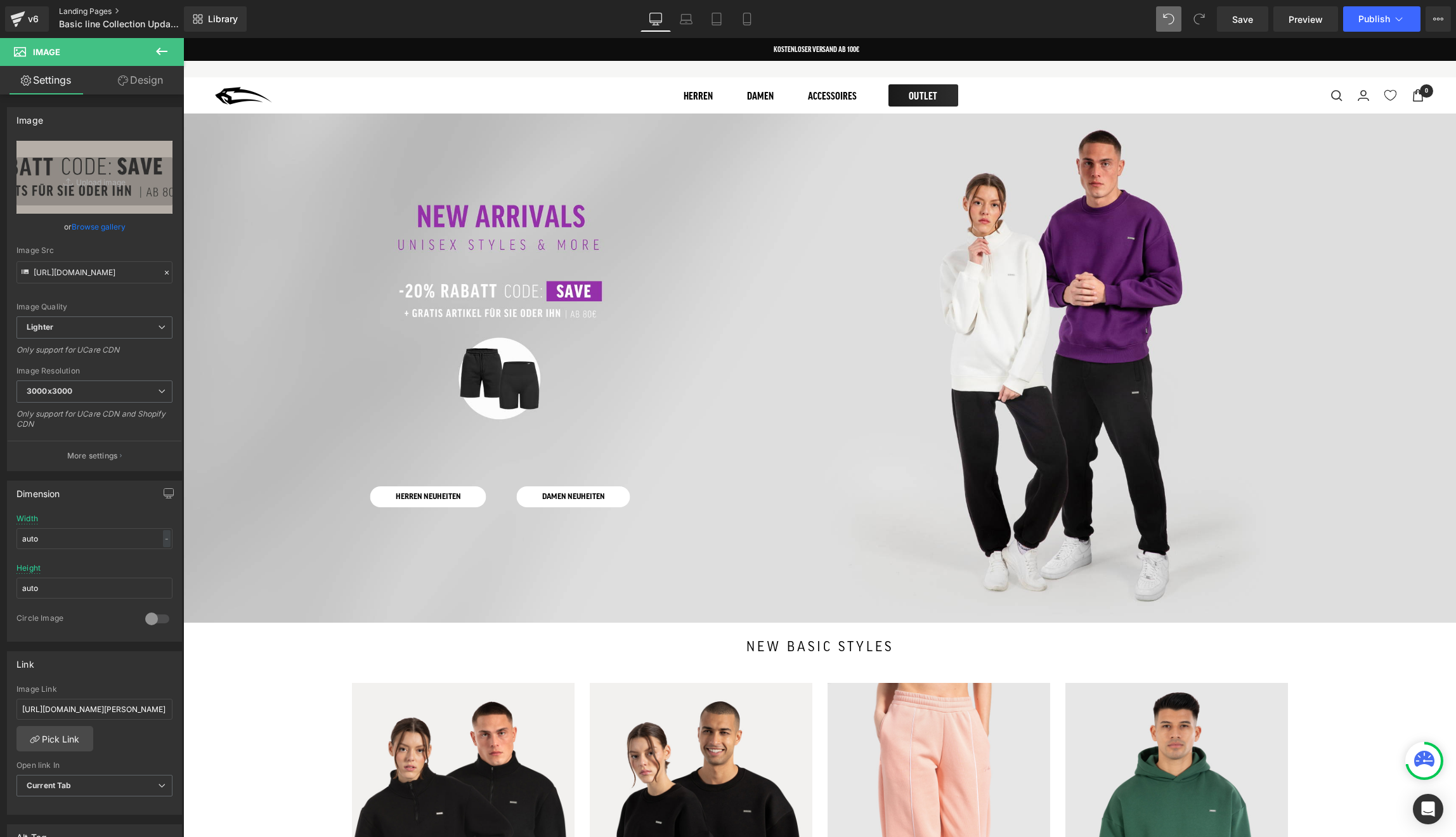
click at [103, 9] on link "Landing Pages" at bounding box center [132, 12] width 146 height 10
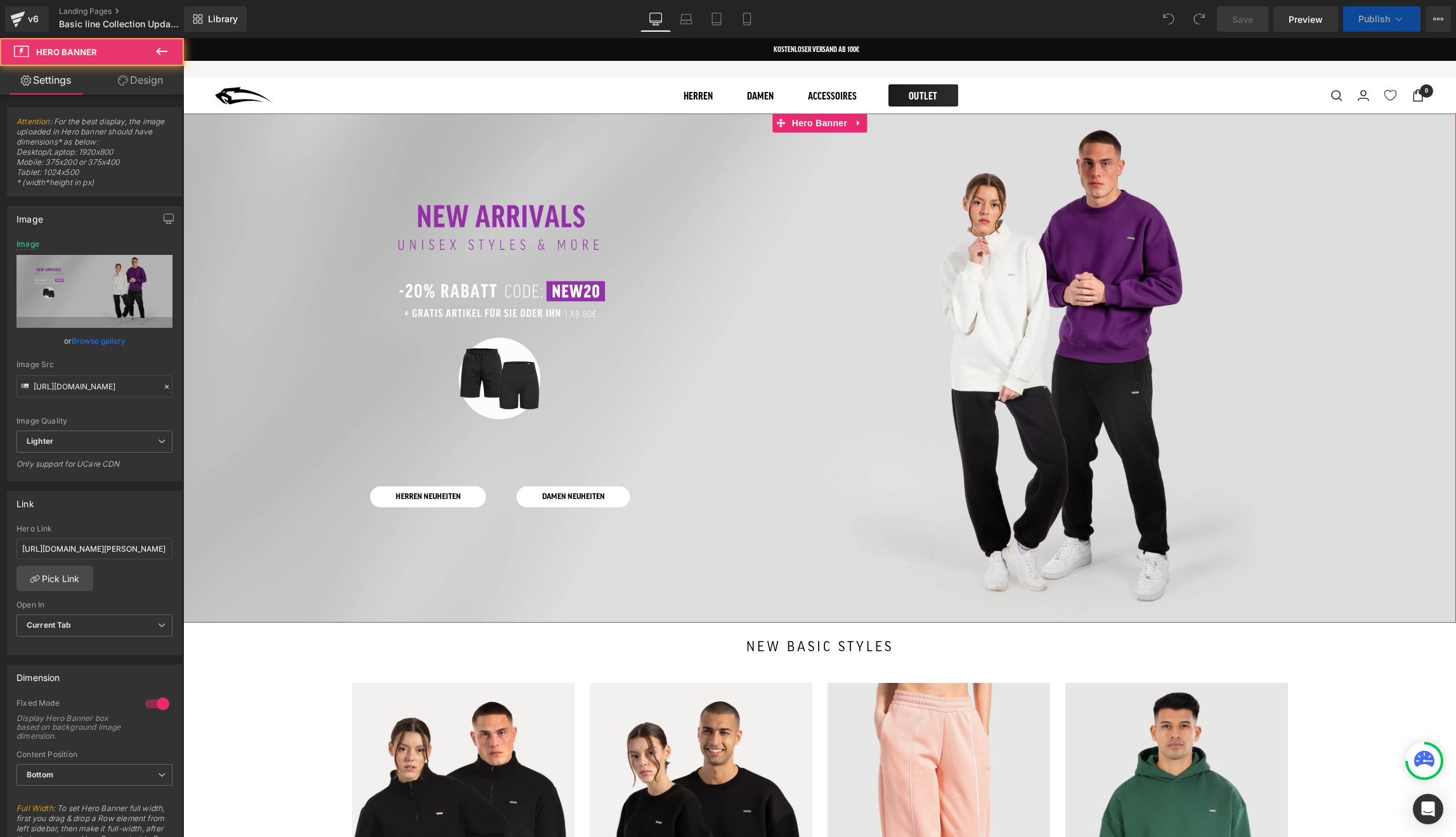
click at [673, 279] on div at bounding box center [819, 368] width 1273 height 509
click at [92, 344] on link "Browse gallery" at bounding box center [99, 341] width 54 height 22
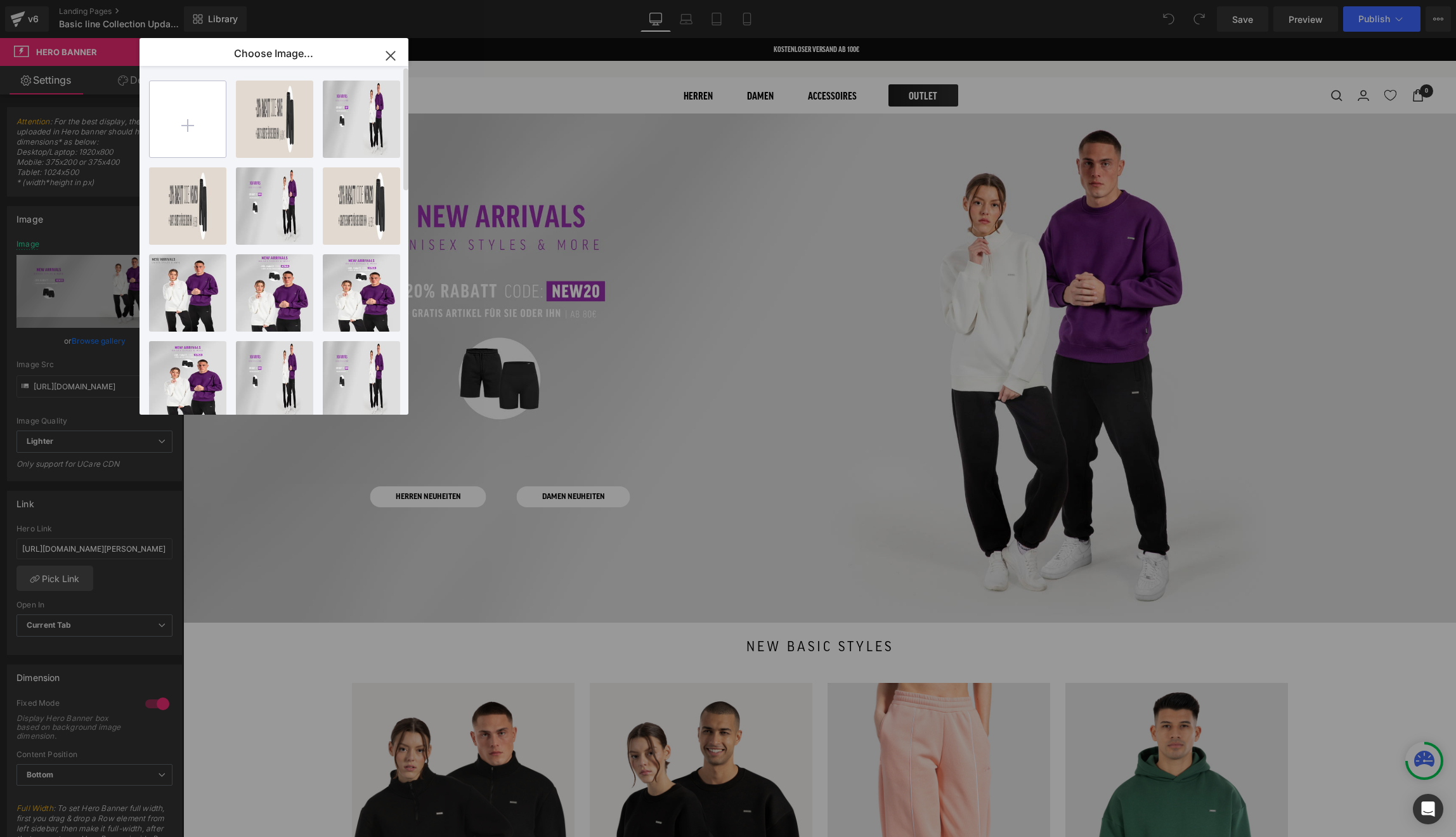
click at [213, 145] on input "file" at bounding box center [188, 119] width 76 height 76
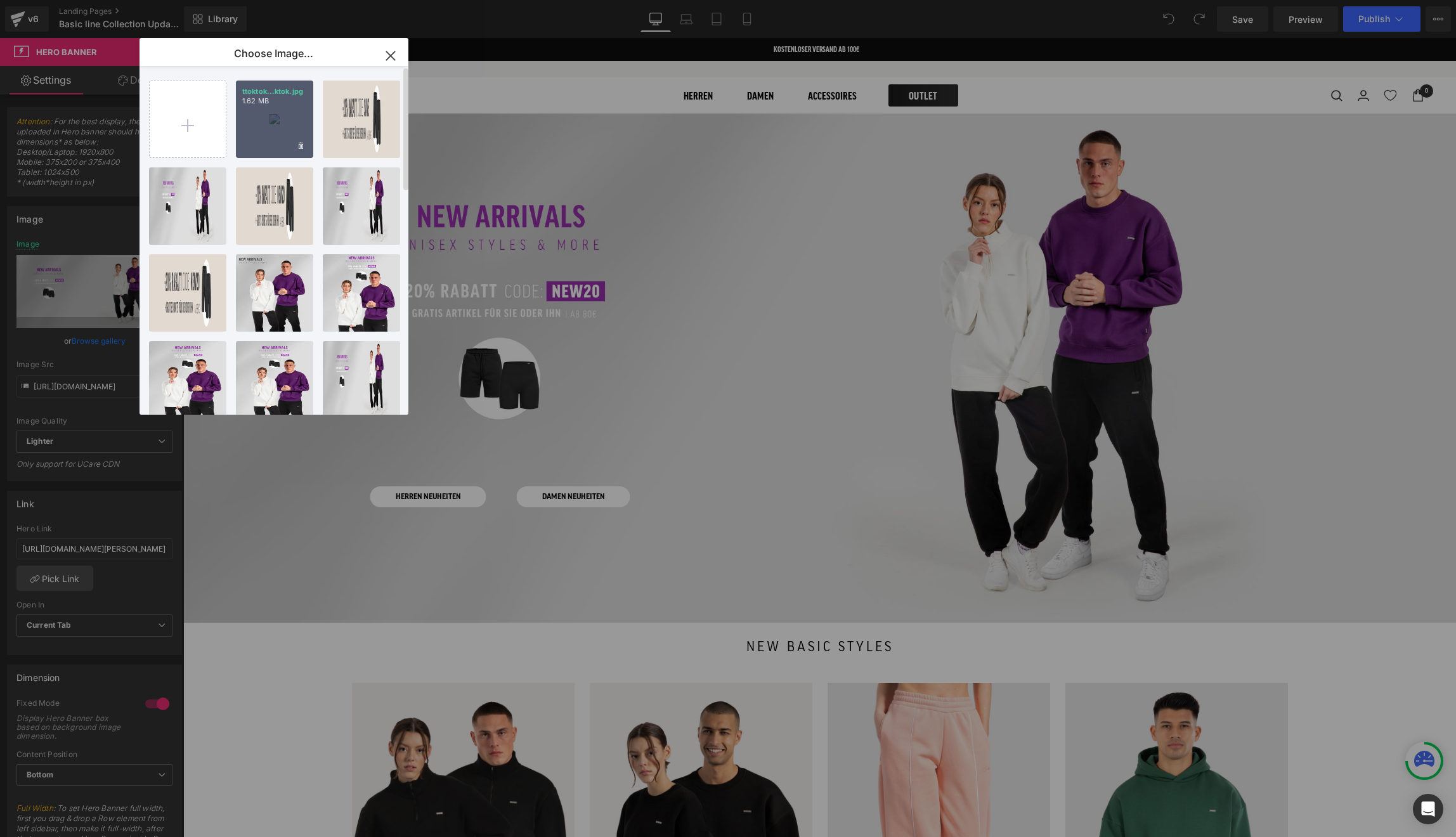
click at [270, 136] on div "ttoktok...ktok.jpg 1.62 MB" at bounding box center [274, 119] width 77 height 77
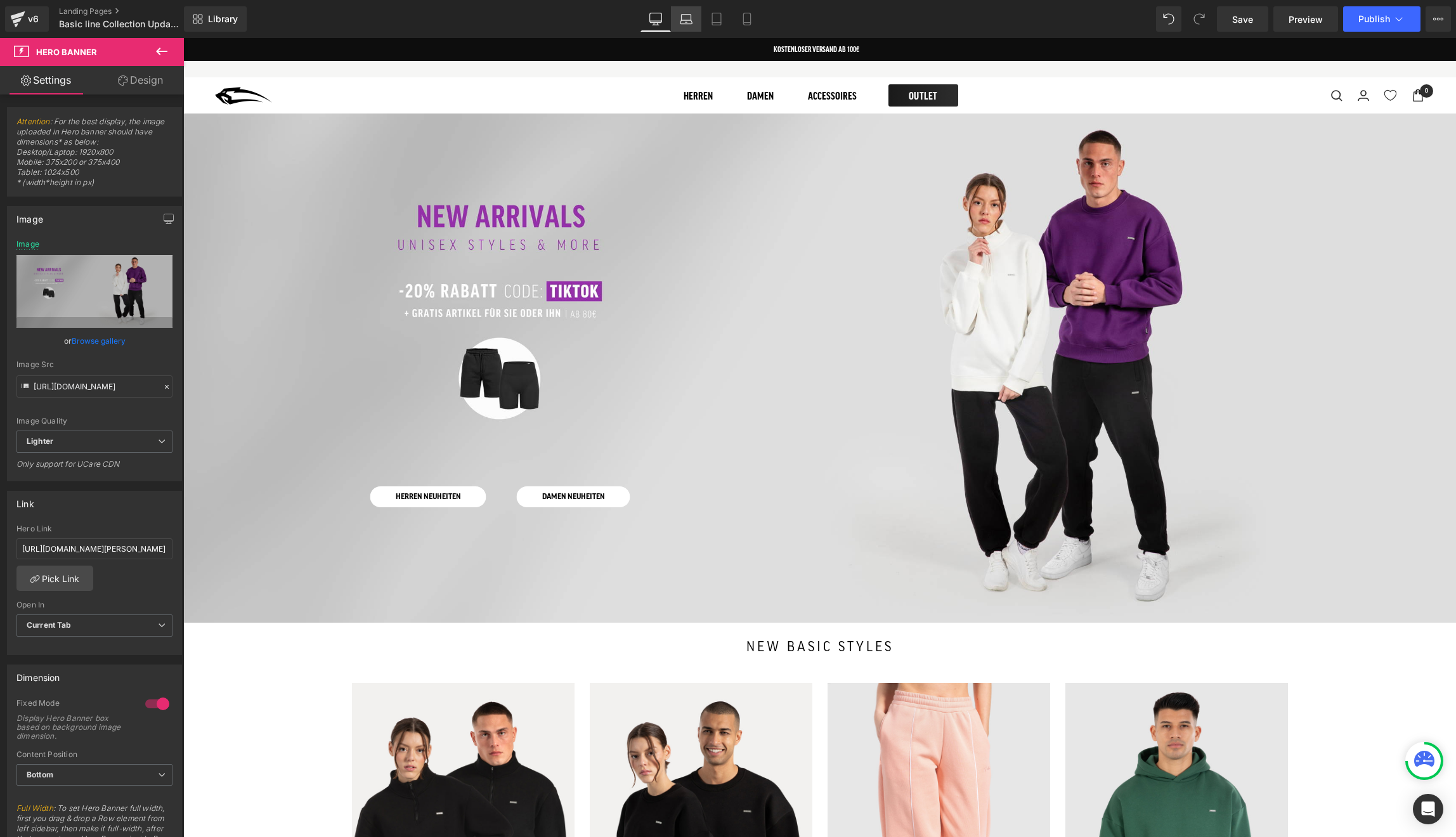
click at [686, 9] on link "Laptop" at bounding box center [686, 19] width 30 height 25
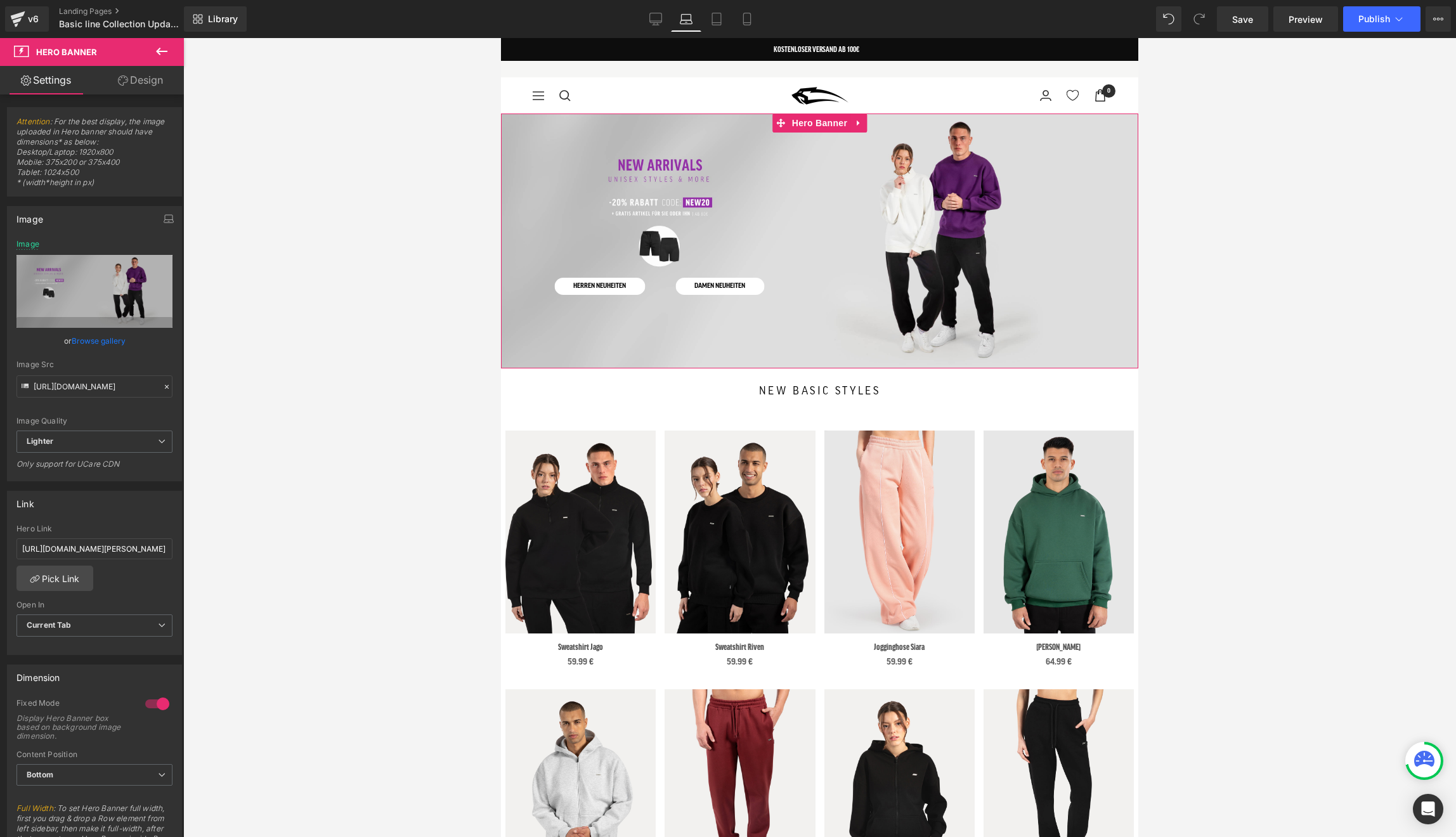
click at [563, 187] on div at bounding box center [820, 241] width 638 height 255
click at [100, 337] on link "Browse gallery" at bounding box center [99, 341] width 54 height 22
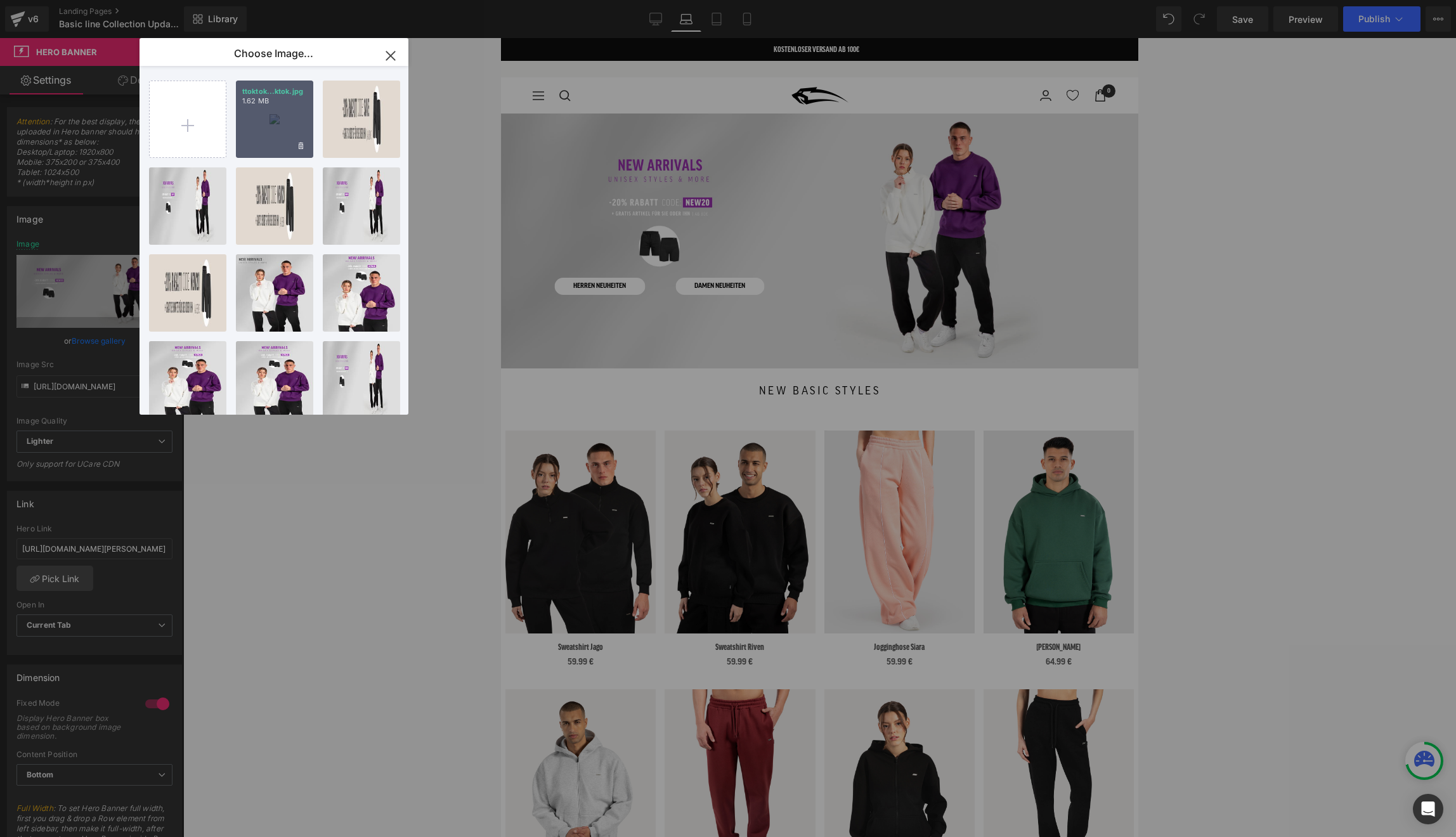
click at [287, 139] on div "ttoktok...ktok.jpg 1.62 MB" at bounding box center [274, 119] width 77 height 77
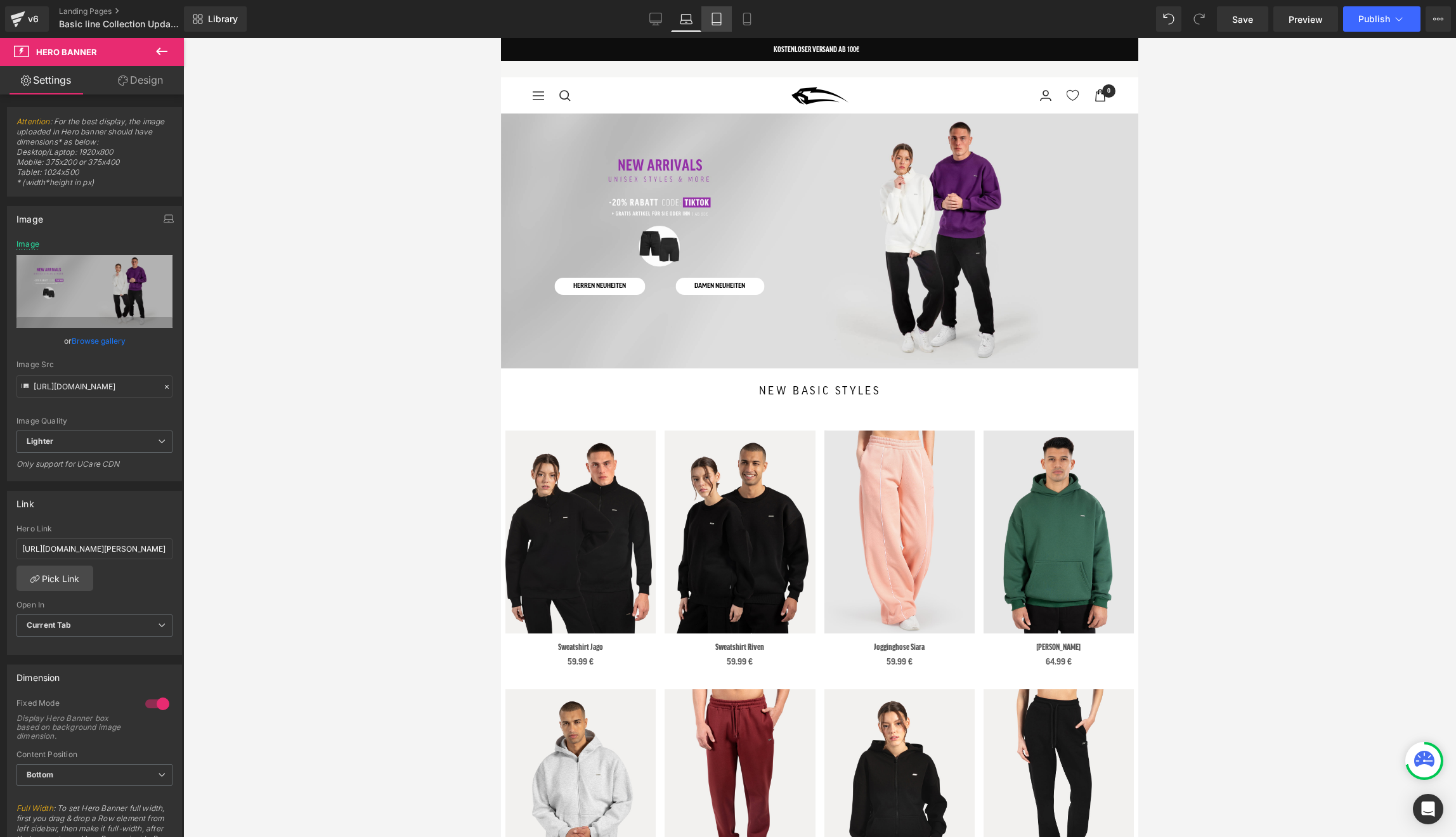
click at [717, 28] on link "Tablet" at bounding box center [716, 19] width 30 height 25
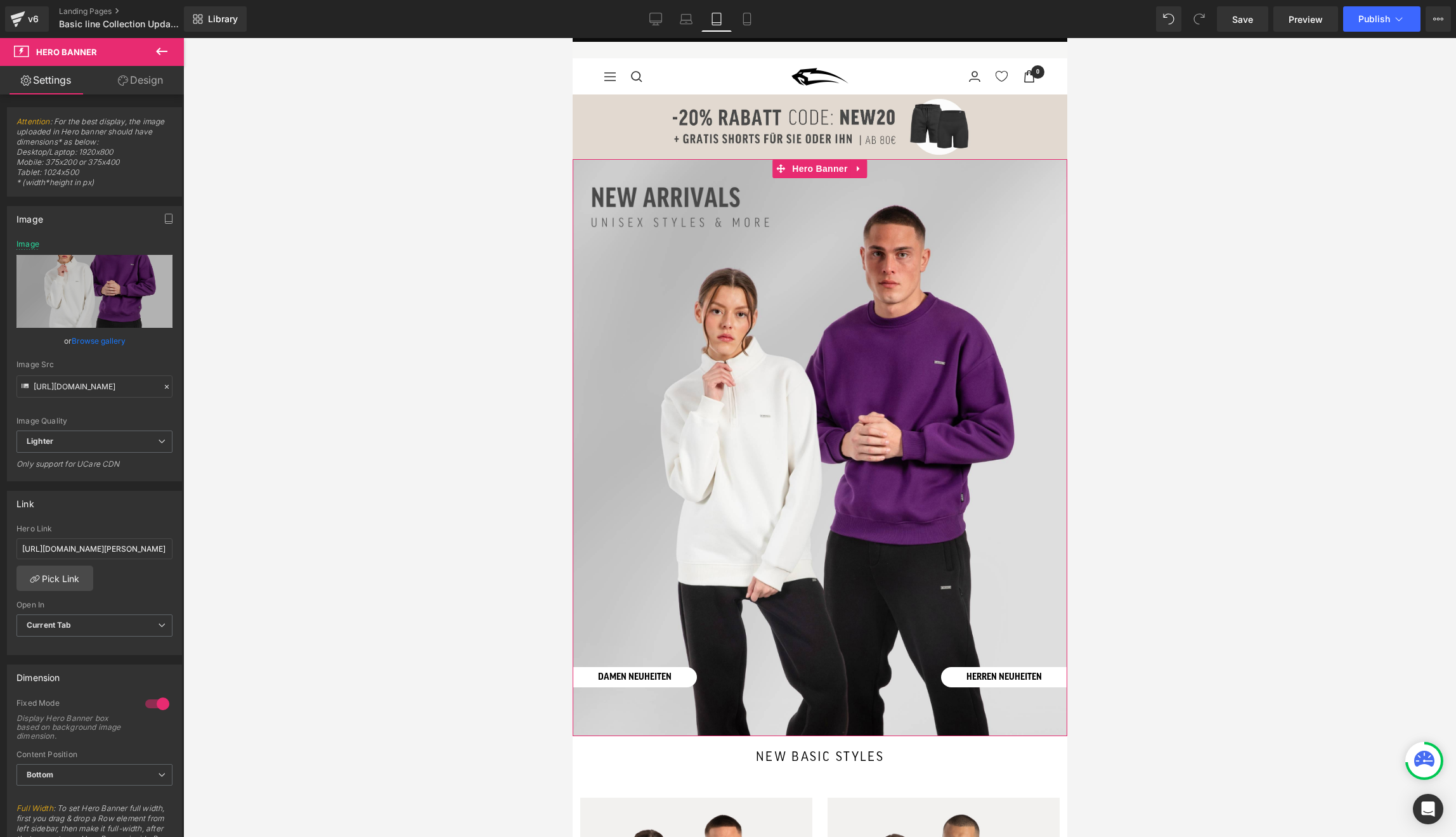
scroll to position [10, 0]
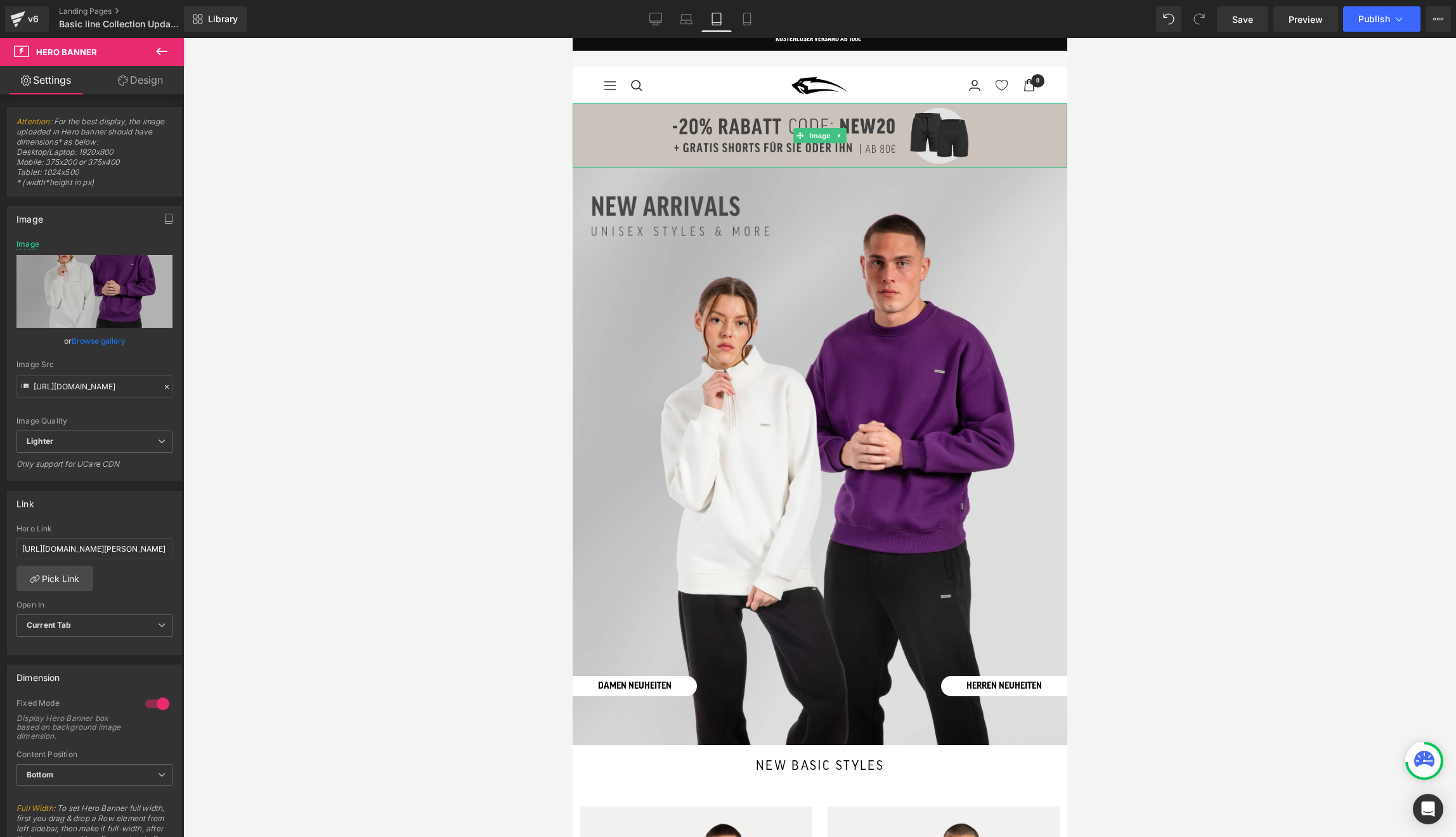
click at [738, 120] on img at bounding box center [819, 135] width 494 height 64
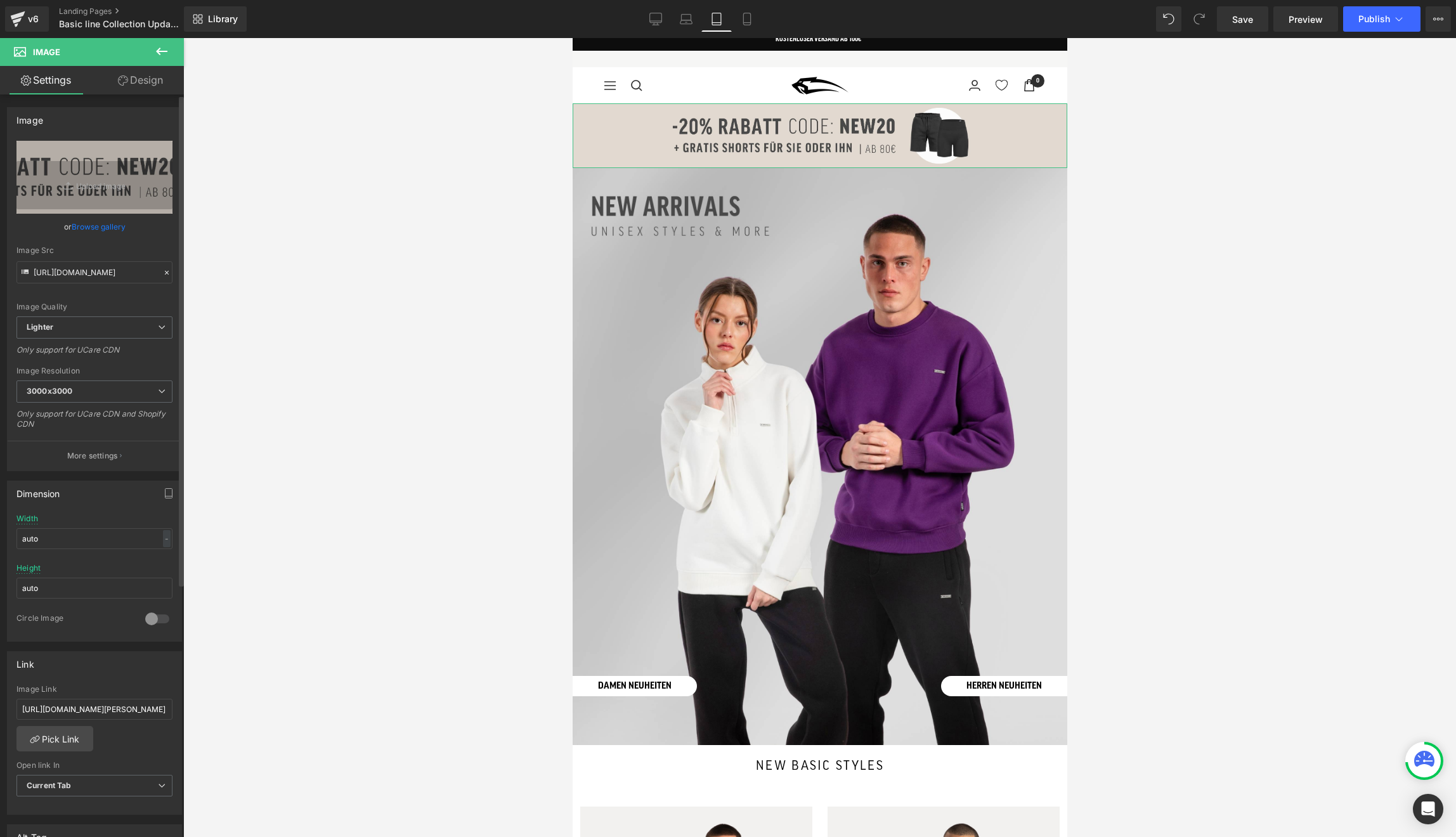
click at [102, 226] on link "Browse gallery" at bounding box center [99, 227] width 54 height 22
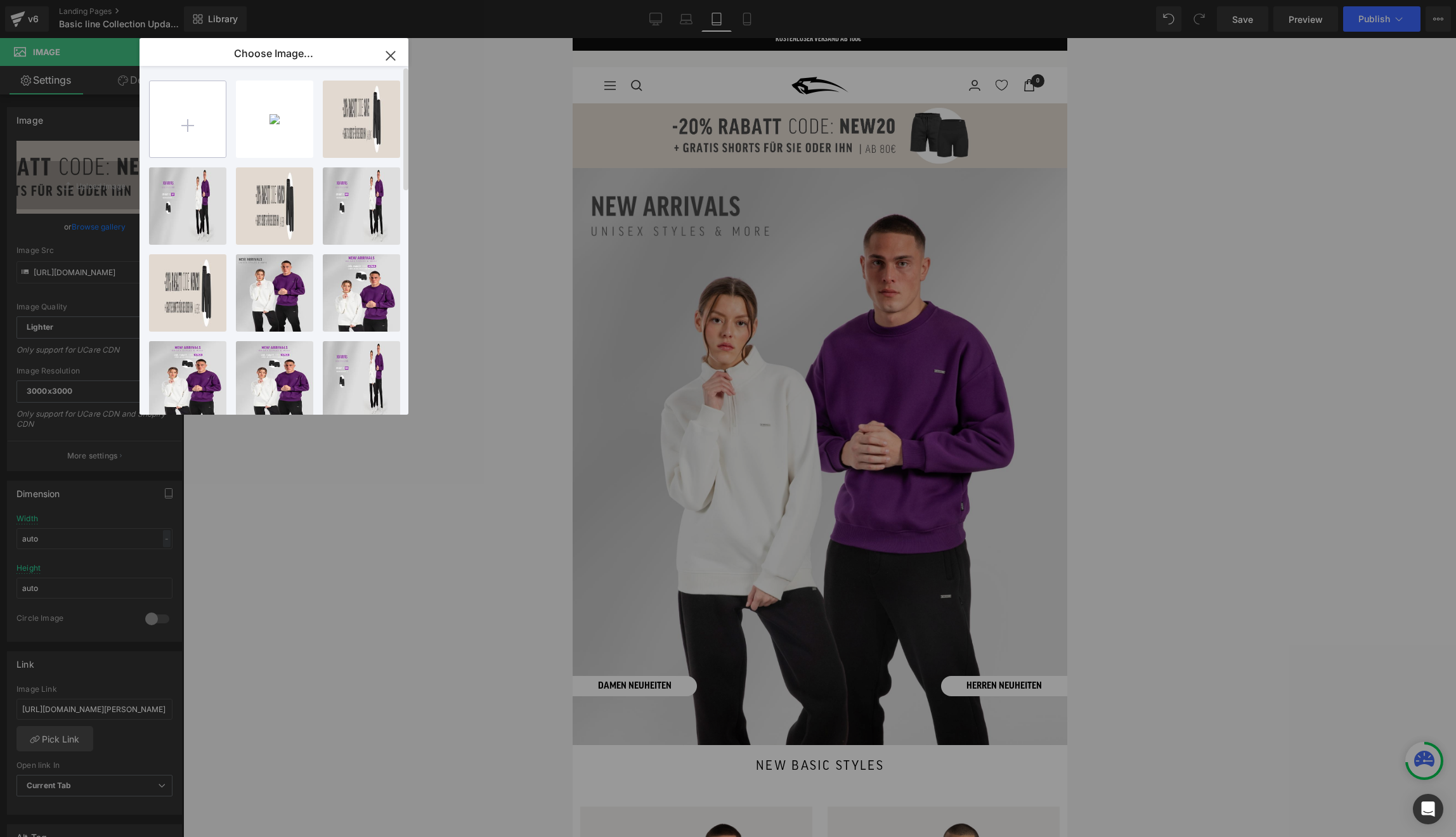
click at [222, 123] on input "file" at bounding box center [188, 119] width 76 height 76
type input "C:\fakepath\tiktokschmal.jpg"
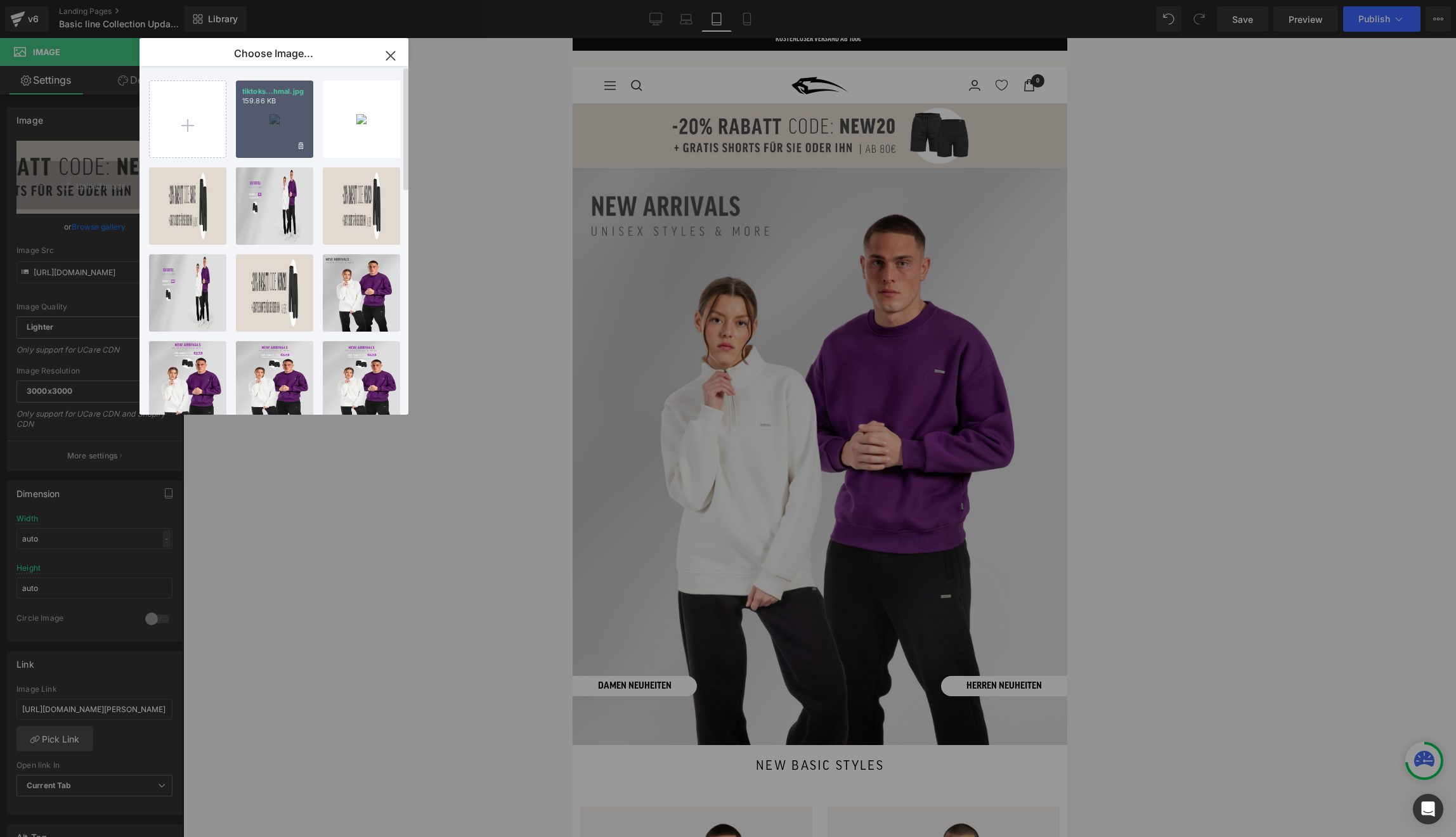
click at [277, 133] on div "tiktoks...hmal.jpg 159.86 KB" at bounding box center [274, 119] width 77 height 77
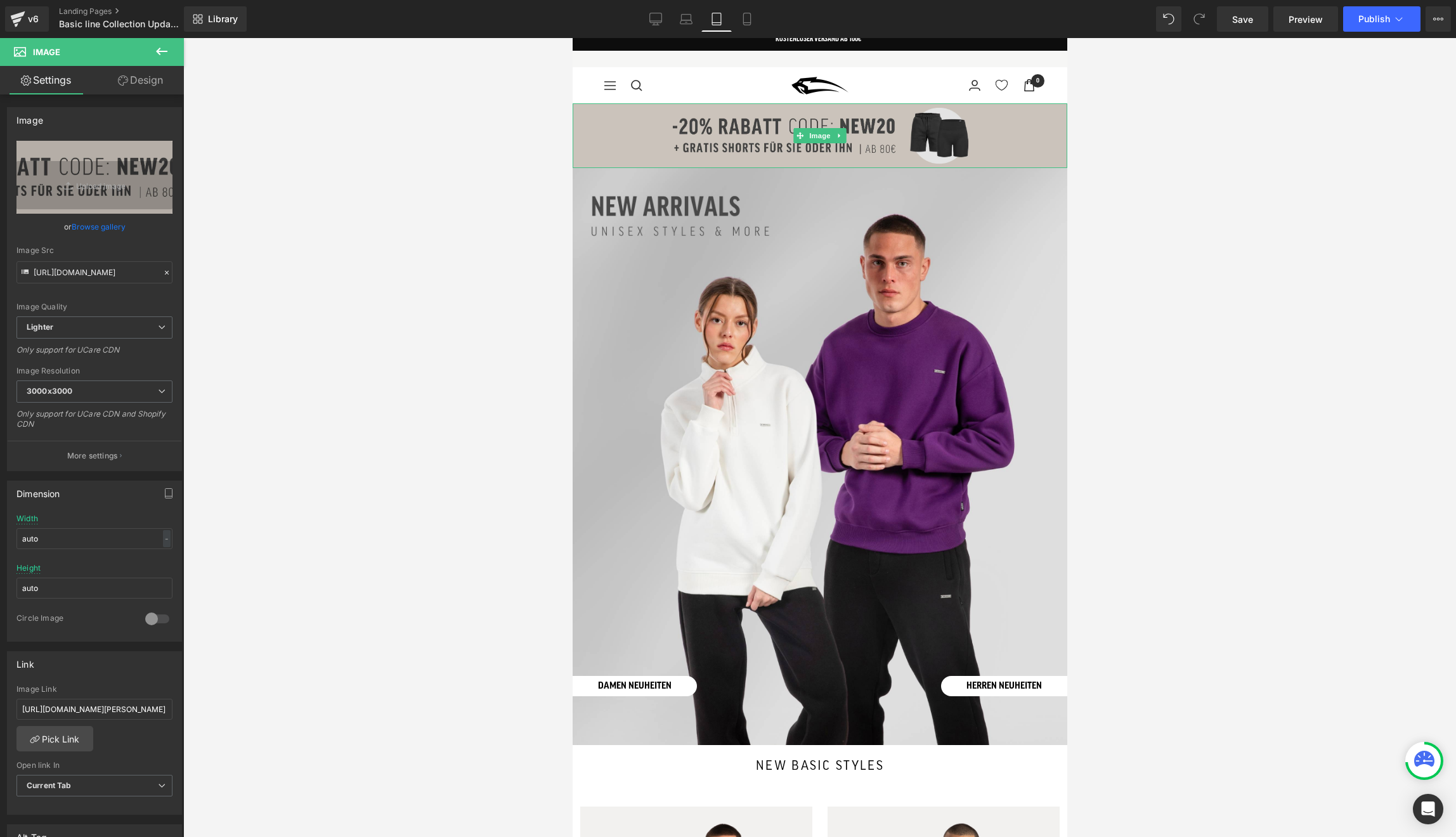
click at [691, 116] on img at bounding box center [819, 135] width 494 height 64
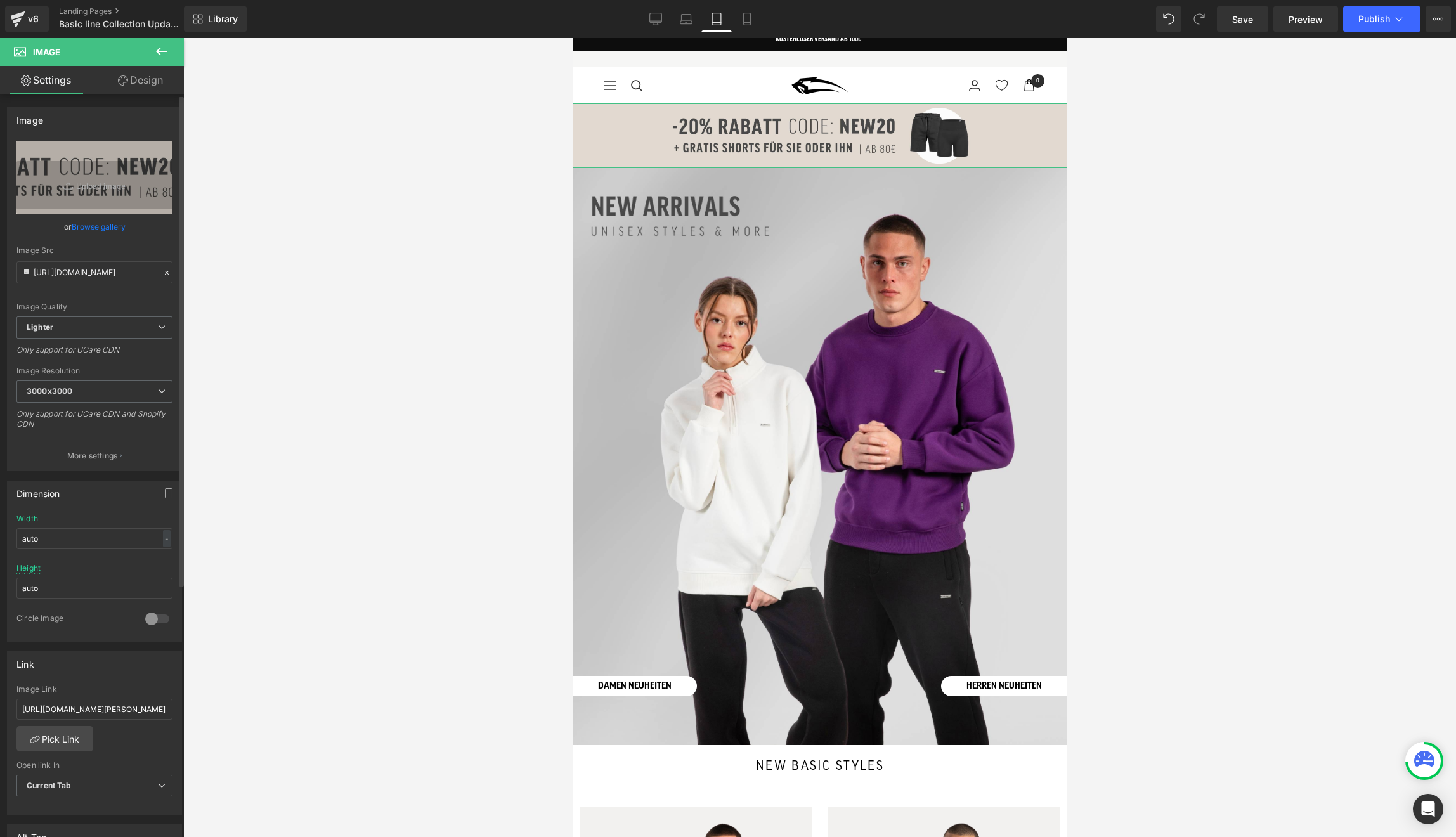
click at [104, 230] on link "Browse gallery" at bounding box center [99, 227] width 54 height 22
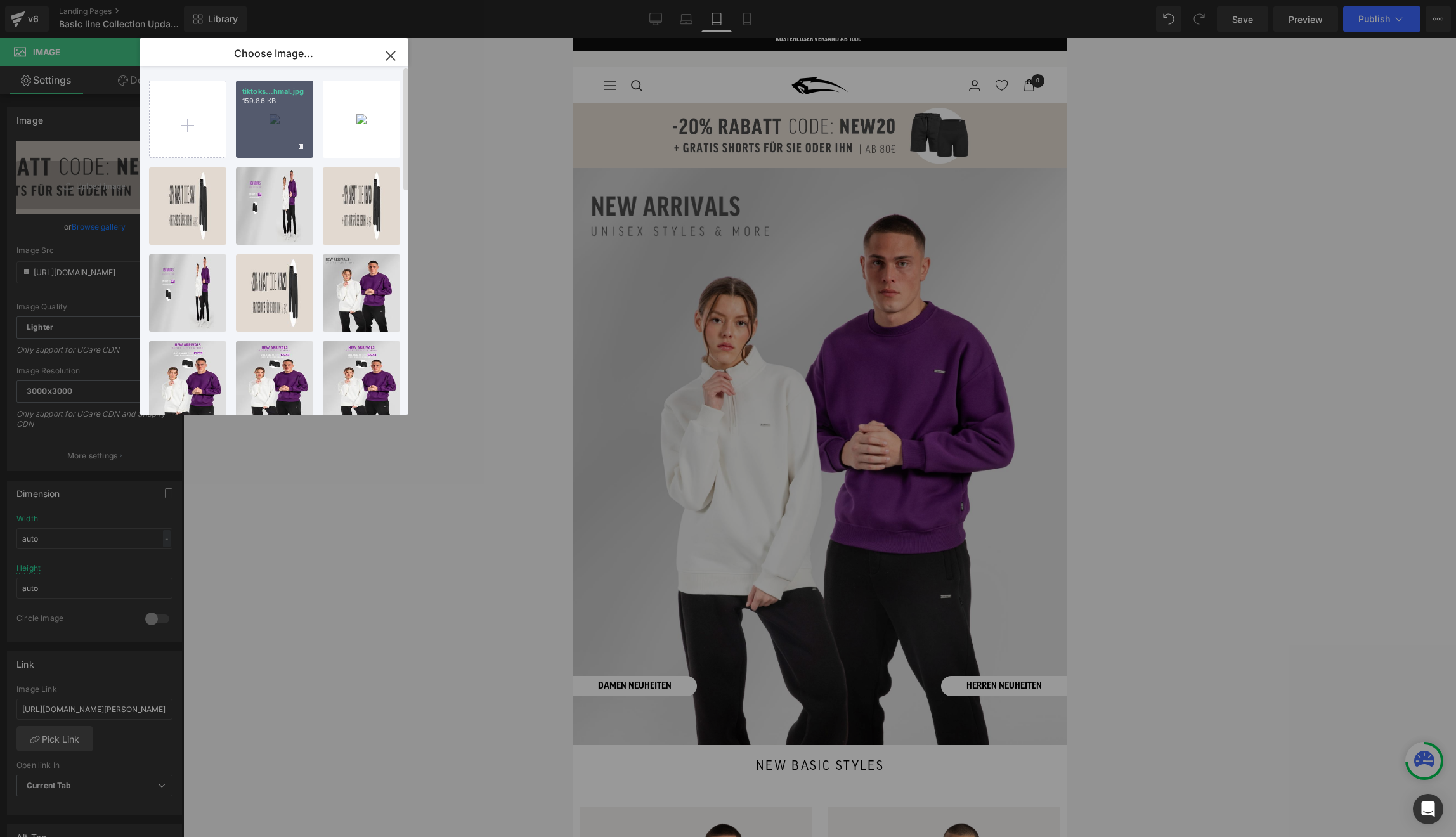
click at [259, 133] on div "tiktoks...hmal.jpg 159.86 KB" at bounding box center [274, 119] width 77 height 77
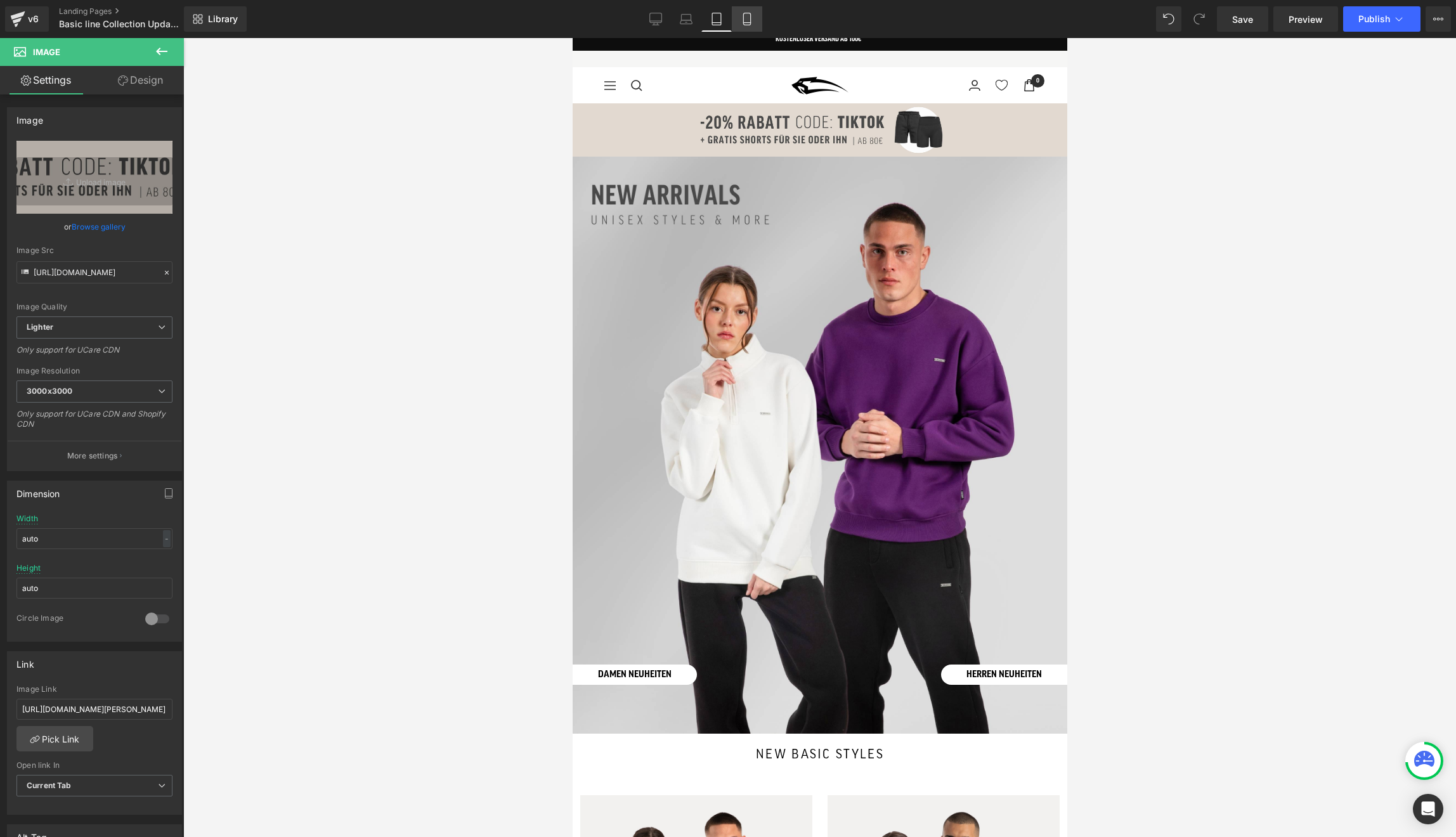
click at [752, 21] on icon at bounding box center [747, 19] width 13 height 13
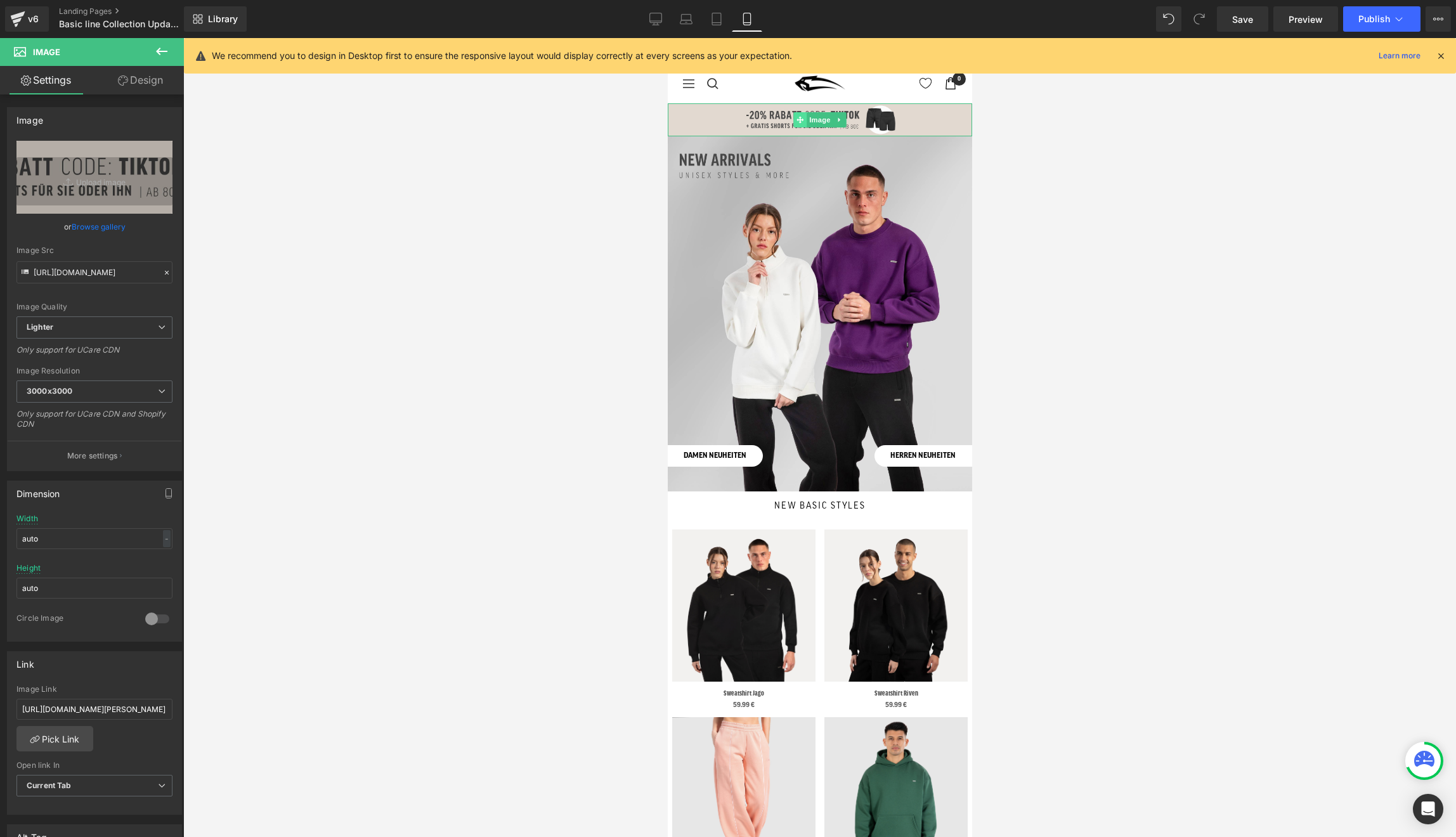
click at [795, 114] on span at bounding box center [799, 119] width 13 height 16
click at [818, 119] on span "Image" at bounding box center [819, 120] width 27 height 16
click at [108, 225] on link "Browse gallery" at bounding box center [99, 227] width 54 height 22
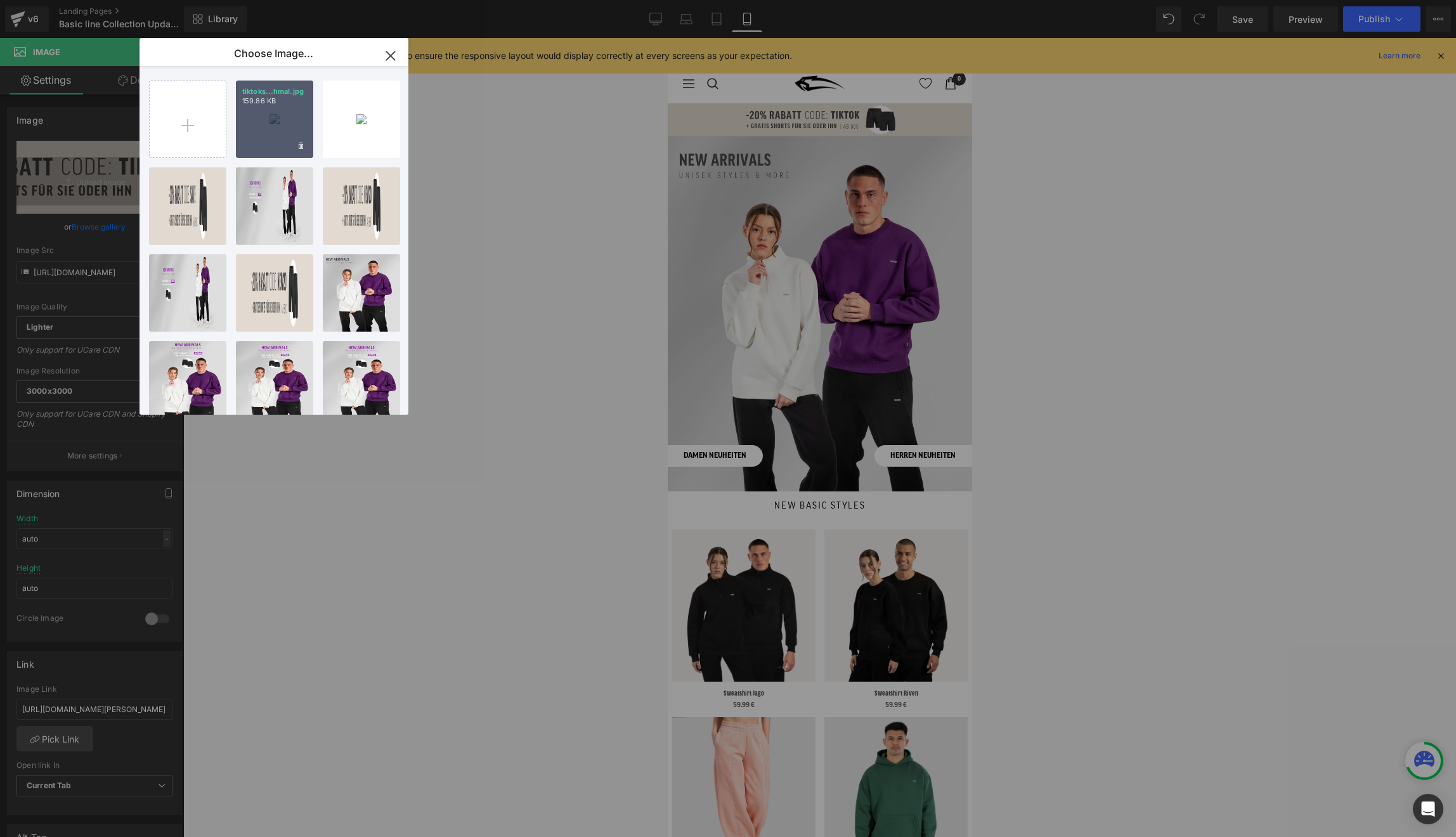
click at [251, 137] on div "tiktoks...hmal.jpg 159.86 KB" at bounding box center [274, 119] width 77 height 77
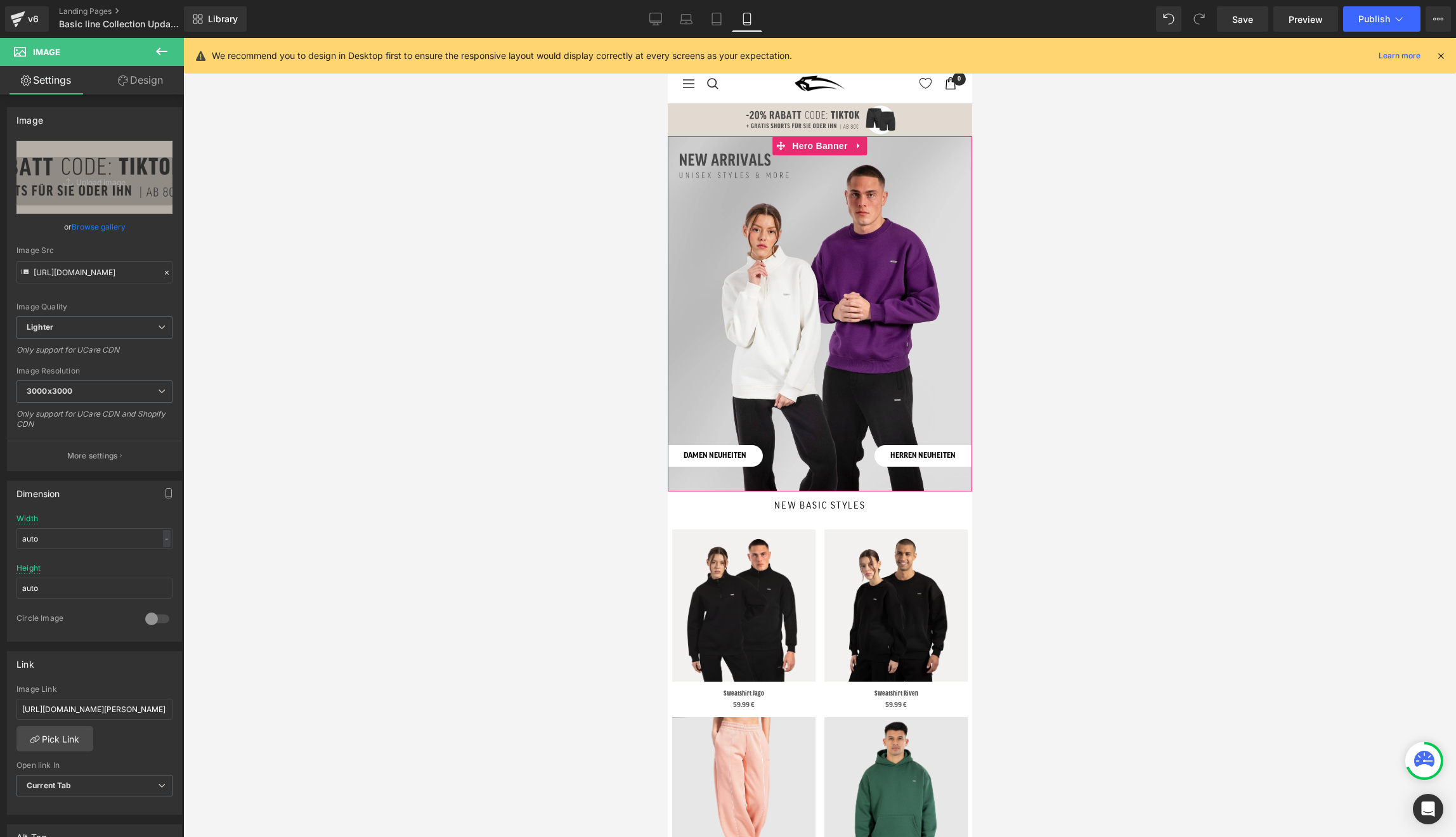
scroll to position [0, 0]
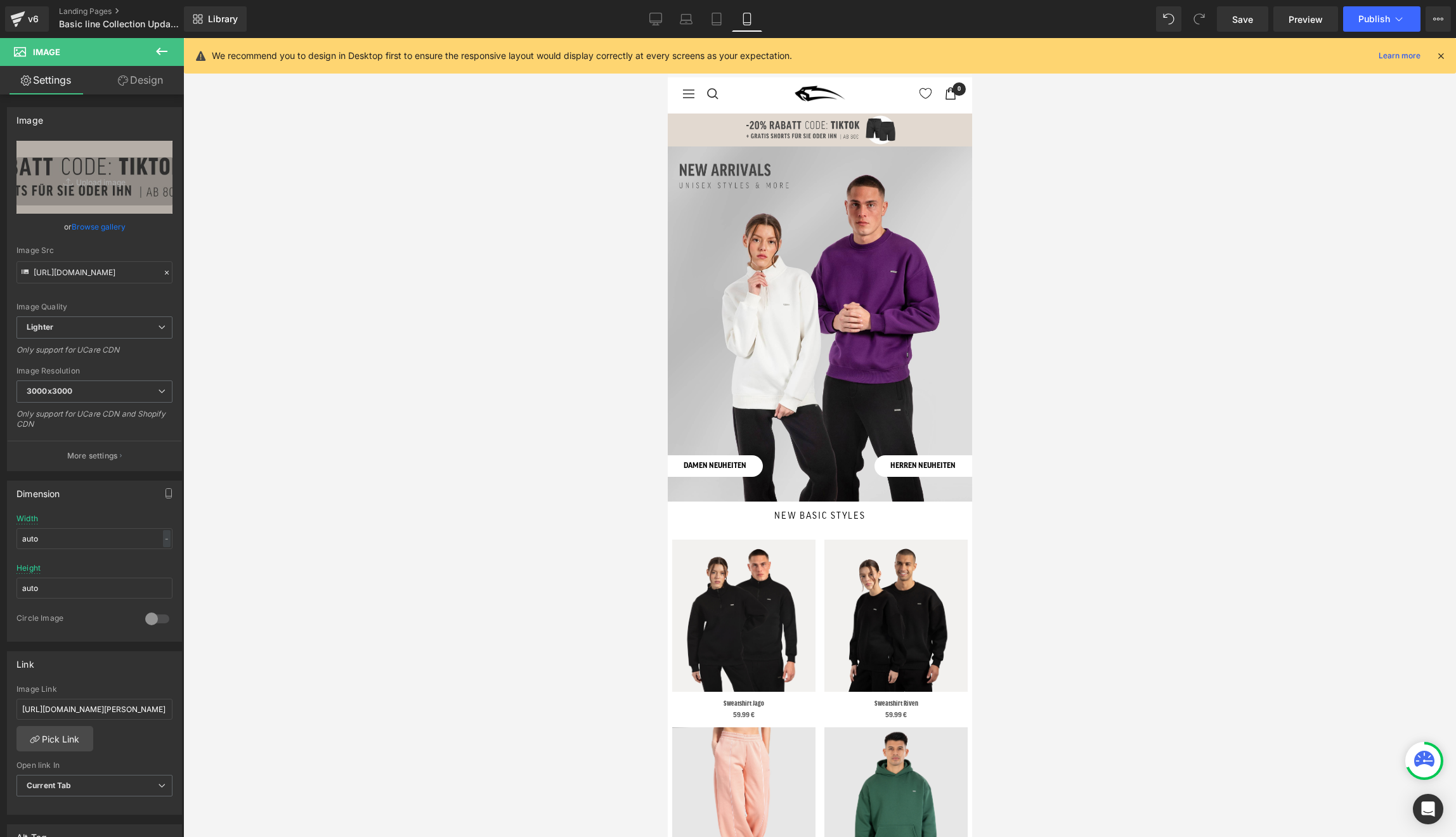
click at [1444, 55] on icon at bounding box center [1440, 56] width 11 height 11
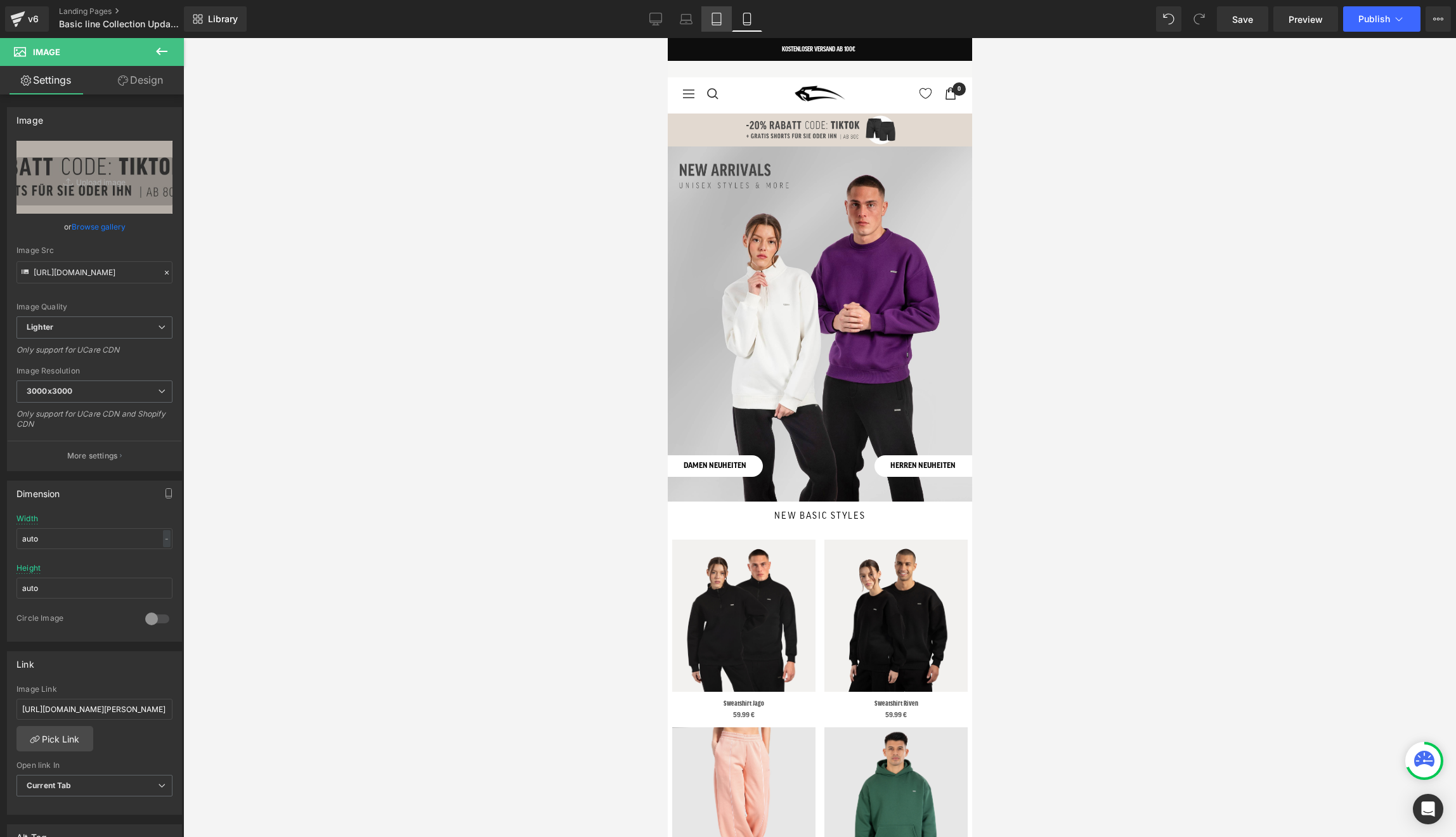
click at [722, 24] on icon at bounding box center [716, 19] width 13 height 13
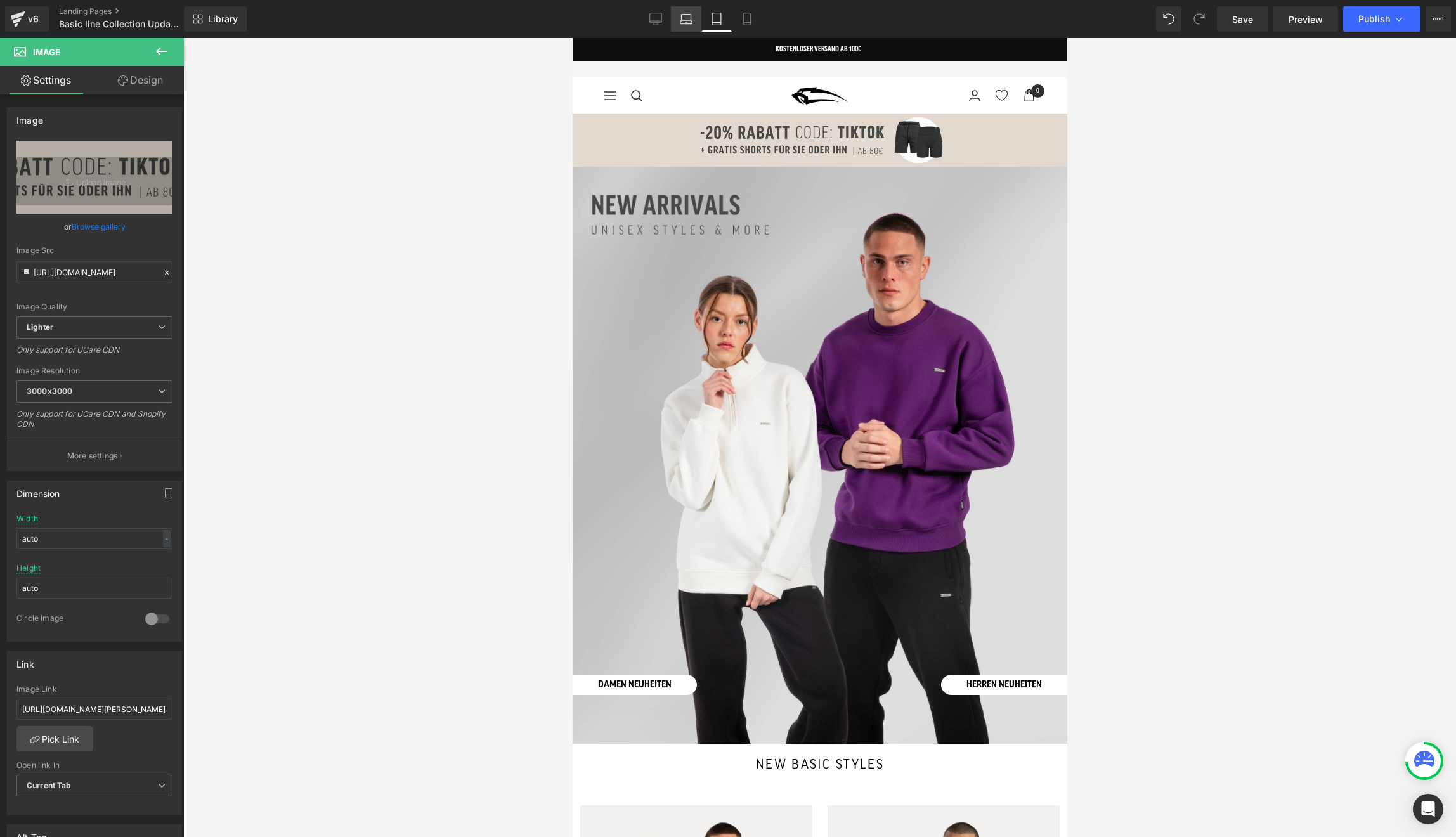
click at [679, 18] on link "Laptop" at bounding box center [686, 19] width 30 height 25
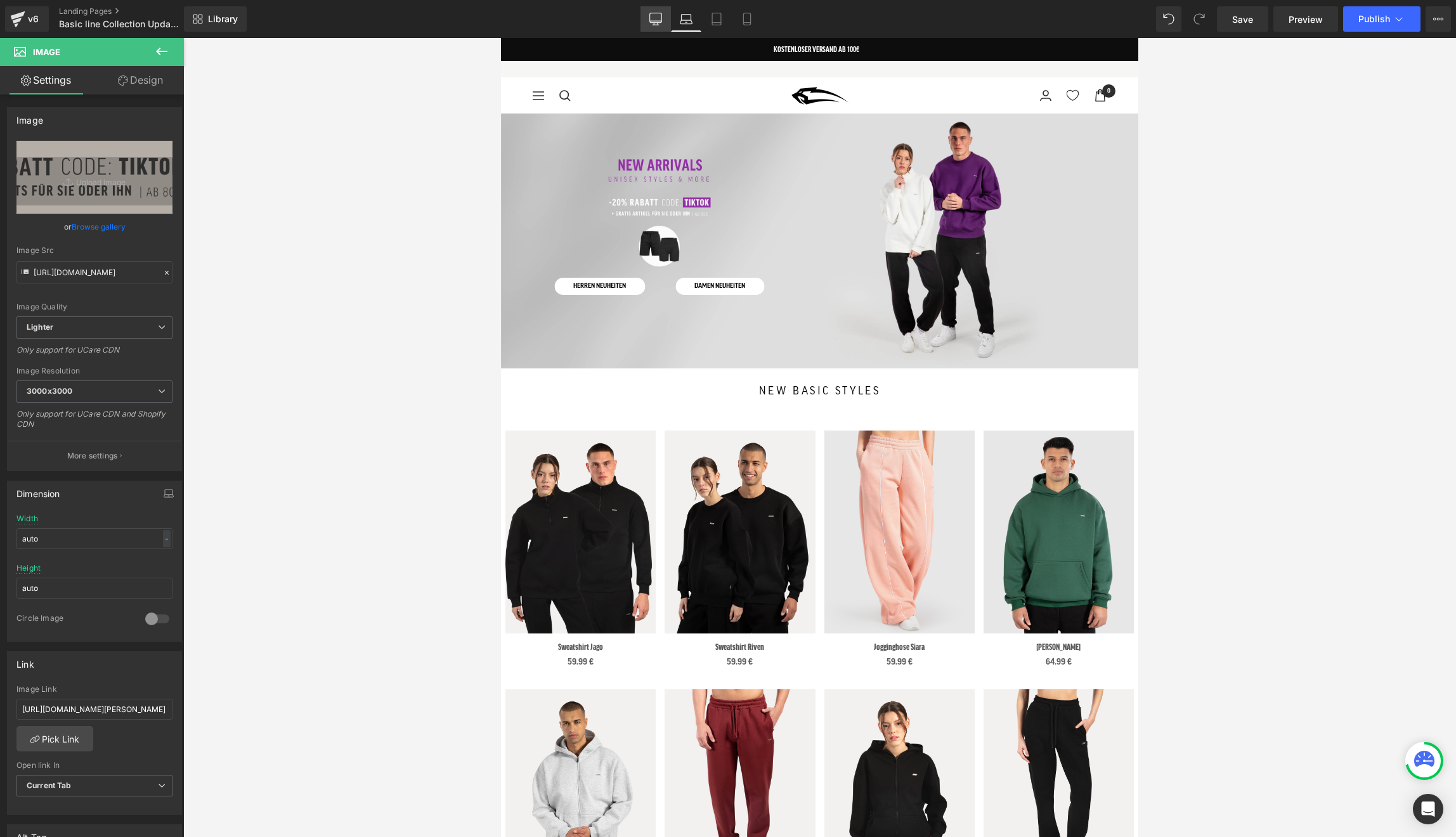
click at [657, 18] on icon at bounding box center [655, 19] width 13 height 13
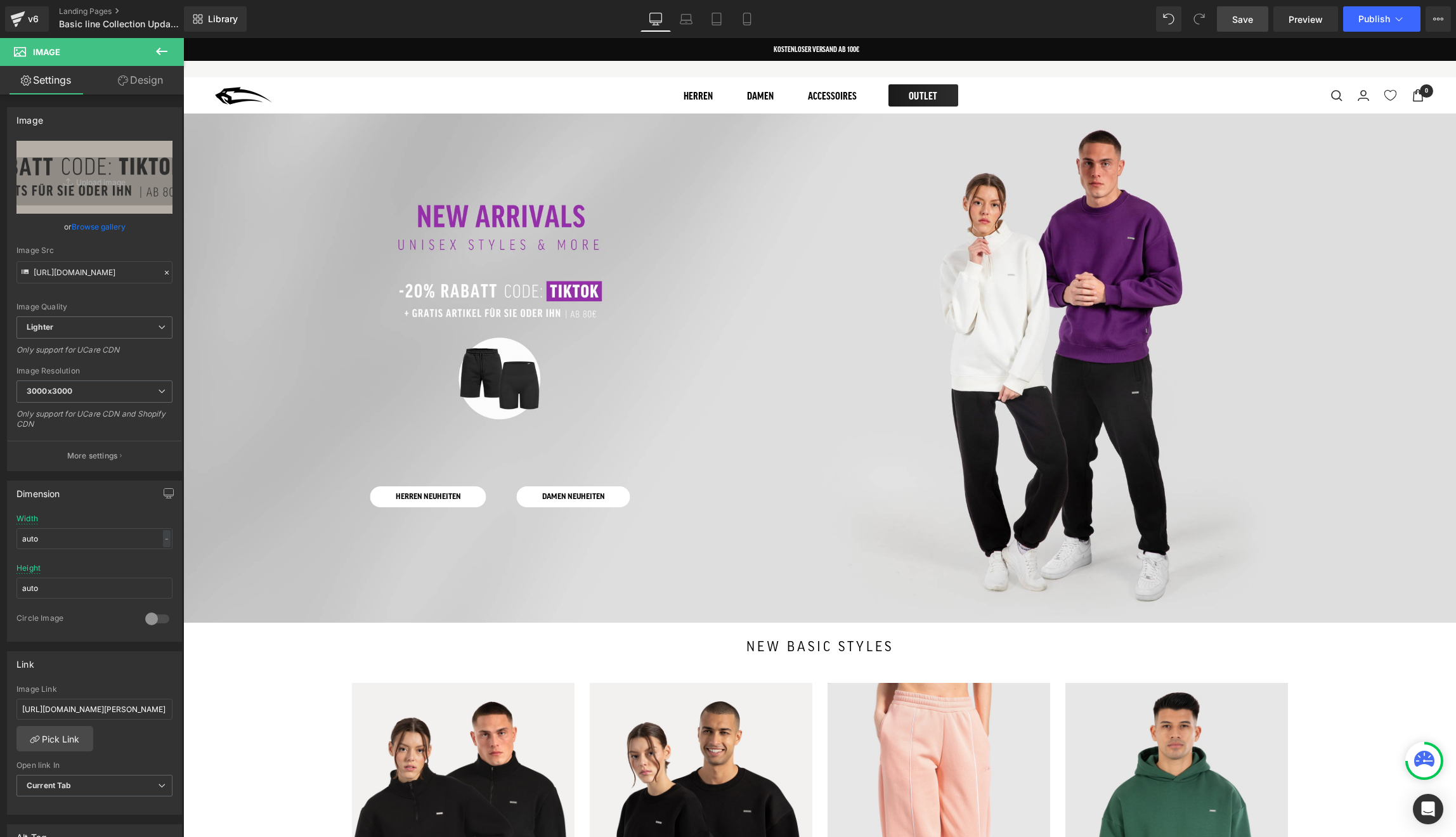
click at [1250, 16] on span "Save" at bounding box center [1242, 19] width 21 height 13
click at [1365, 21] on span "Publish" at bounding box center [1374, 19] width 32 height 10
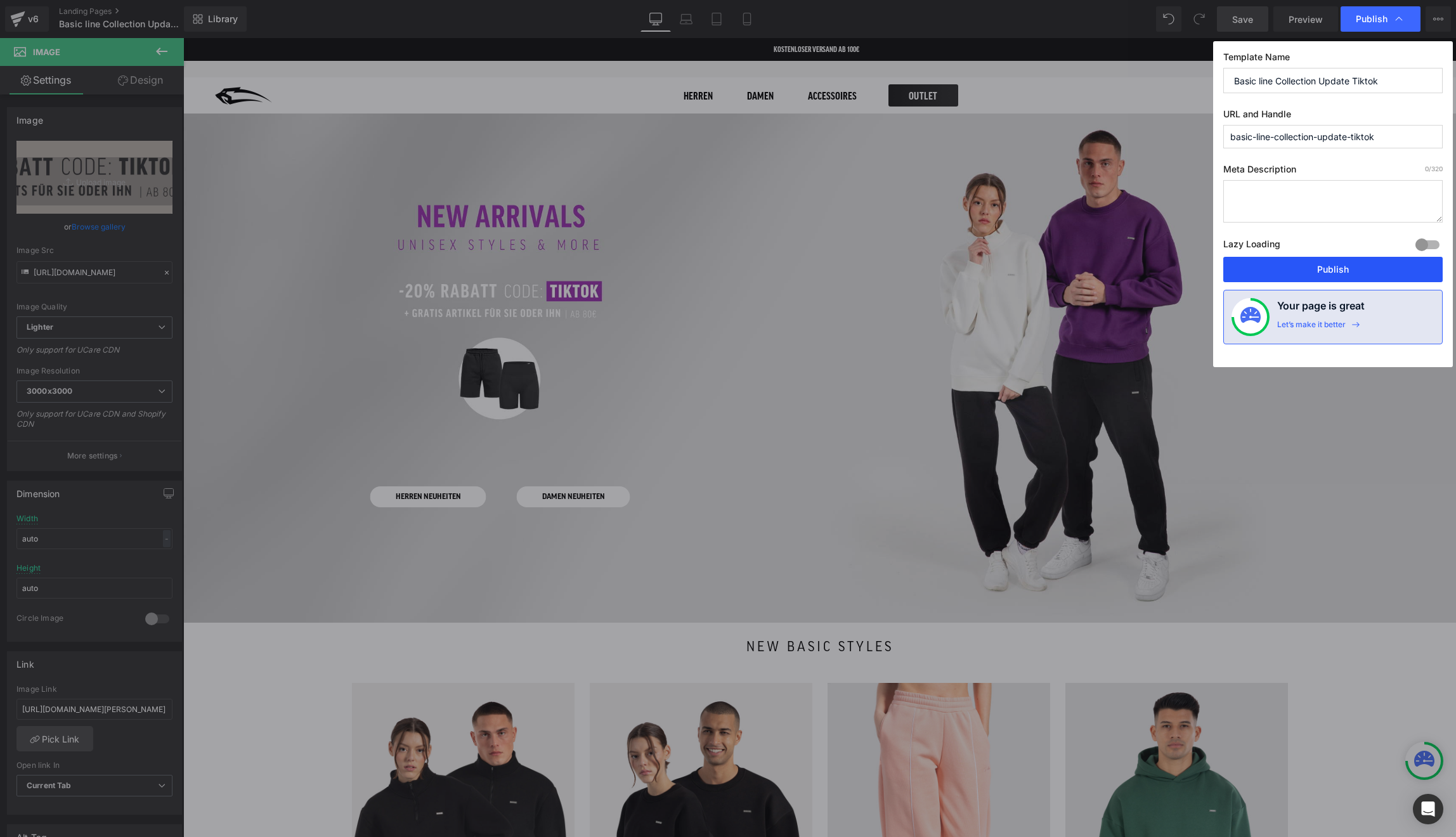
click at [1256, 272] on button "Publish" at bounding box center [1333, 269] width 219 height 25
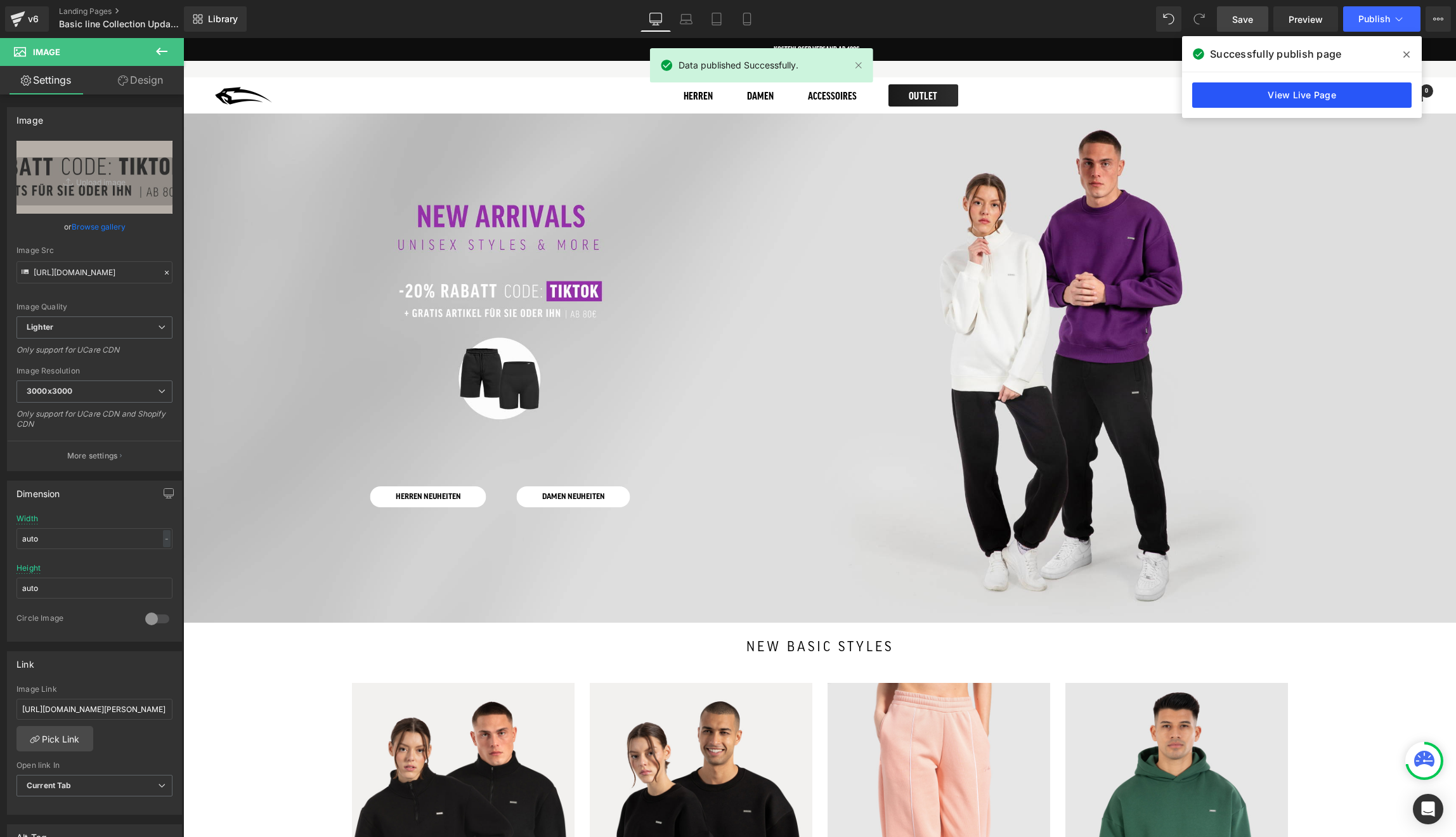
click at [1289, 98] on link "View Live Page" at bounding box center [1302, 95] width 219 height 25
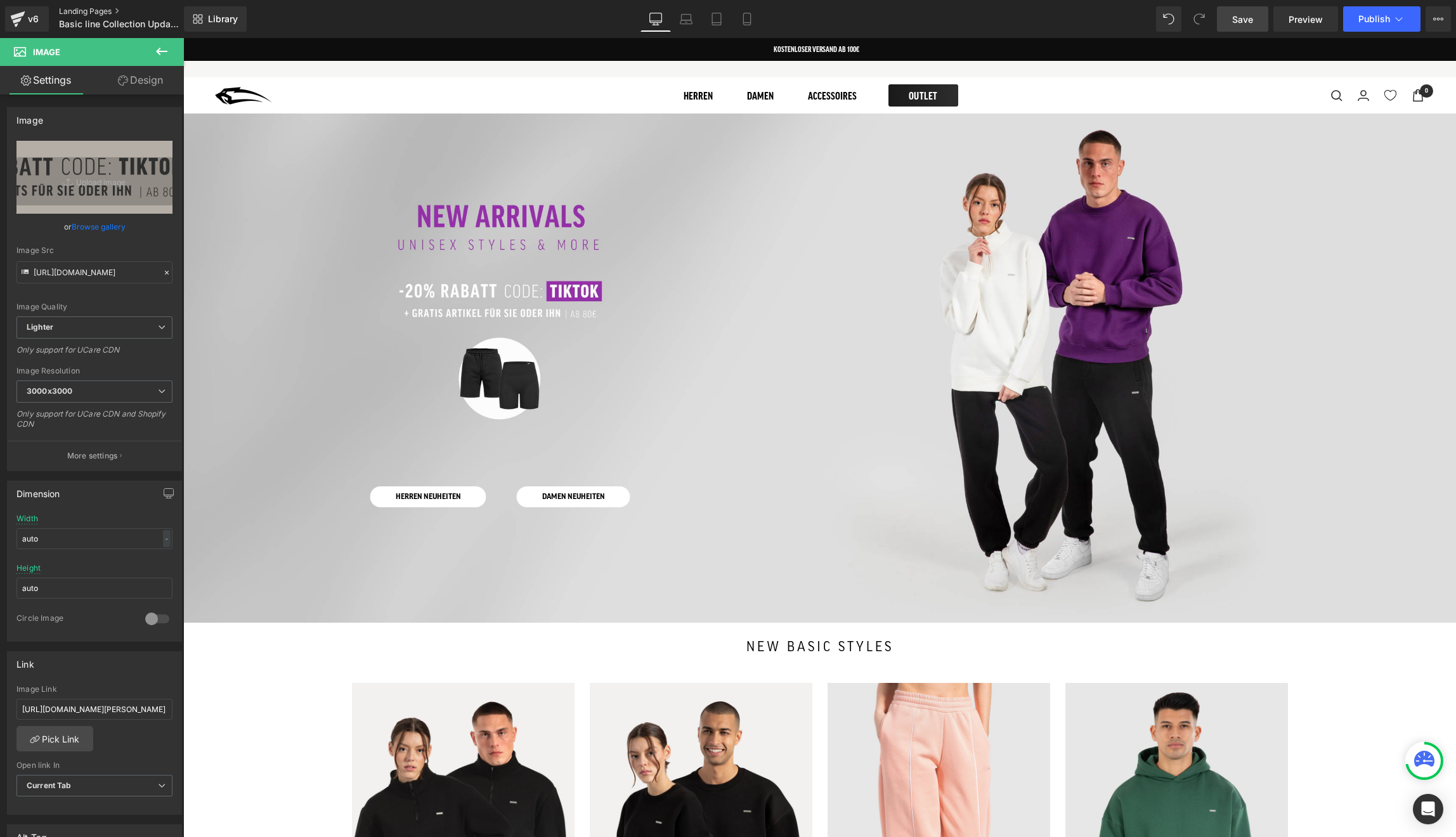
click at [107, 8] on link "Landing Pages" at bounding box center [132, 12] width 146 height 10
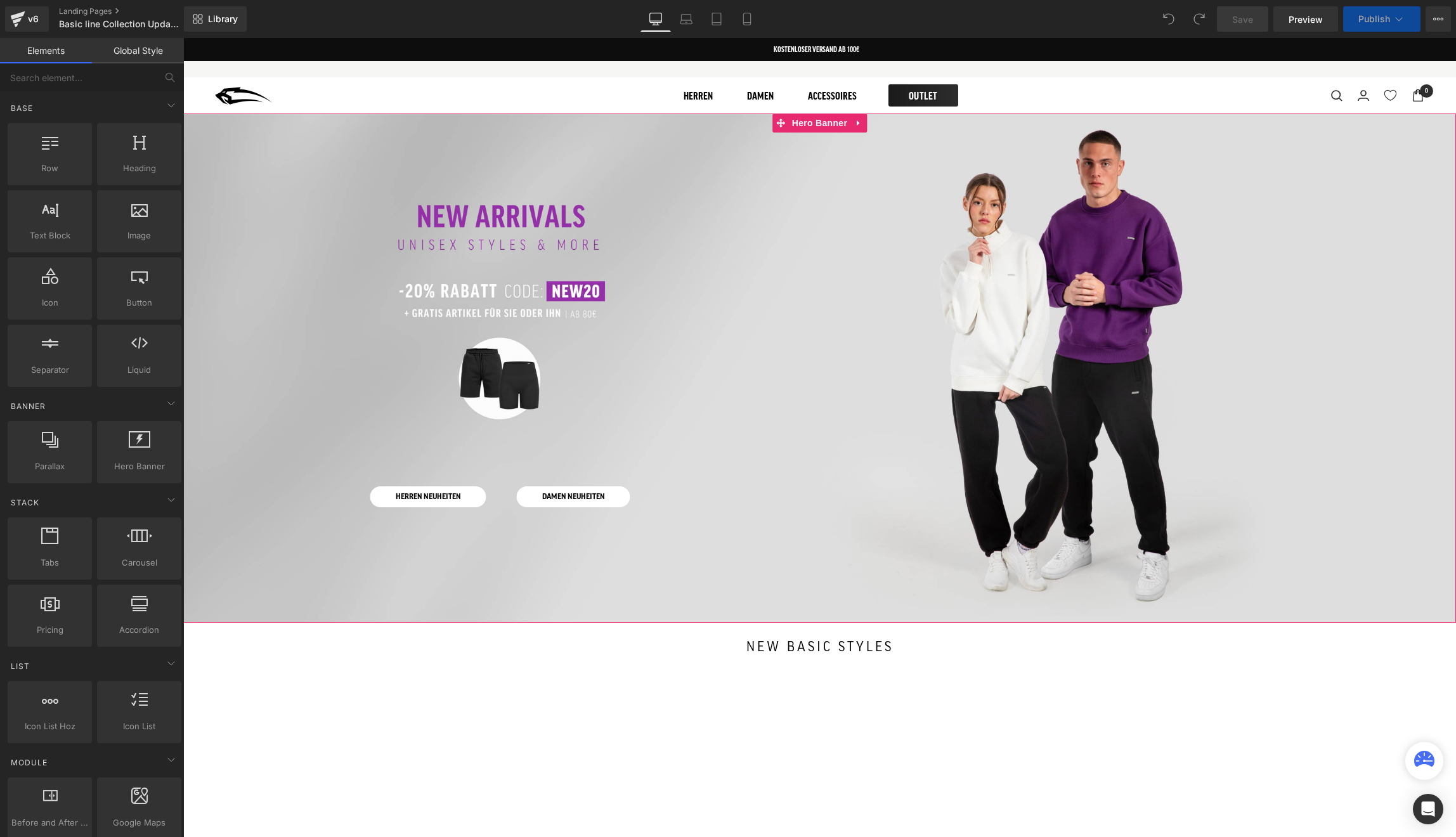
click at [666, 343] on div at bounding box center [819, 368] width 1273 height 509
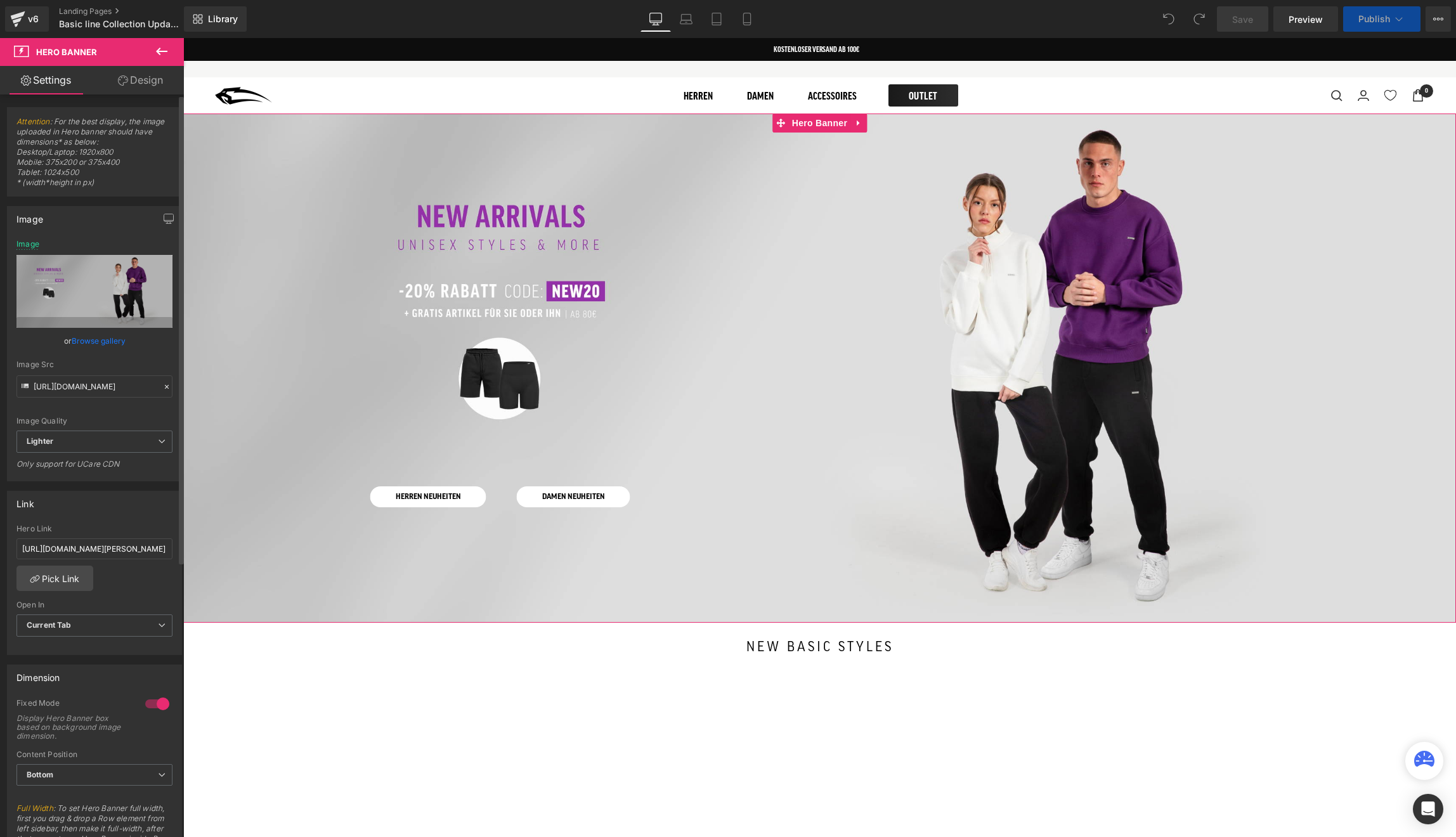
click at [80, 340] on link "Browse gallery" at bounding box center [99, 341] width 54 height 22
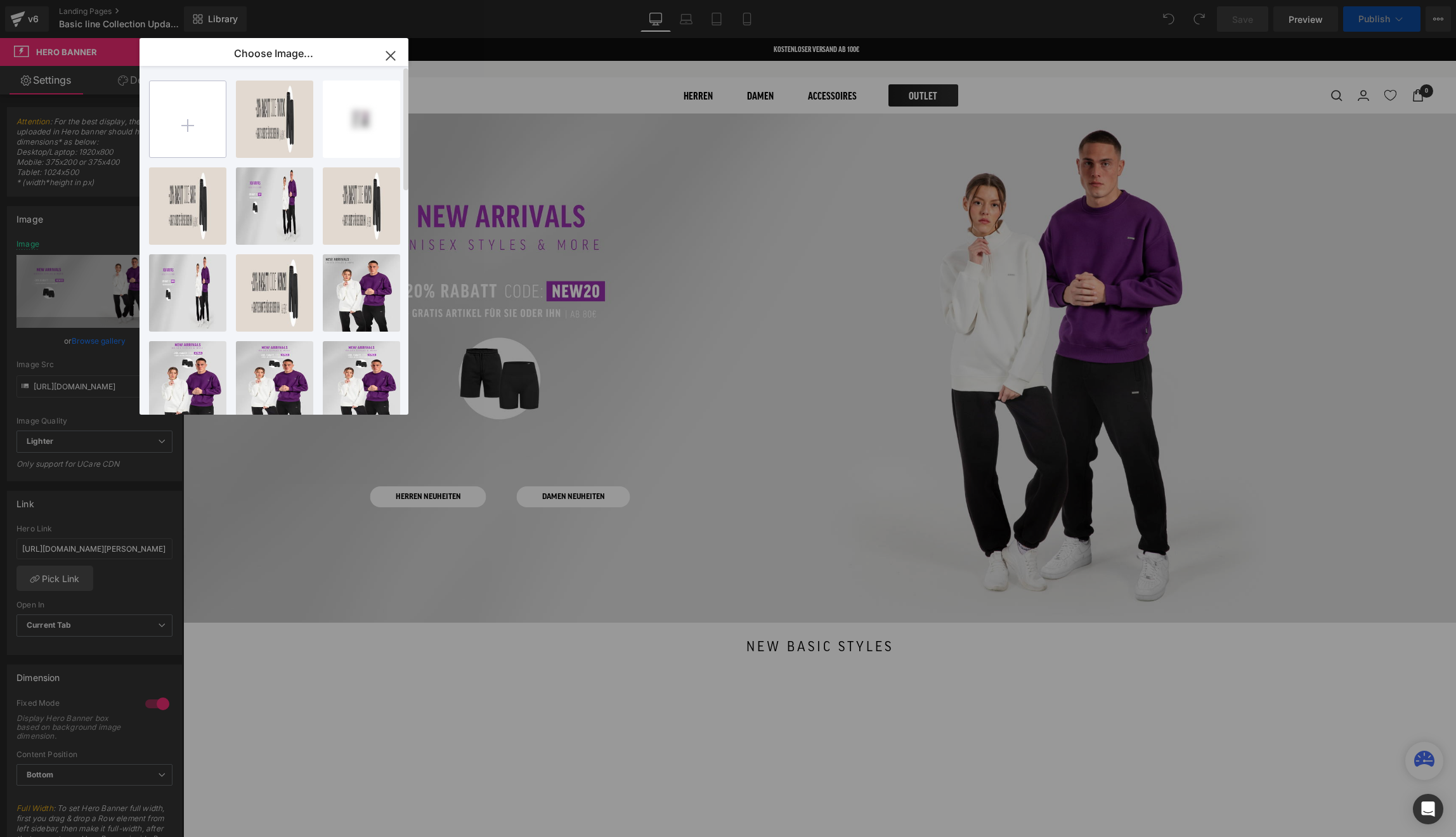
click at [225, 136] on input "file" at bounding box center [188, 119] width 76 height 76
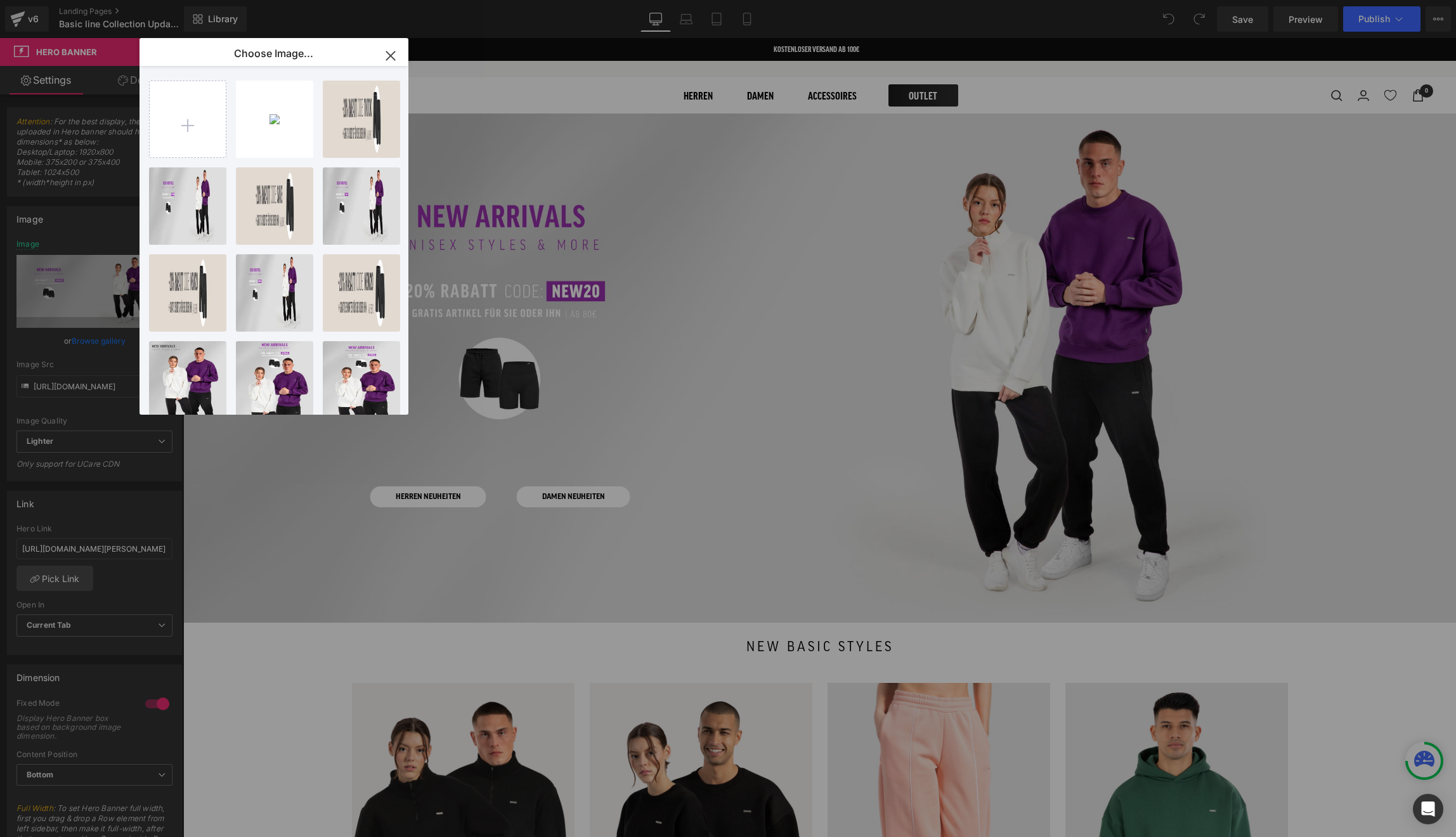
click at [0, 0] on div "go...go.jpg 1.62 MB" at bounding box center [0, 0] width 0 height 0
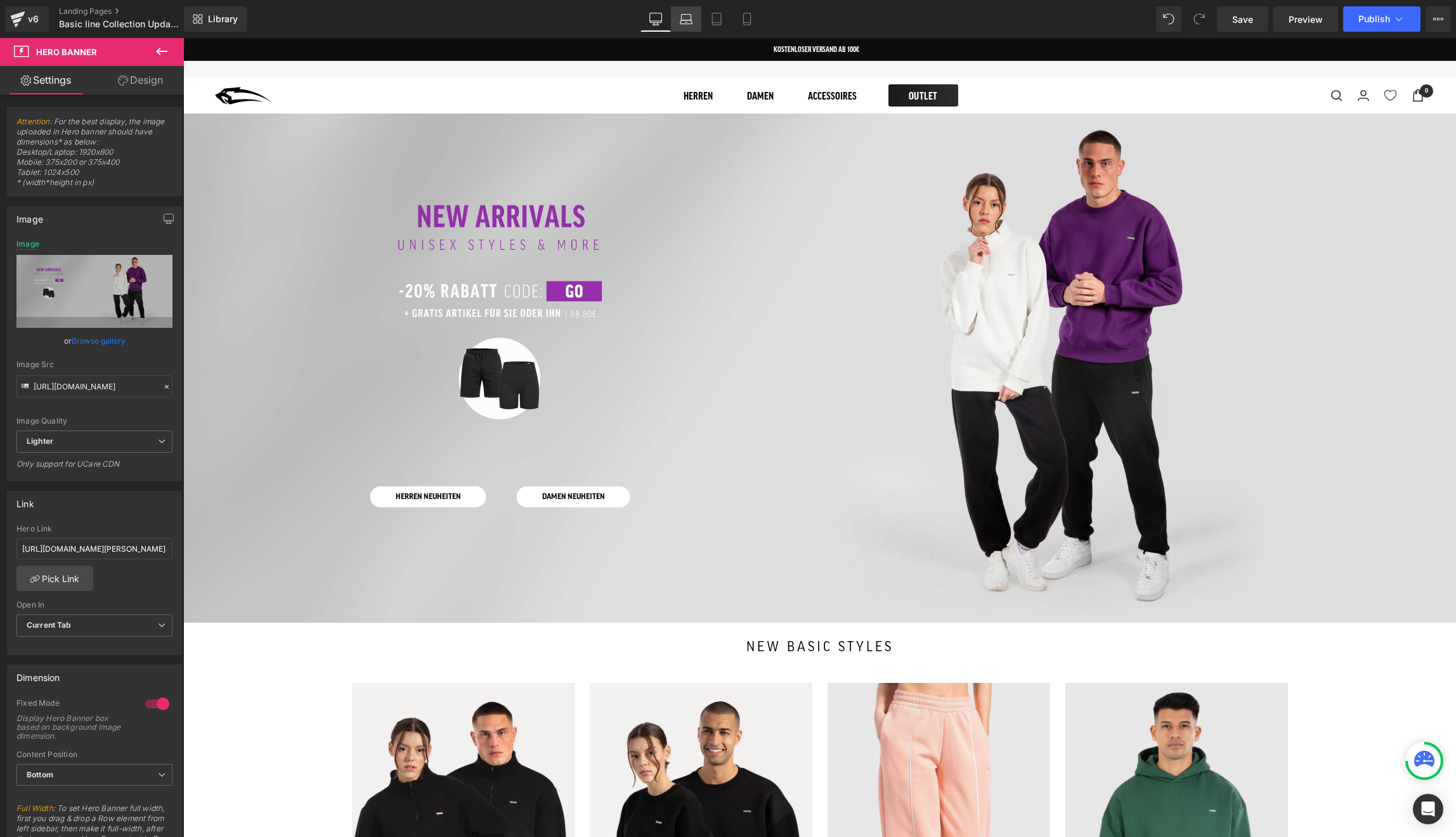
click at [682, 27] on link "Laptop" at bounding box center [686, 19] width 30 height 25
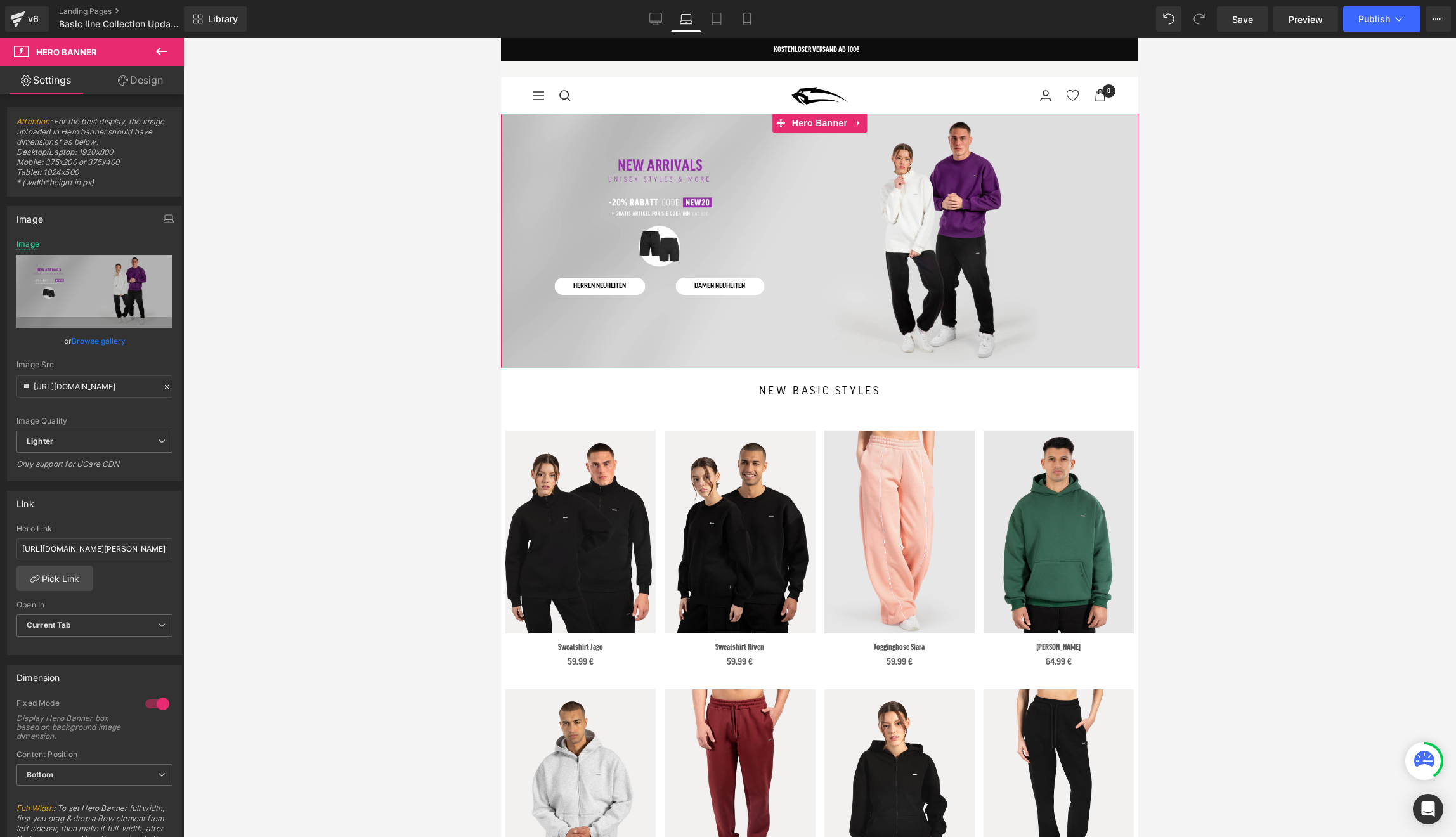
click at [586, 216] on div at bounding box center [820, 241] width 638 height 255
click at [118, 340] on link "Browse gallery" at bounding box center [99, 341] width 54 height 22
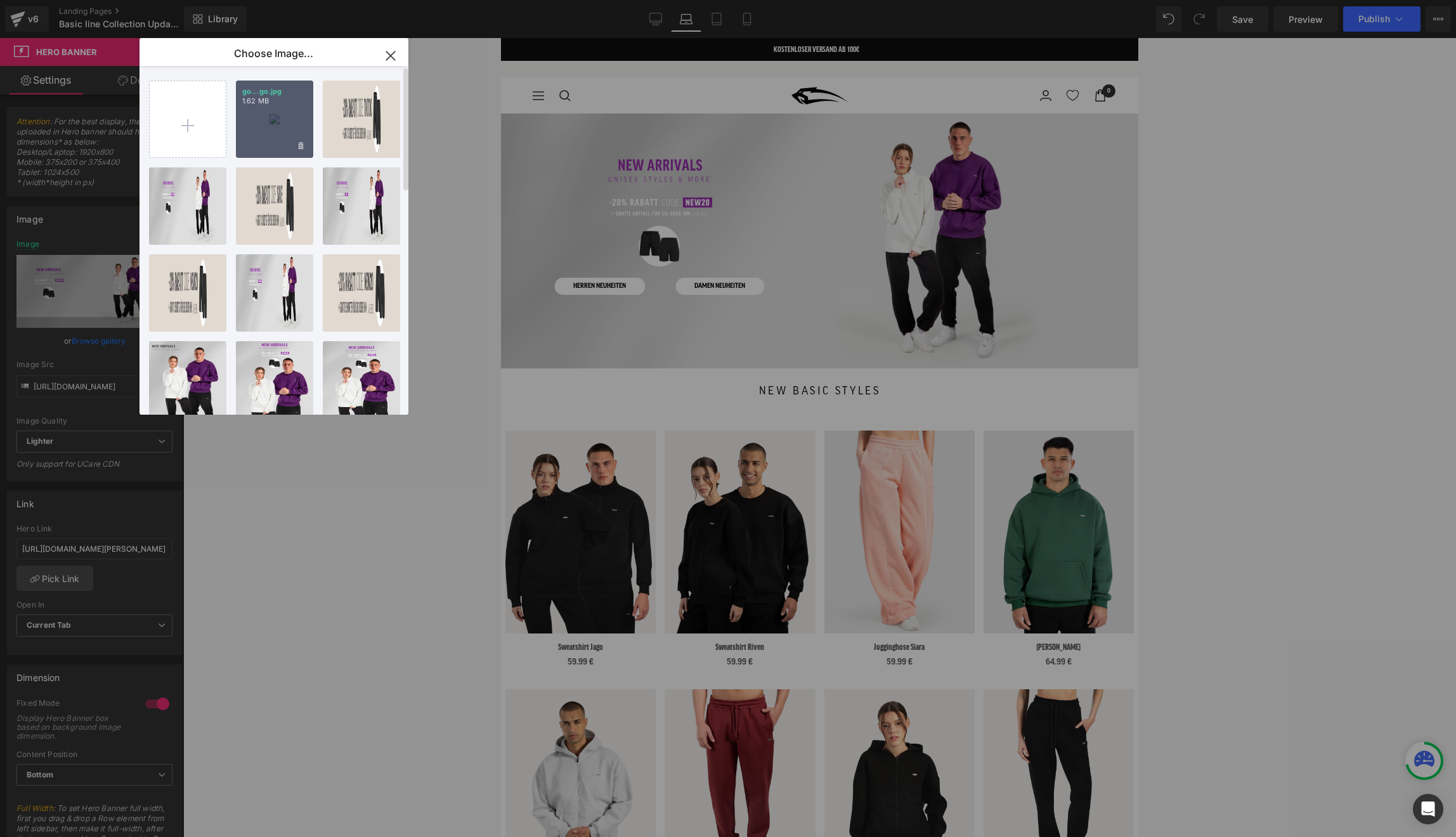
click at [265, 132] on div "go...go.jpg 1.62 MB" at bounding box center [274, 119] width 77 height 77
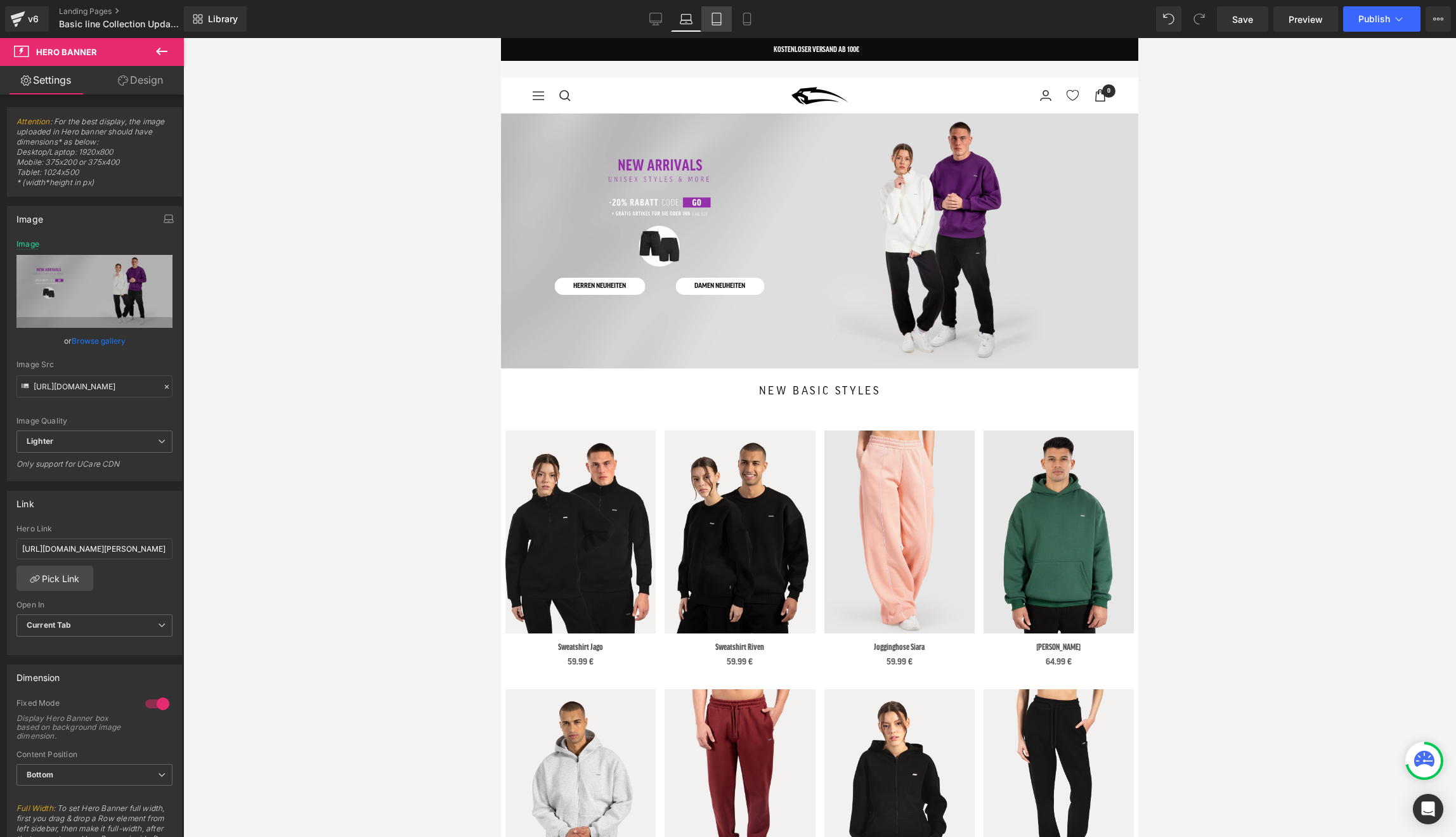
click at [713, 19] on icon at bounding box center [716, 19] width 13 height 13
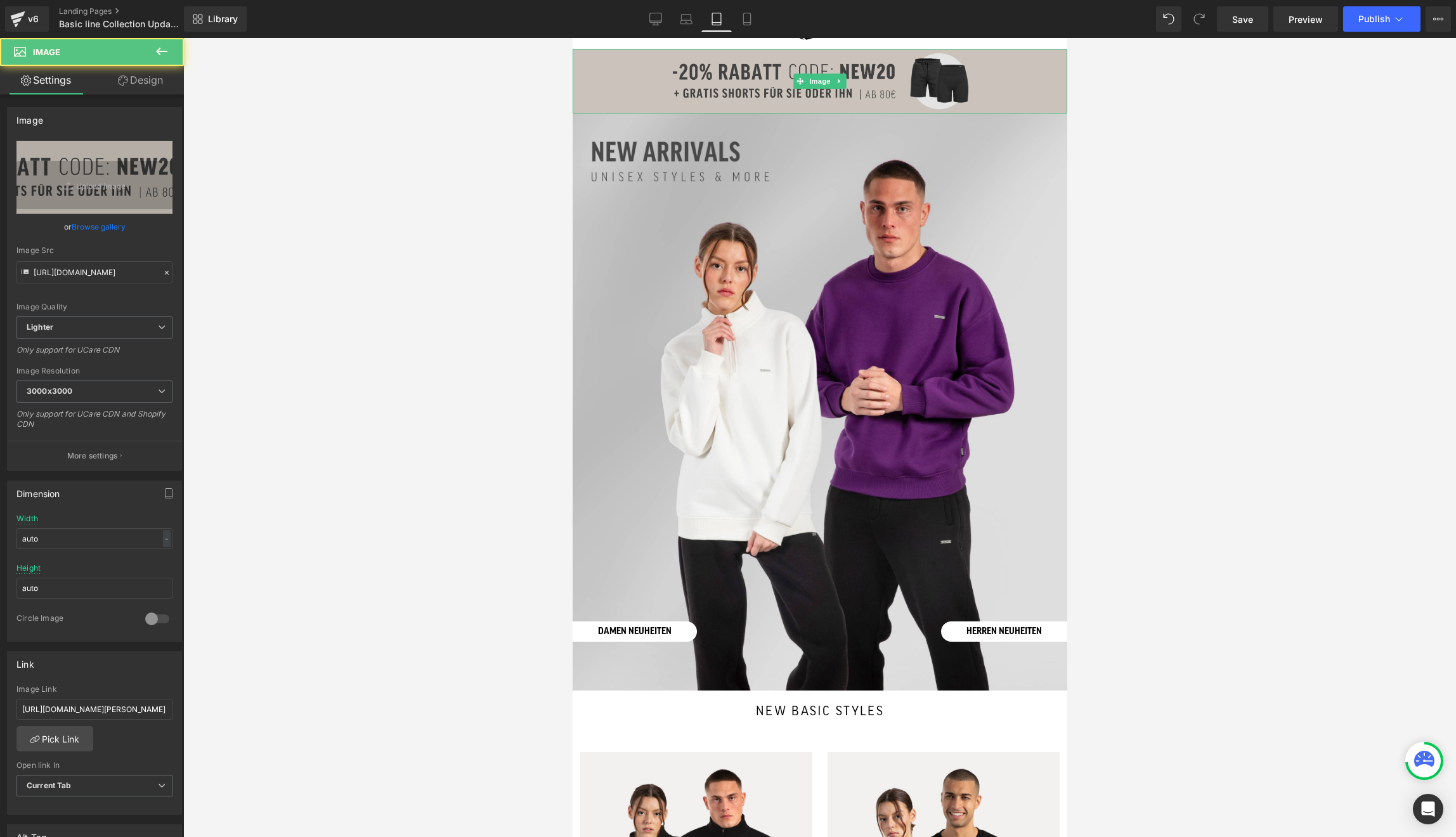
click at [728, 83] on img at bounding box center [819, 81] width 494 height 64
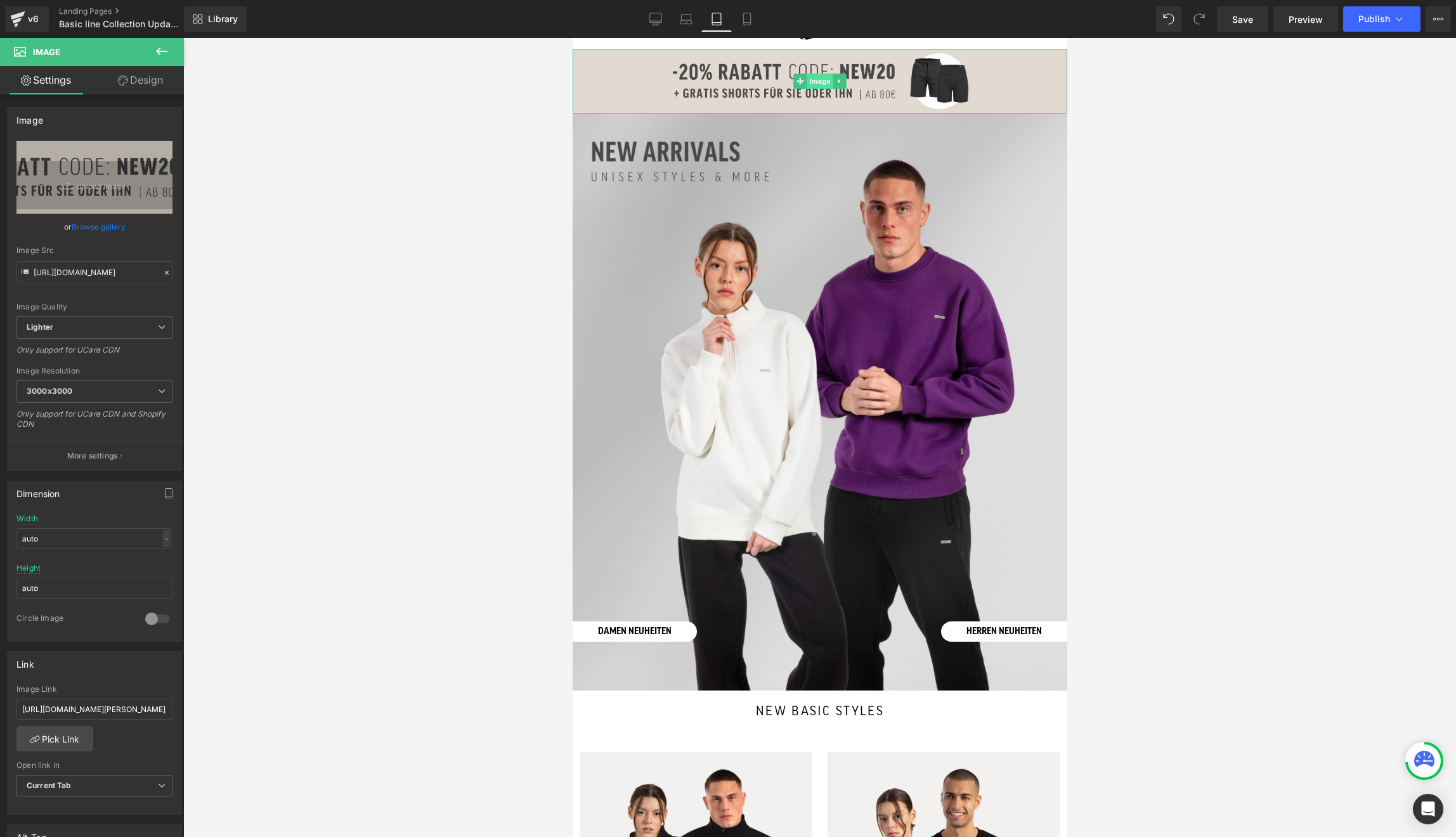
click at [816, 81] on span "Image" at bounding box center [819, 81] width 27 height 16
click at [112, 224] on link "Browse gallery" at bounding box center [99, 227] width 54 height 22
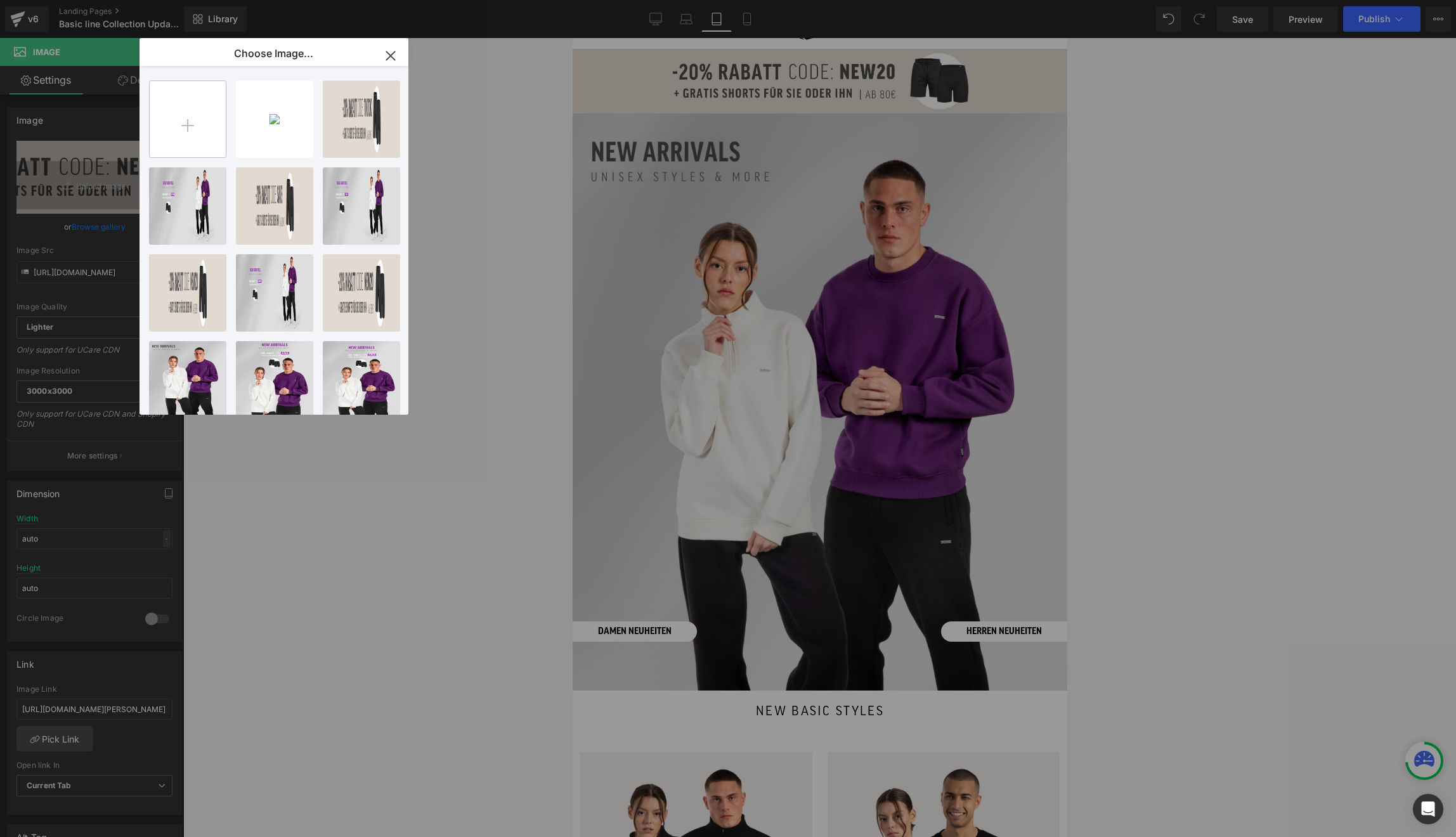
click at [202, 129] on input "file" at bounding box center [188, 119] width 76 height 76
type input "C:\fakepath\goschmal.jpg"
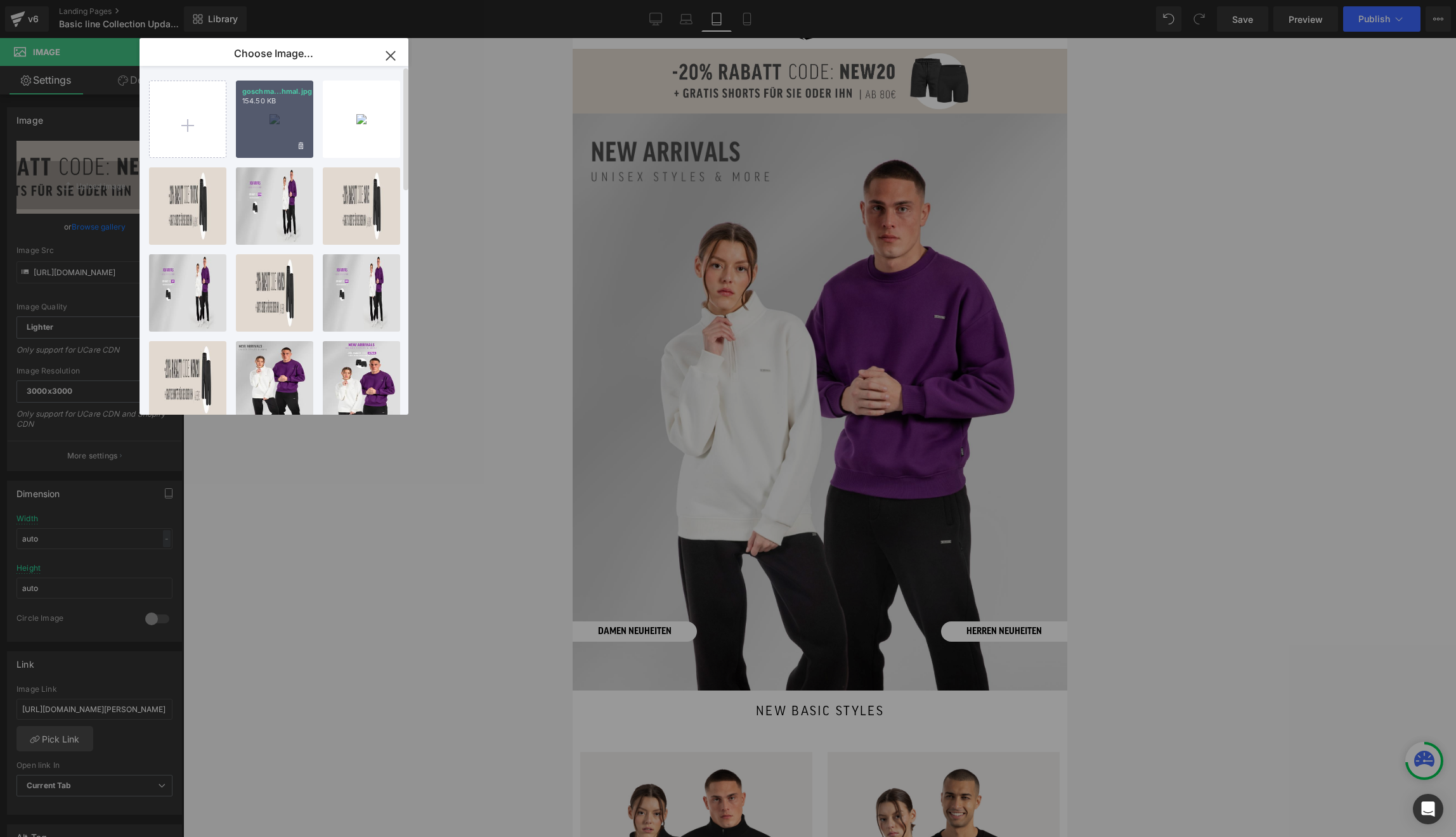
click at [247, 133] on div "goschma...hmal.jpg 154.50 KB" at bounding box center [274, 119] width 77 height 77
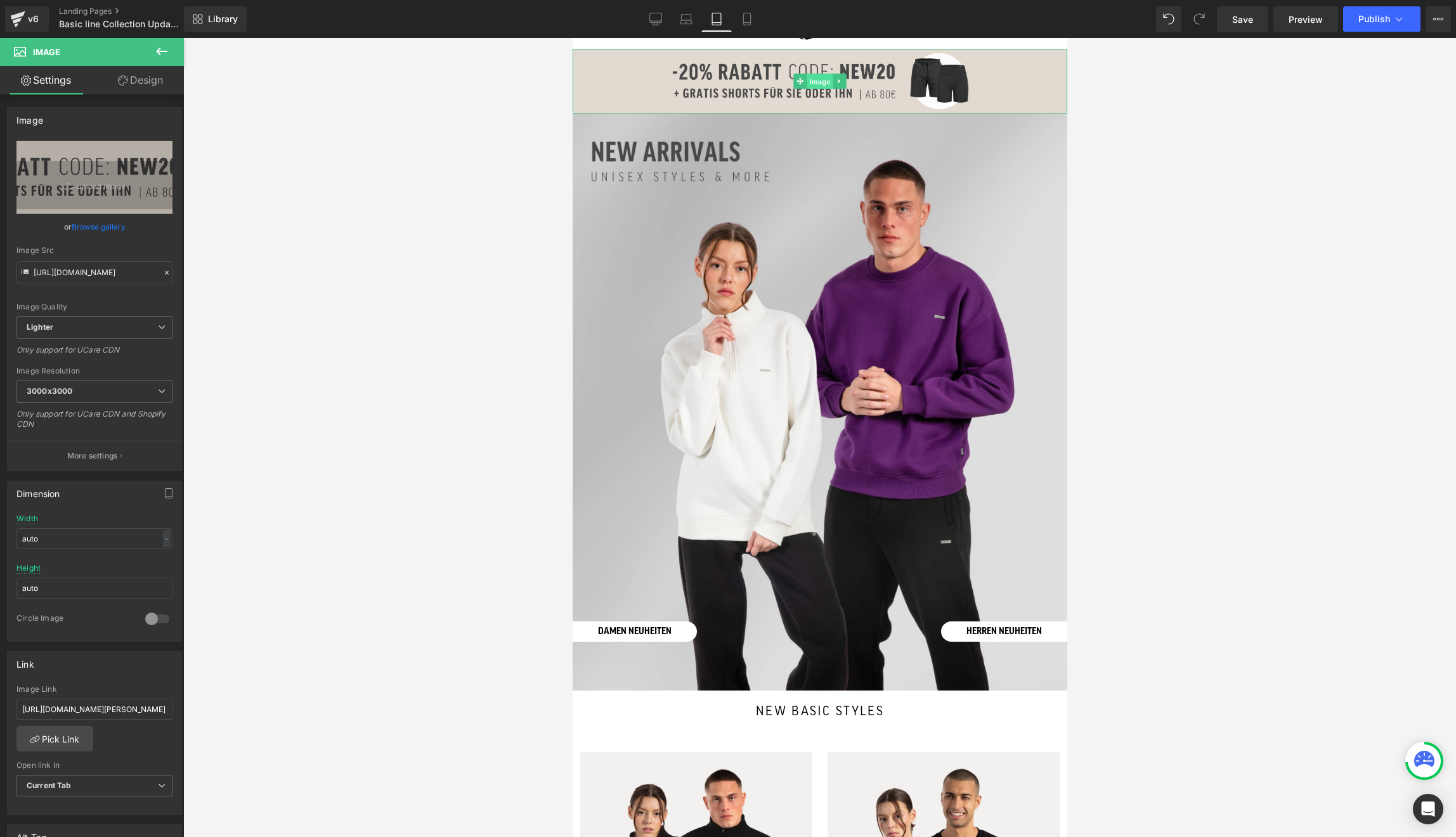
click at [815, 82] on span "Image" at bounding box center [819, 82] width 27 height 16
click at [105, 231] on link "Browse gallery" at bounding box center [99, 227] width 54 height 22
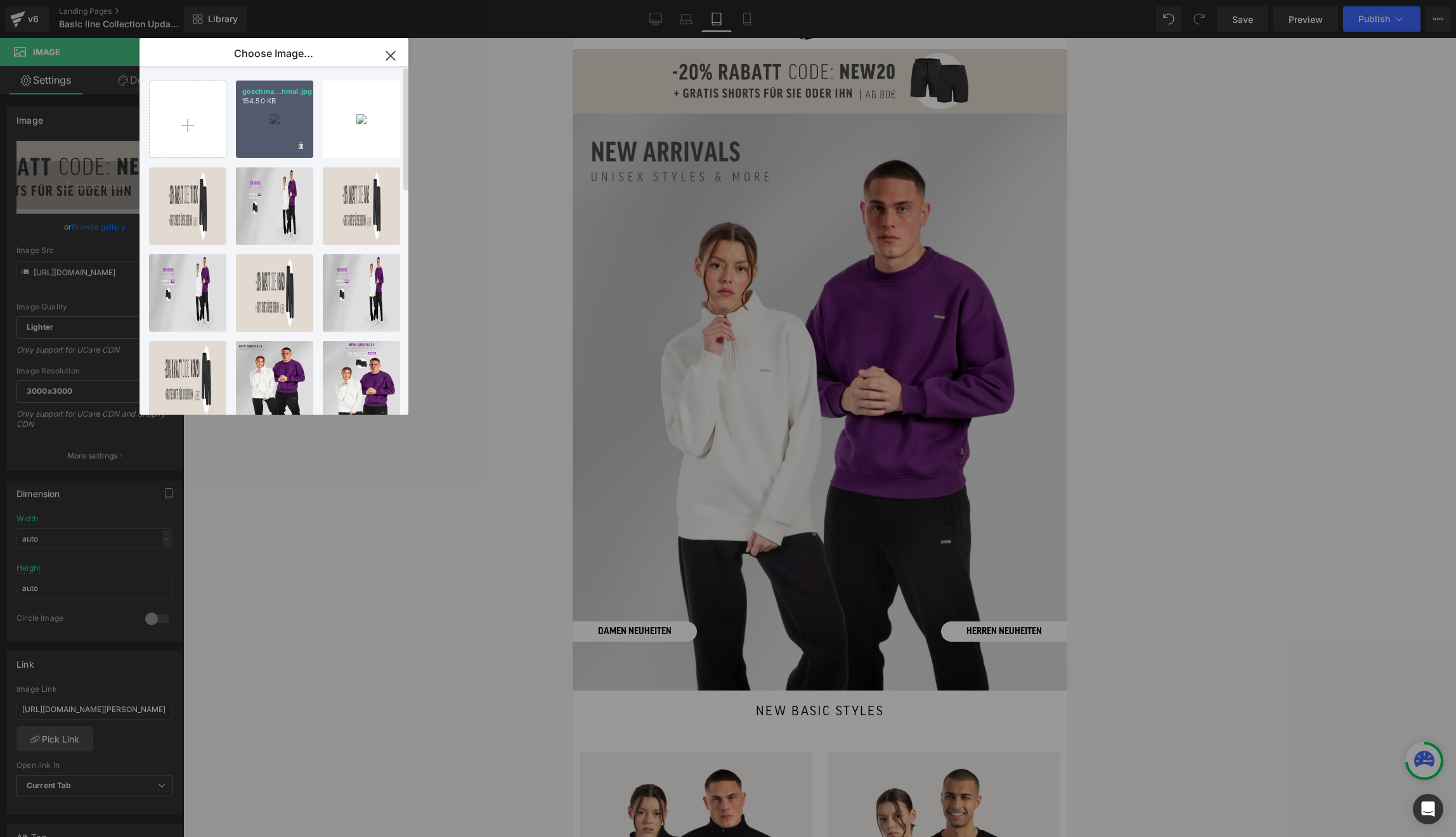
click at [255, 127] on div "goschma...hmal.jpg 154.50 KB" at bounding box center [274, 119] width 77 height 77
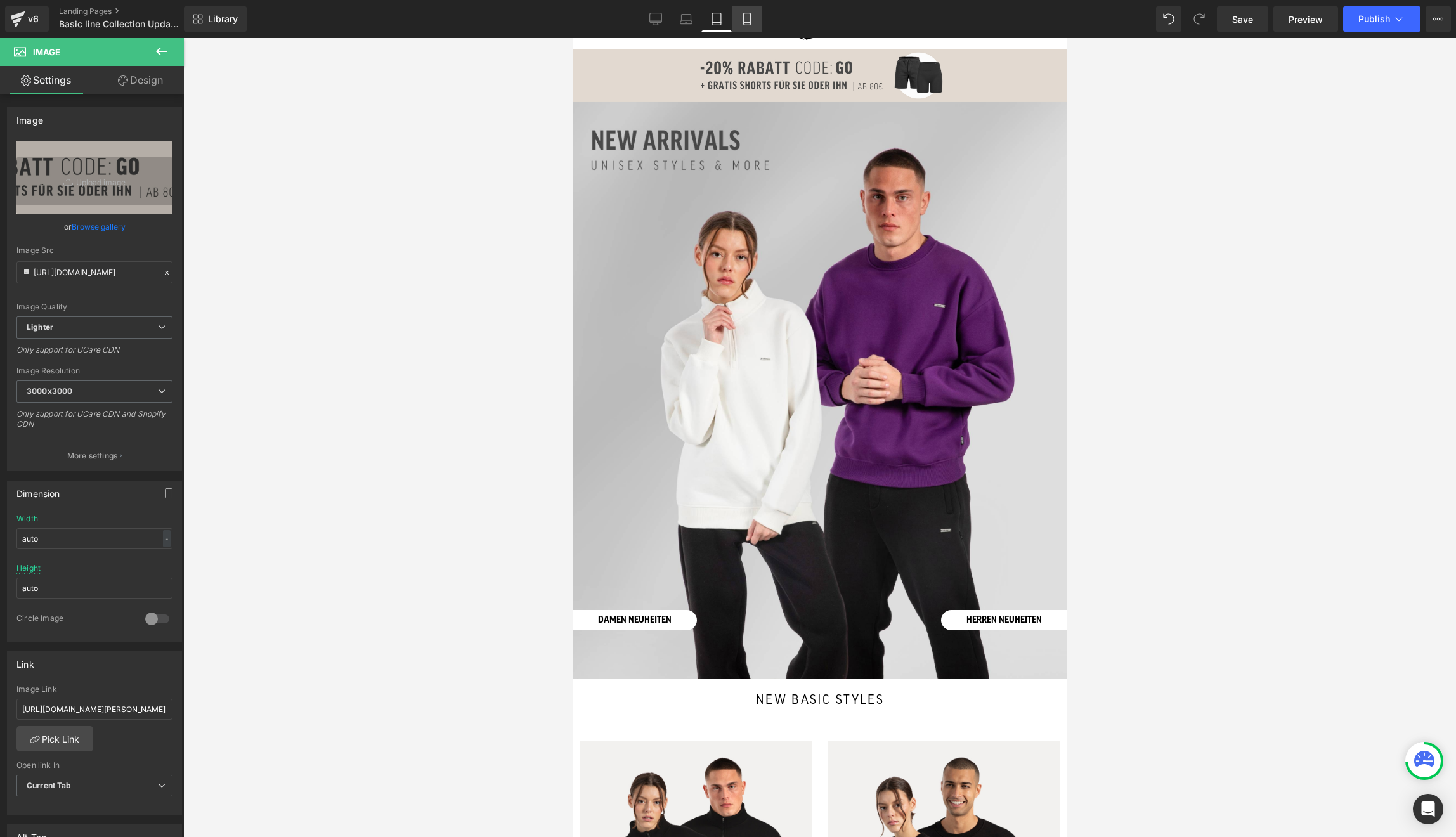
click at [744, 23] on icon at bounding box center [747, 19] width 13 height 13
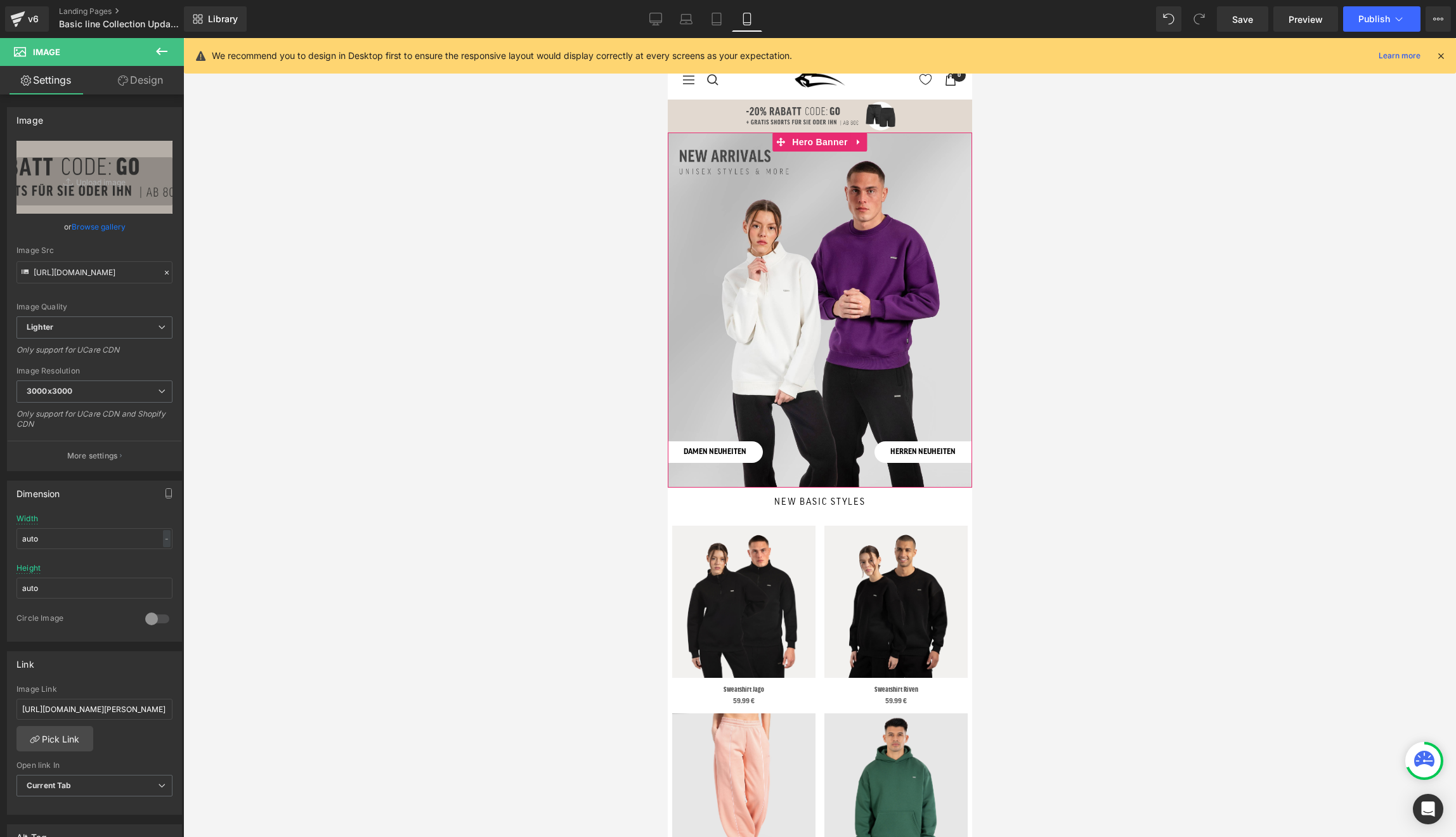
scroll to position [0, 0]
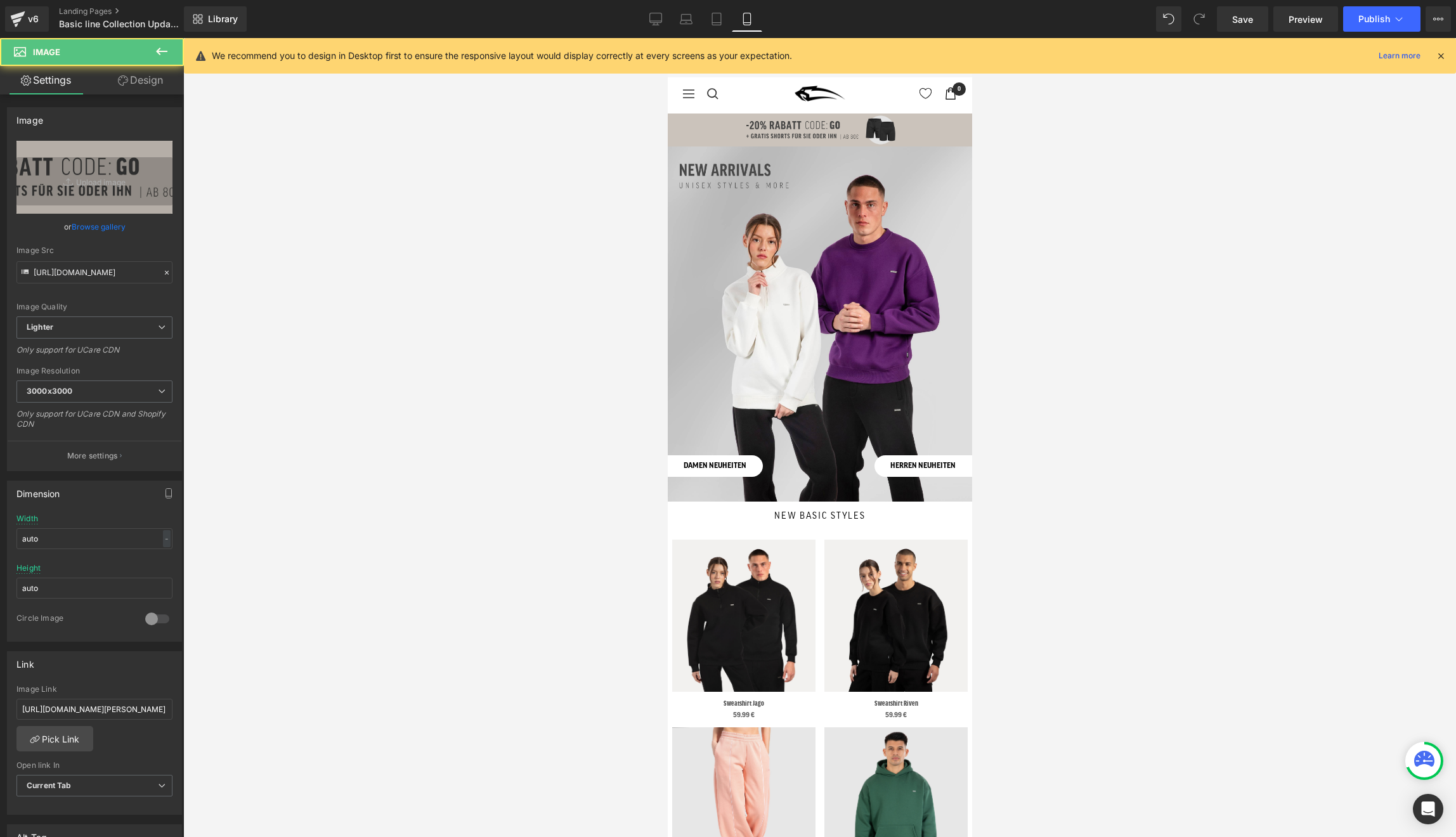
click at [775, 124] on img at bounding box center [819, 130] width 305 height 33
click at [827, 133] on span "Image" at bounding box center [819, 130] width 27 height 16
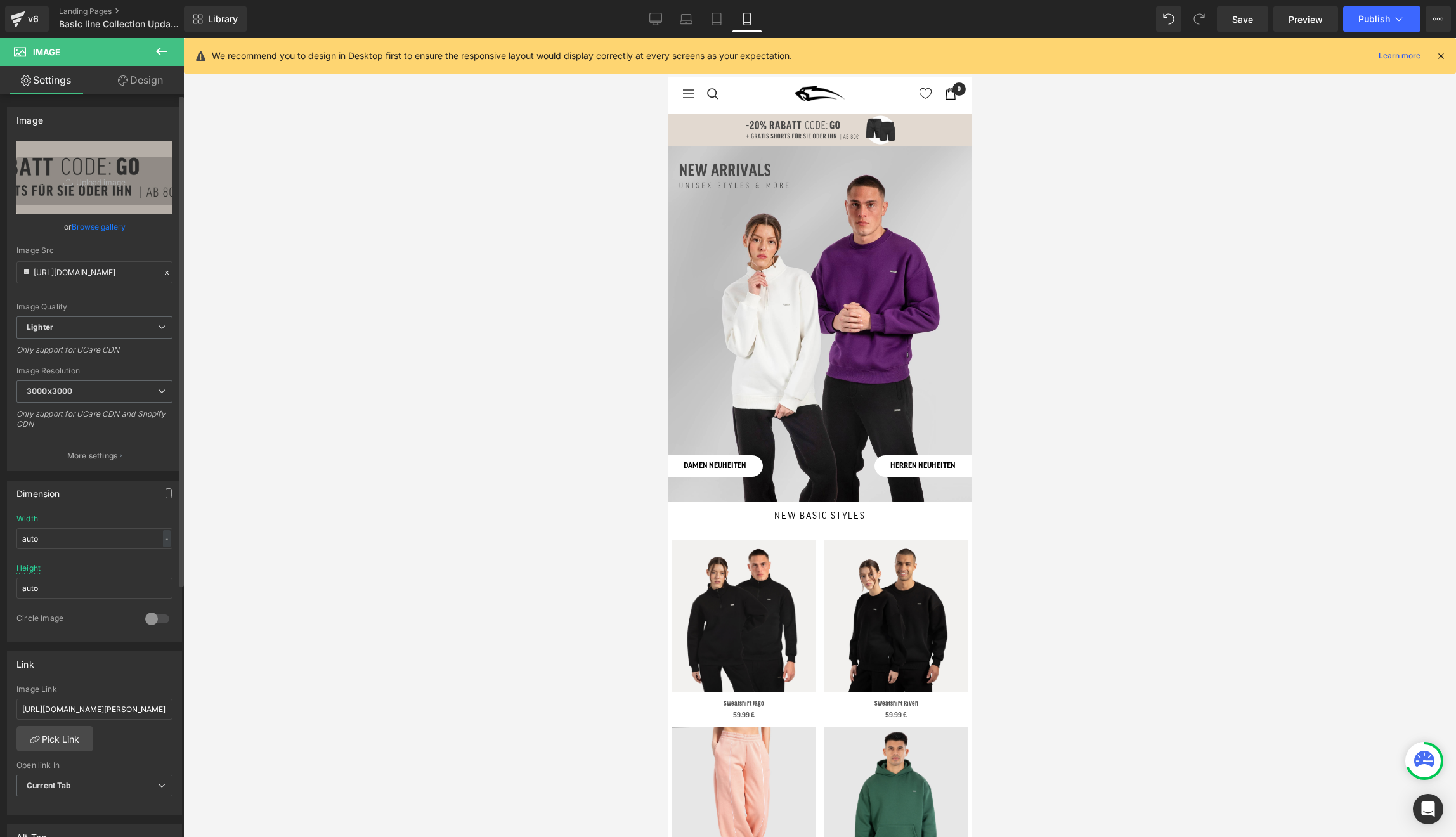
click at [87, 234] on link "Browse gallery" at bounding box center [99, 227] width 54 height 22
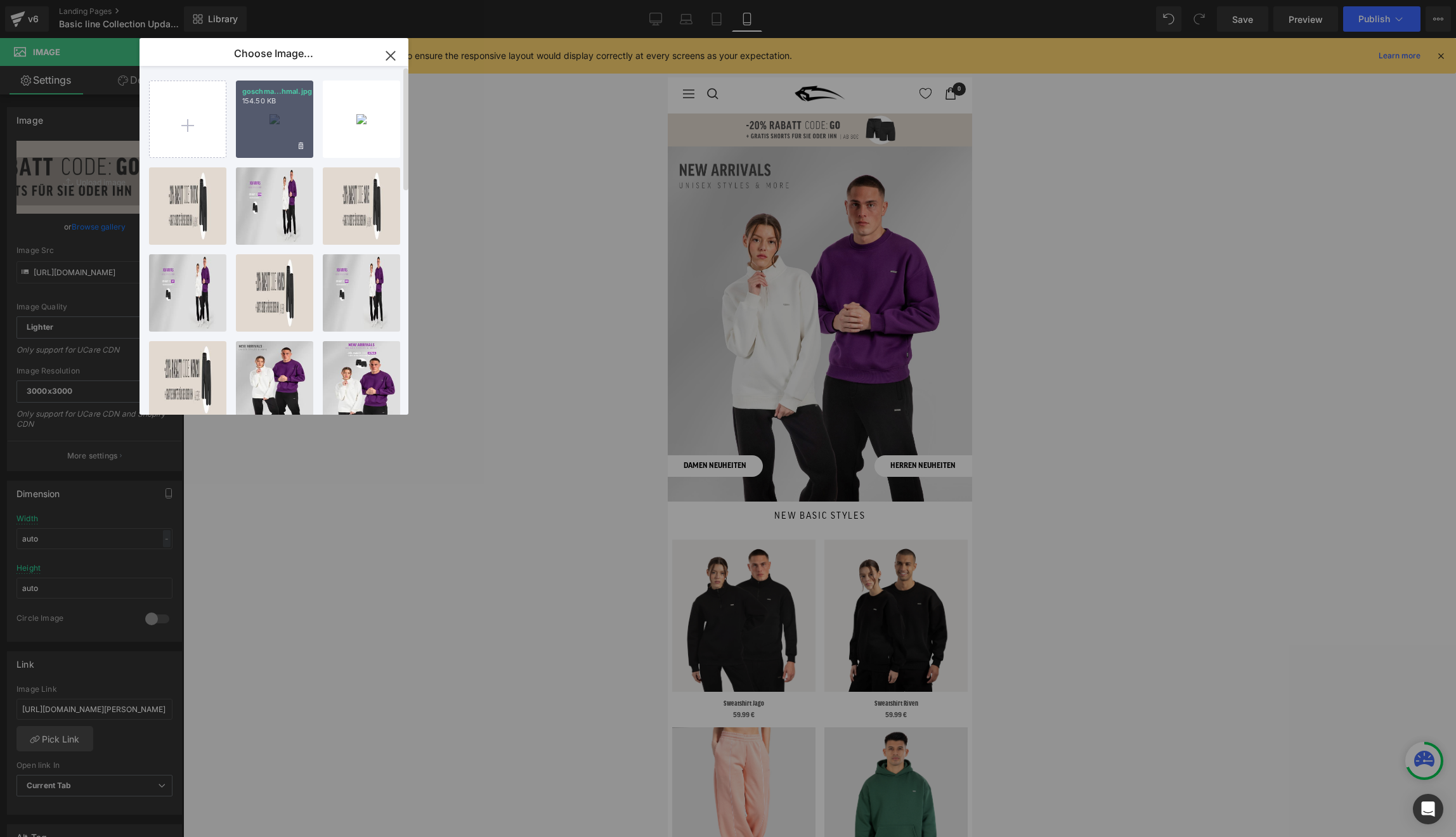
click at [277, 124] on div "goschma...hmal.jpg 154.50 KB" at bounding box center [274, 119] width 77 height 77
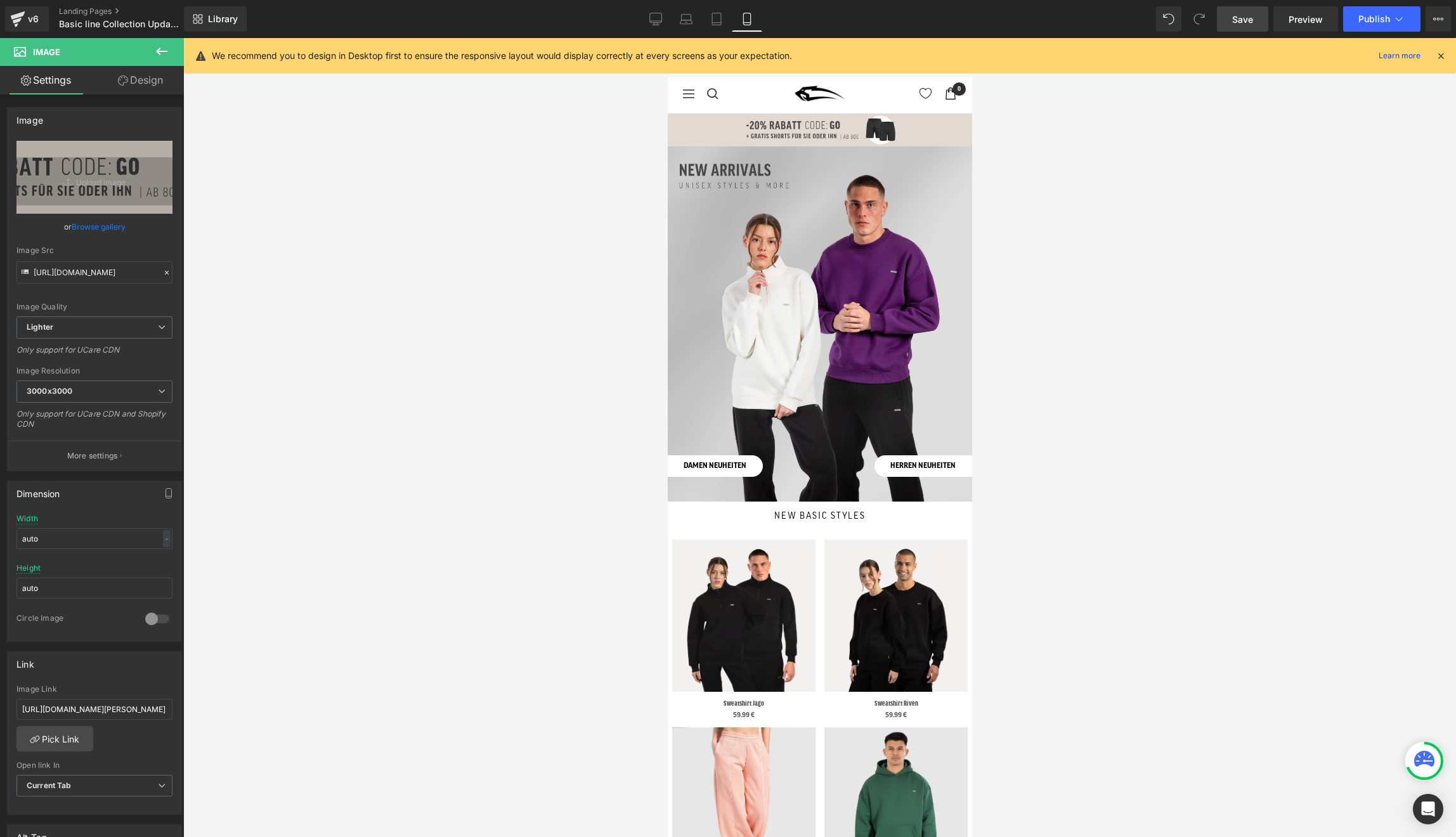
click at [1253, 24] on span "Save" at bounding box center [1242, 19] width 21 height 13
click at [1370, 16] on span "Publish" at bounding box center [1374, 19] width 32 height 10
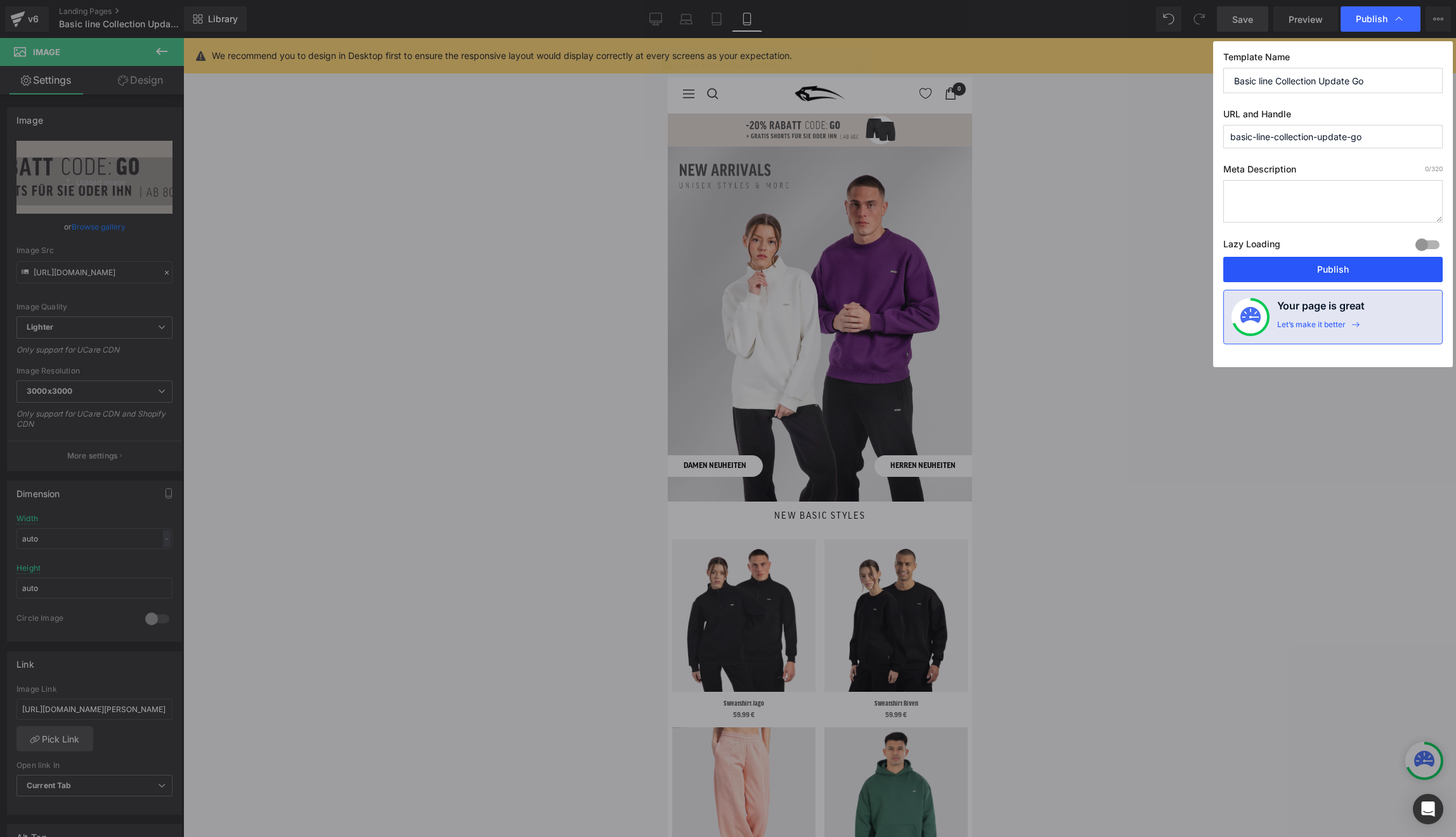
click at [1277, 265] on button "Publish" at bounding box center [1333, 269] width 219 height 25
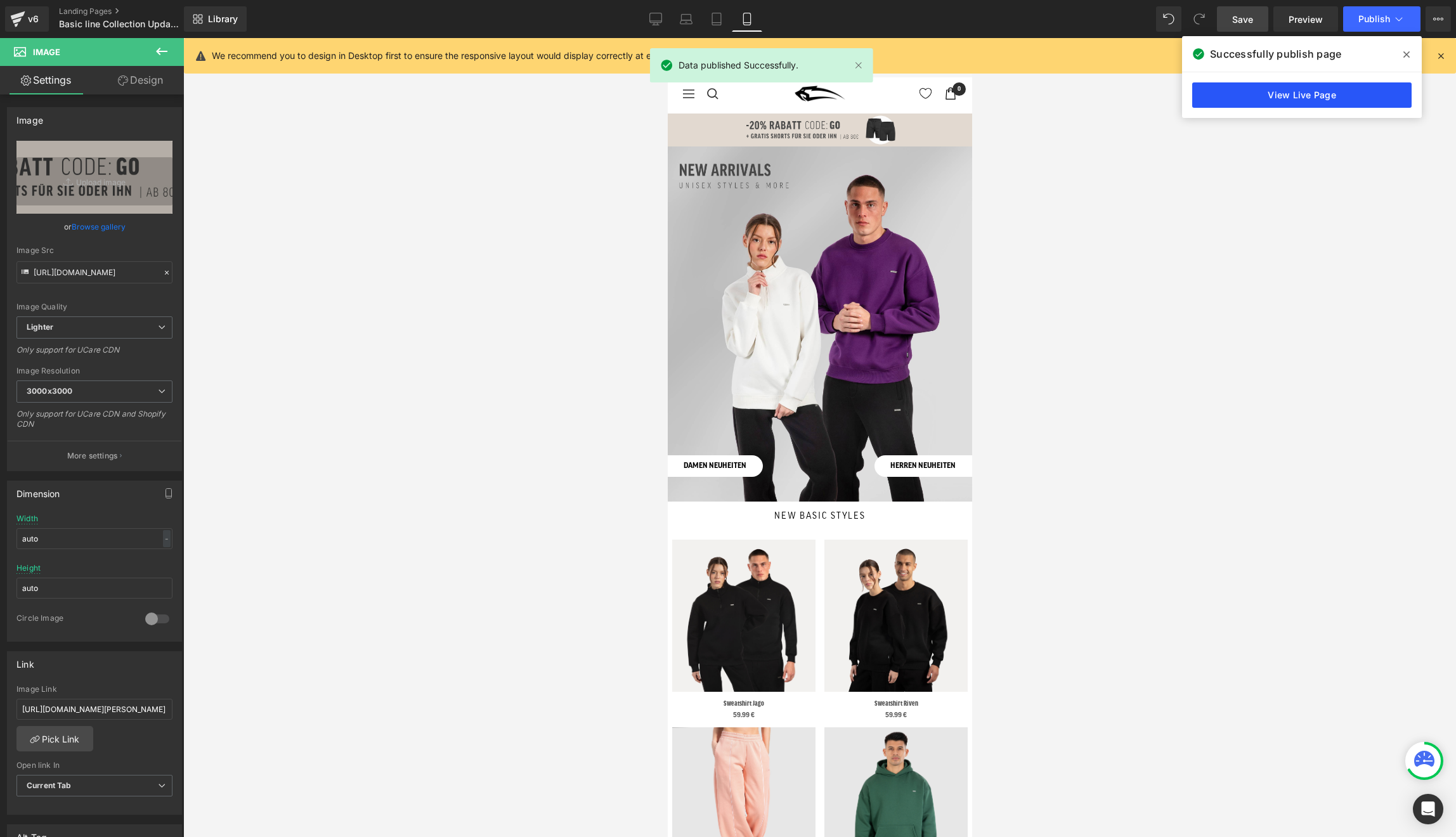
click at [1272, 93] on link "View Live Page" at bounding box center [1302, 95] width 219 height 25
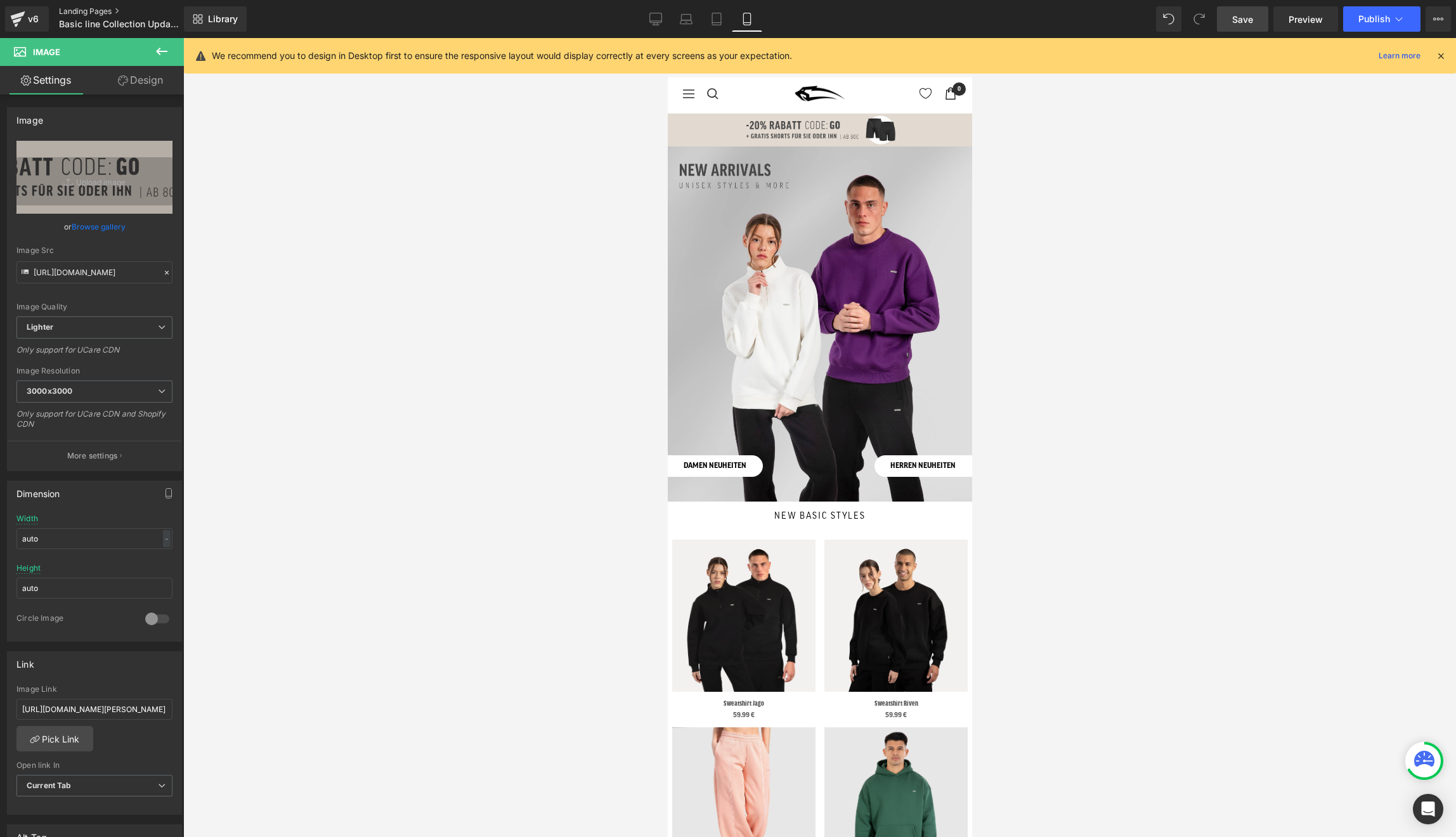
click at [85, 7] on link "Landing Pages" at bounding box center [132, 12] width 146 height 10
